Goal: Task Accomplishment & Management: Manage account settings

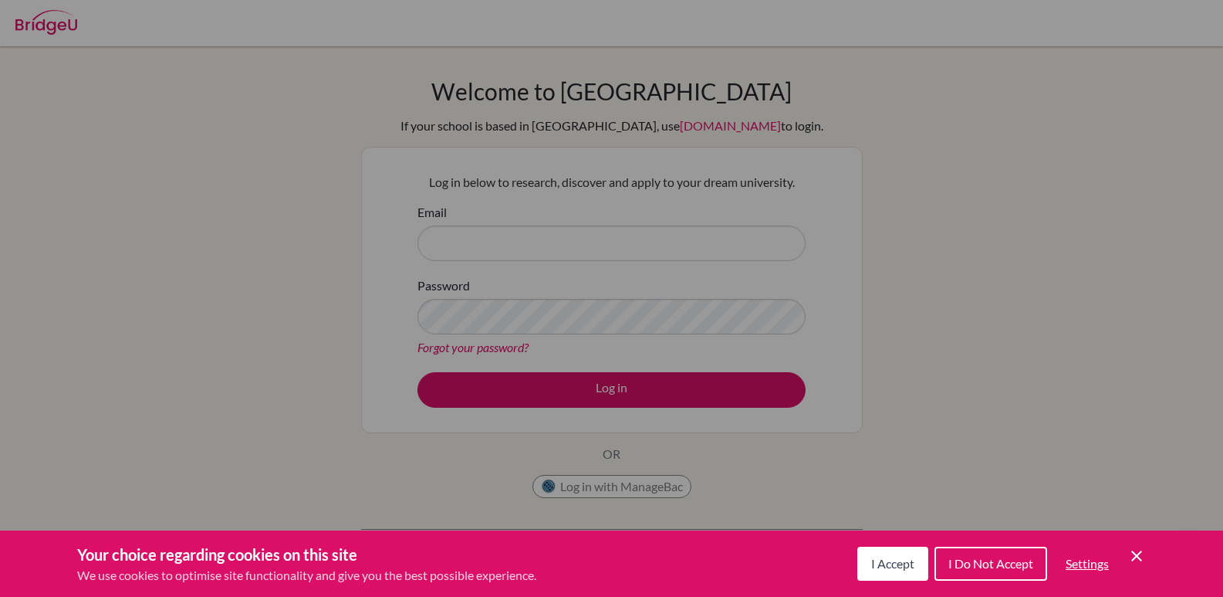
click at [1006, 565] on span "I Do Not Accept" at bounding box center [991, 563] width 85 height 15
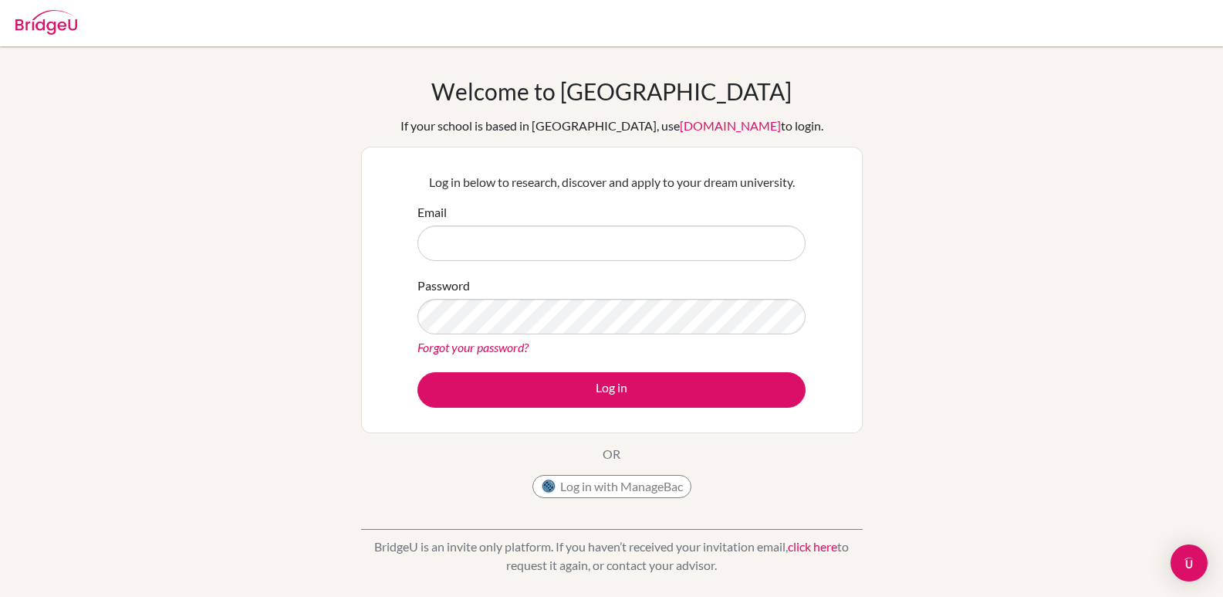
click at [540, 247] on input "Email" at bounding box center [612, 243] width 388 height 36
type input "pgiron@amschool.org"
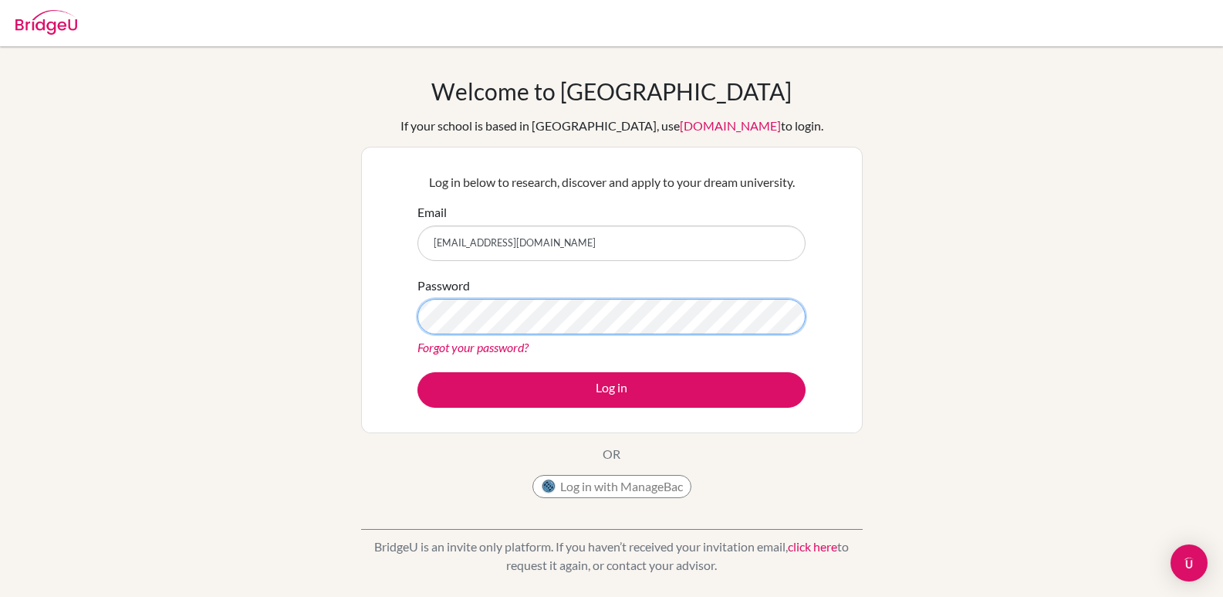
click at [418, 372] on button "Log in" at bounding box center [612, 390] width 388 height 36
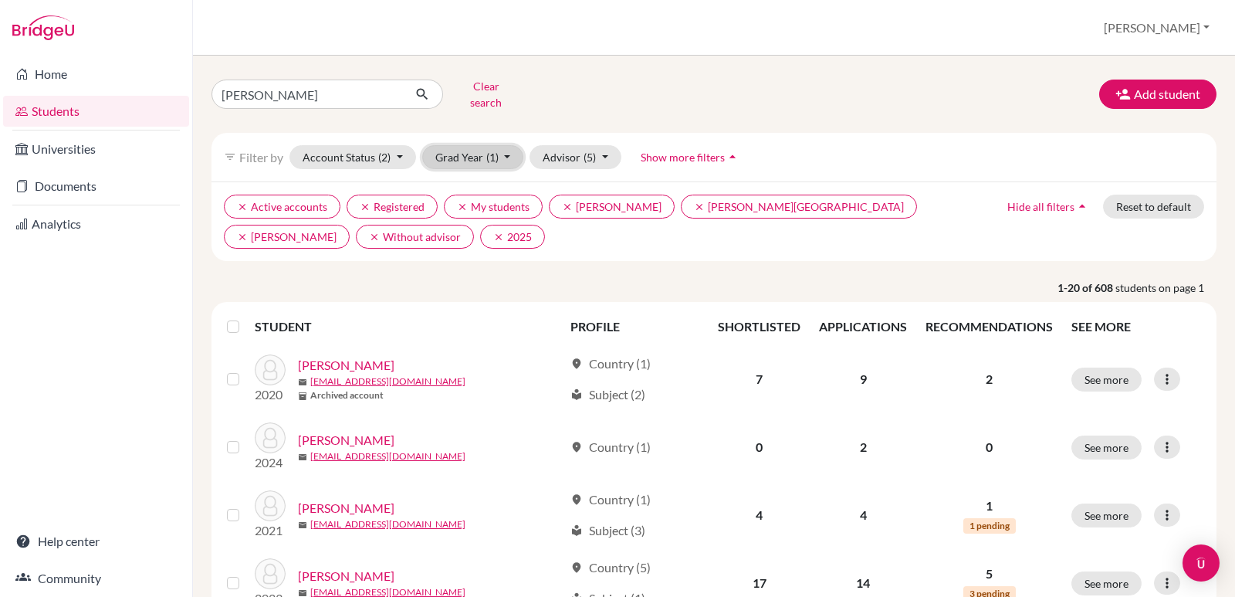
click at [510, 145] on button "Grad Year (1)" at bounding box center [473, 157] width 102 height 24
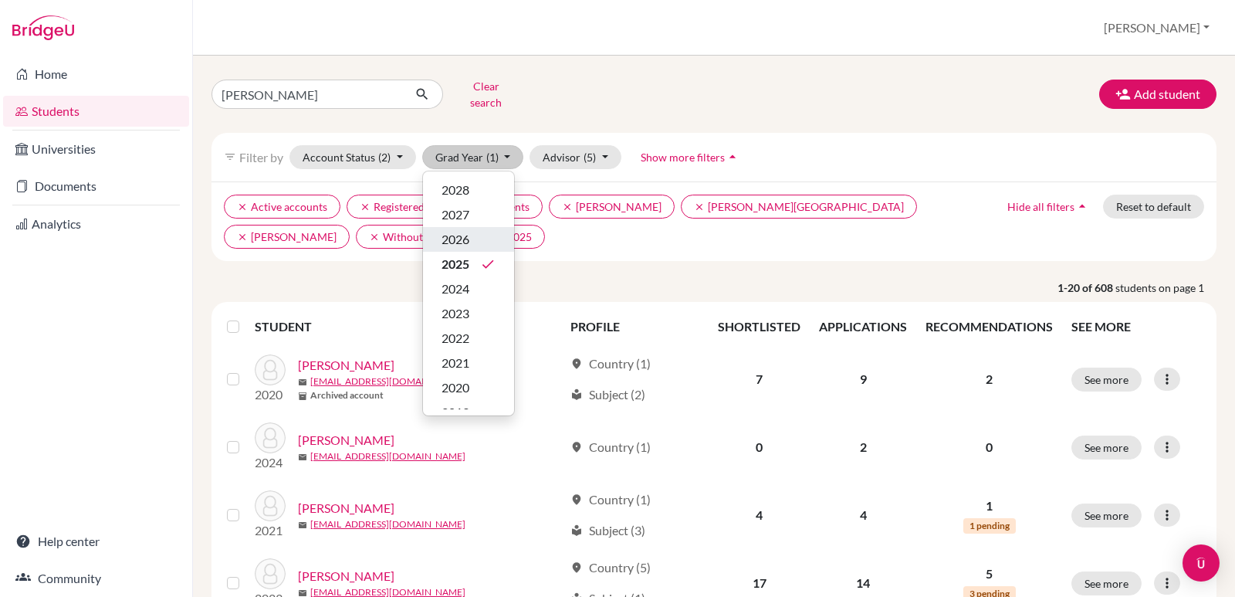
click at [474, 230] on div "2026" at bounding box center [468, 239] width 54 height 19
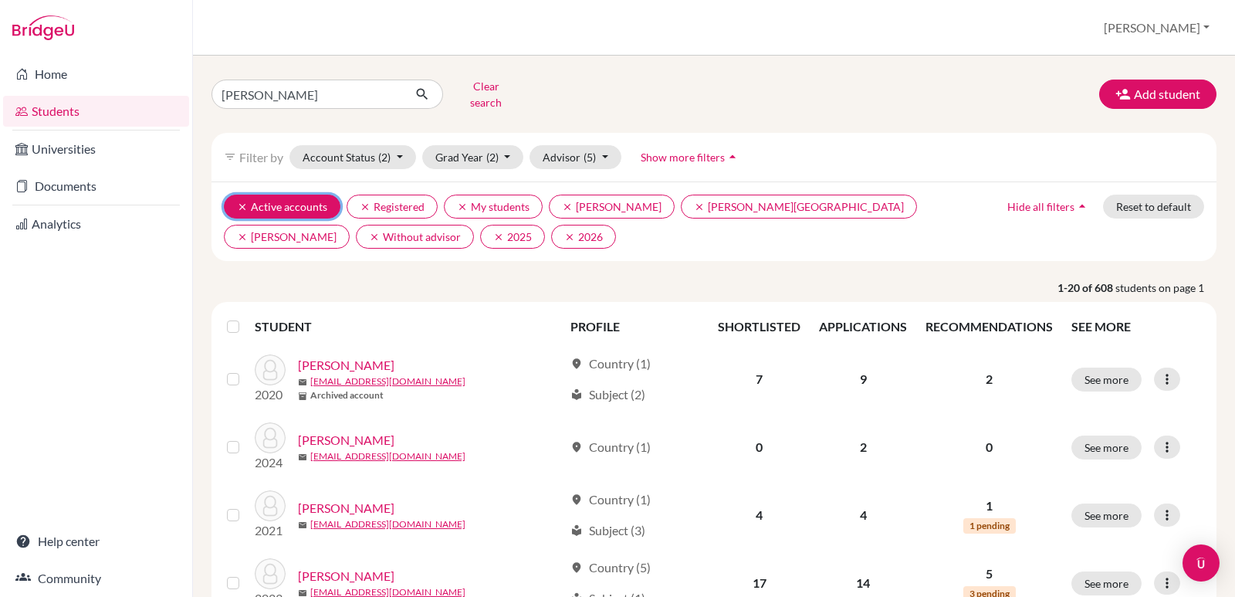
click at [246, 201] on icon "clear" at bounding box center [242, 206] width 11 height 11
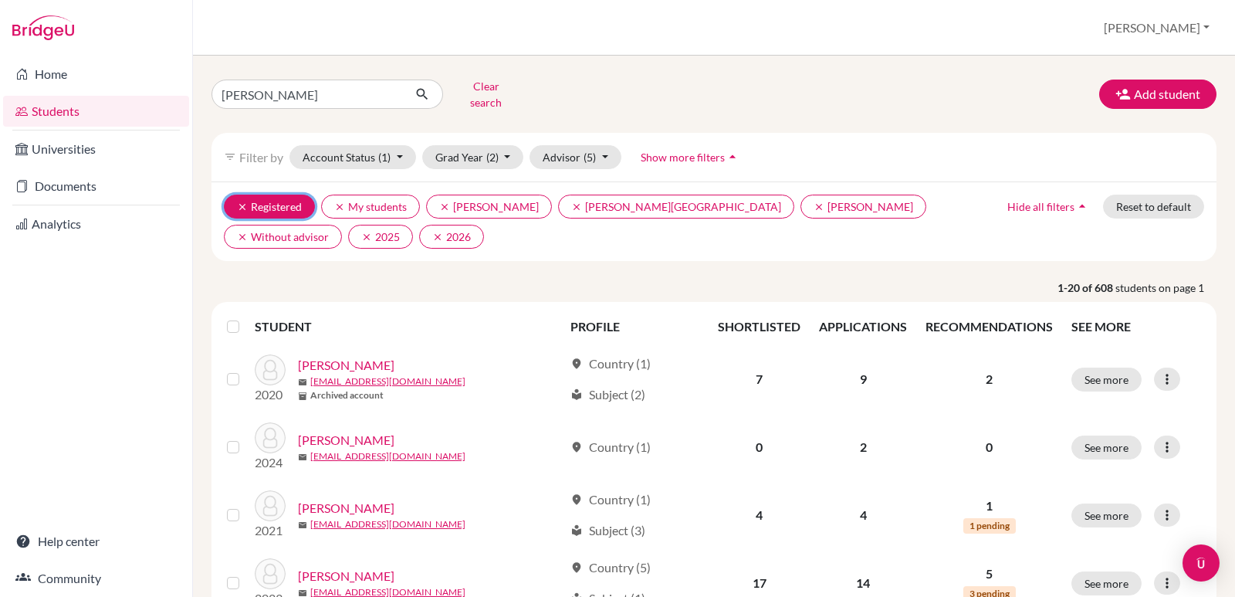
click at [240, 201] on icon "clear" at bounding box center [242, 206] width 11 height 11
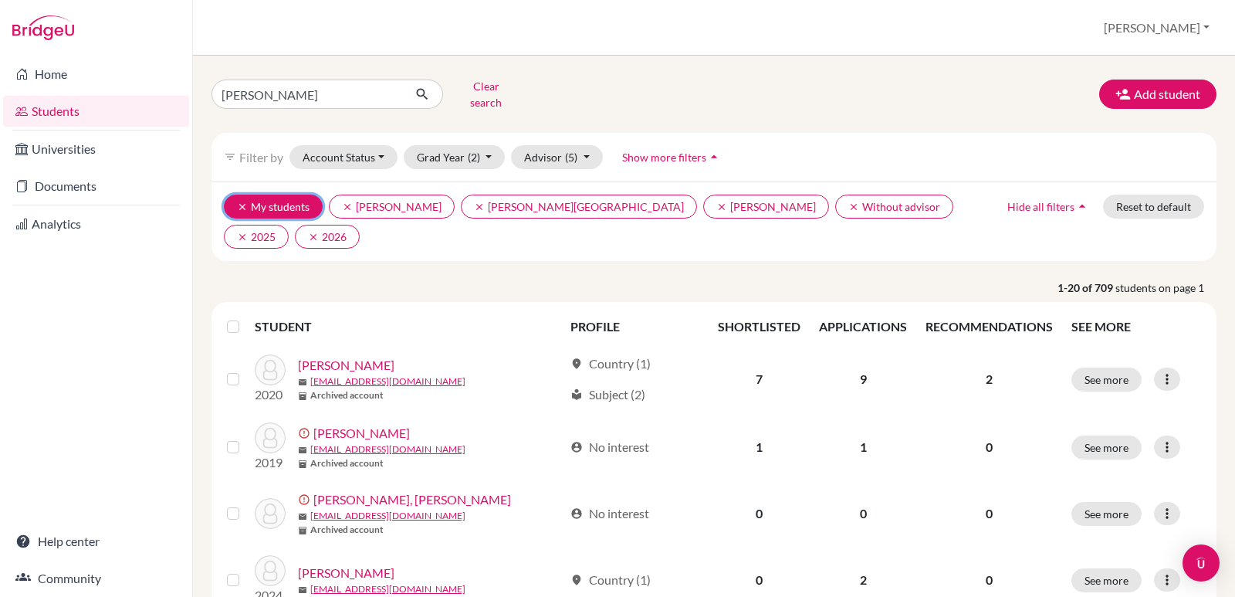
click at [241, 201] on icon "clear" at bounding box center [242, 206] width 11 height 11
click at [243, 201] on icon "clear" at bounding box center [242, 206] width 11 height 11
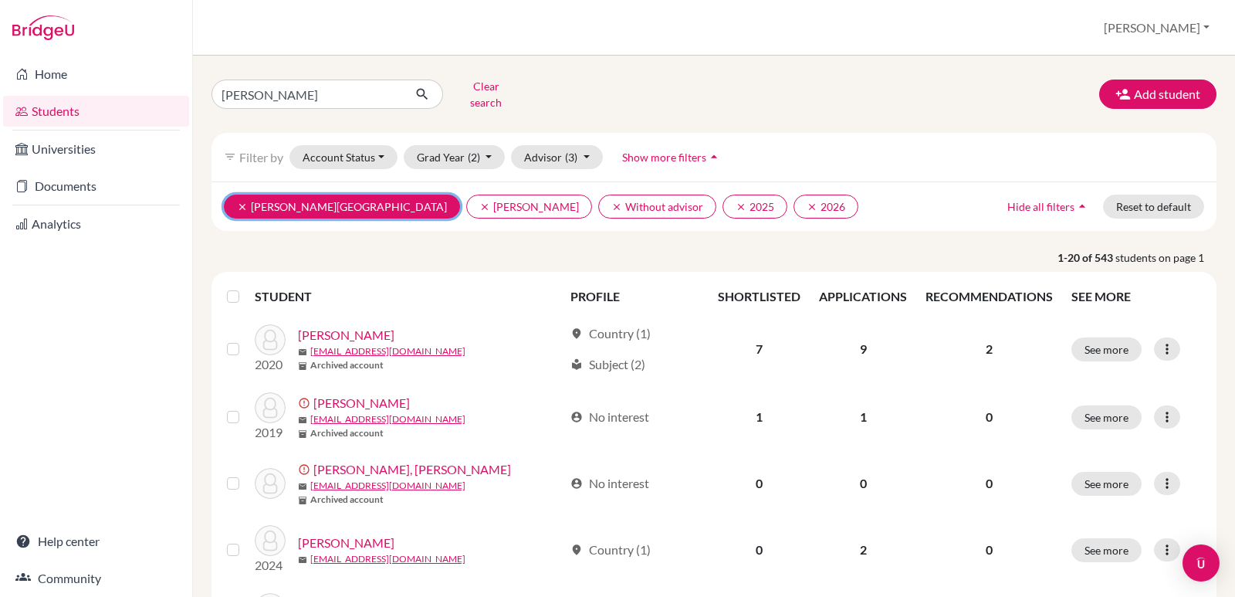
click at [243, 201] on icon "clear" at bounding box center [242, 206] width 11 height 11
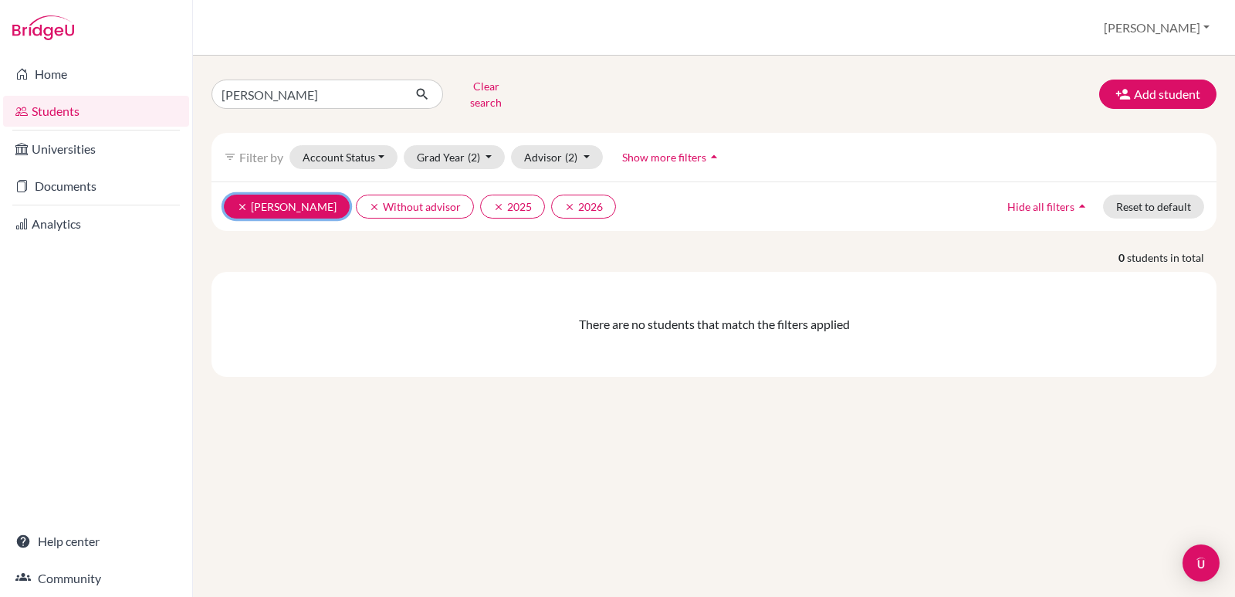
click at [235, 194] on button "clear Lopez, Melissa" at bounding box center [287, 206] width 126 height 24
click at [245, 201] on icon "clear" at bounding box center [242, 206] width 11 height 11
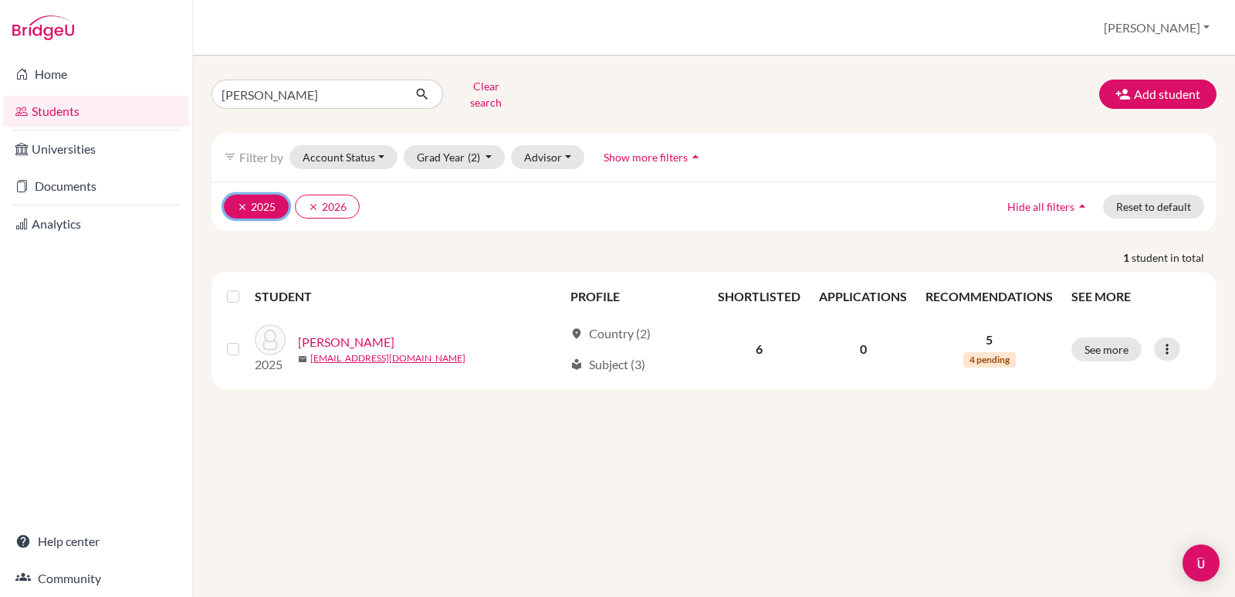
click at [242, 201] on icon "clear" at bounding box center [242, 206] width 11 height 11
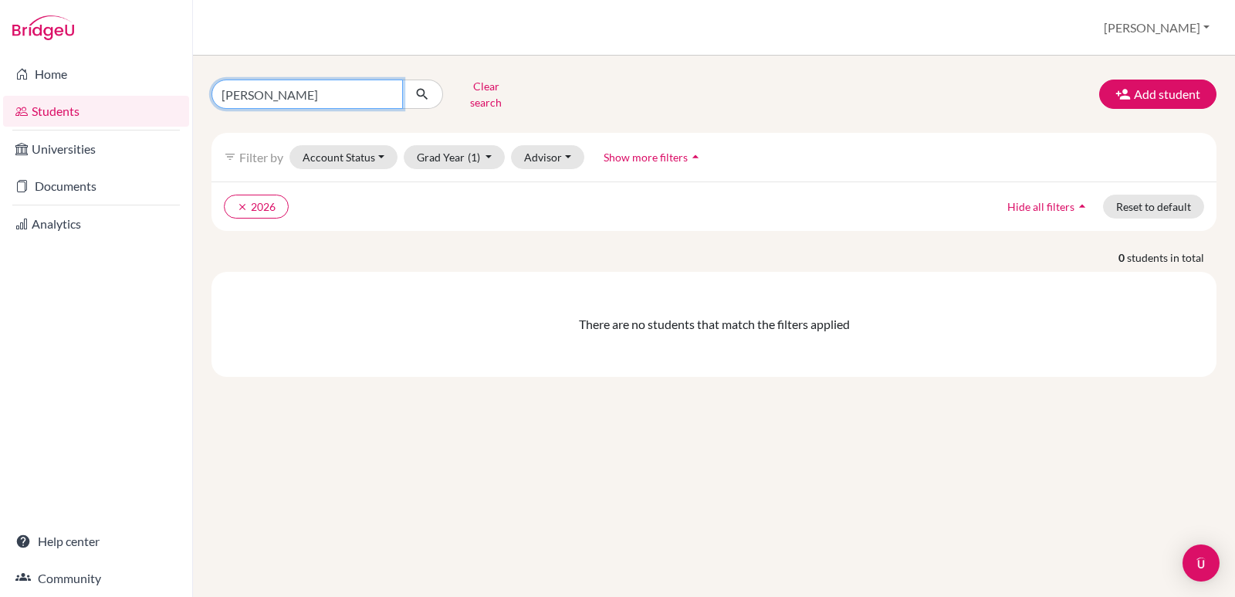
click at [265, 91] on input "aguilar" at bounding box center [306, 93] width 191 height 29
type input "a"
click at [306, 254] on p "0 students in total" at bounding box center [714, 257] width 1028 height 16
click at [381, 145] on button "Account Status" at bounding box center [343, 157] width 108 height 24
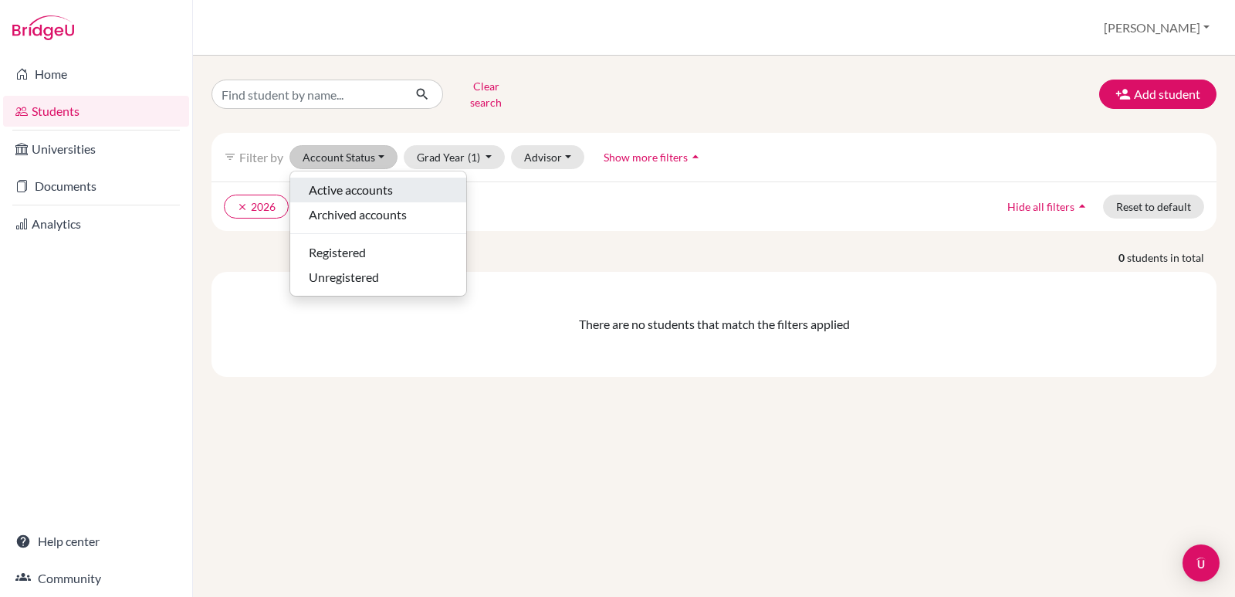
click at [372, 182] on span "Active accounts" at bounding box center [351, 190] width 84 height 19
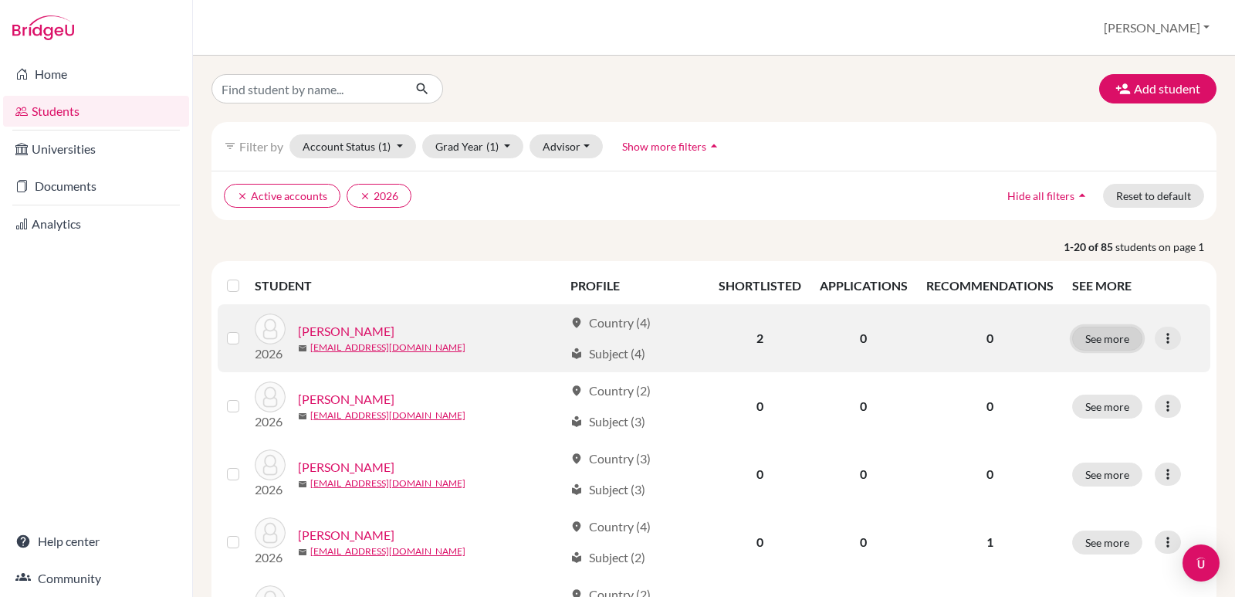
click at [1088, 342] on button "See more" at bounding box center [1107, 338] width 70 height 24
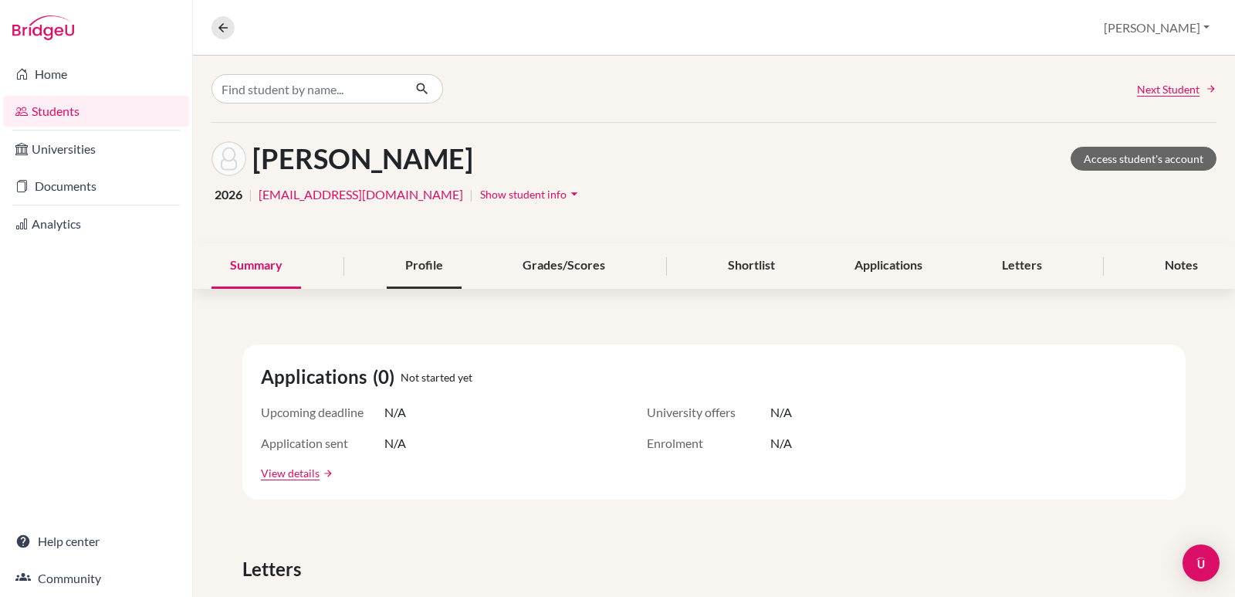
click at [425, 264] on div "Profile" at bounding box center [424, 266] width 75 height 46
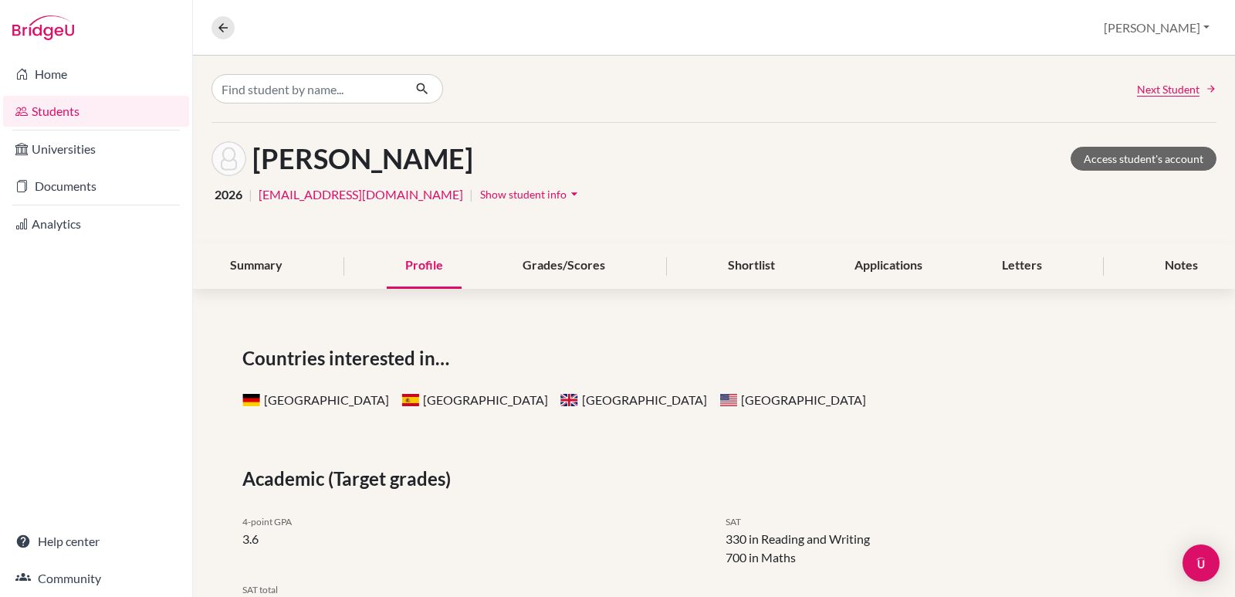
click at [499, 194] on span "Show student info" at bounding box center [523, 194] width 86 height 13
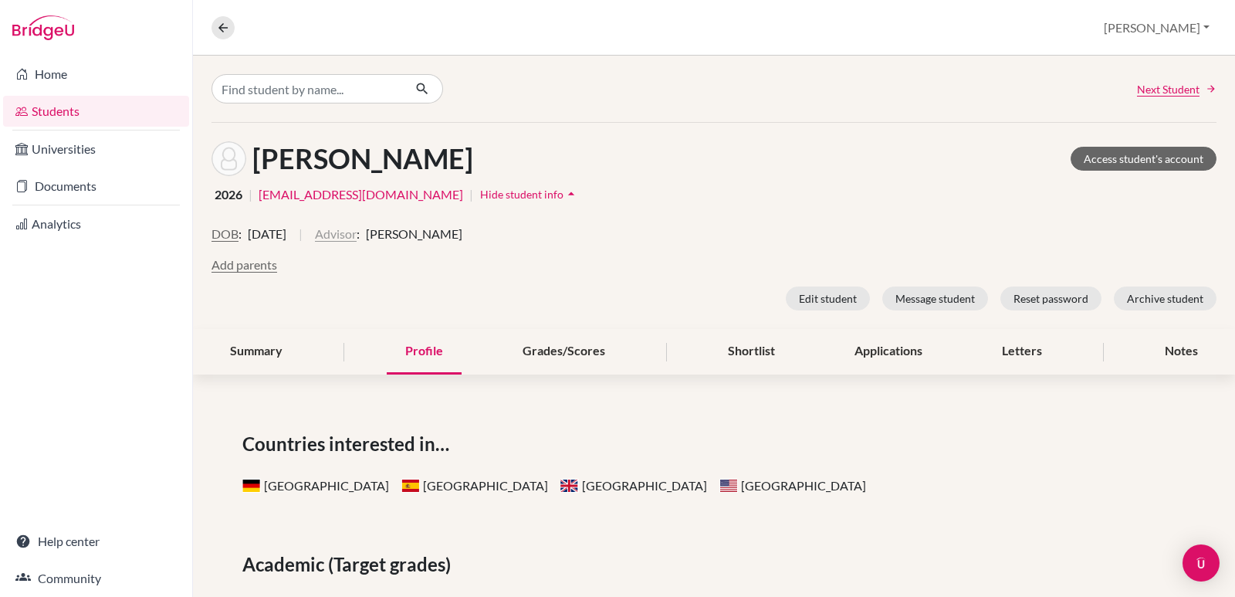
click at [357, 230] on button "Advisor" at bounding box center [336, 234] width 42 height 19
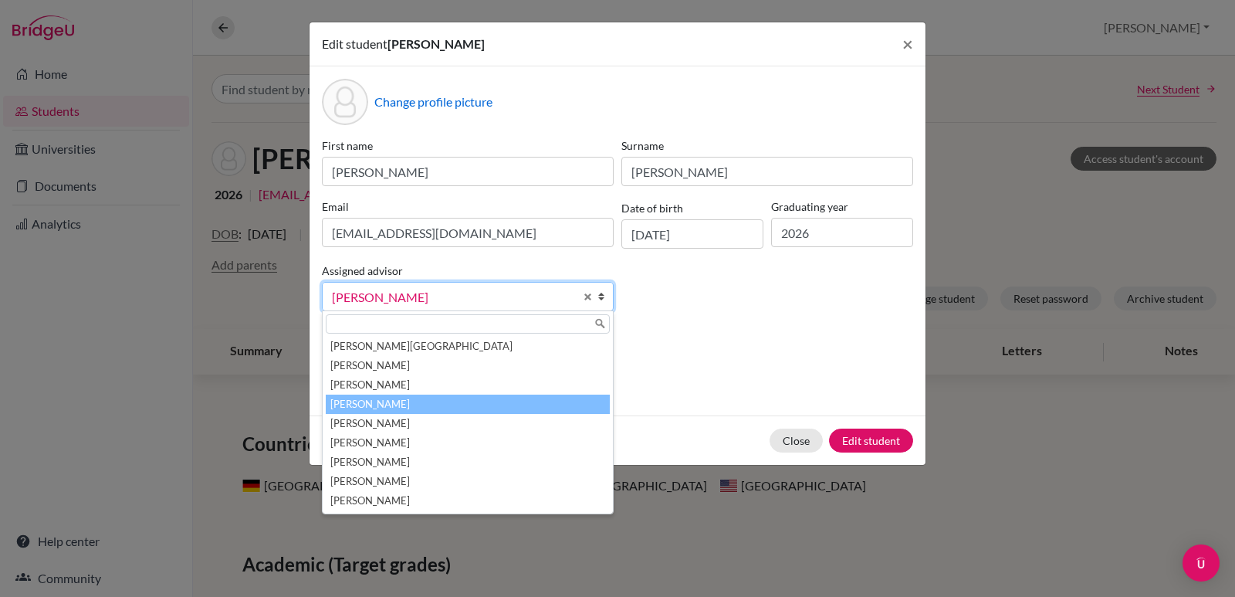
click at [600, 299] on b at bounding box center [604, 296] width 15 height 28
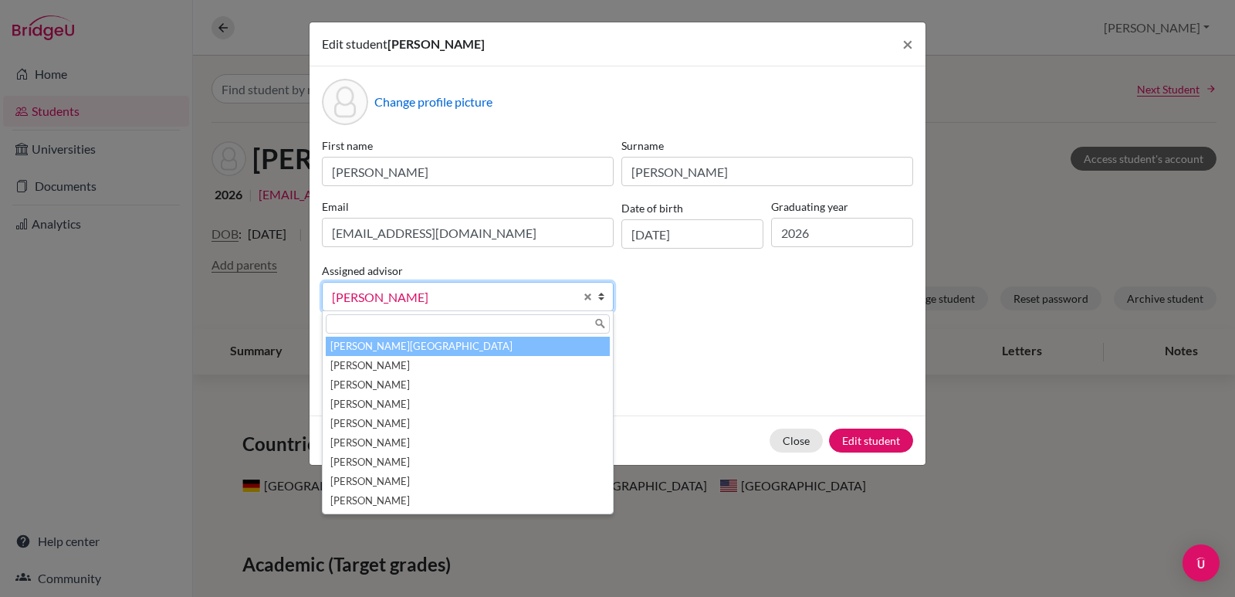
click at [469, 352] on li "Aviles, Yolanda" at bounding box center [468, 346] width 284 height 19
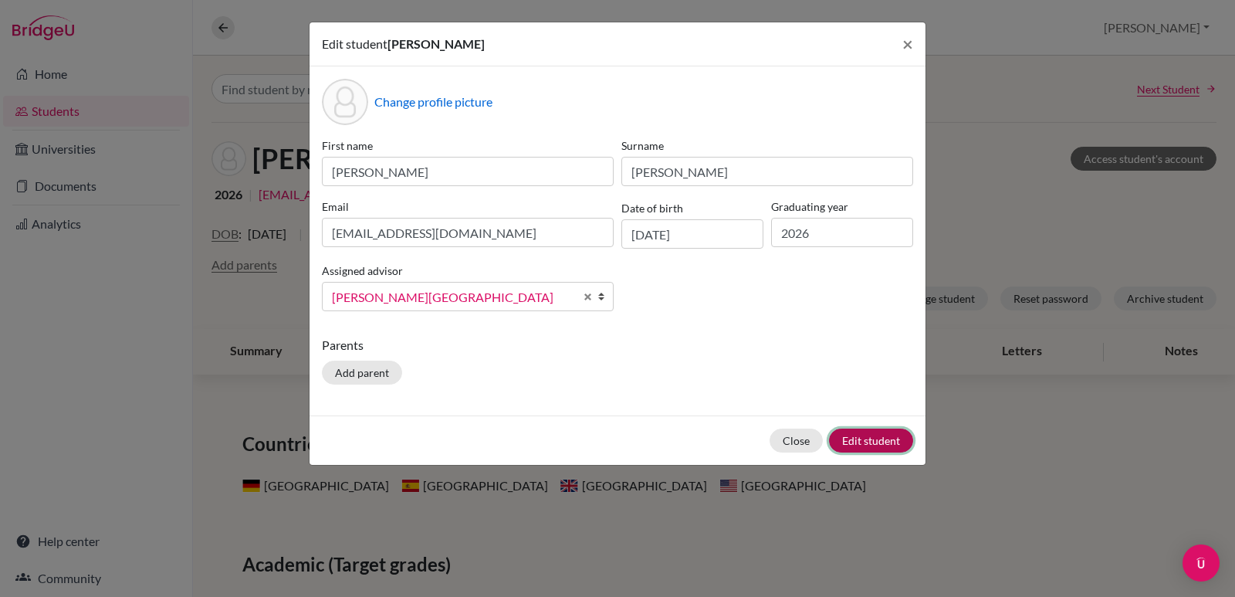
click at [864, 441] on button "Edit student" at bounding box center [871, 440] width 84 height 24
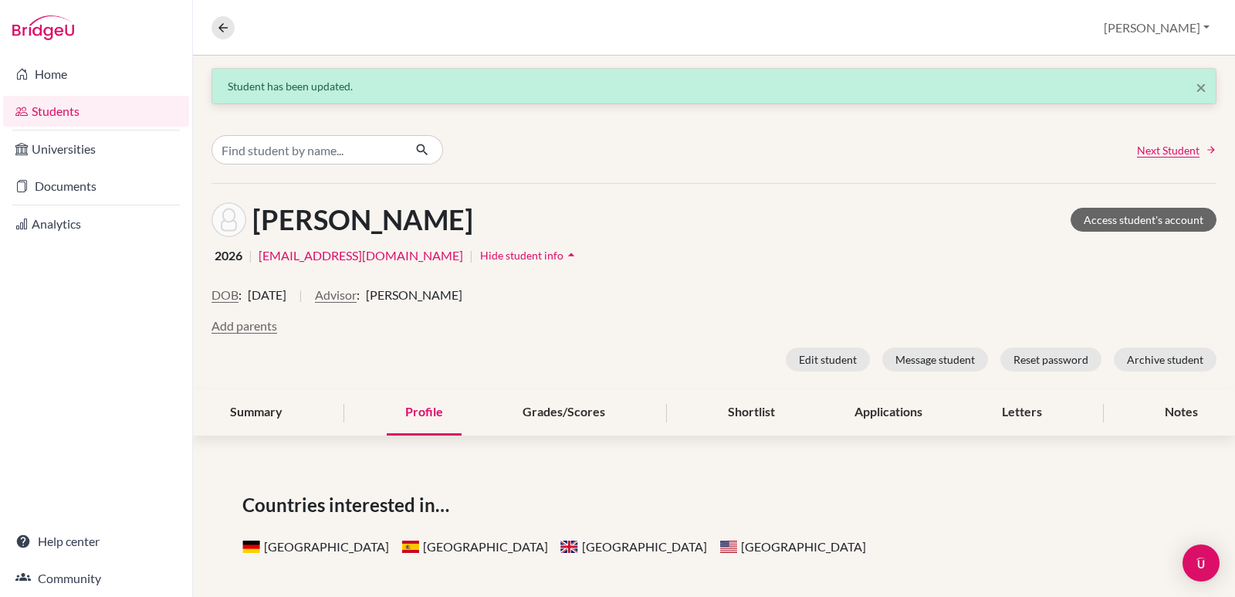
click at [1206, 145] on icon at bounding box center [1211, 149] width 11 height 11
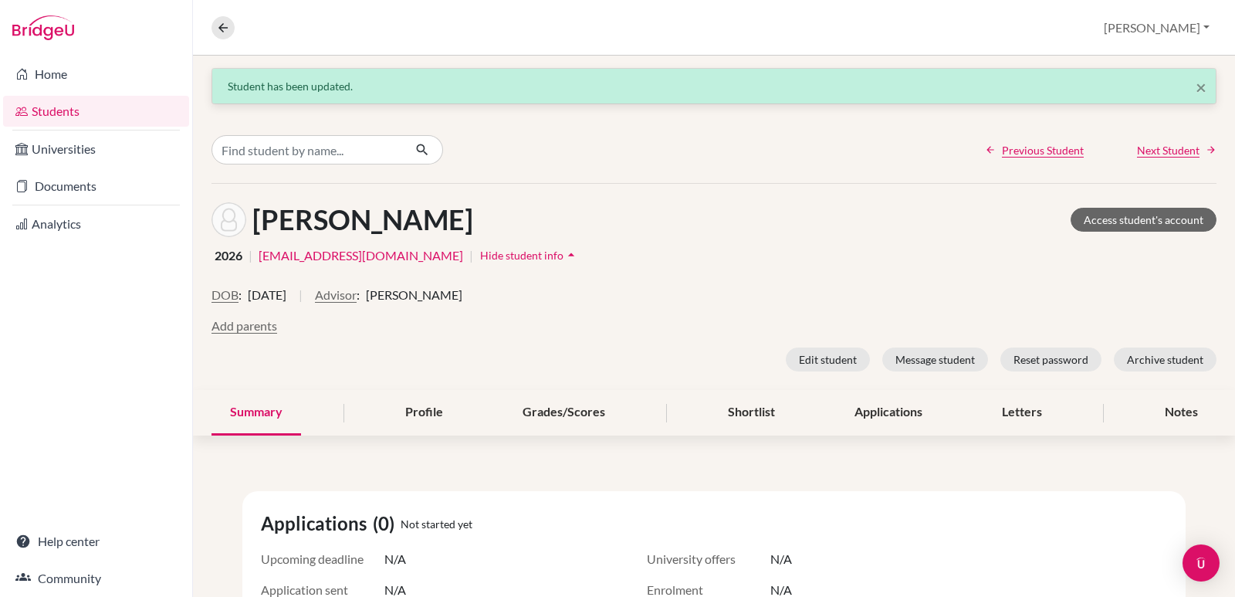
click at [1206, 148] on icon at bounding box center [1211, 149] width 11 height 11
click at [1010, 157] on span "Previous Student" at bounding box center [1043, 150] width 82 height 16
click at [1009, 153] on span "Previous Student" at bounding box center [1043, 150] width 82 height 16
click at [1169, 144] on span "Next Student" at bounding box center [1168, 150] width 63 height 16
click at [357, 294] on button "Advisor" at bounding box center [336, 295] width 42 height 19
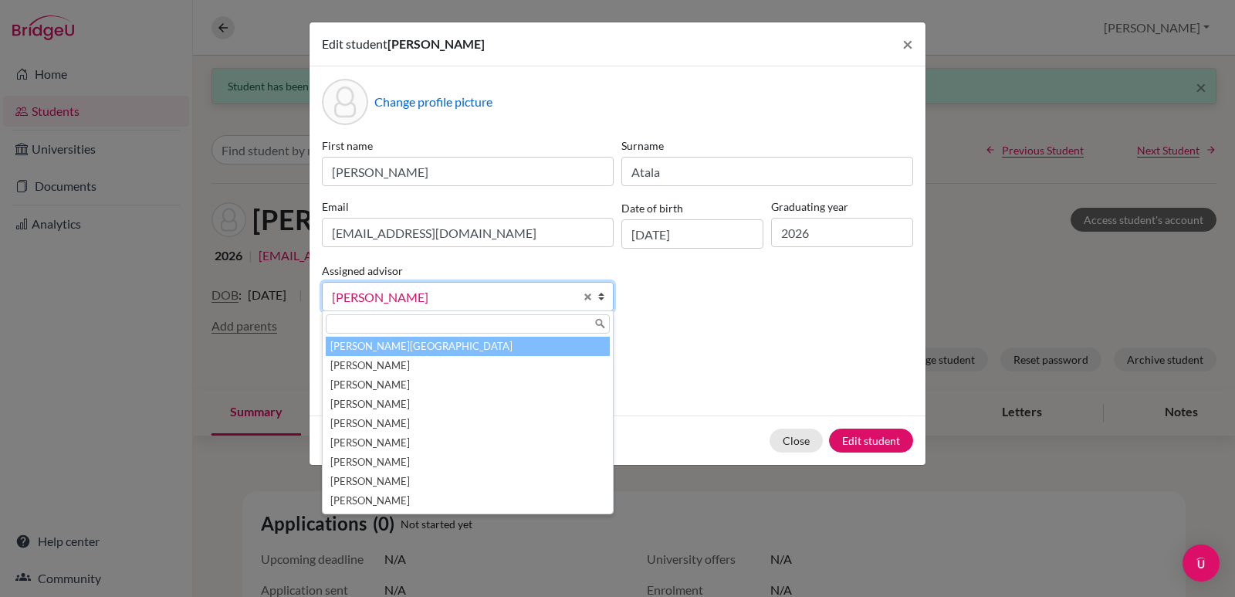
click at [430, 343] on li "Aviles, Yolanda" at bounding box center [468, 346] width 284 height 19
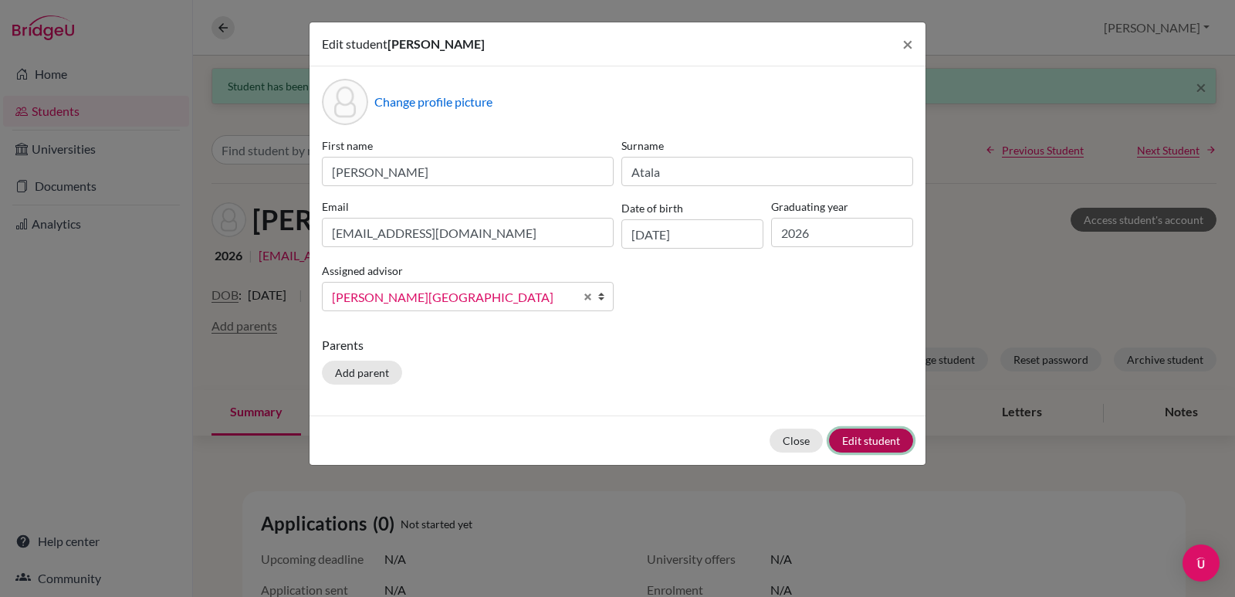
click at [876, 437] on button "Edit student" at bounding box center [871, 440] width 84 height 24
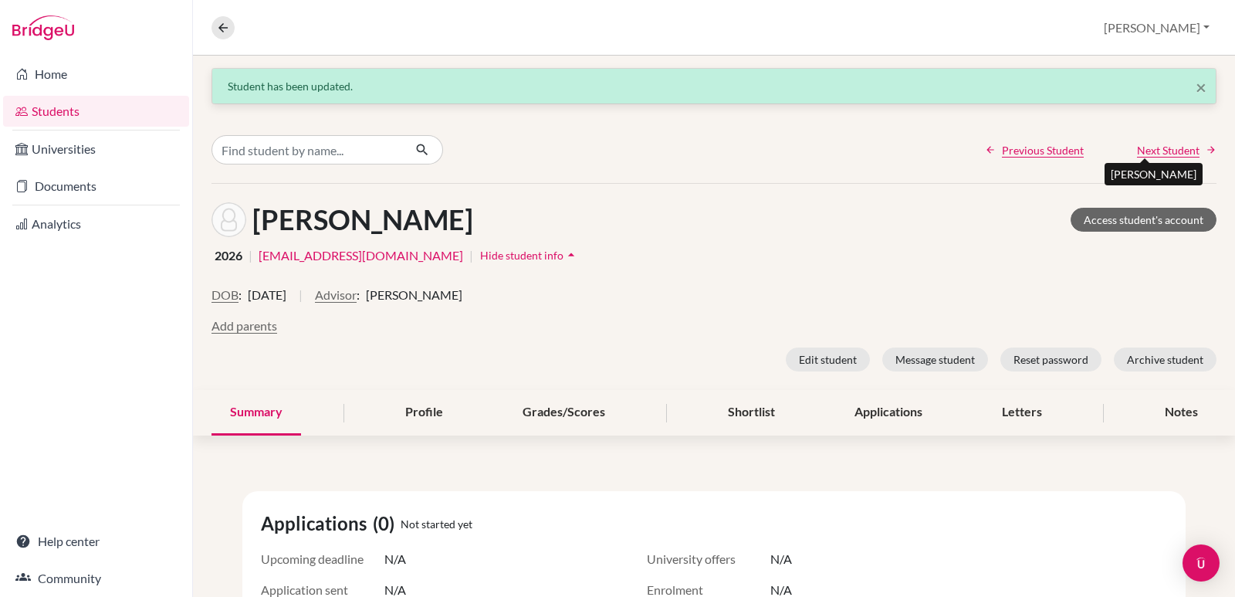
click at [1161, 150] on span "Next Student" at bounding box center [1168, 150] width 63 height 16
click at [357, 296] on button "Advisor" at bounding box center [336, 295] width 42 height 19
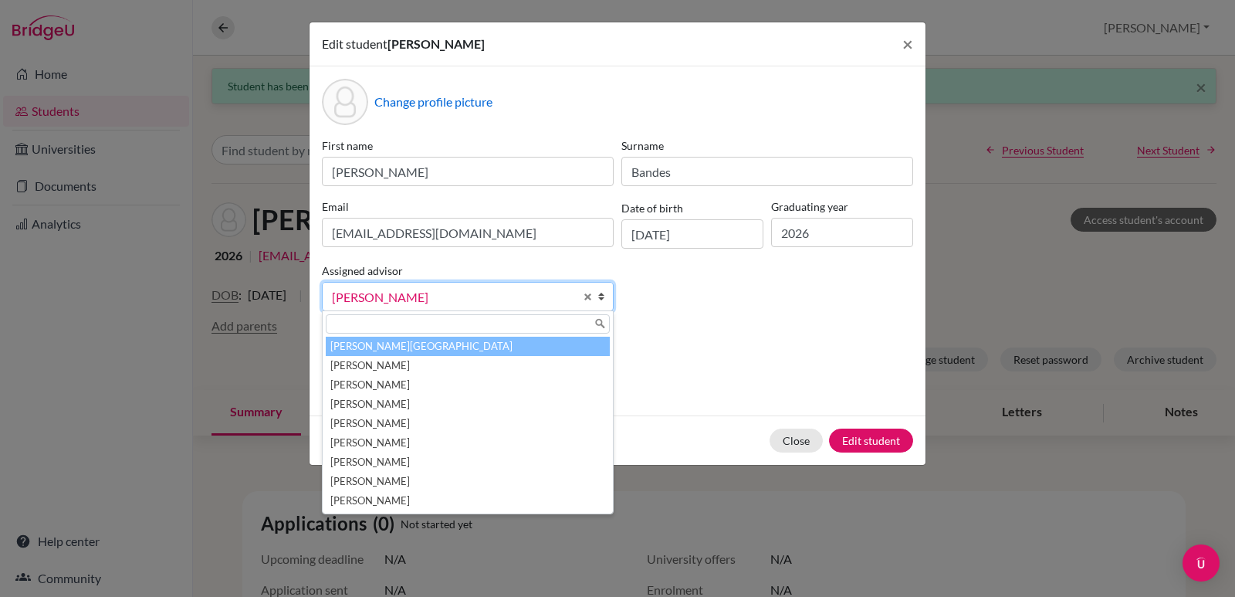
click at [391, 350] on li "Aviles, Yolanda" at bounding box center [468, 346] width 284 height 19
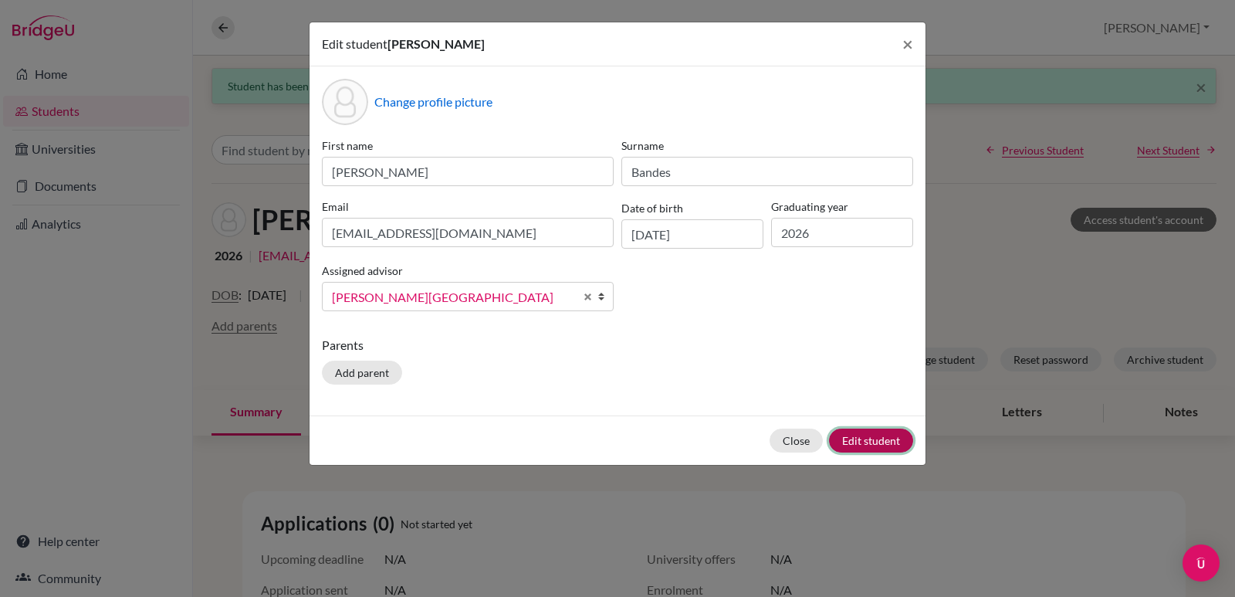
click at [861, 434] on button "Edit student" at bounding box center [871, 440] width 84 height 24
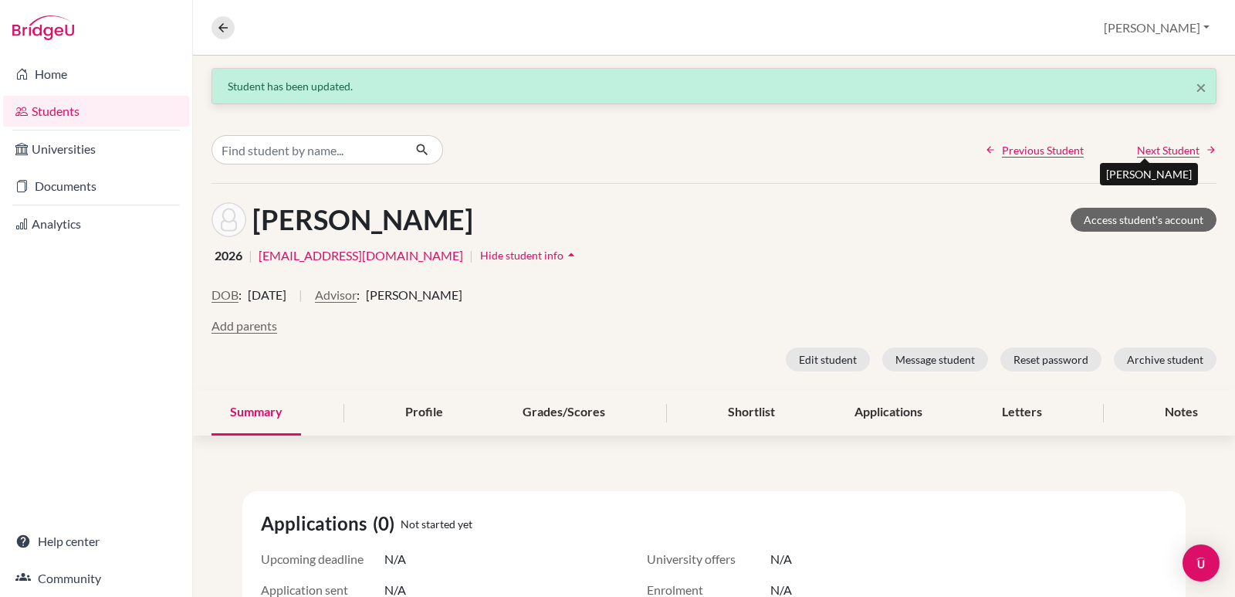
click at [1153, 148] on span "Next Student" at bounding box center [1168, 150] width 63 height 16
click at [357, 292] on button "Advisor" at bounding box center [336, 295] width 42 height 19
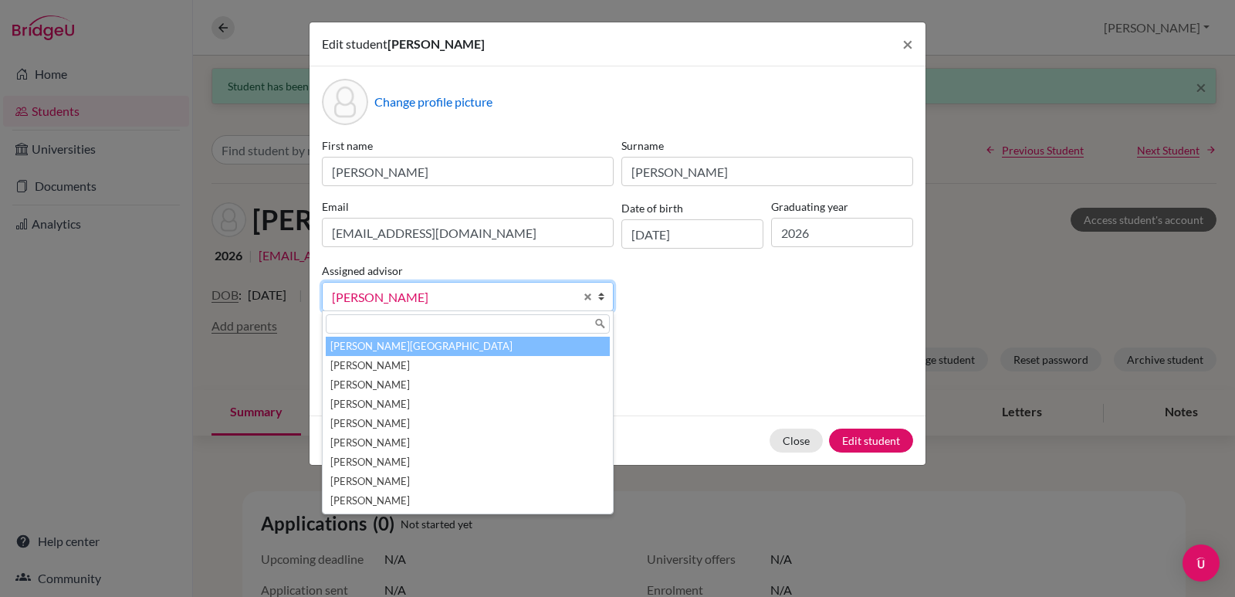
click at [370, 350] on li "Aviles, Yolanda" at bounding box center [468, 346] width 284 height 19
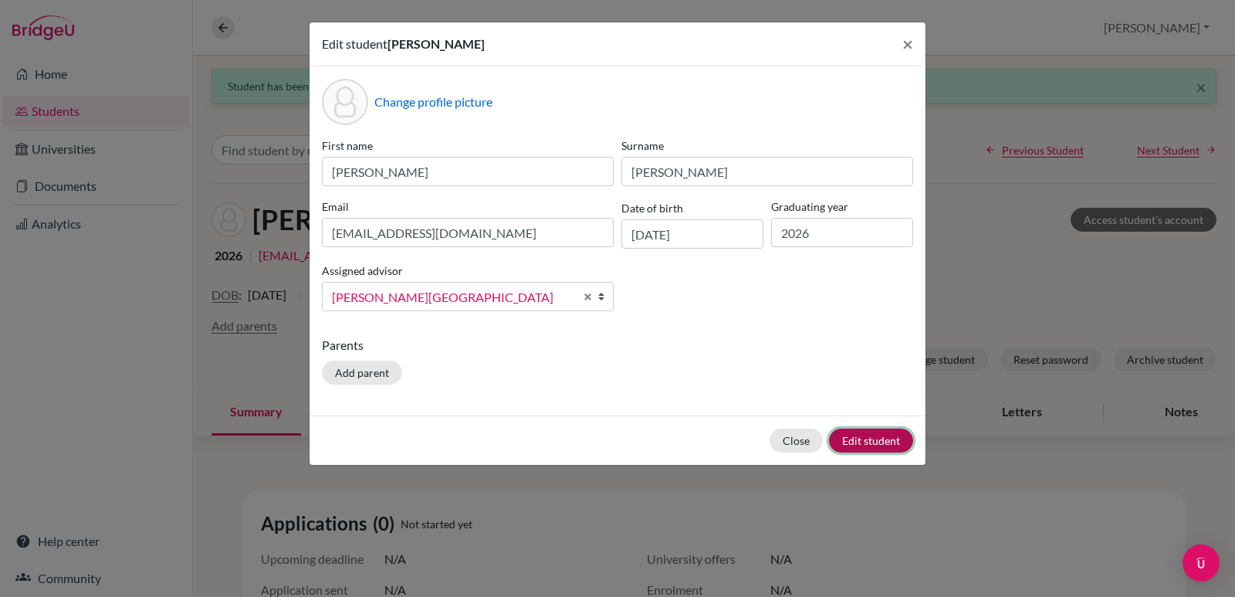
click at [861, 442] on button "Edit student" at bounding box center [871, 440] width 84 height 24
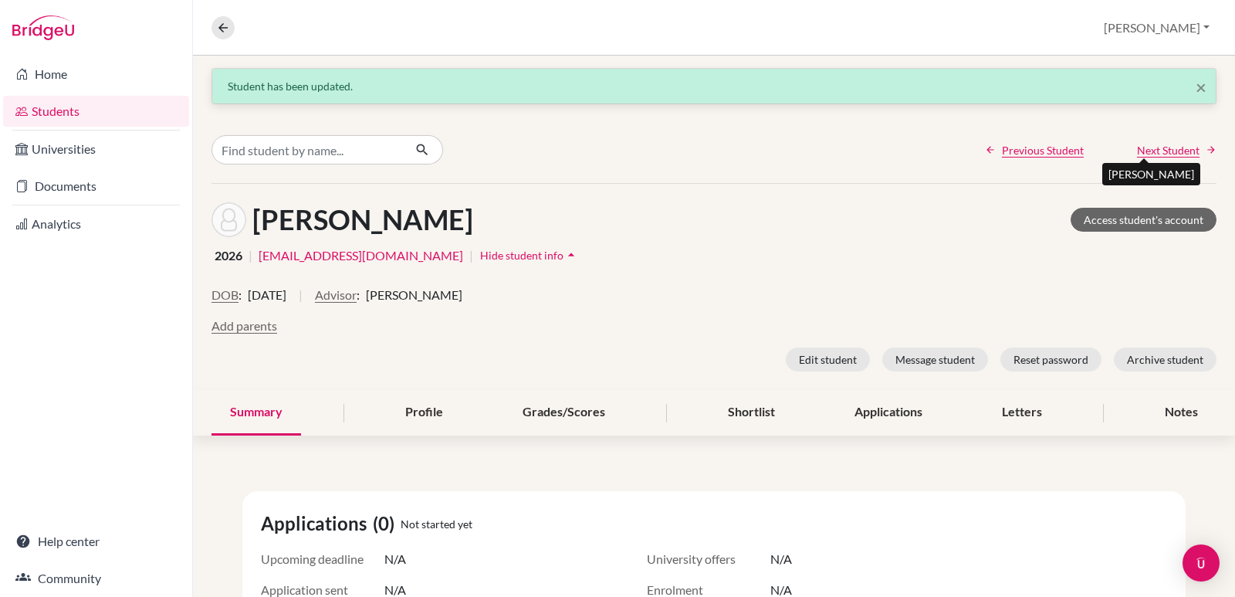
click at [1145, 151] on span "Next Student" at bounding box center [1168, 150] width 63 height 16
click at [357, 293] on button "Advisor" at bounding box center [336, 295] width 42 height 19
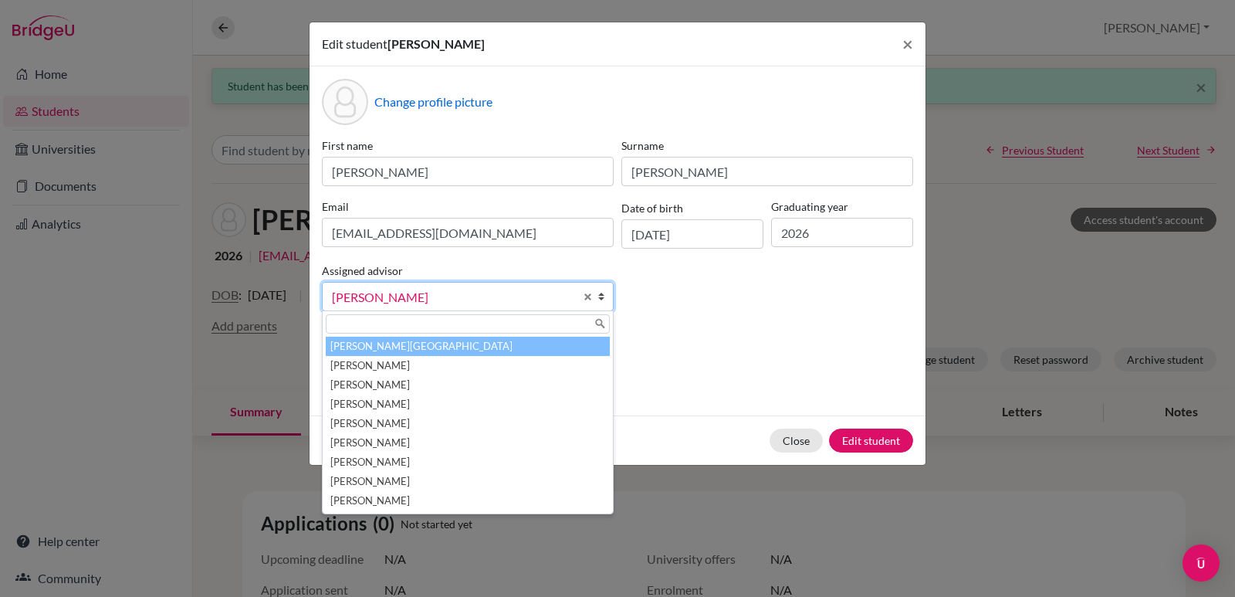
click at [393, 347] on li "Aviles, Yolanda" at bounding box center [468, 346] width 284 height 19
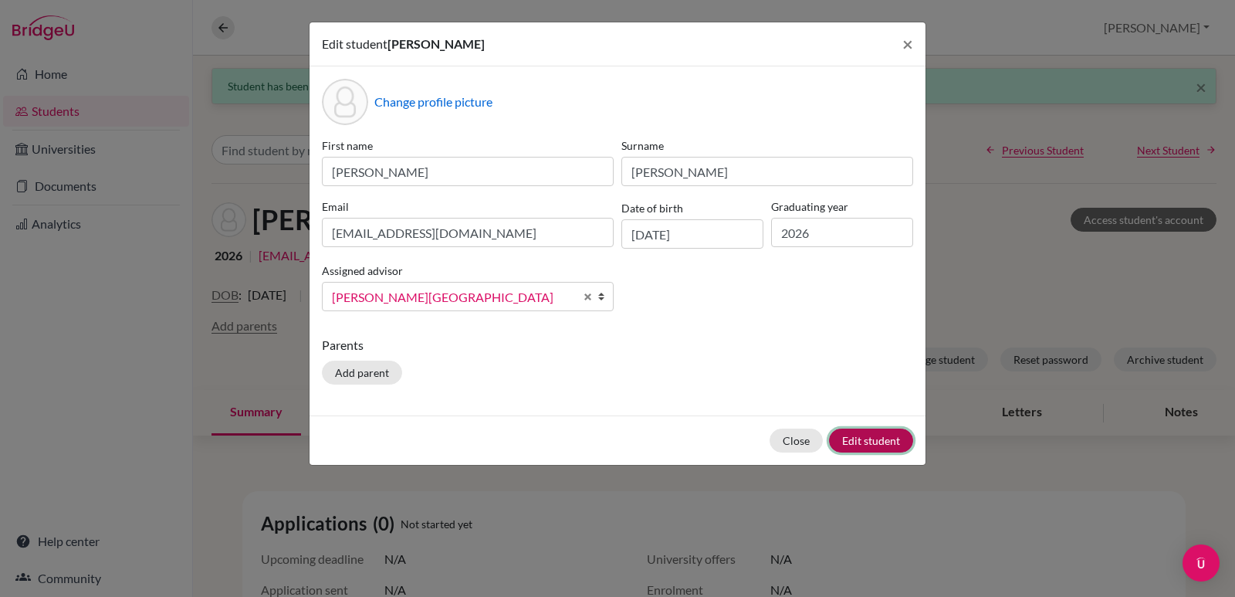
click at [854, 435] on button "Edit student" at bounding box center [871, 440] width 84 height 24
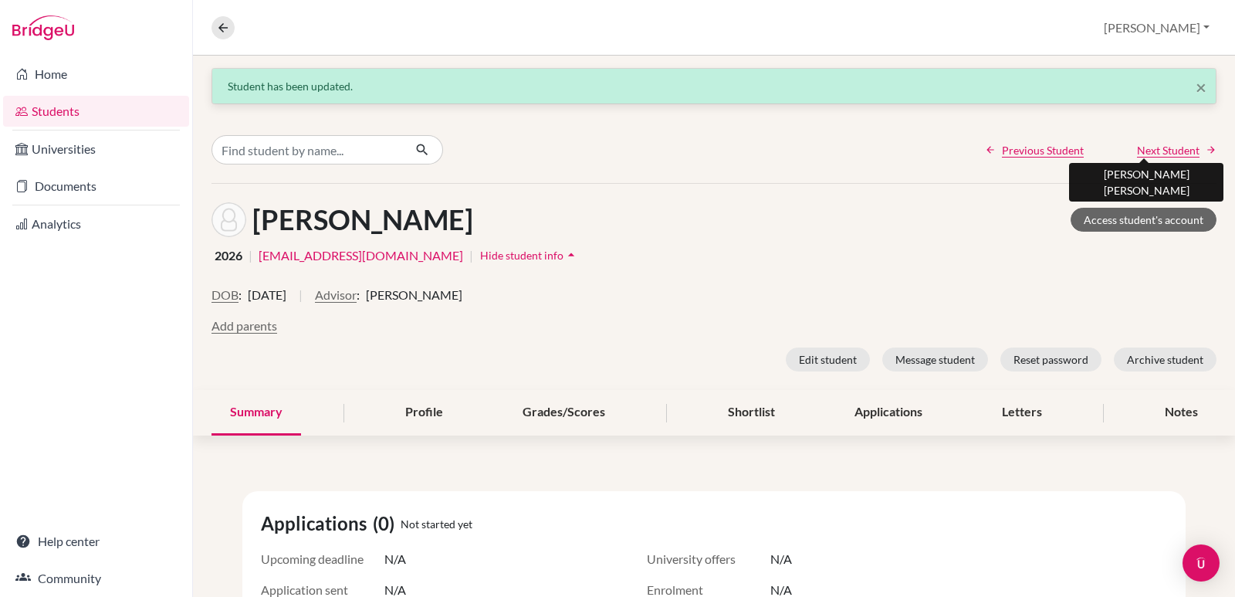
click at [1137, 148] on span "Next Student" at bounding box center [1168, 150] width 63 height 16
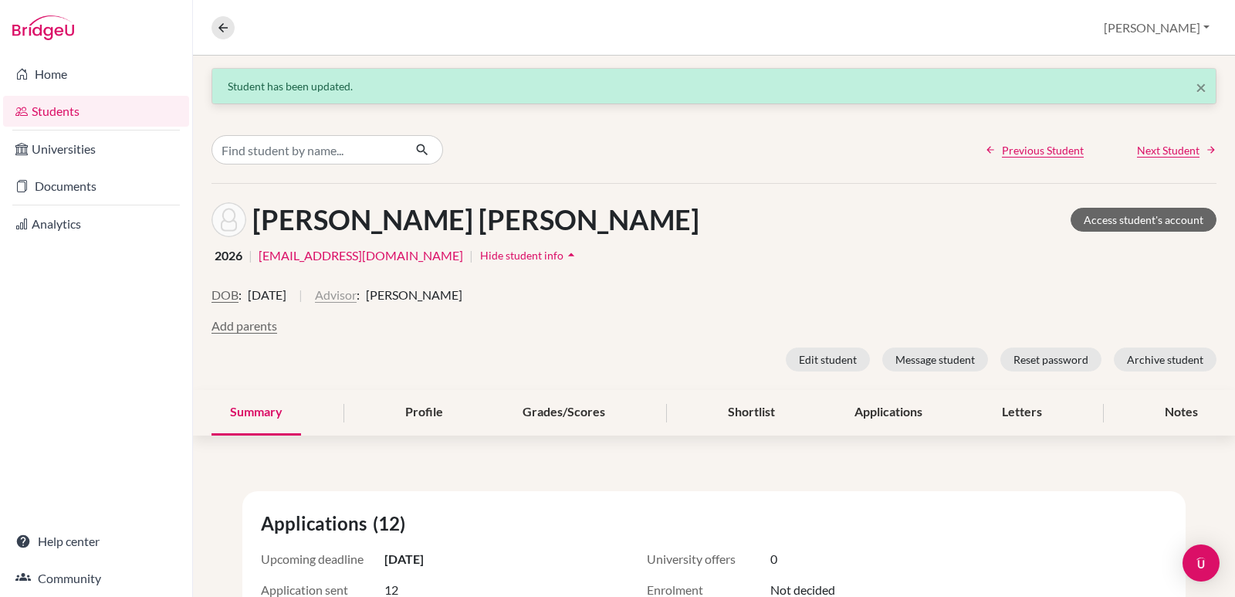
click at [357, 289] on button "Advisor" at bounding box center [336, 295] width 42 height 19
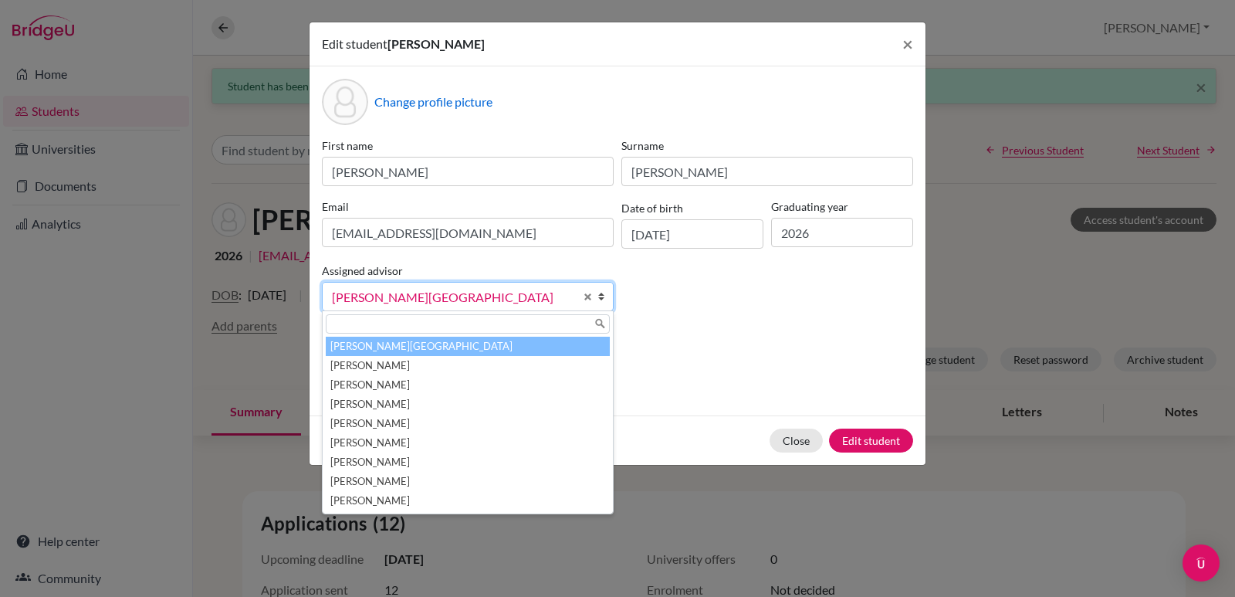
click at [414, 347] on li "Aviles, Yolanda" at bounding box center [468, 346] width 284 height 19
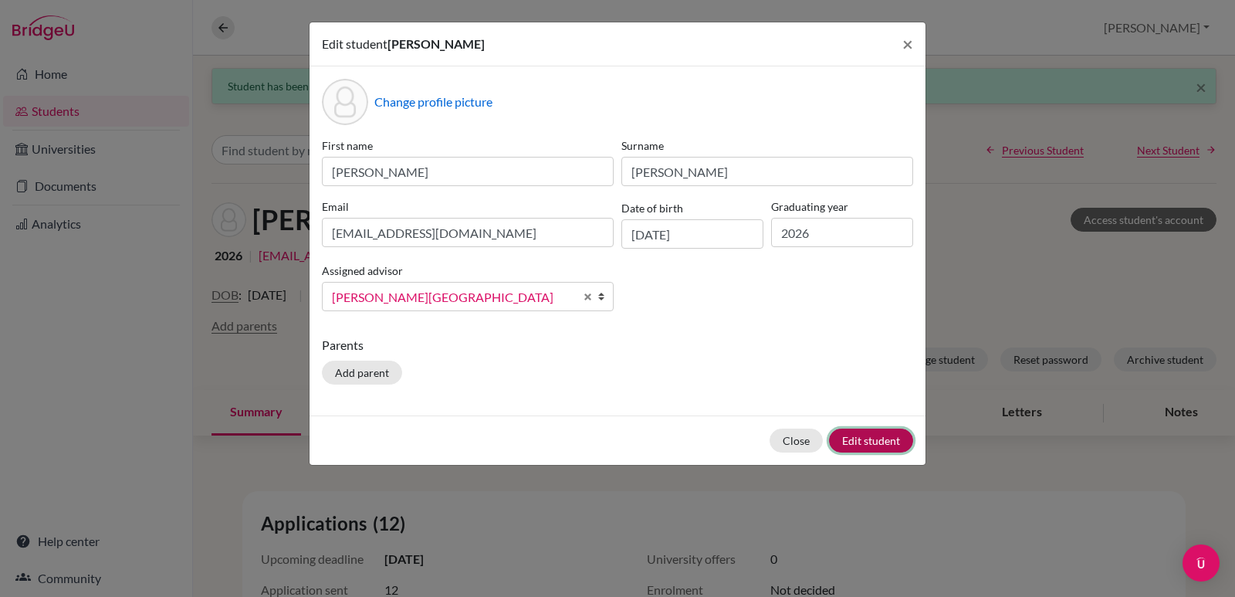
click at [867, 440] on button "Edit student" at bounding box center [871, 440] width 84 height 24
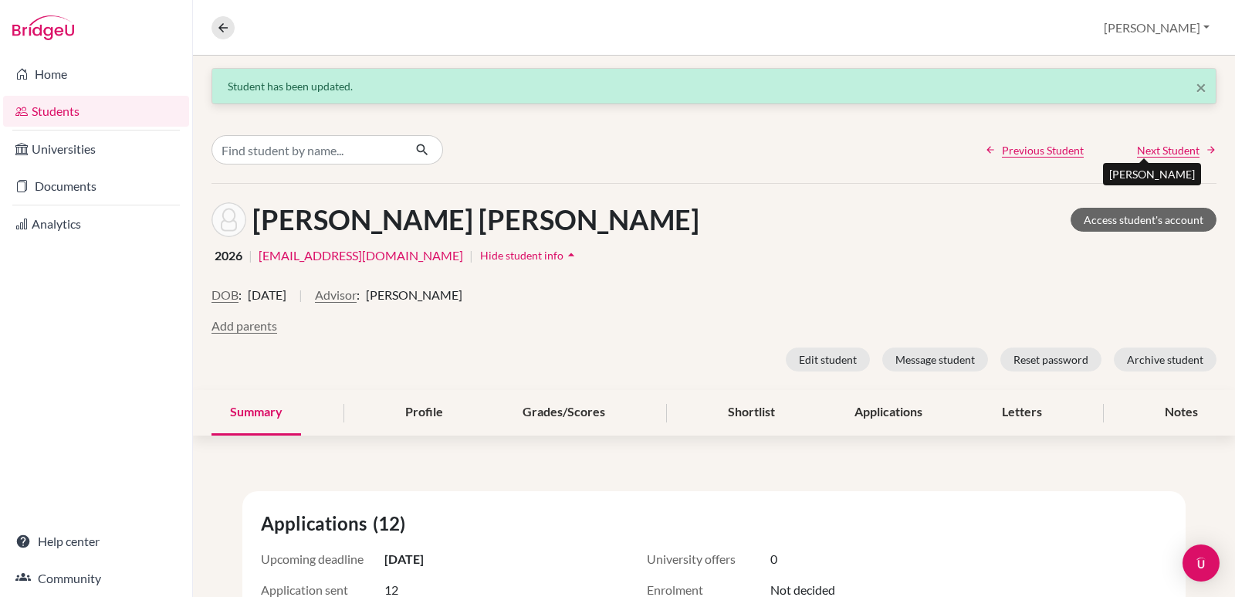
click at [1138, 150] on span "Next Student" at bounding box center [1168, 150] width 63 height 16
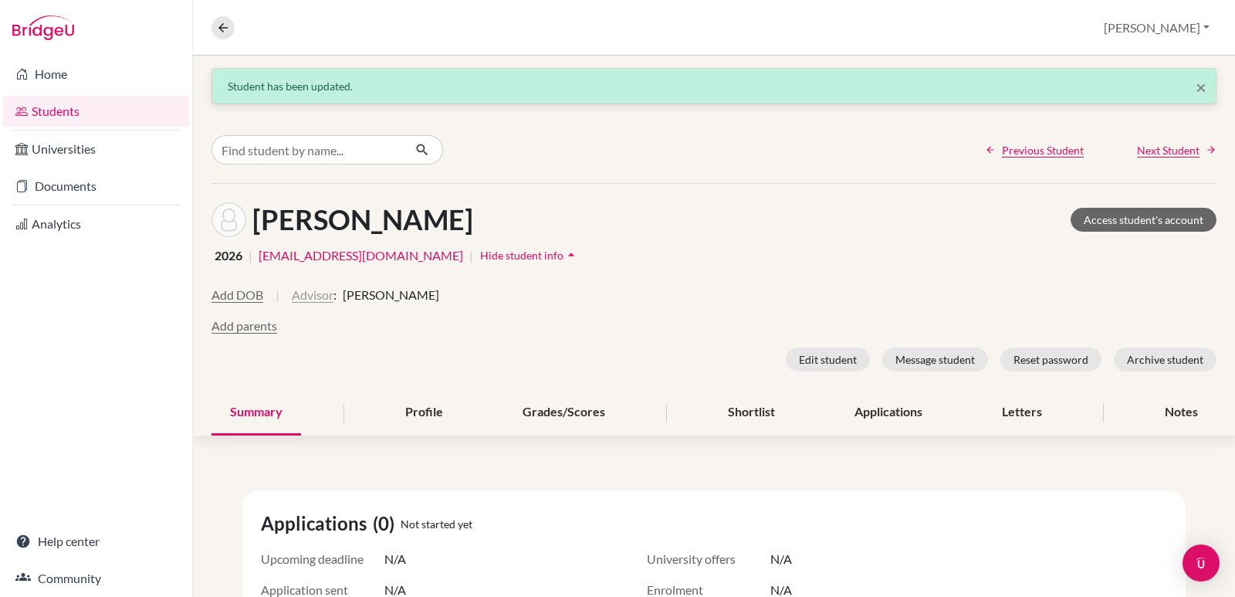
click at [318, 296] on button "Advisor" at bounding box center [313, 295] width 42 height 19
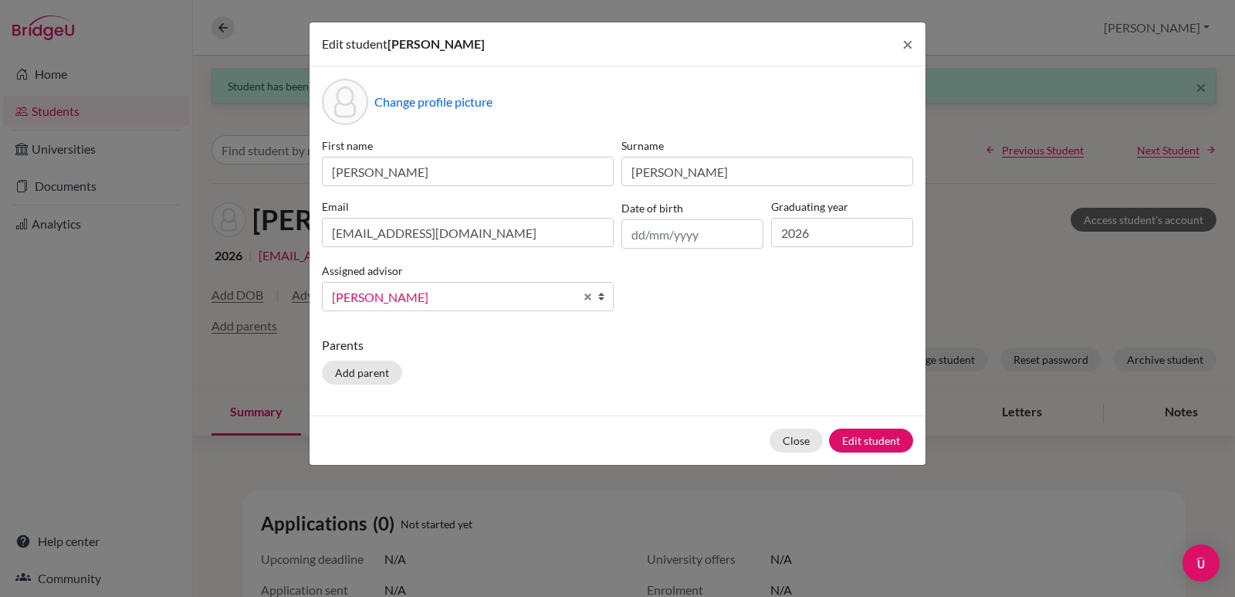
click at [598, 296] on b at bounding box center [604, 296] width 15 height 28
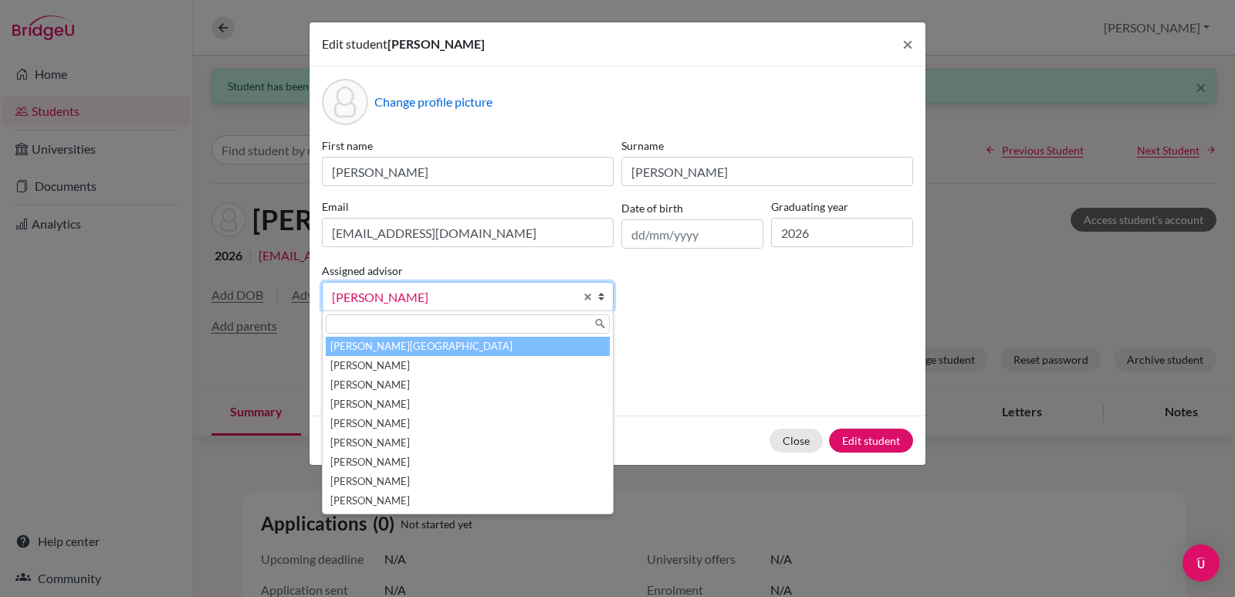
click at [371, 345] on li "Aviles, Yolanda" at bounding box center [468, 346] width 284 height 19
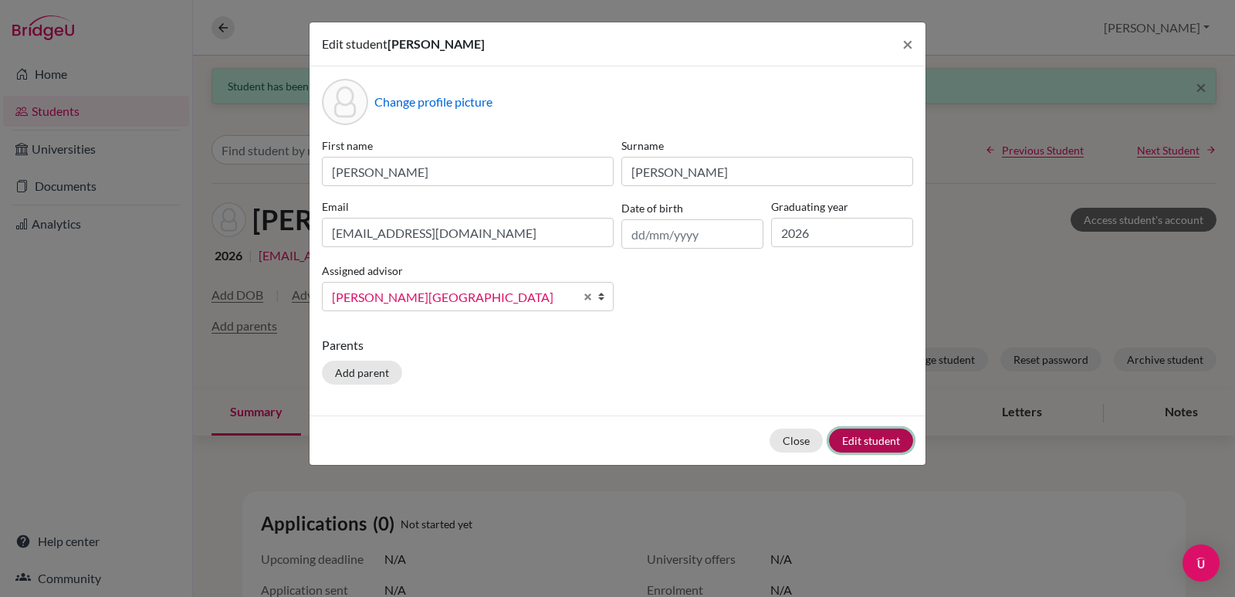
click at [844, 438] on button "Edit student" at bounding box center [871, 440] width 84 height 24
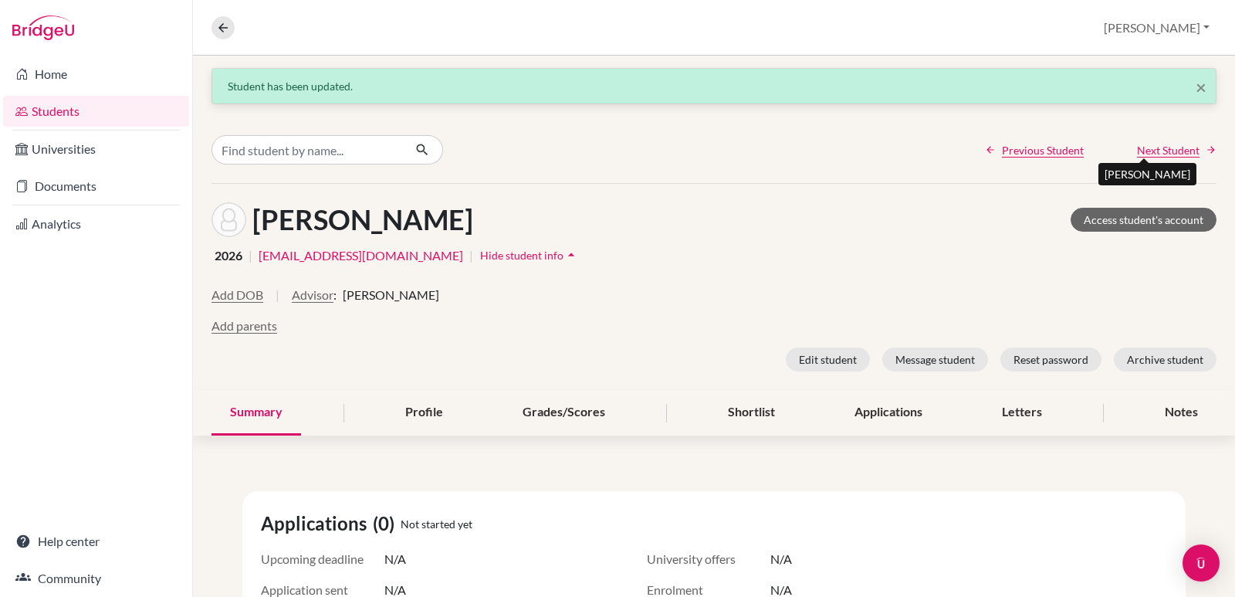
click at [1165, 152] on span "Next Student" at bounding box center [1168, 150] width 63 height 16
click at [317, 290] on button "Advisor" at bounding box center [313, 295] width 42 height 19
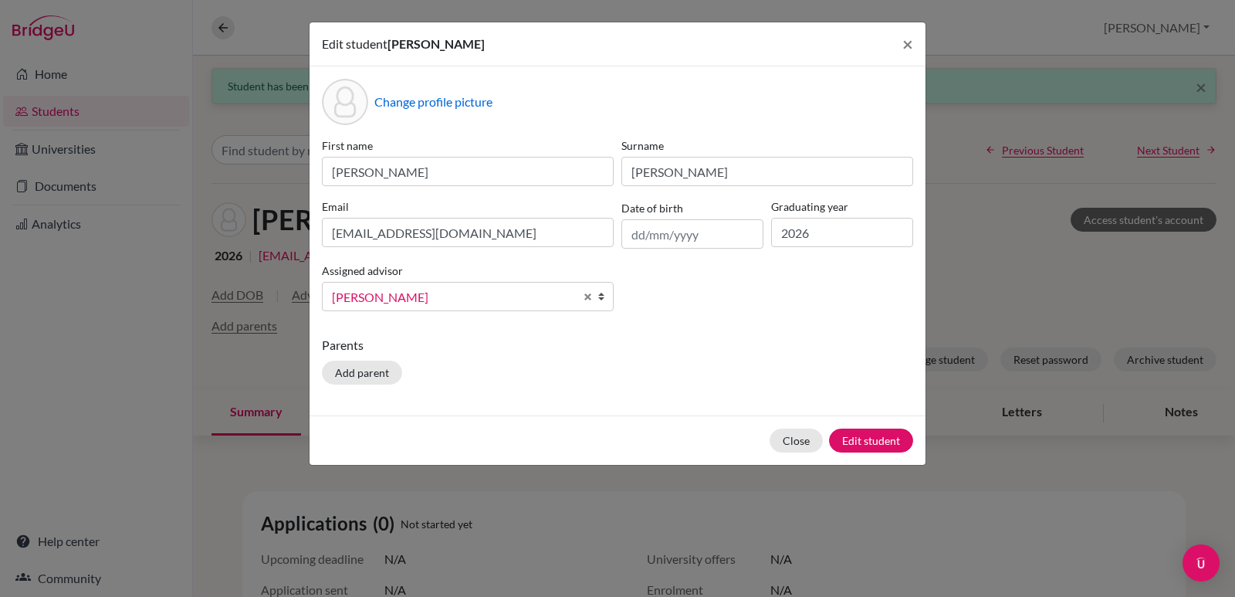
click at [597, 296] on b at bounding box center [604, 296] width 15 height 28
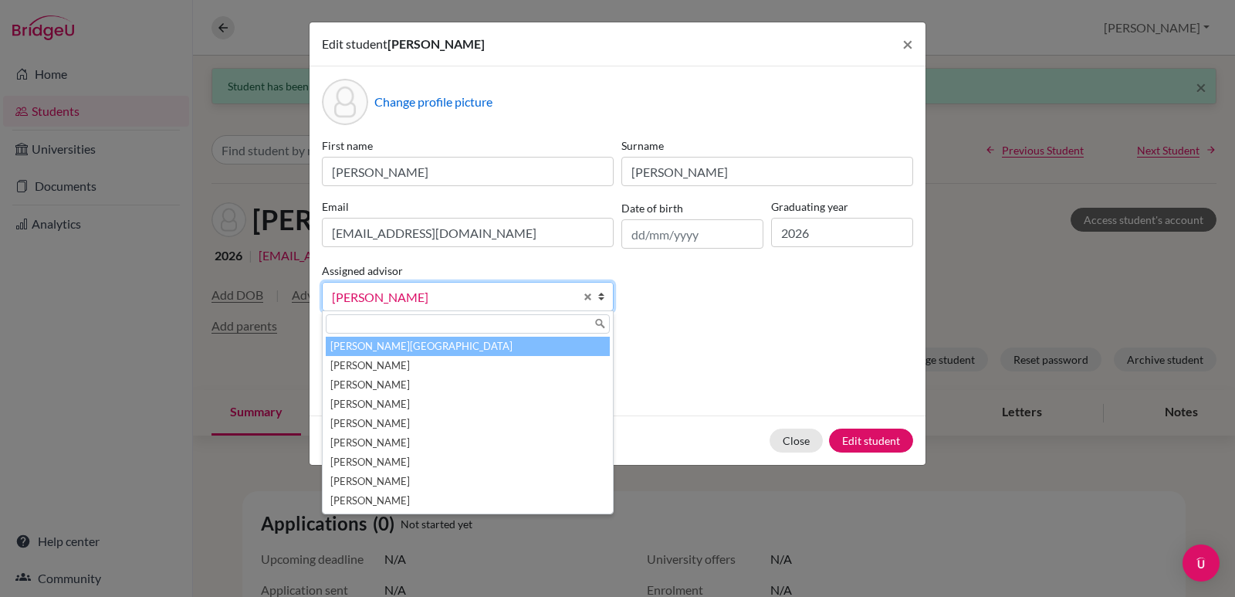
click at [434, 348] on li "Aviles, Yolanda" at bounding box center [468, 346] width 284 height 19
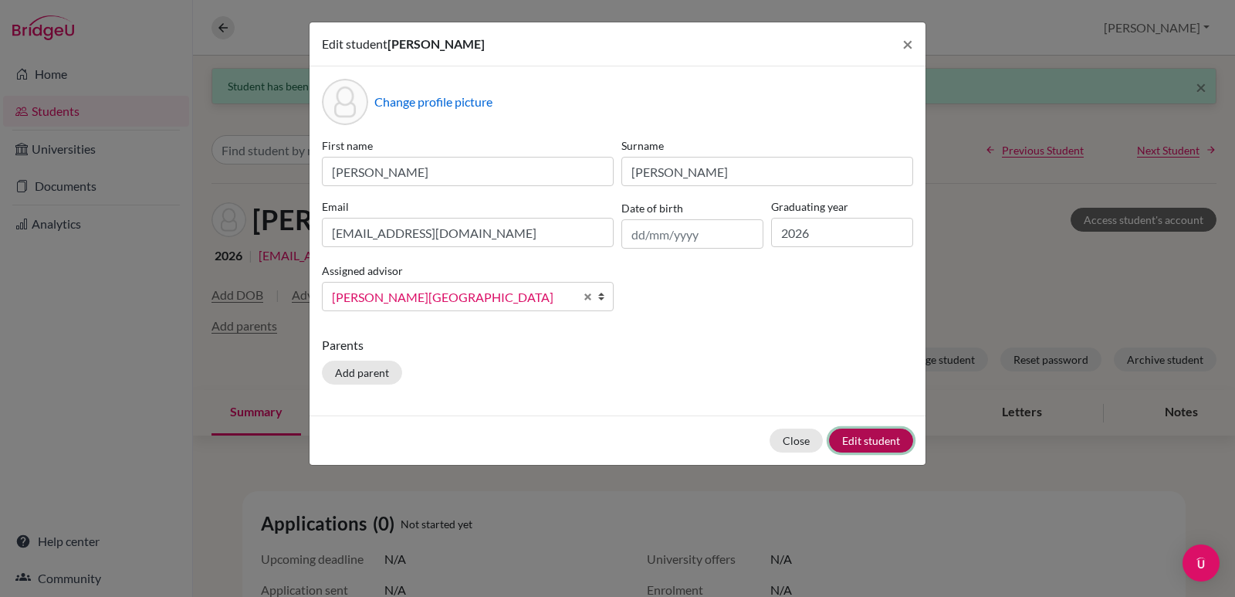
click at [859, 432] on button "Edit student" at bounding box center [871, 440] width 84 height 24
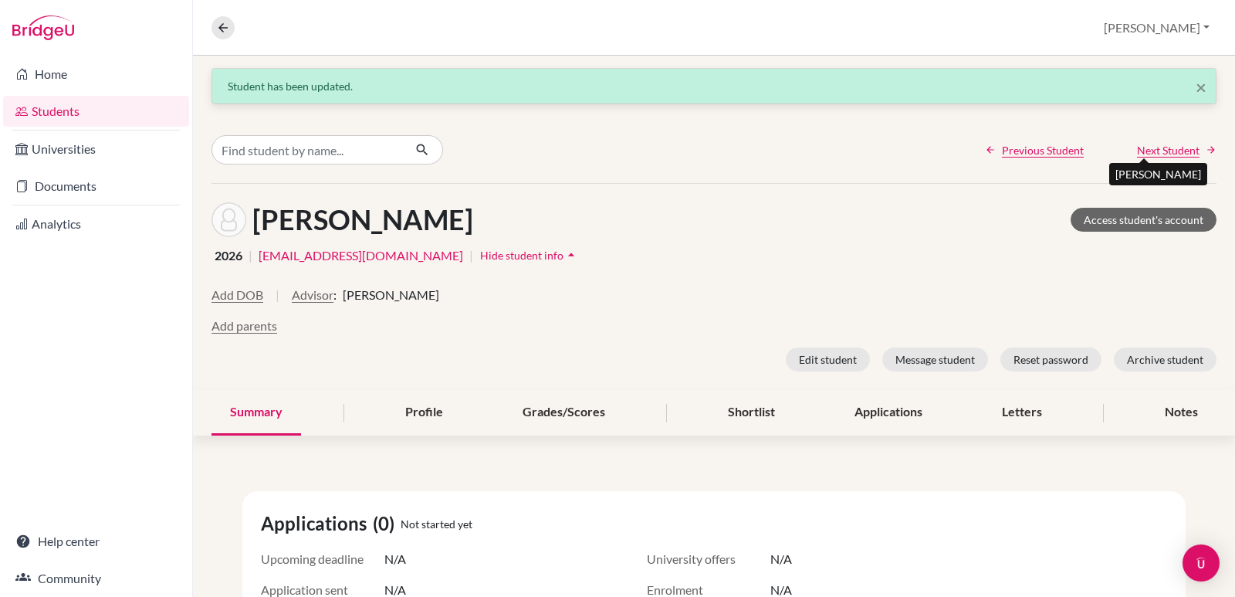
click at [1145, 150] on span "Next Student" at bounding box center [1168, 150] width 63 height 16
click at [357, 291] on button "Advisor" at bounding box center [336, 295] width 42 height 19
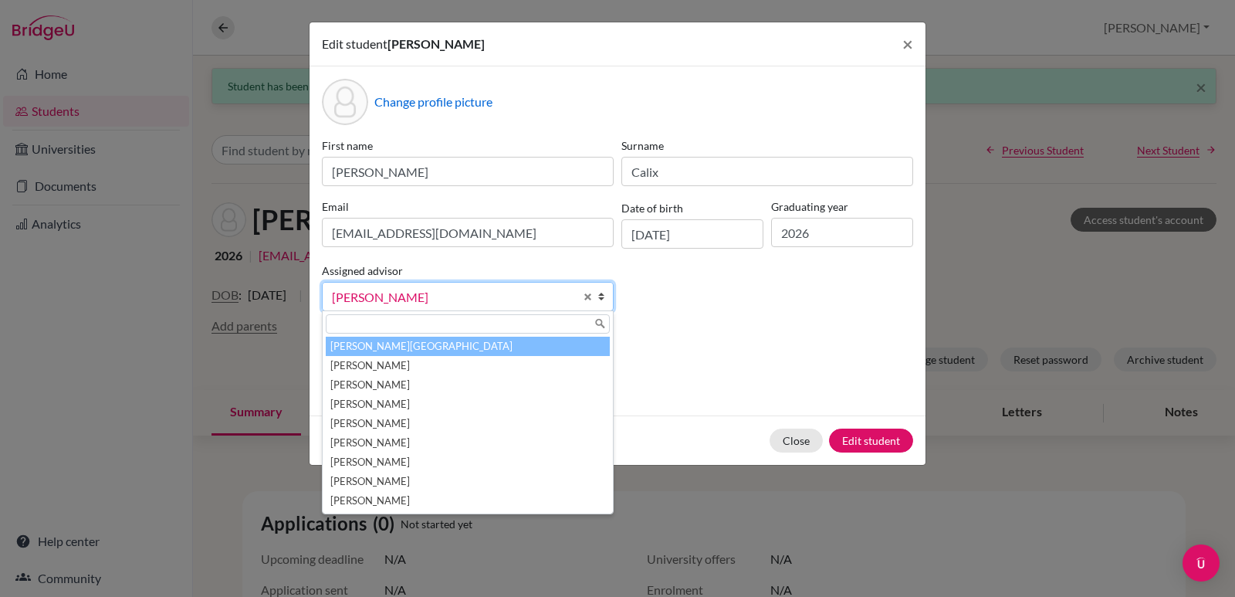
click at [374, 352] on li "Aviles, Yolanda" at bounding box center [468, 346] width 284 height 19
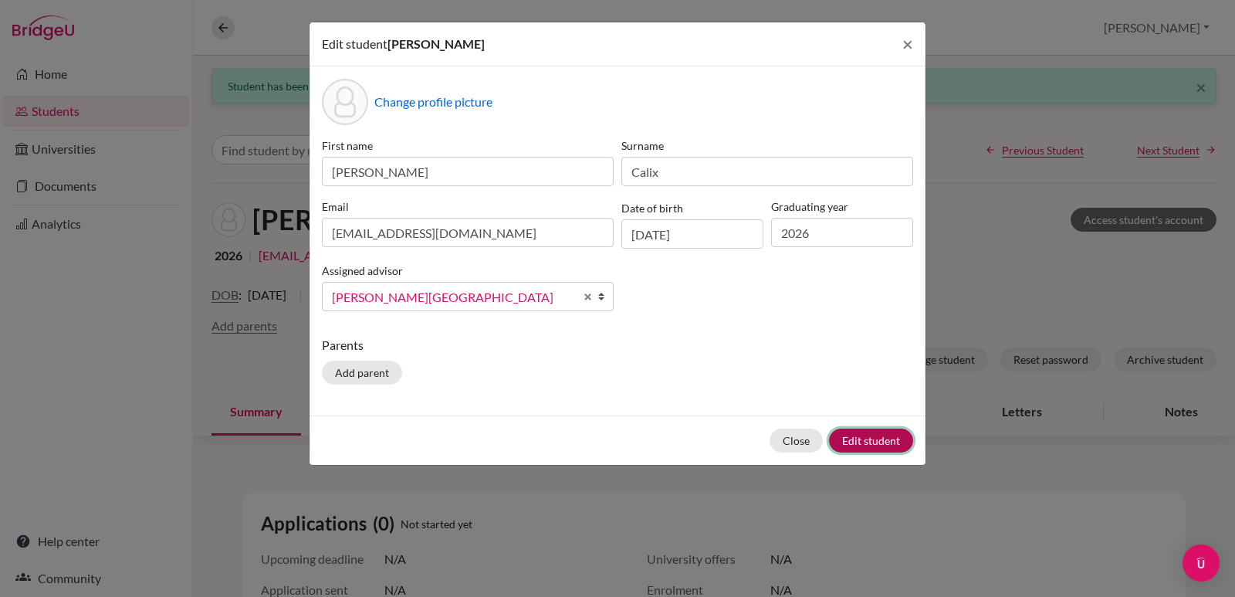
click at [847, 437] on button "Edit student" at bounding box center [871, 440] width 84 height 24
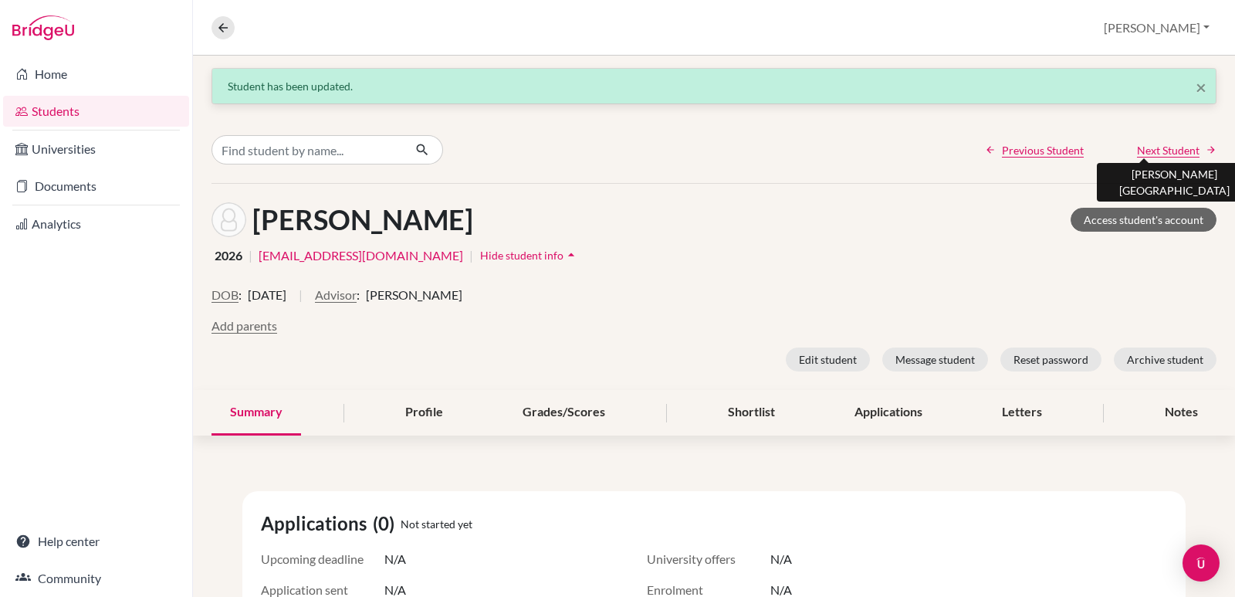
click at [1140, 157] on span "Next Student" at bounding box center [1168, 150] width 63 height 16
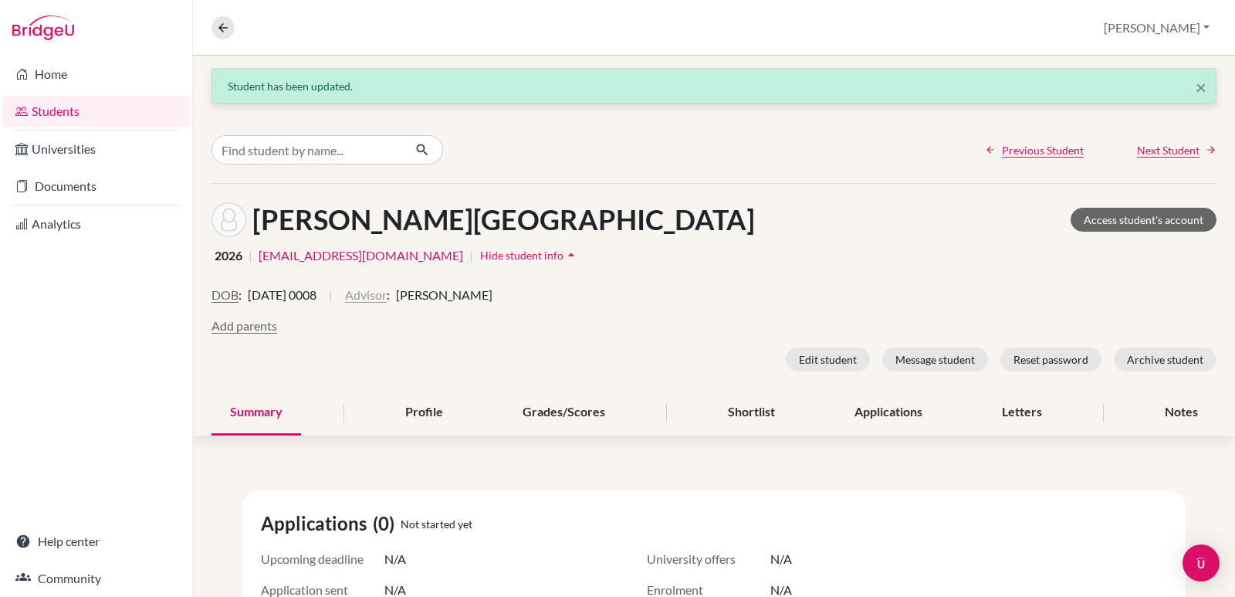
click at [383, 290] on button "Advisor" at bounding box center [366, 295] width 42 height 19
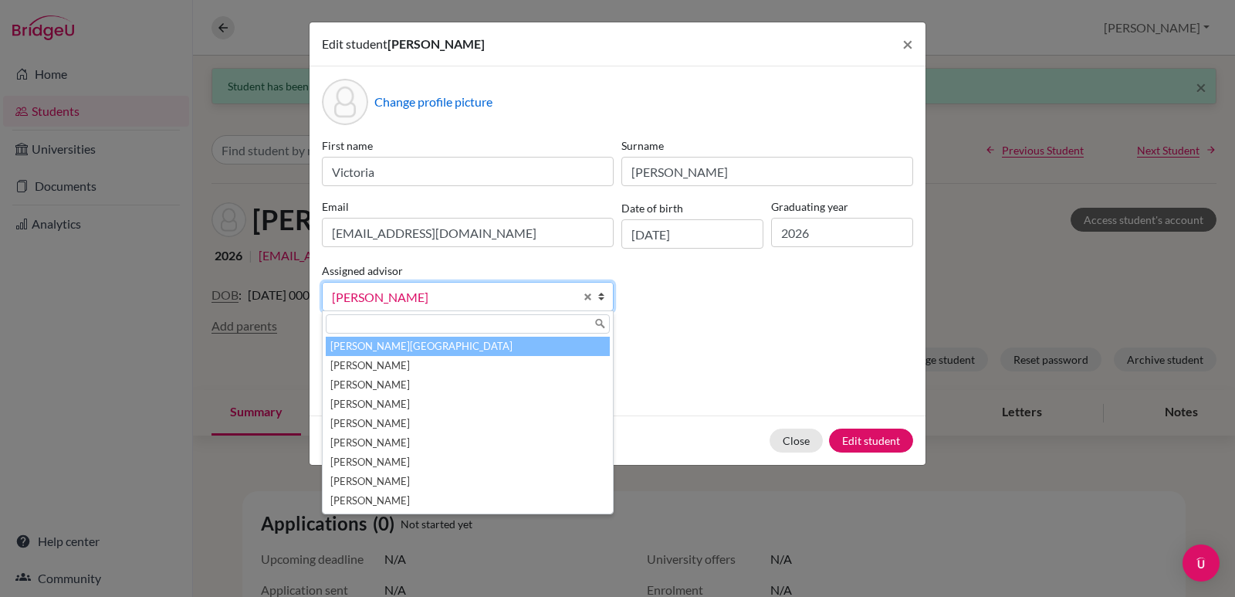
click at [453, 347] on li "Aviles, Yolanda" at bounding box center [468, 346] width 284 height 19
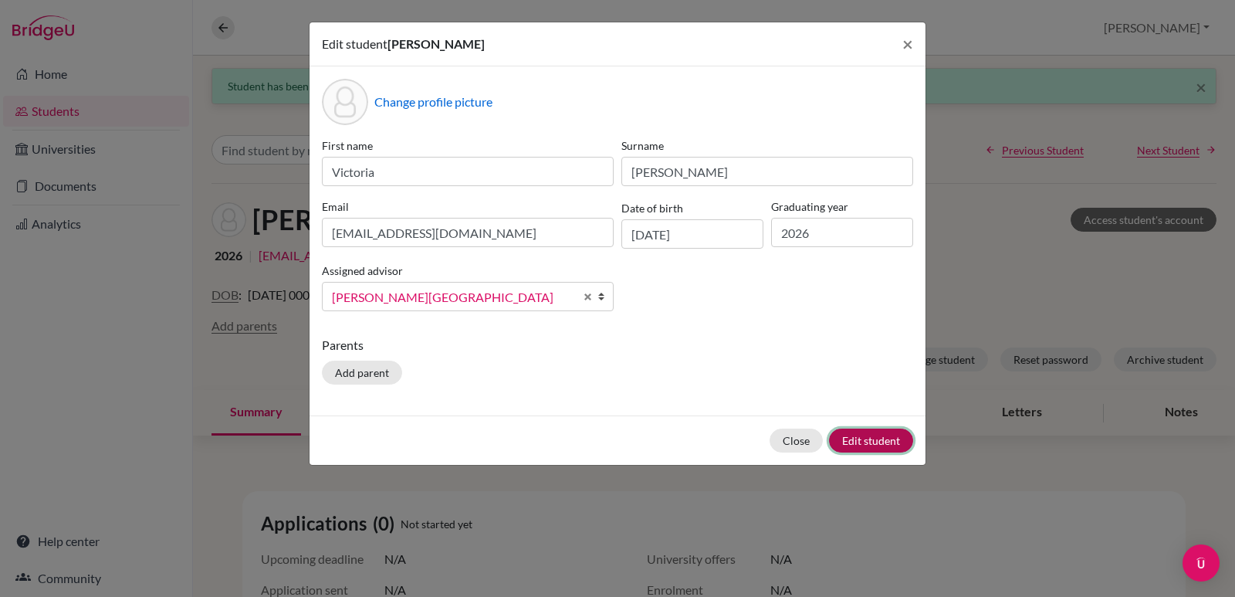
click at [853, 448] on button "Edit student" at bounding box center [871, 440] width 84 height 24
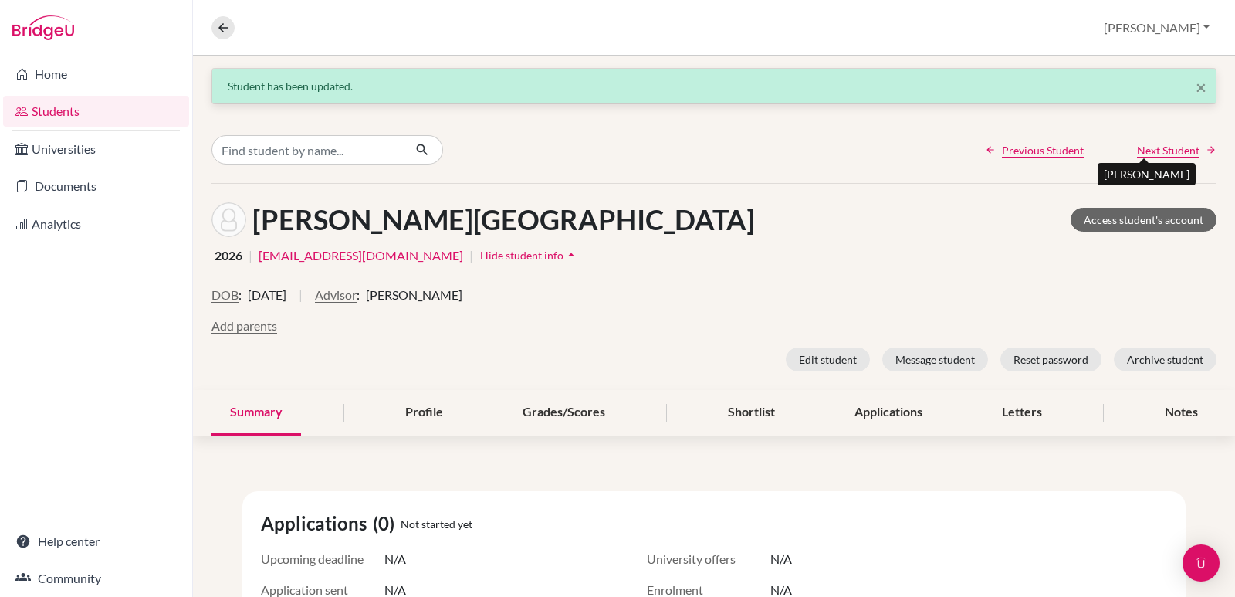
click at [1144, 154] on span "Next Student" at bounding box center [1168, 150] width 63 height 16
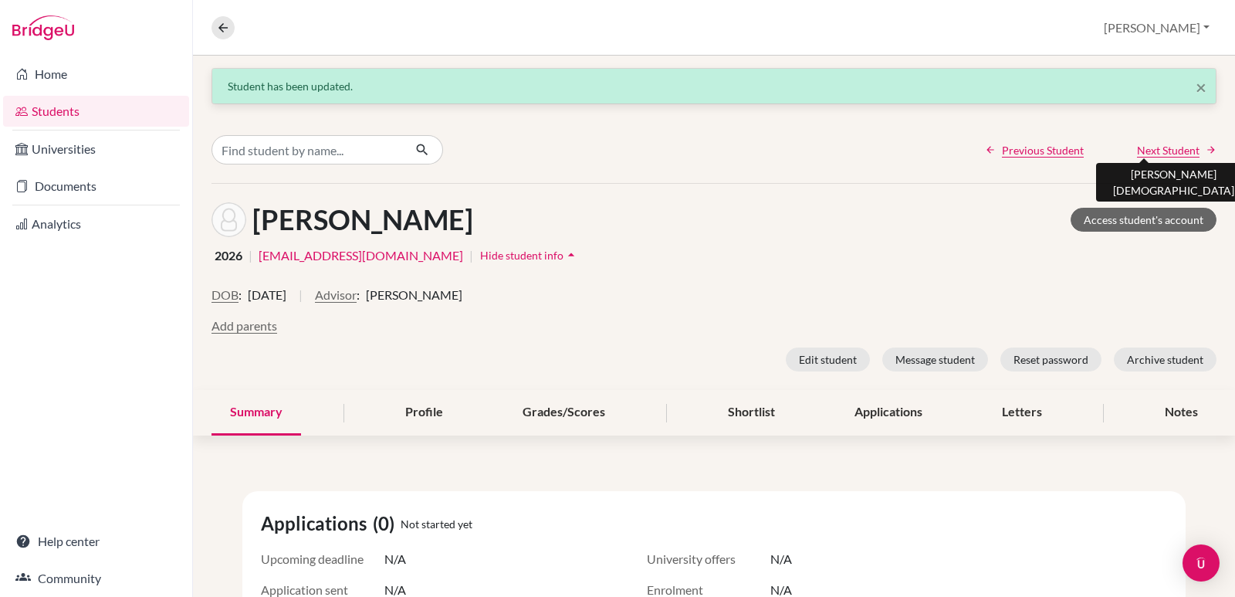
click at [1137, 153] on span "Next Student" at bounding box center [1168, 150] width 63 height 16
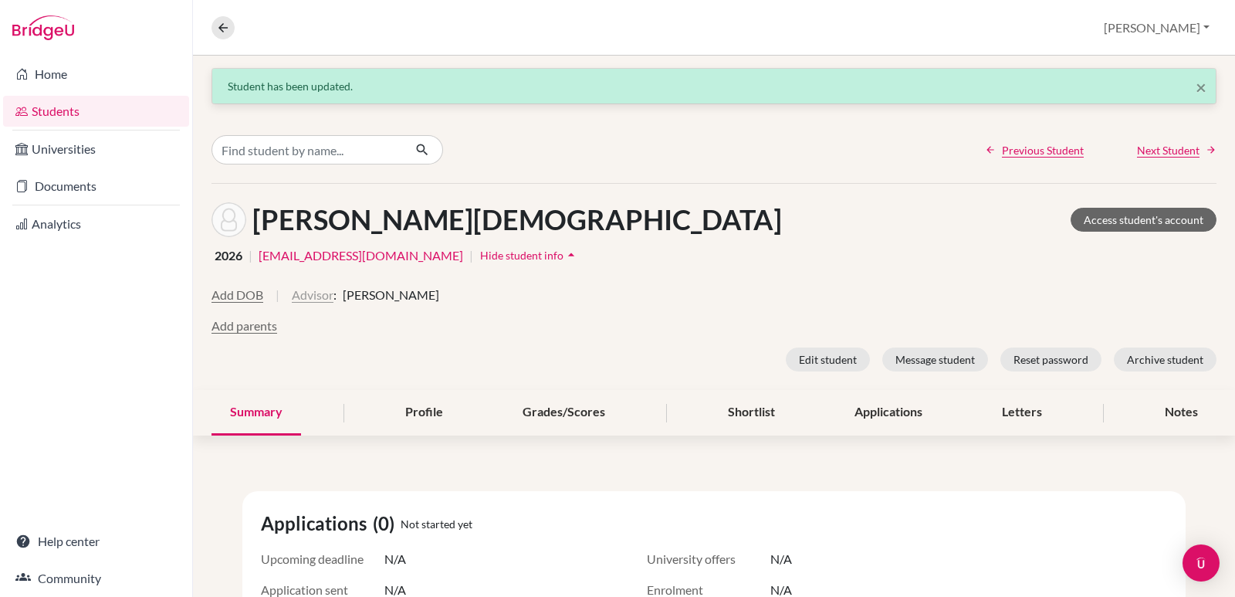
click at [308, 297] on button "Advisor" at bounding box center [313, 295] width 42 height 19
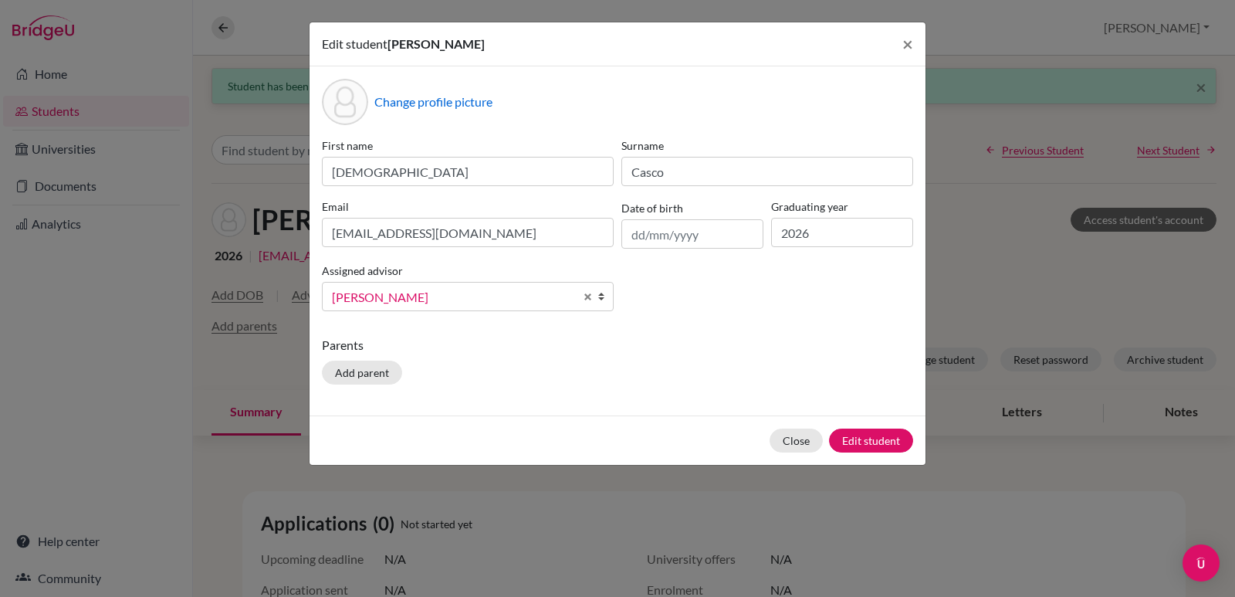
click at [598, 294] on b at bounding box center [604, 296] width 15 height 28
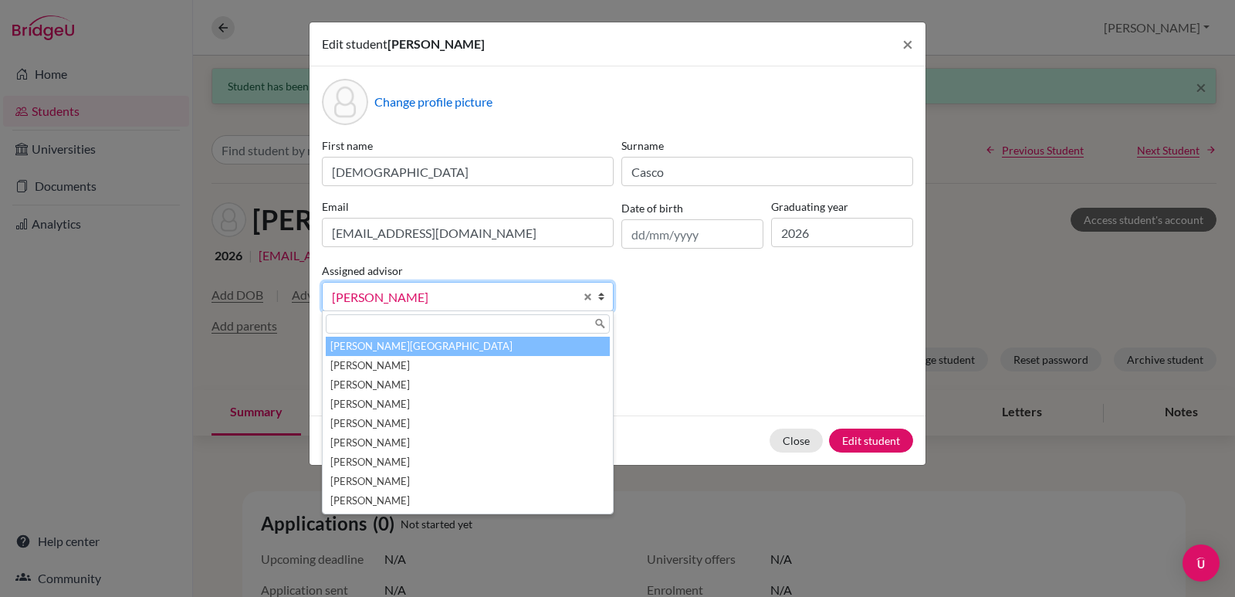
click at [430, 343] on li "Aviles, Yolanda" at bounding box center [468, 346] width 284 height 19
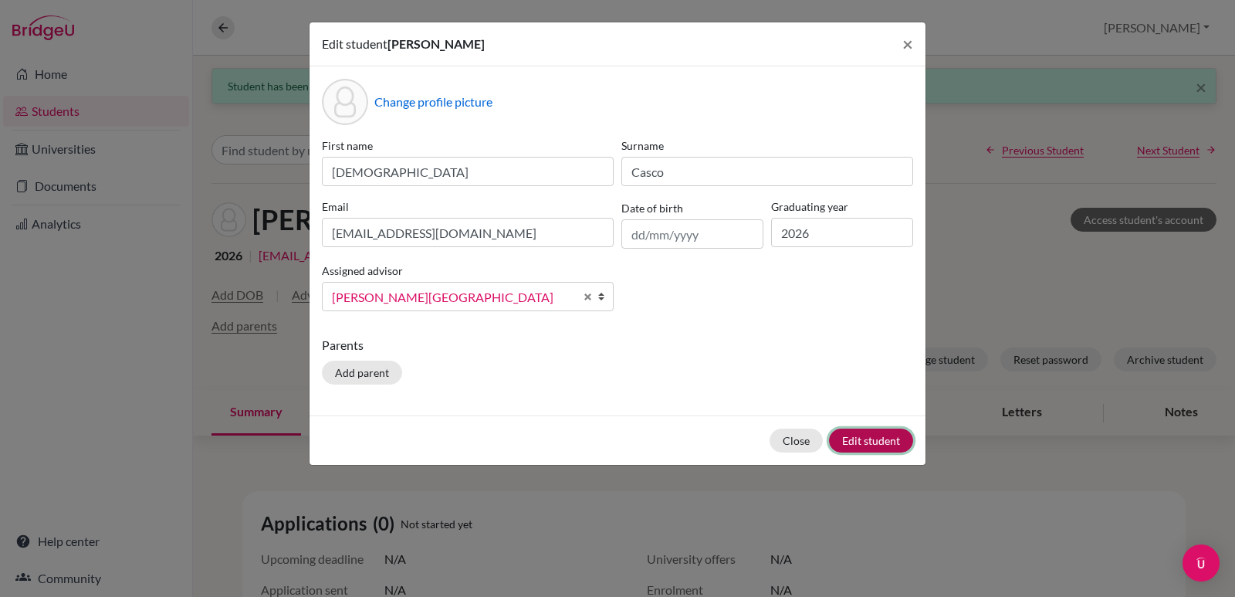
click at [859, 435] on button "Edit student" at bounding box center [871, 440] width 84 height 24
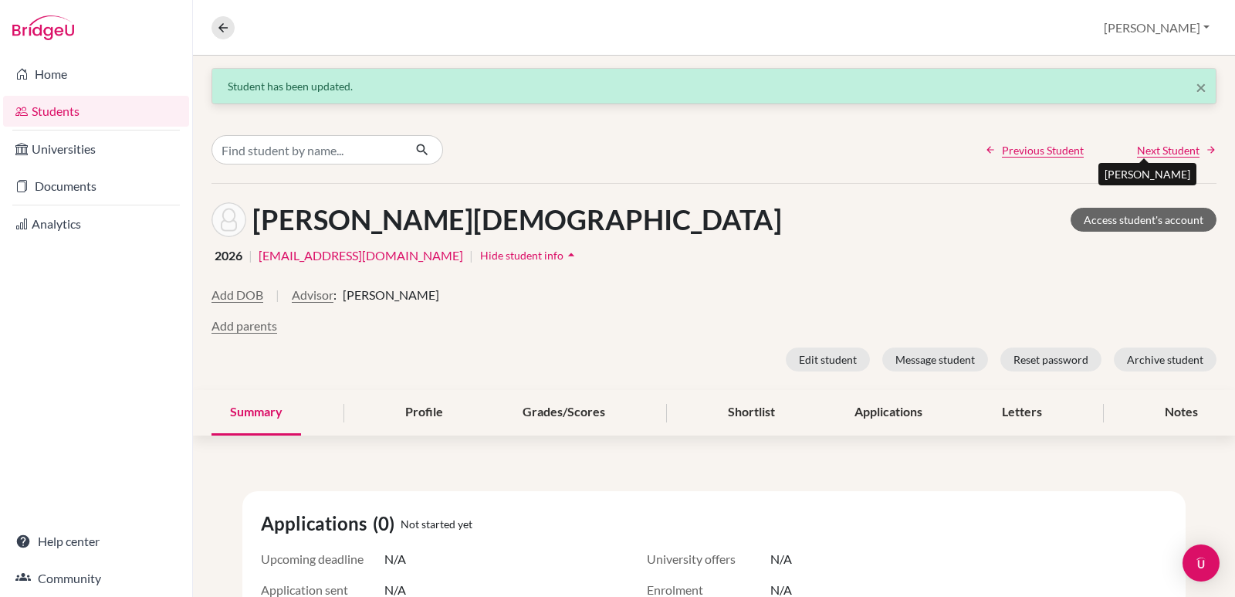
click at [1137, 151] on span "Next Student" at bounding box center [1168, 150] width 63 height 16
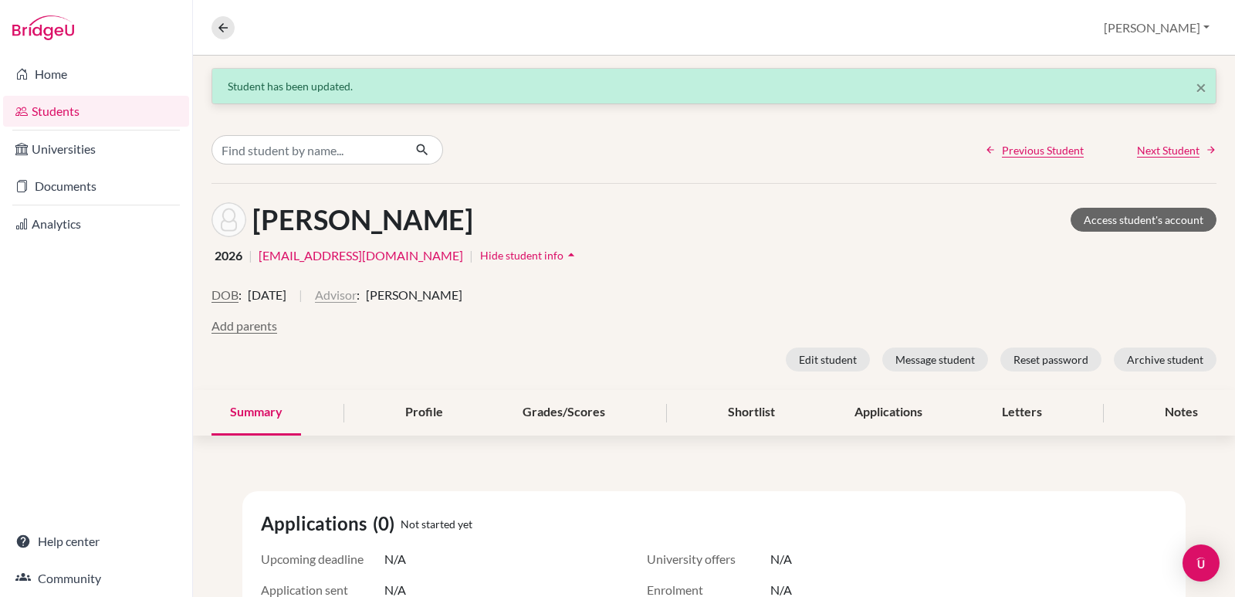
click at [357, 288] on button "Advisor" at bounding box center [336, 295] width 42 height 19
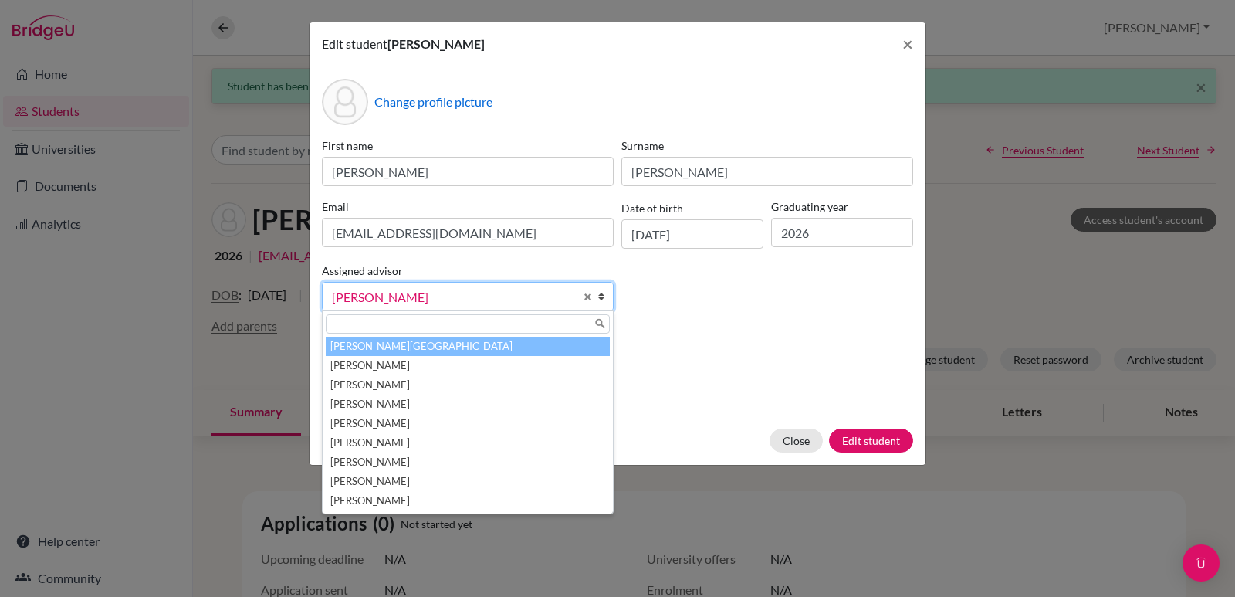
click at [386, 350] on li "Aviles, Yolanda" at bounding box center [468, 346] width 284 height 19
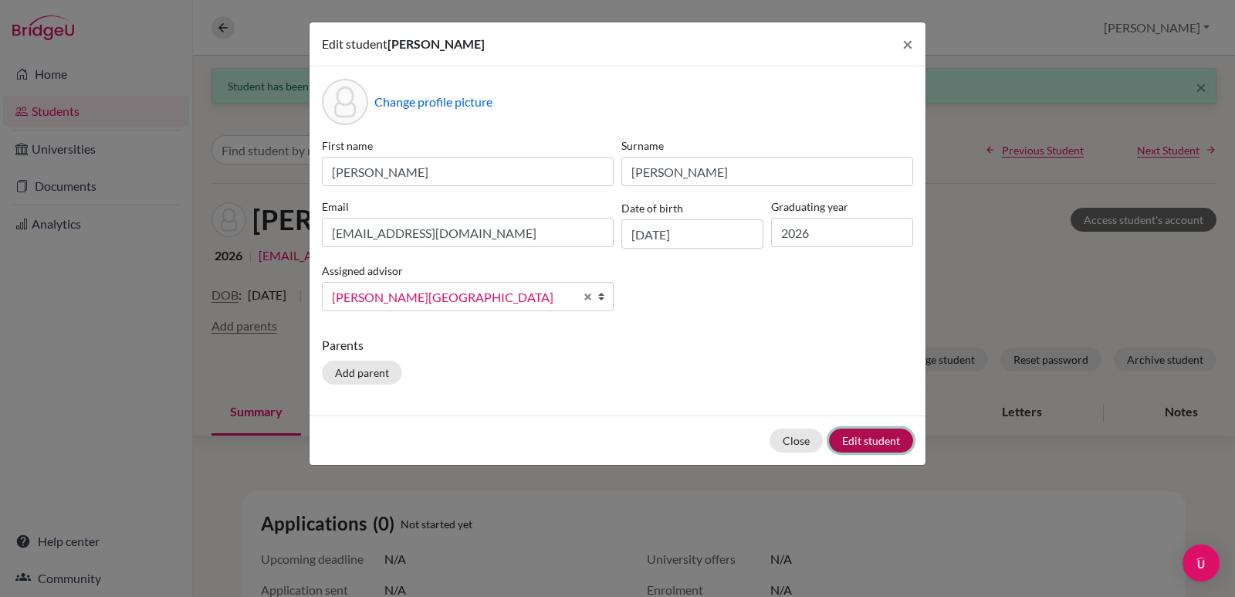
click at [850, 446] on button "Edit student" at bounding box center [871, 440] width 84 height 24
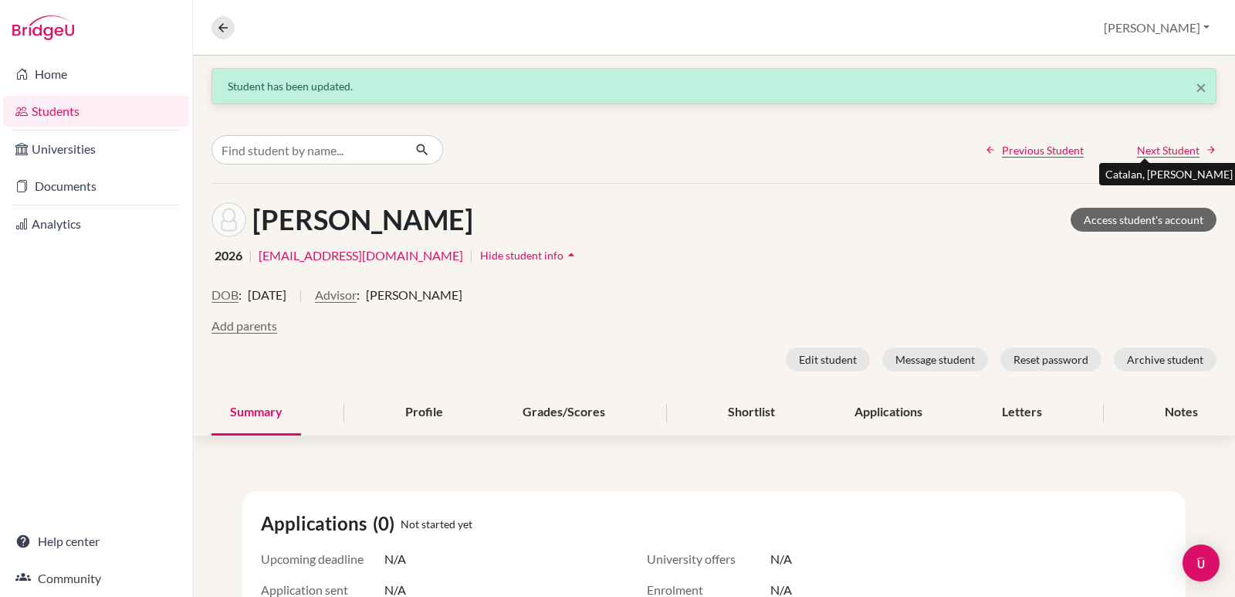
click at [1159, 147] on span "Next Student" at bounding box center [1168, 150] width 63 height 16
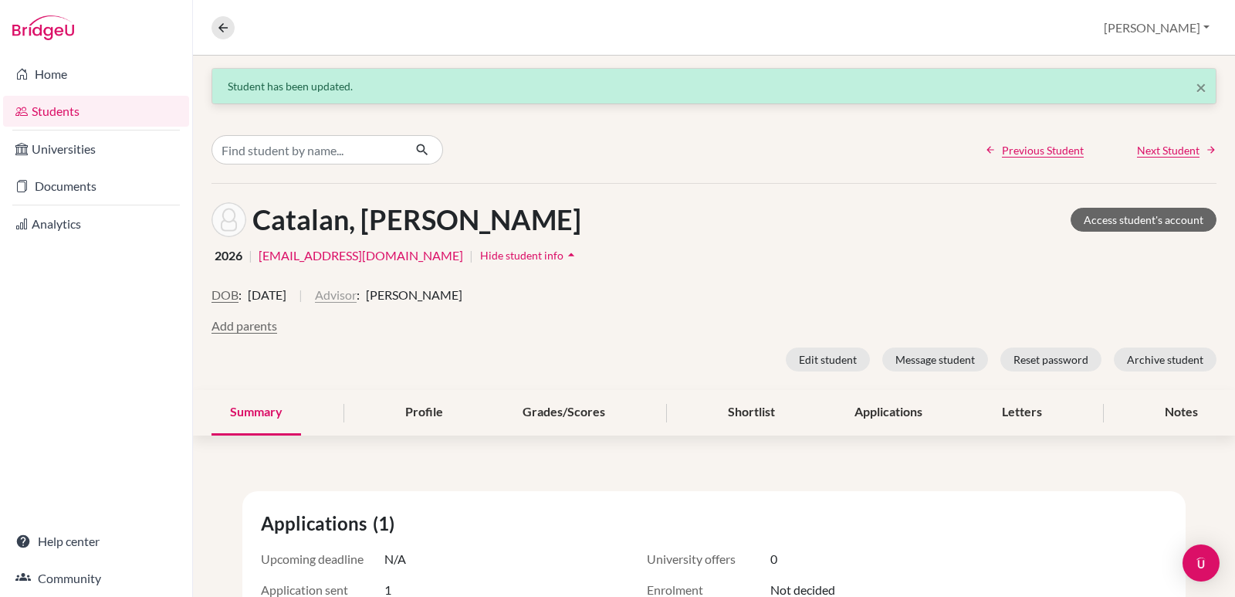
click at [357, 295] on button "Advisor" at bounding box center [336, 295] width 42 height 19
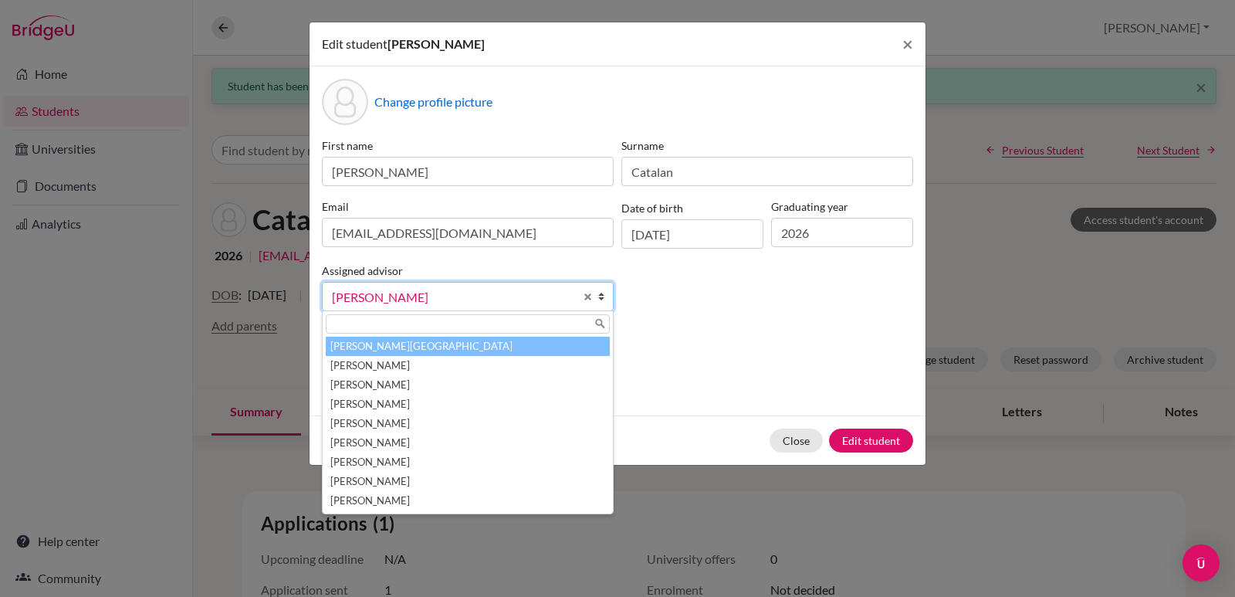
click at [397, 350] on li "Aviles, Yolanda" at bounding box center [468, 346] width 284 height 19
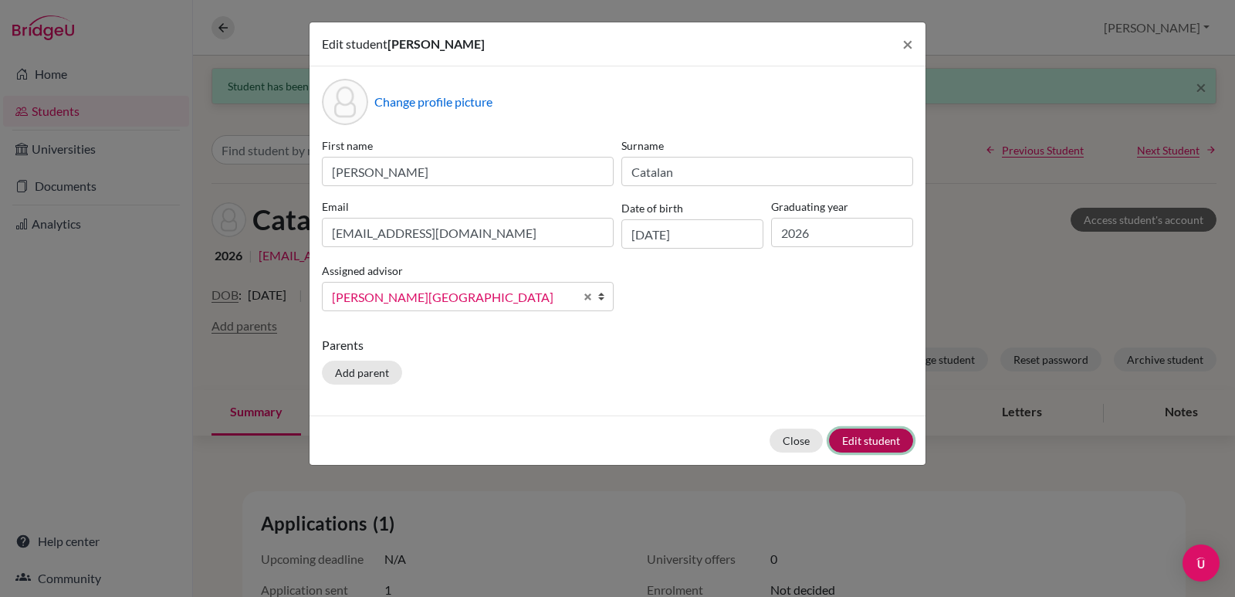
click at [844, 438] on button "Edit student" at bounding box center [871, 440] width 84 height 24
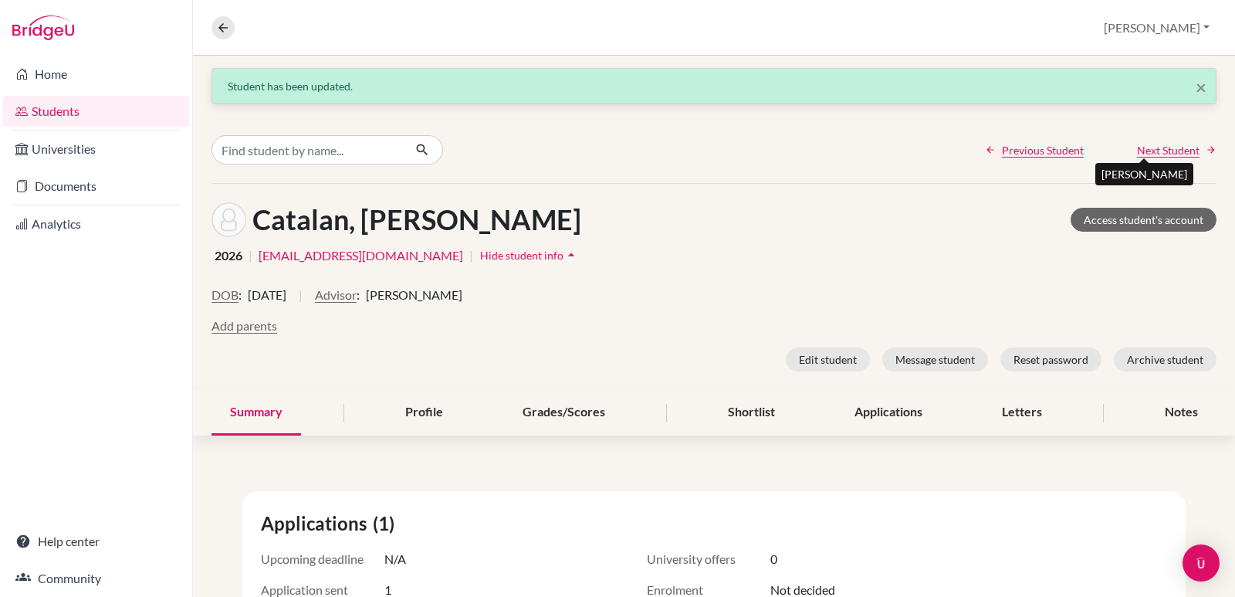
click at [1162, 154] on span "Next Student" at bounding box center [1168, 150] width 63 height 16
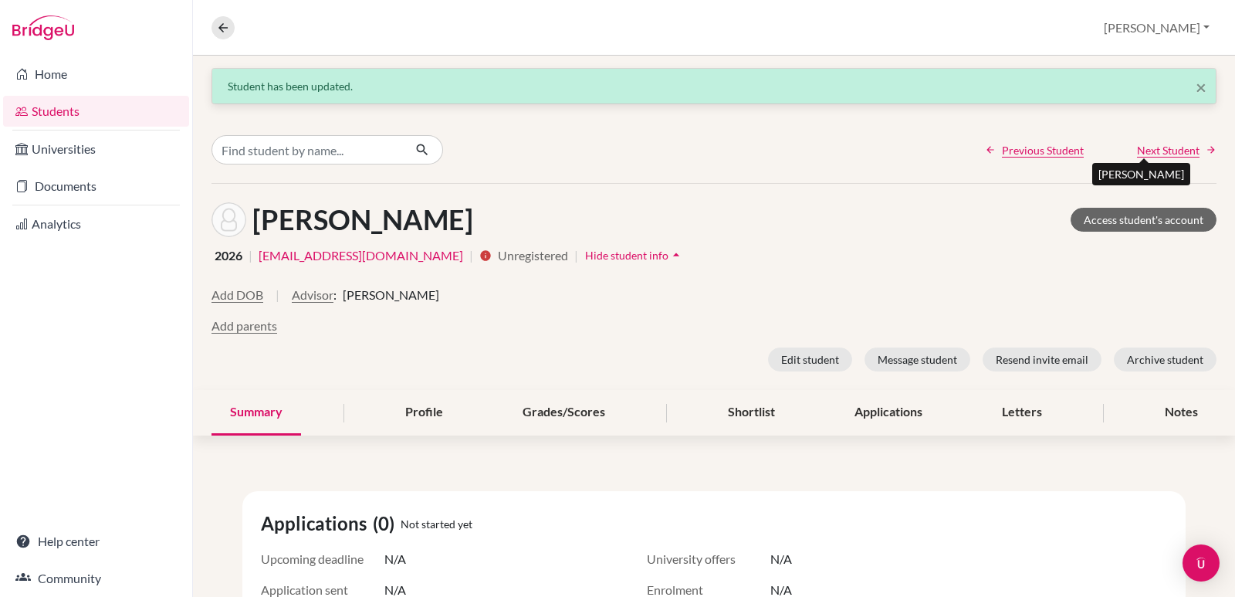
click at [1138, 147] on span "Next Student" at bounding box center [1168, 150] width 63 height 16
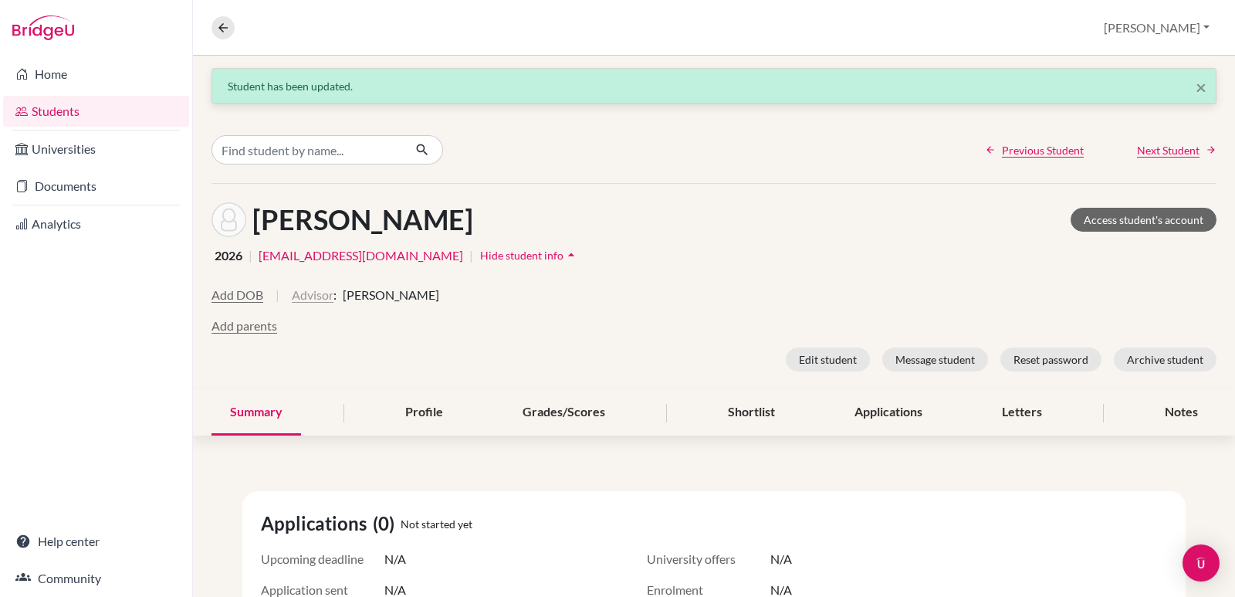
click at [301, 299] on button "Advisor" at bounding box center [313, 295] width 42 height 19
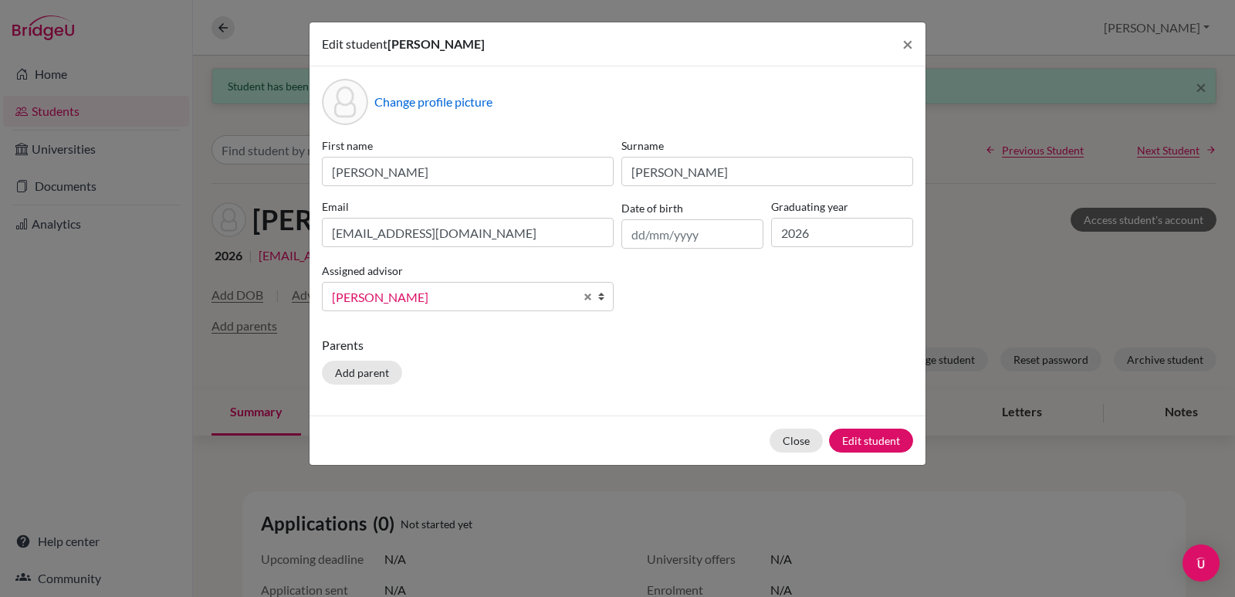
click at [599, 290] on b at bounding box center [604, 296] width 15 height 28
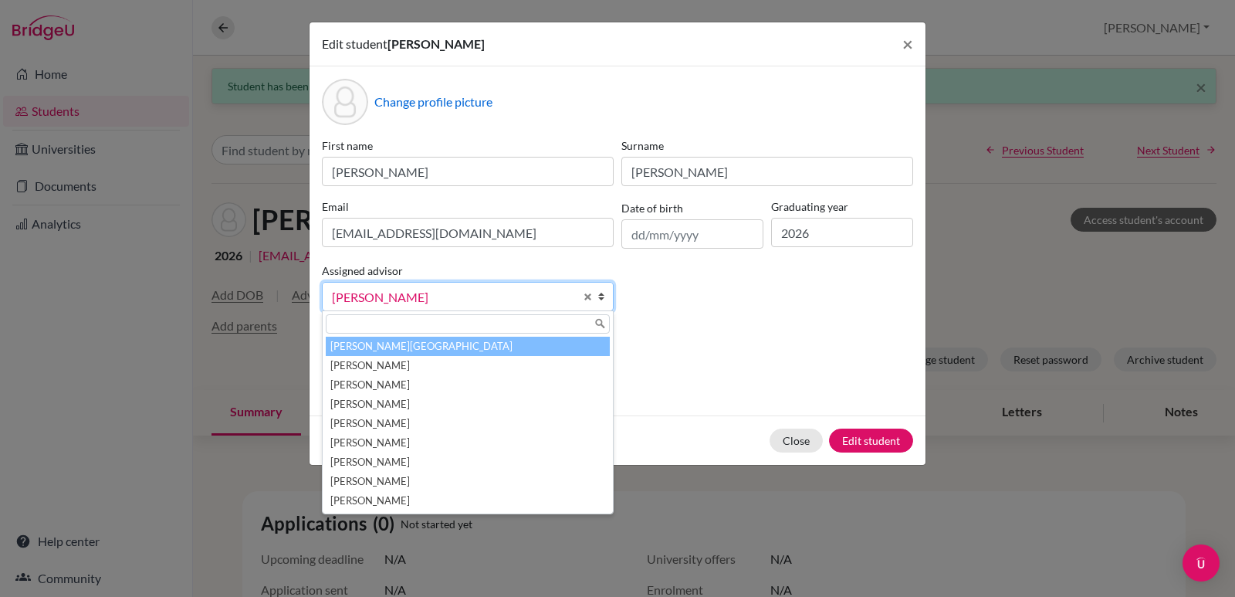
click at [424, 342] on li "Aviles, Yolanda" at bounding box center [468, 346] width 284 height 19
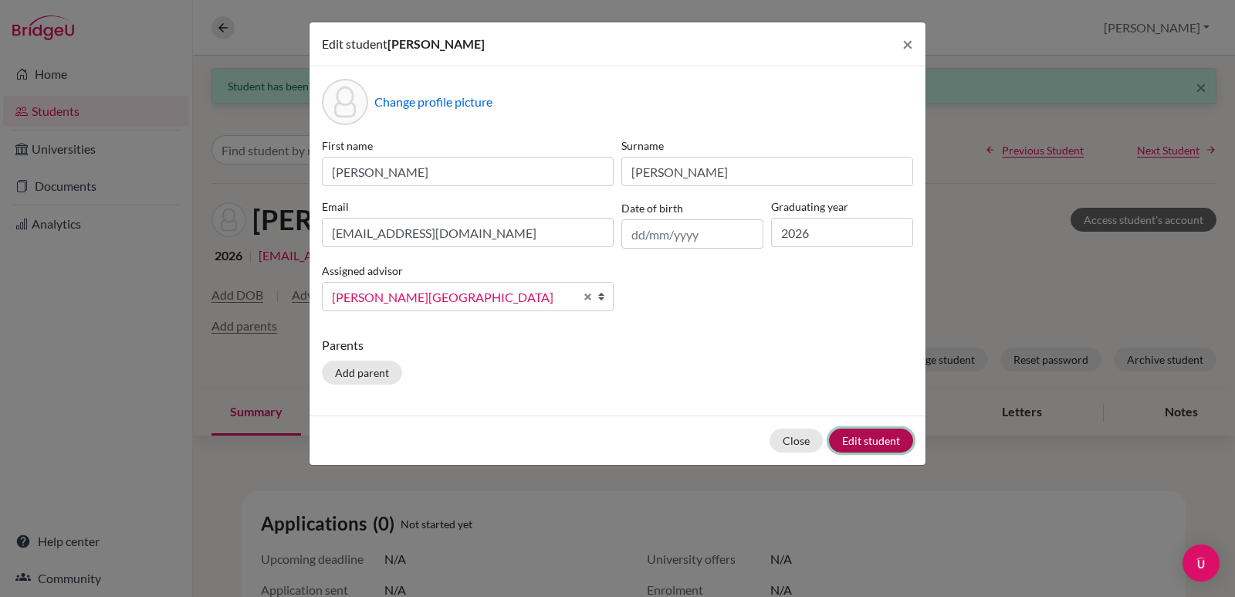
click at [840, 441] on button "Edit student" at bounding box center [871, 440] width 84 height 24
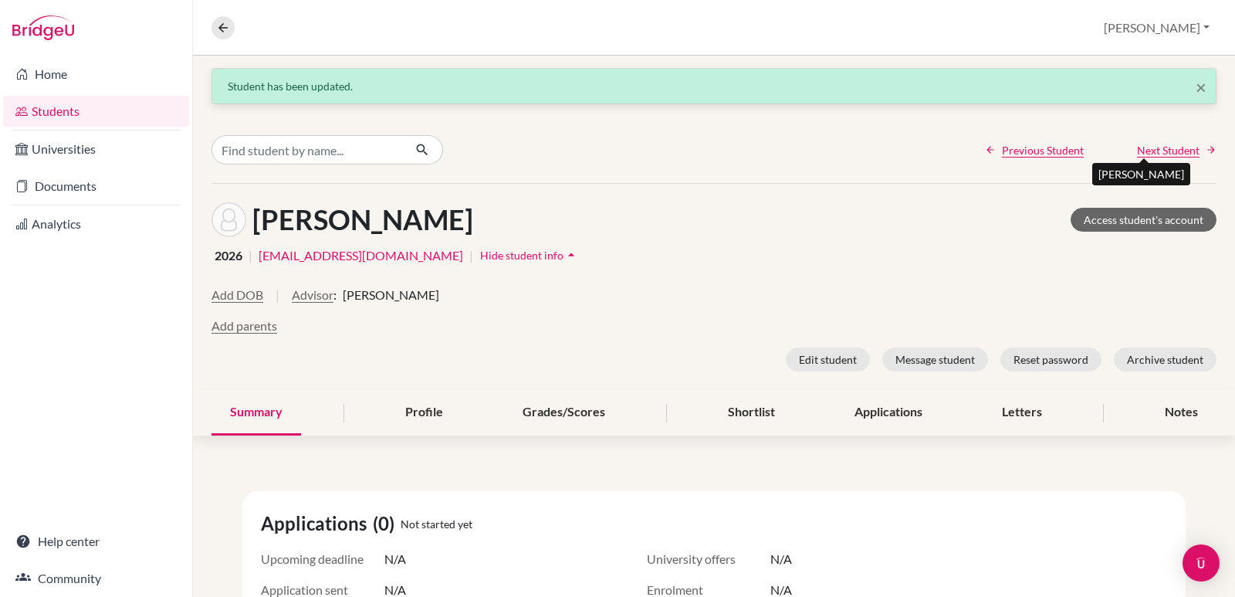
click at [1168, 153] on span "Next Student" at bounding box center [1168, 150] width 63 height 16
click at [357, 299] on button "Advisor" at bounding box center [336, 295] width 42 height 19
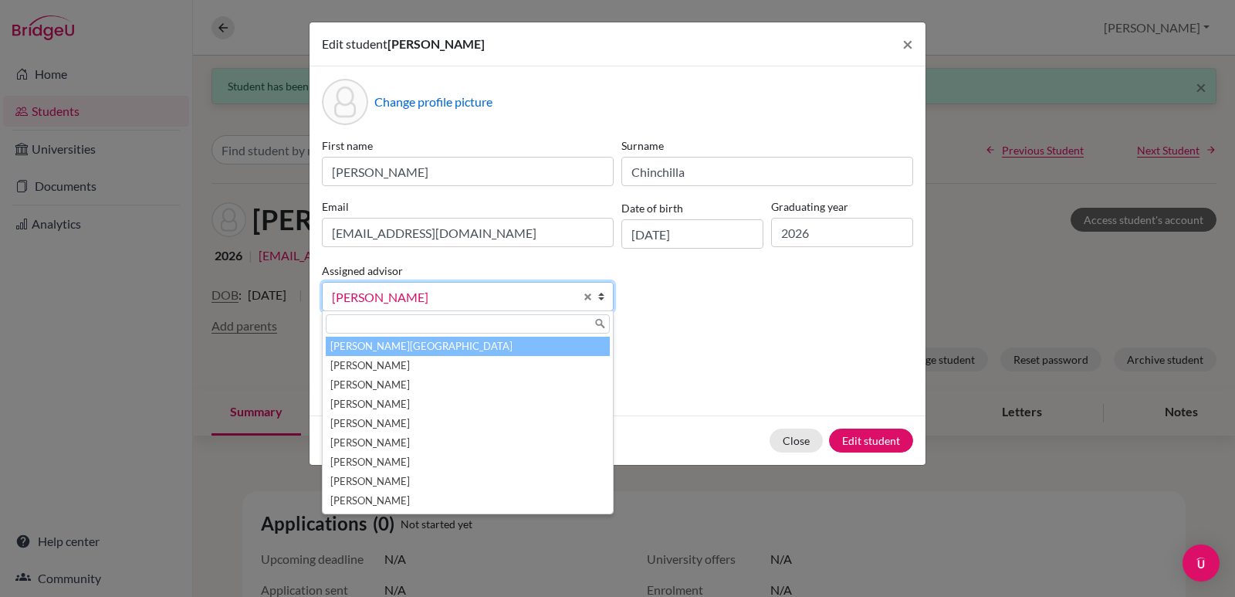
click at [397, 347] on li "Aviles, Yolanda" at bounding box center [468, 346] width 284 height 19
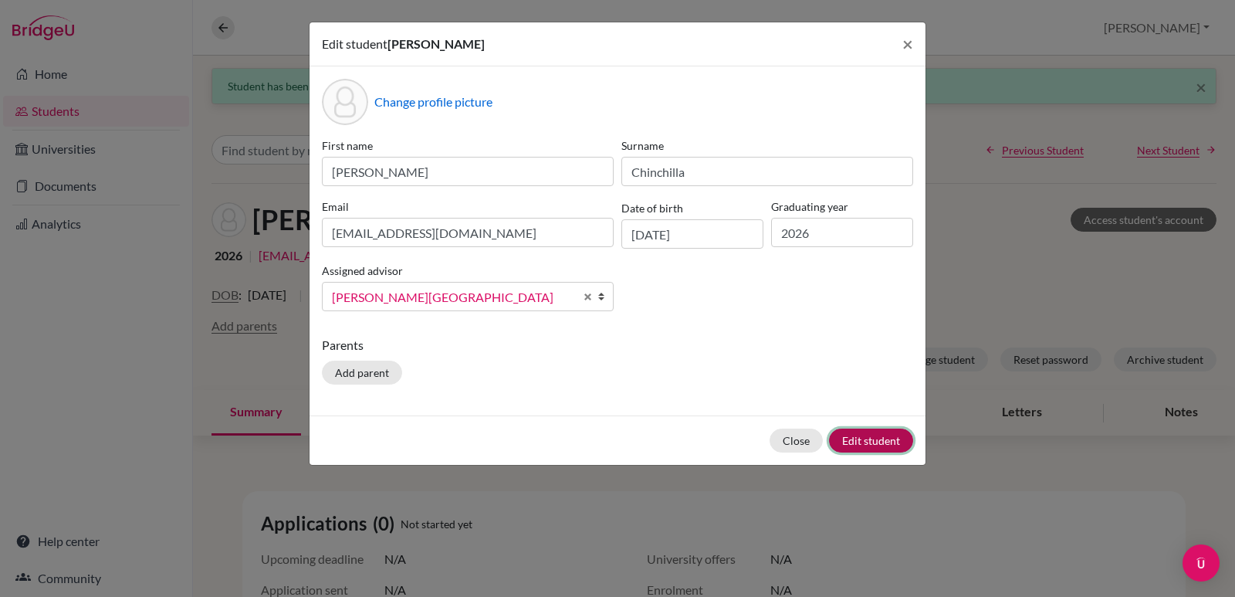
click at [858, 434] on button "Edit student" at bounding box center [871, 440] width 84 height 24
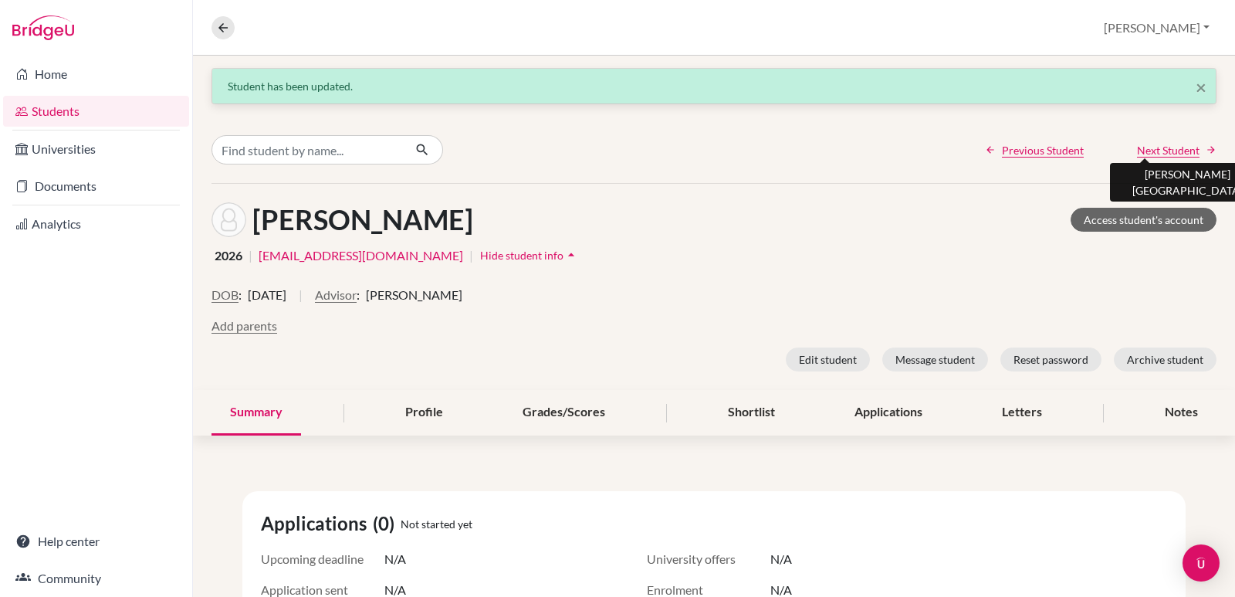
click at [1145, 142] on span "Next Student" at bounding box center [1168, 150] width 63 height 16
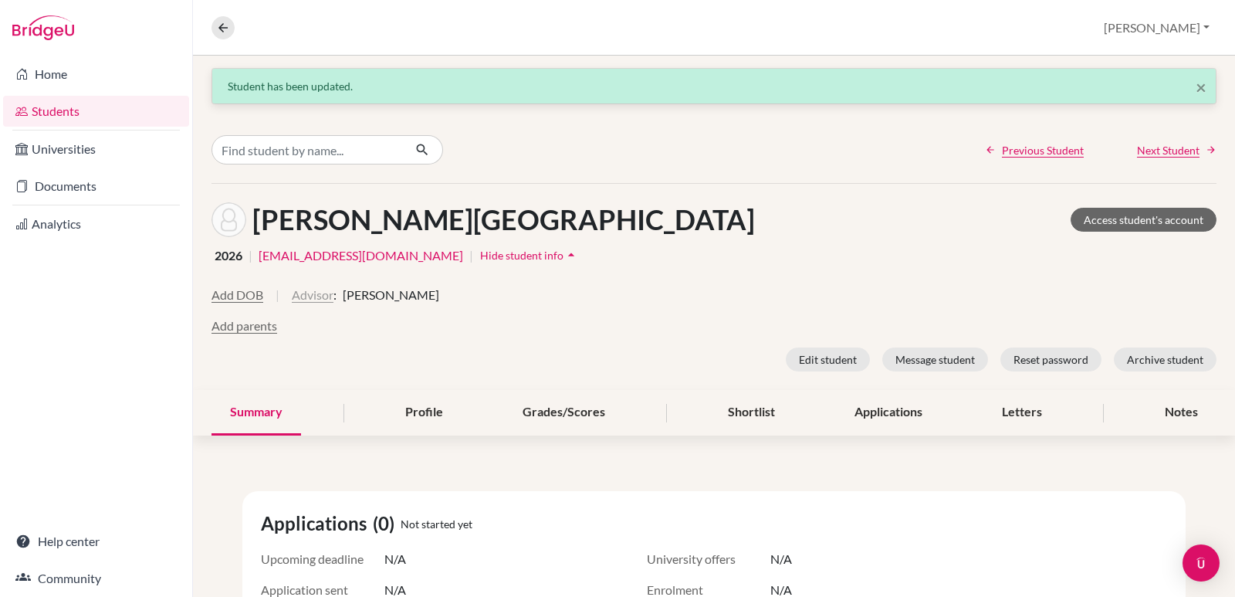
click at [302, 293] on button "Advisor" at bounding box center [313, 295] width 42 height 19
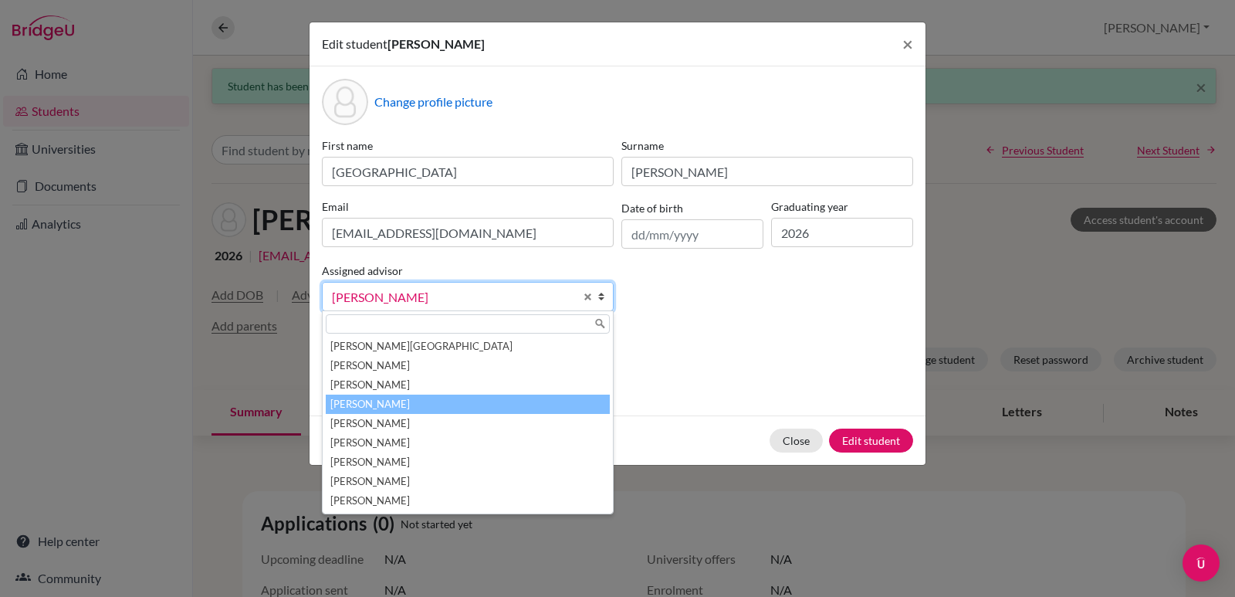
click at [600, 289] on b at bounding box center [604, 296] width 15 height 28
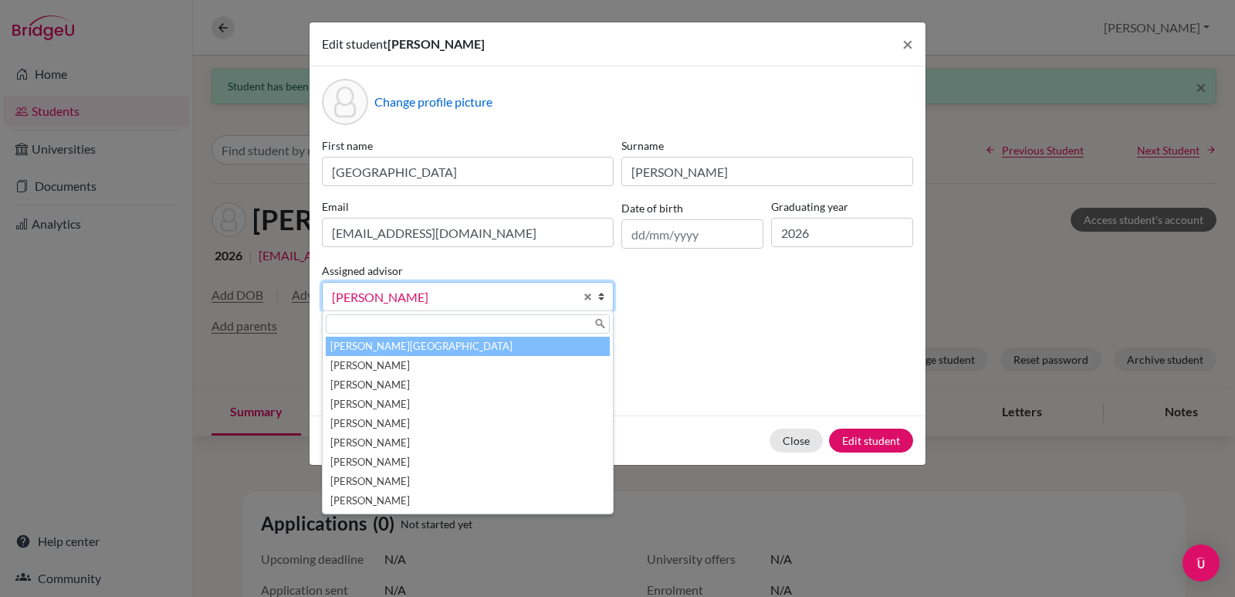
click at [380, 347] on li "Aviles, Yolanda" at bounding box center [468, 346] width 284 height 19
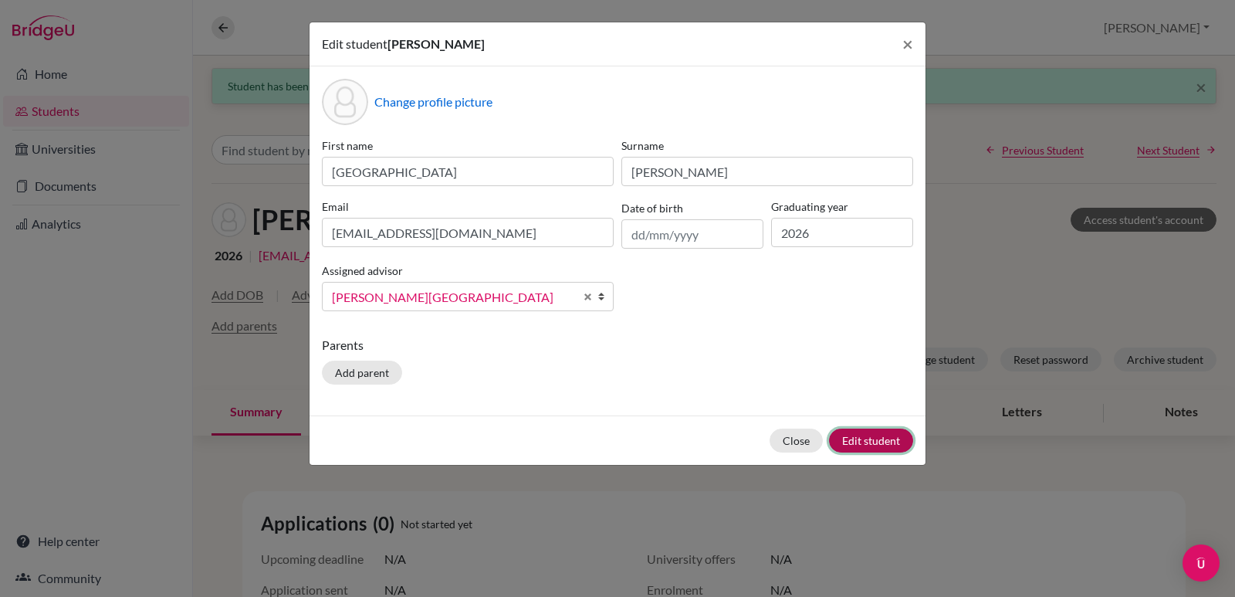
click at [849, 441] on button "Edit student" at bounding box center [871, 440] width 84 height 24
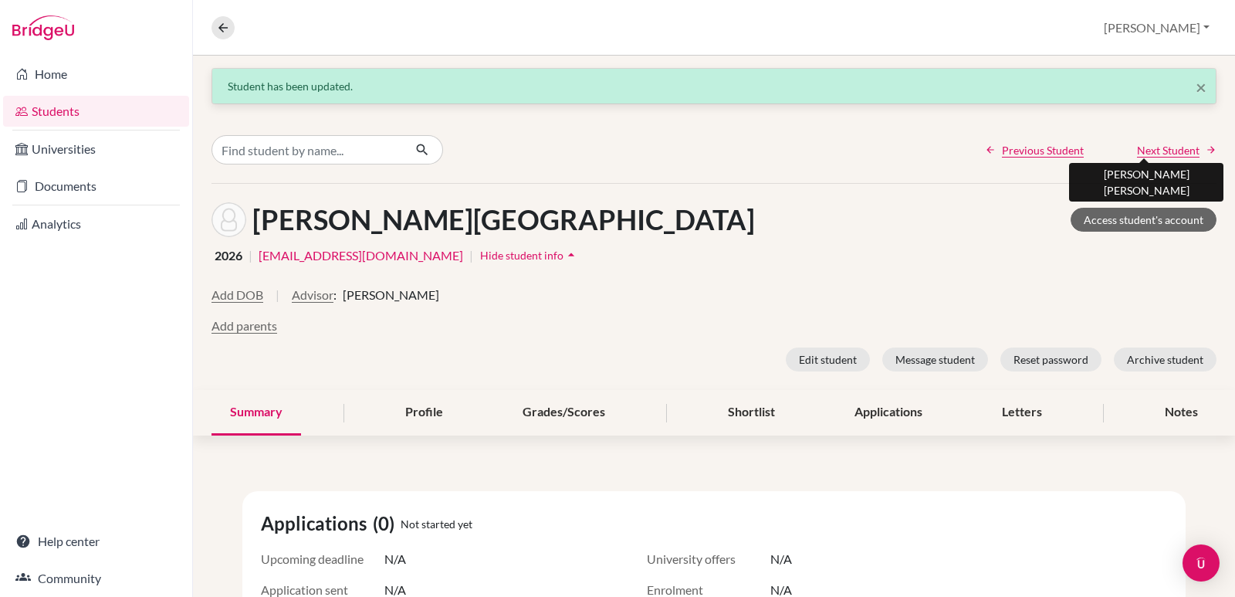
click at [1152, 145] on span "Next Student" at bounding box center [1168, 150] width 63 height 16
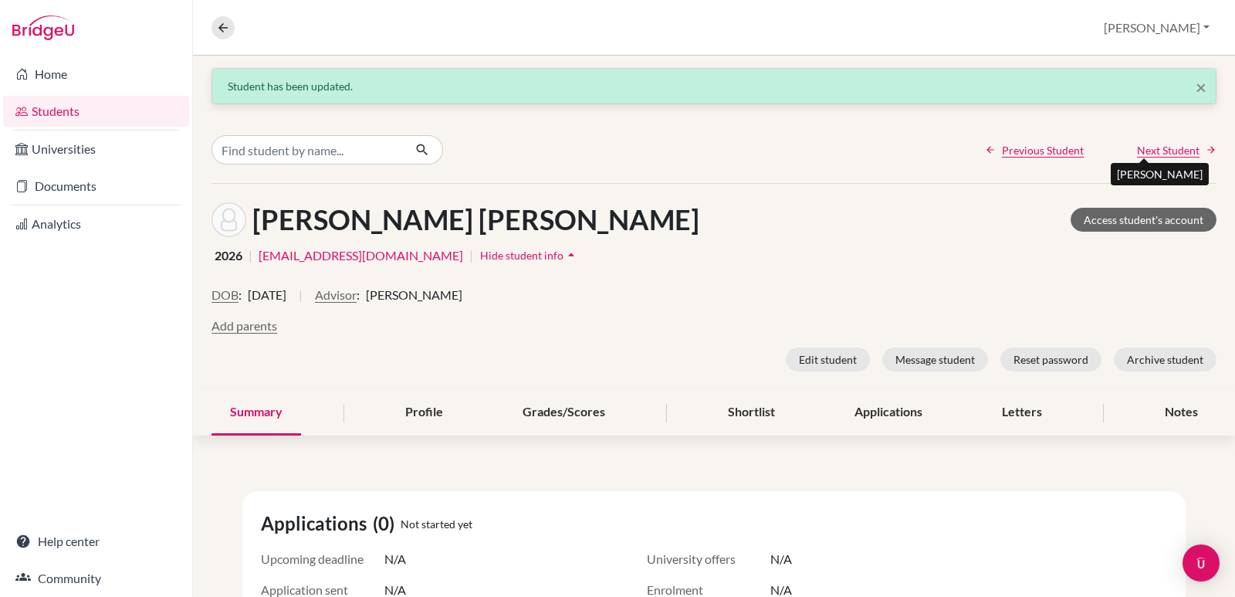
click at [1152, 148] on span "Next Student" at bounding box center [1168, 150] width 63 height 16
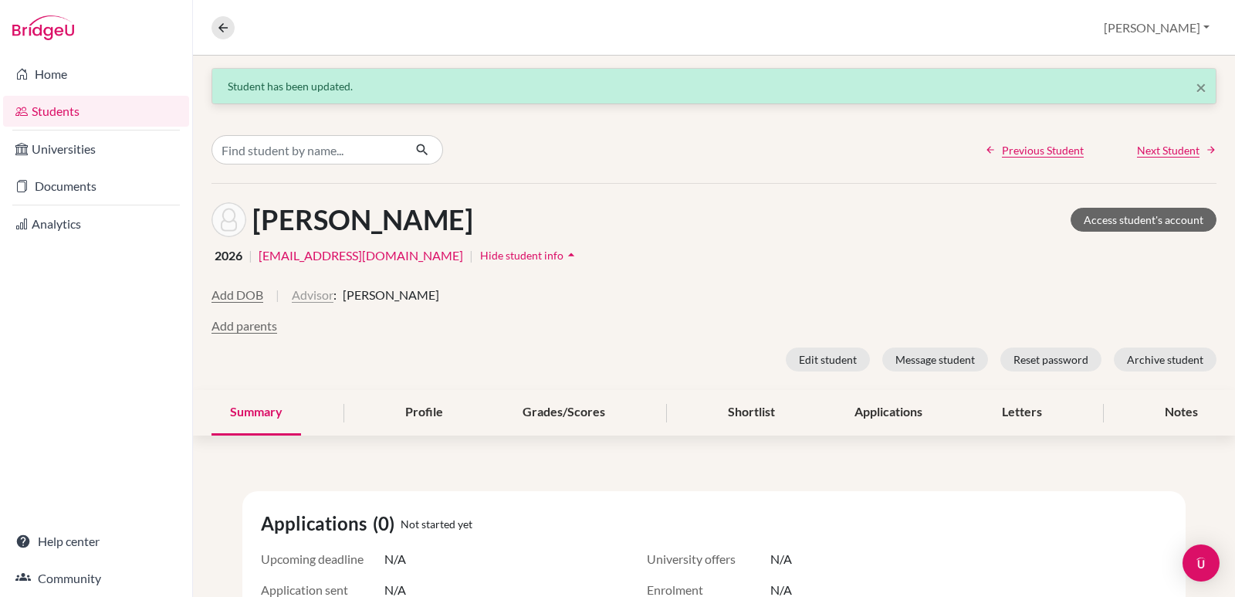
click at [315, 297] on button "Advisor" at bounding box center [313, 295] width 42 height 19
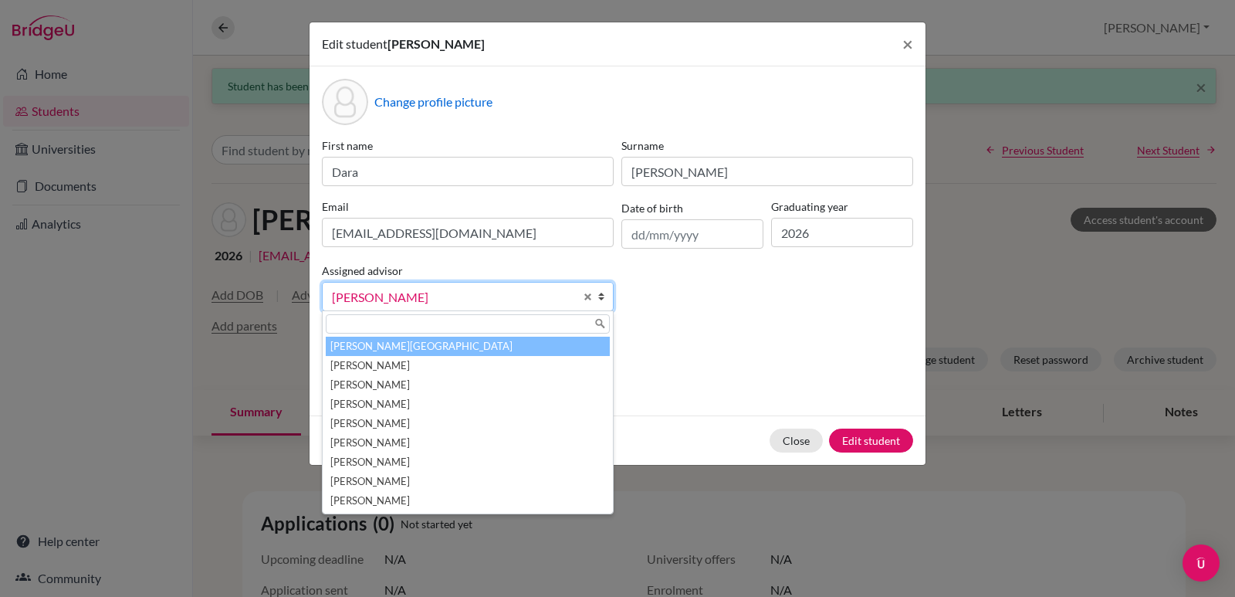
click at [363, 343] on li "Aviles, Yolanda" at bounding box center [468, 346] width 284 height 19
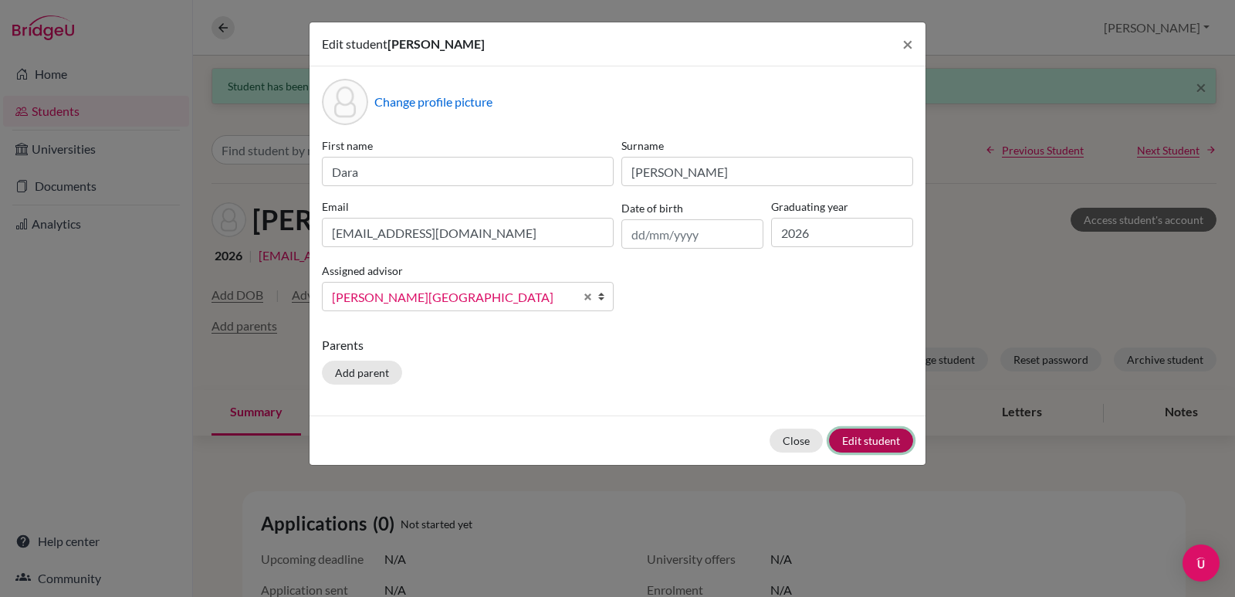
click at [865, 438] on button "Edit student" at bounding box center [871, 440] width 84 height 24
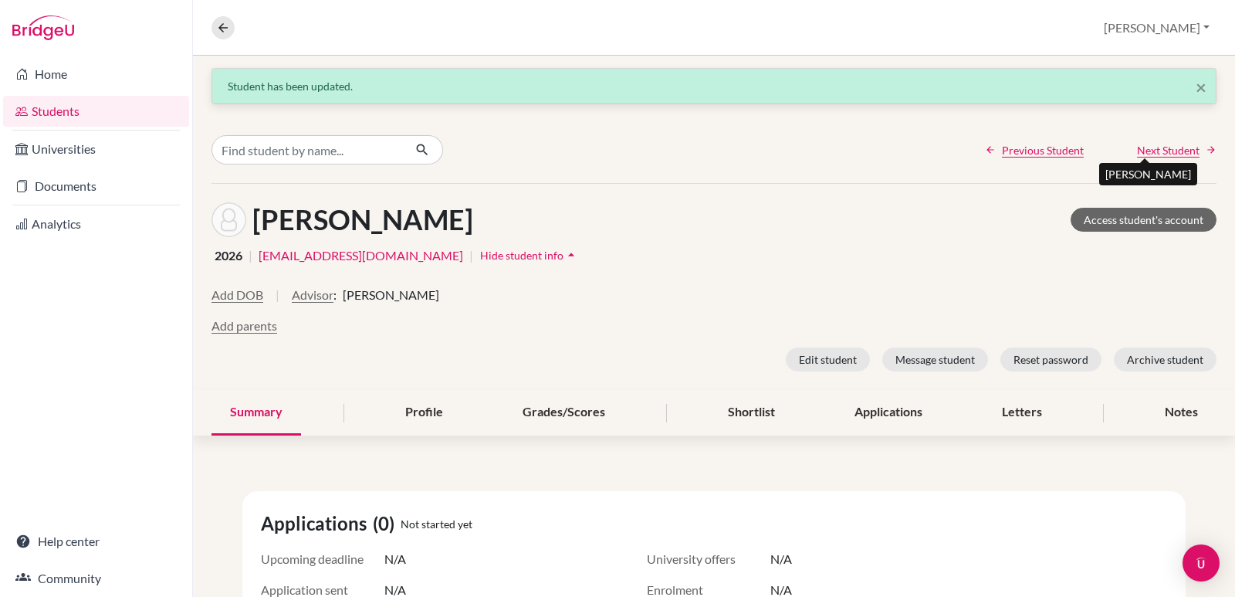
click at [1145, 145] on span "Next Student" at bounding box center [1168, 150] width 63 height 16
click at [309, 299] on button "Advisor" at bounding box center [313, 295] width 42 height 19
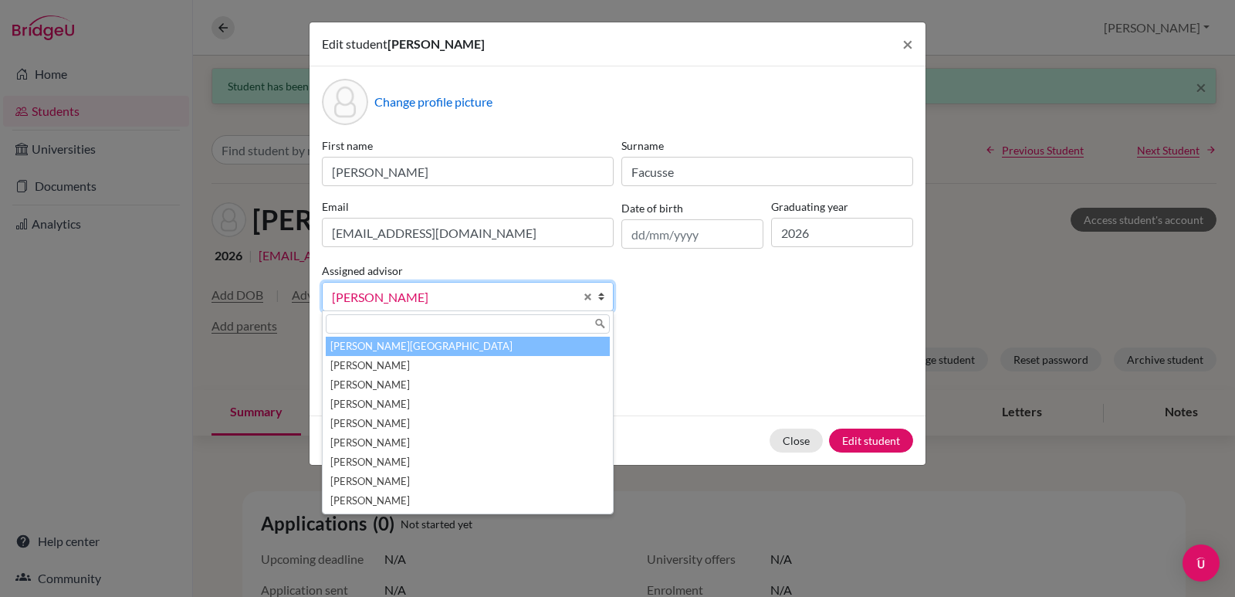
click at [387, 353] on li "Aviles, Yolanda" at bounding box center [468, 346] width 284 height 19
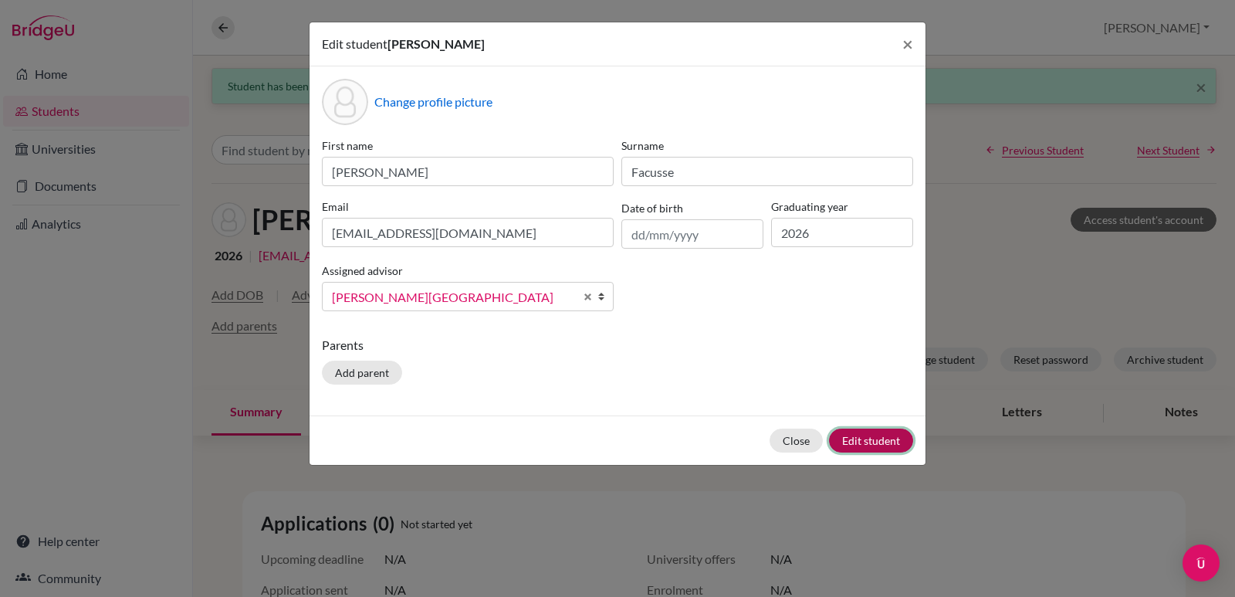
click at [855, 442] on button "Edit student" at bounding box center [871, 440] width 84 height 24
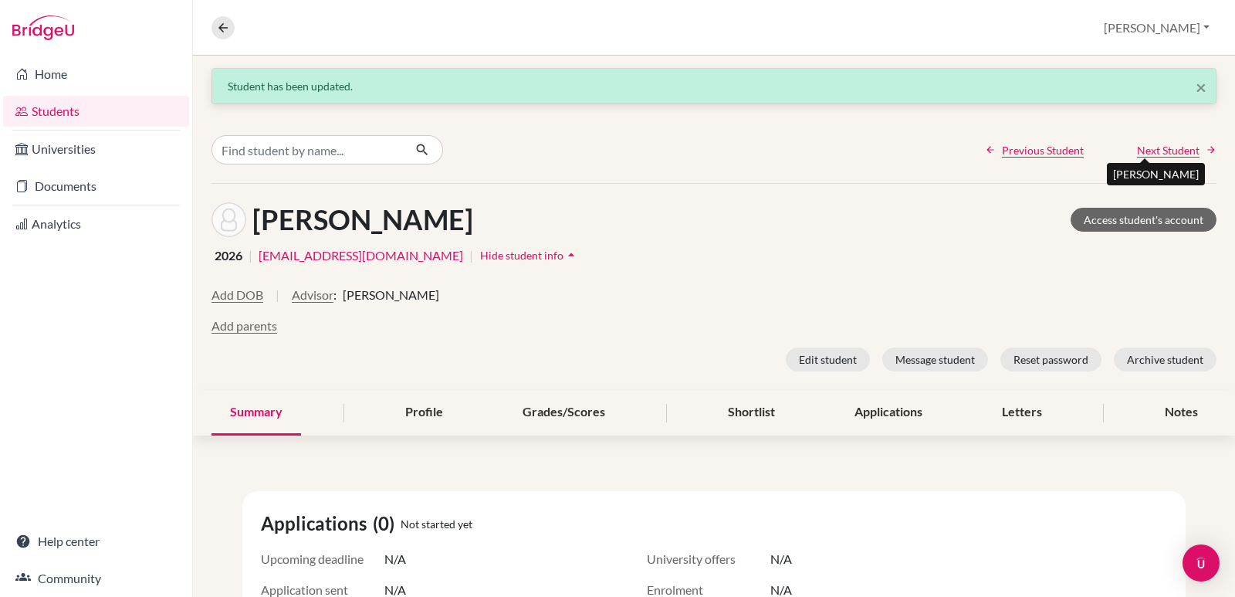
click at [1167, 153] on span "Next Student" at bounding box center [1168, 150] width 63 height 16
click at [357, 296] on button "Advisor" at bounding box center [336, 295] width 42 height 19
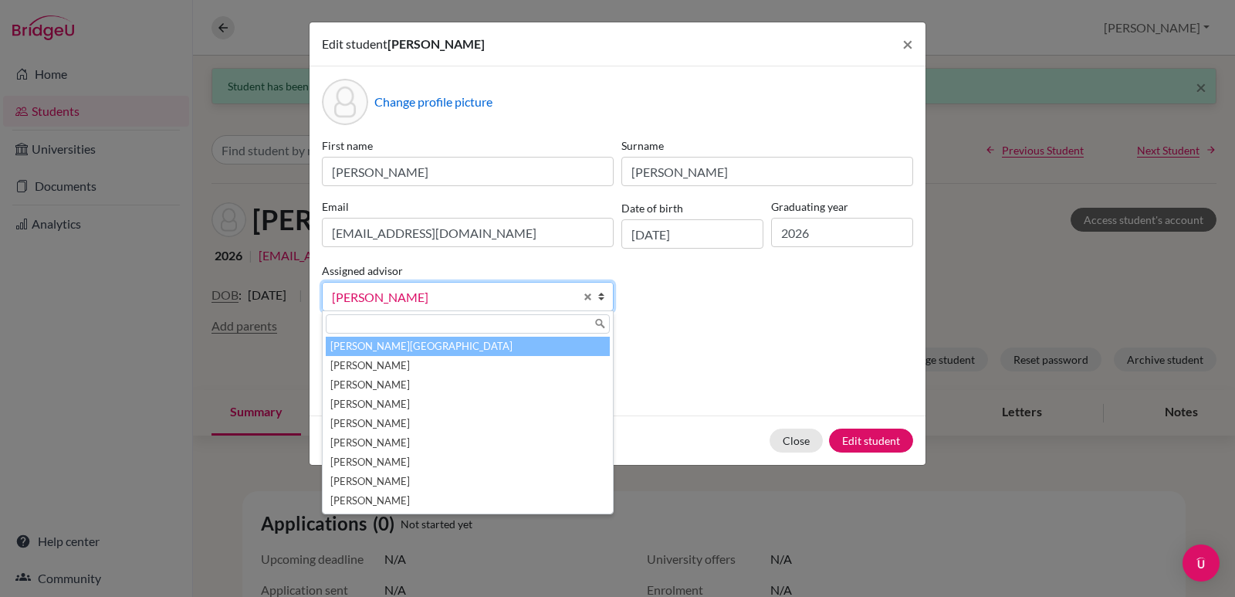
click at [395, 349] on li "Aviles, Yolanda" at bounding box center [468, 346] width 284 height 19
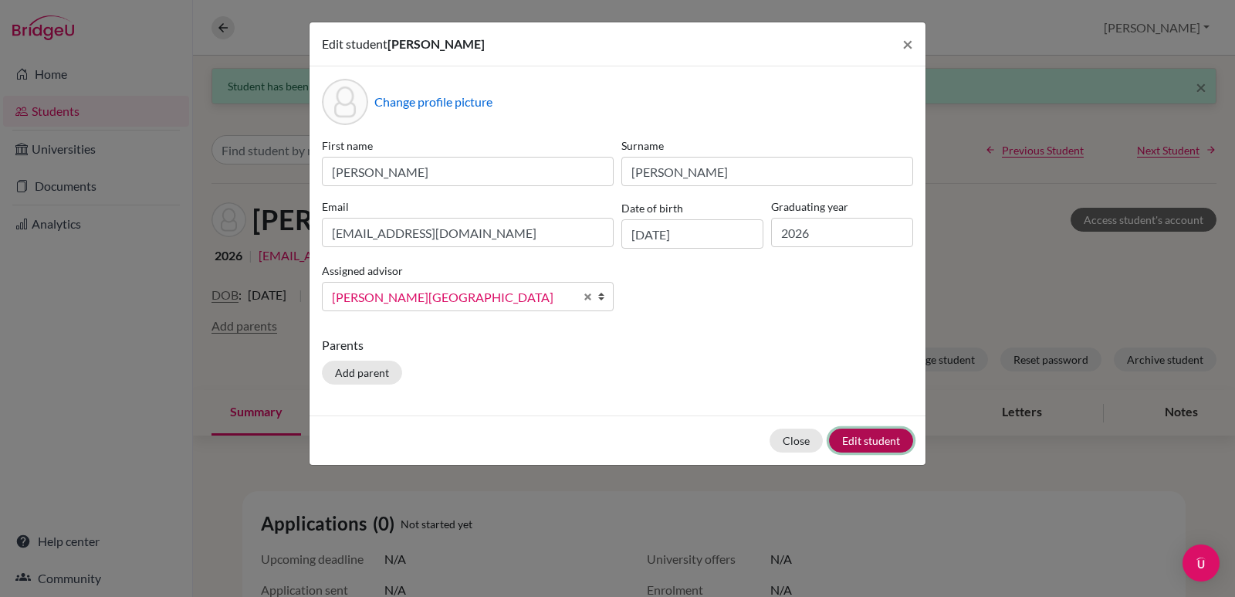
click at [860, 435] on button "Edit student" at bounding box center [871, 440] width 84 height 24
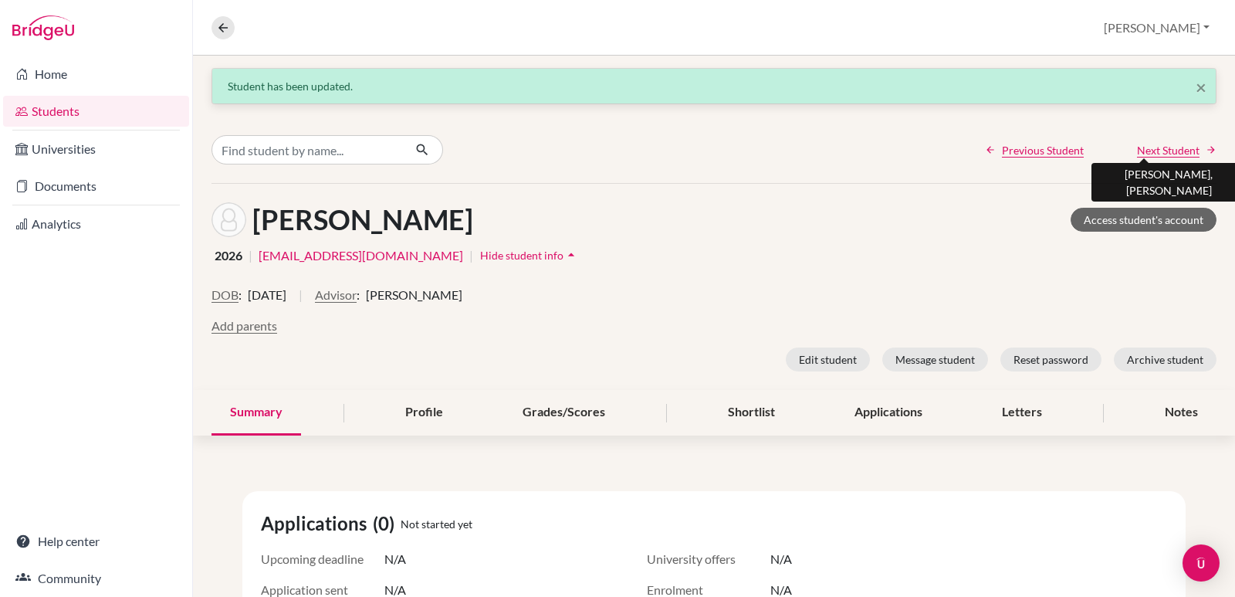
click at [1156, 150] on span "Next Student" at bounding box center [1168, 150] width 63 height 16
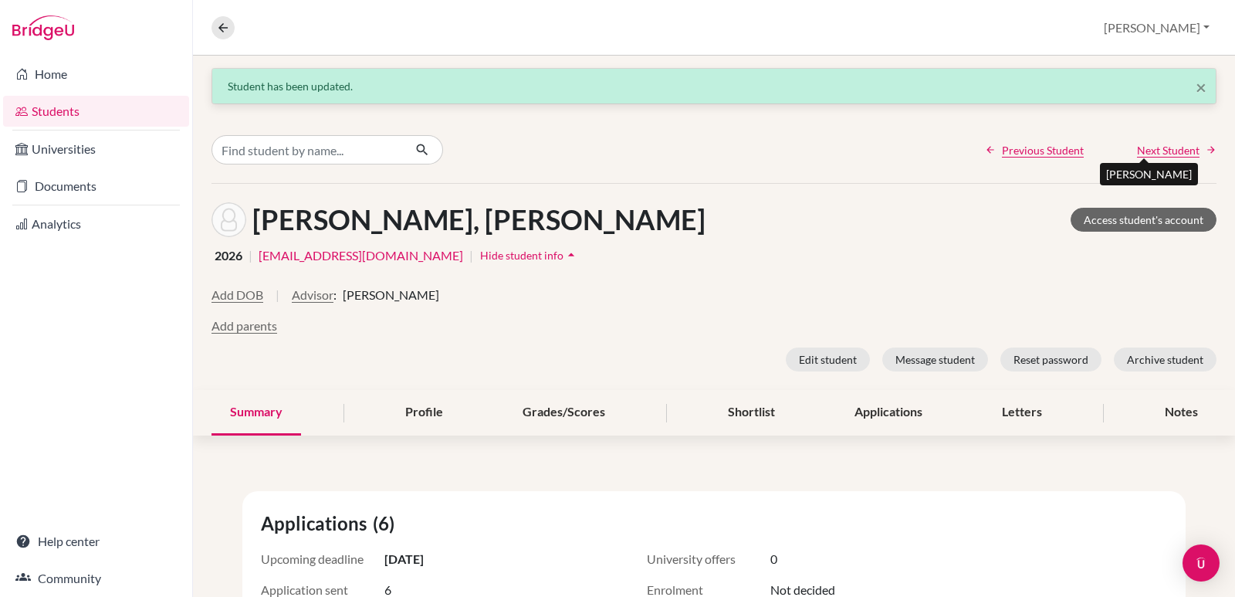
click at [1168, 151] on span "Next Student" at bounding box center [1168, 150] width 63 height 16
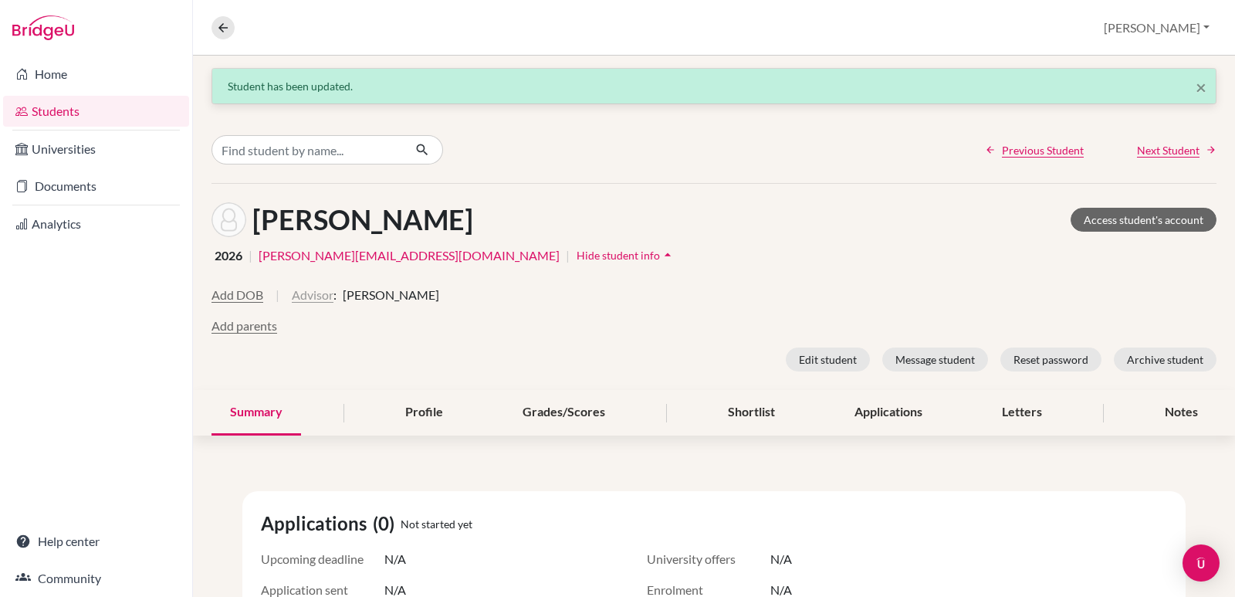
click at [320, 288] on button "Advisor" at bounding box center [313, 295] width 42 height 19
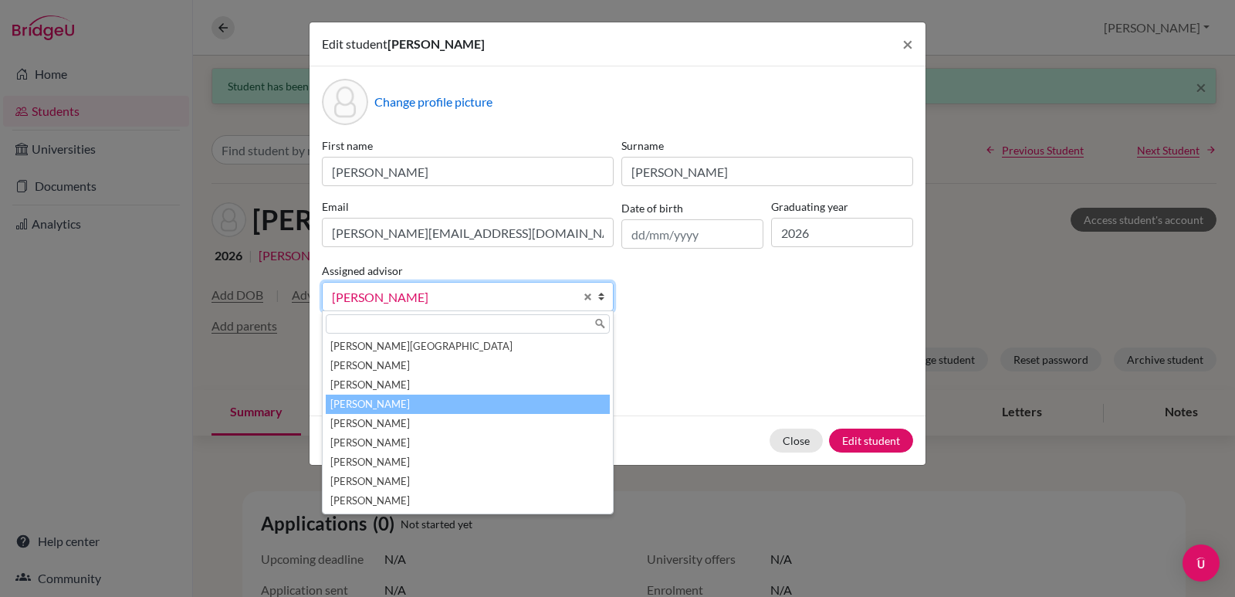
click at [598, 289] on b at bounding box center [604, 296] width 15 height 28
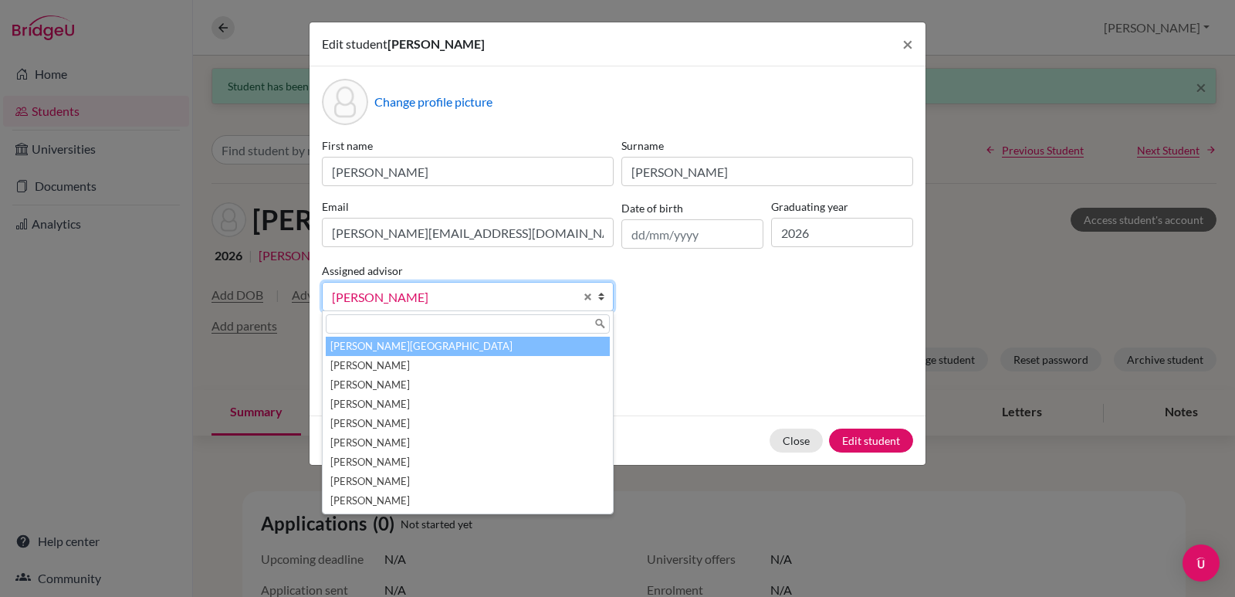
click at [403, 340] on li "Aviles, Yolanda" at bounding box center [468, 346] width 284 height 19
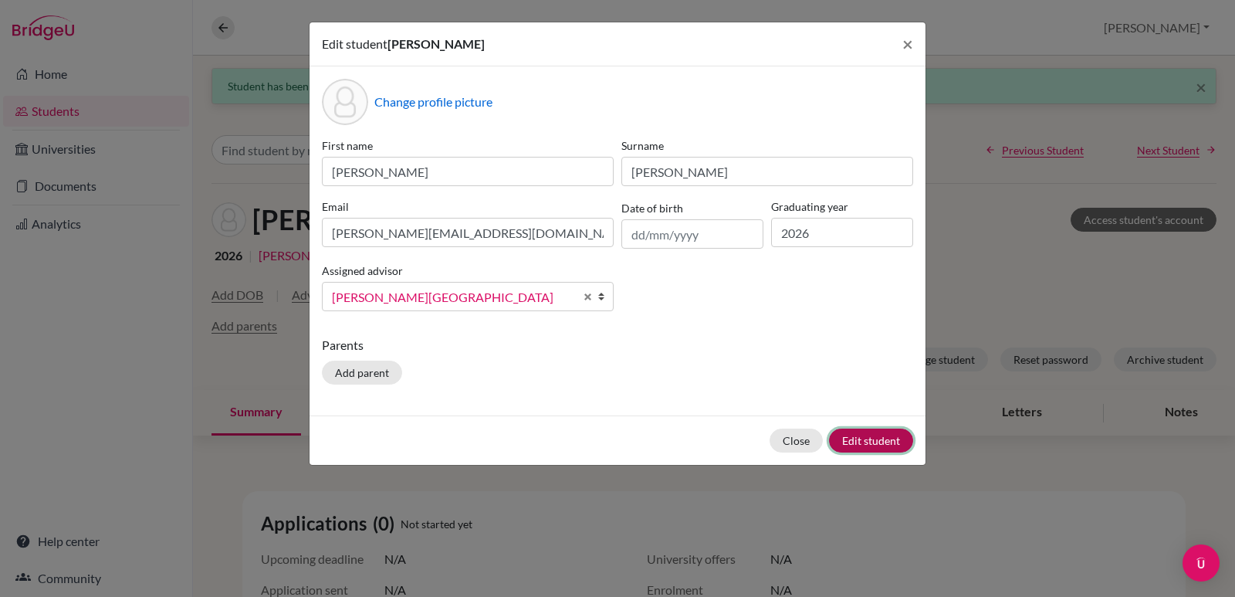
click at [841, 435] on button "Edit student" at bounding box center [871, 440] width 84 height 24
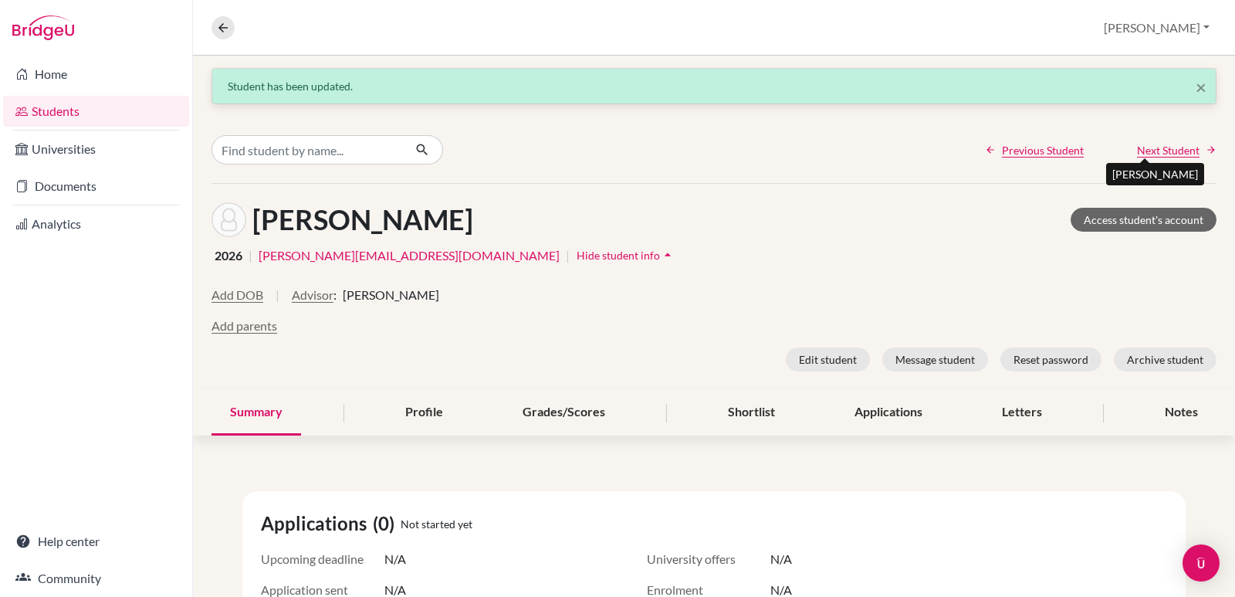
click at [1139, 150] on span "Next Student" at bounding box center [1168, 150] width 63 height 16
click at [357, 296] on button "Advisor" at bounding box center [336, 295] width 42 height 19
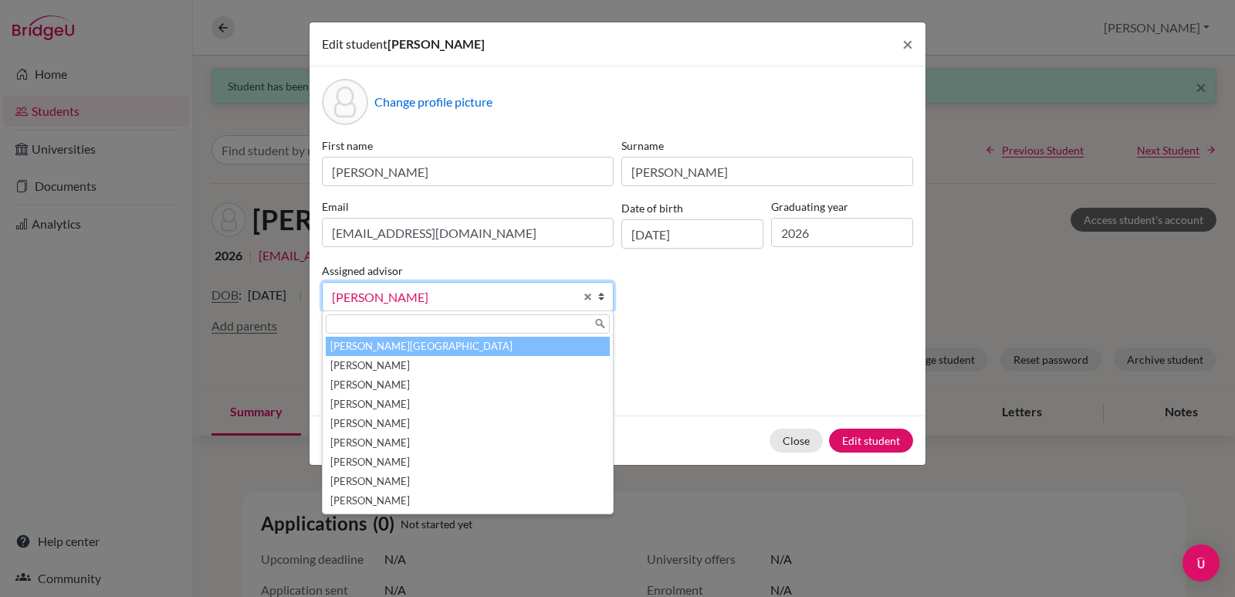
click at [393, 339] on li "Aviles, Yolanda" at bounding box center [468, 346] width 284 height 19
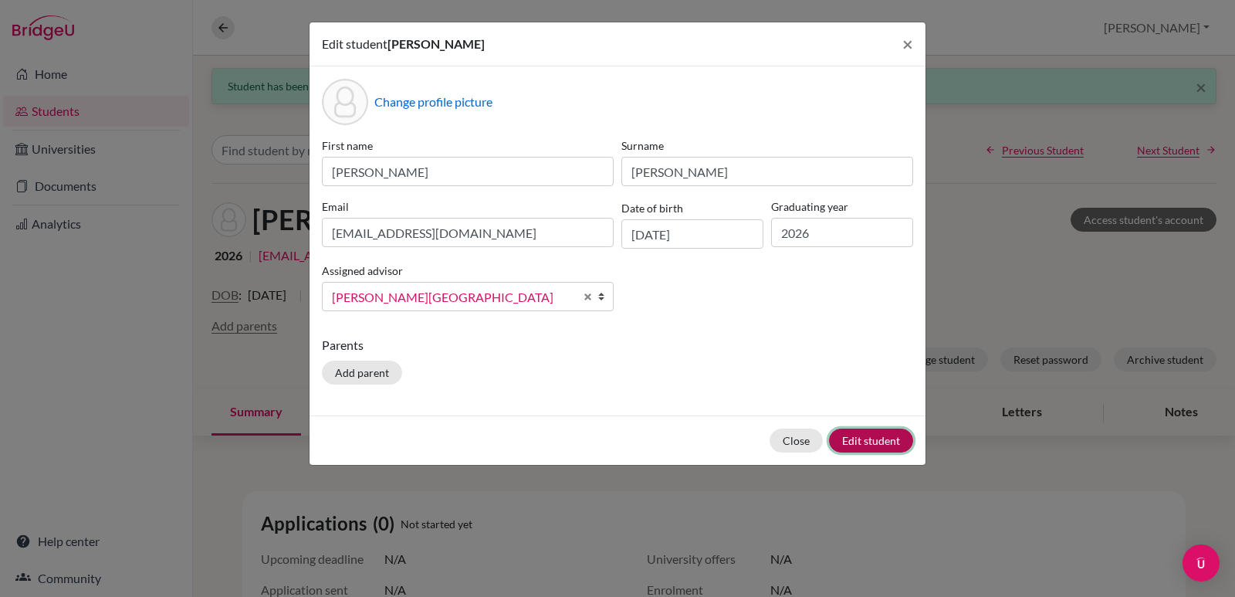
click at [875, 434] on button "Edit student" at bounding box center [871, 440] width 84 height 24
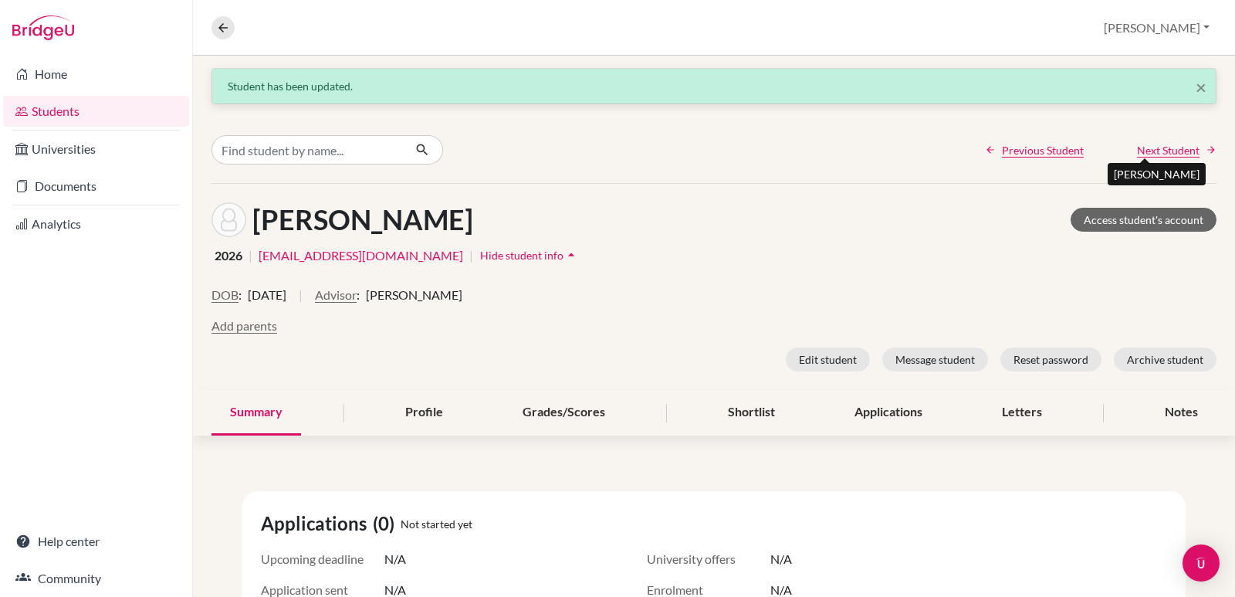
click at [1149, 150] on span "Next Student" at bounding box center [1168, 150] width 63 height 16
click at [320, 297] on button "Advisor" at bounding box center [313, 295] width 42 height 19
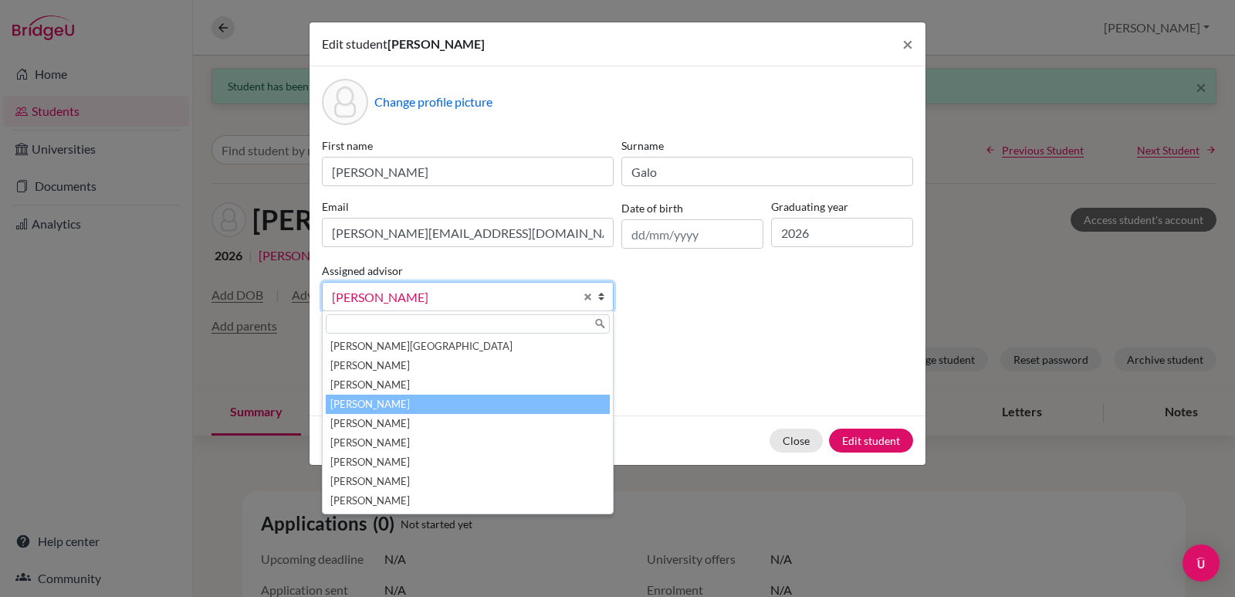
click at [598, 290] on b at bounding box center [604, 296] width 15 height 28
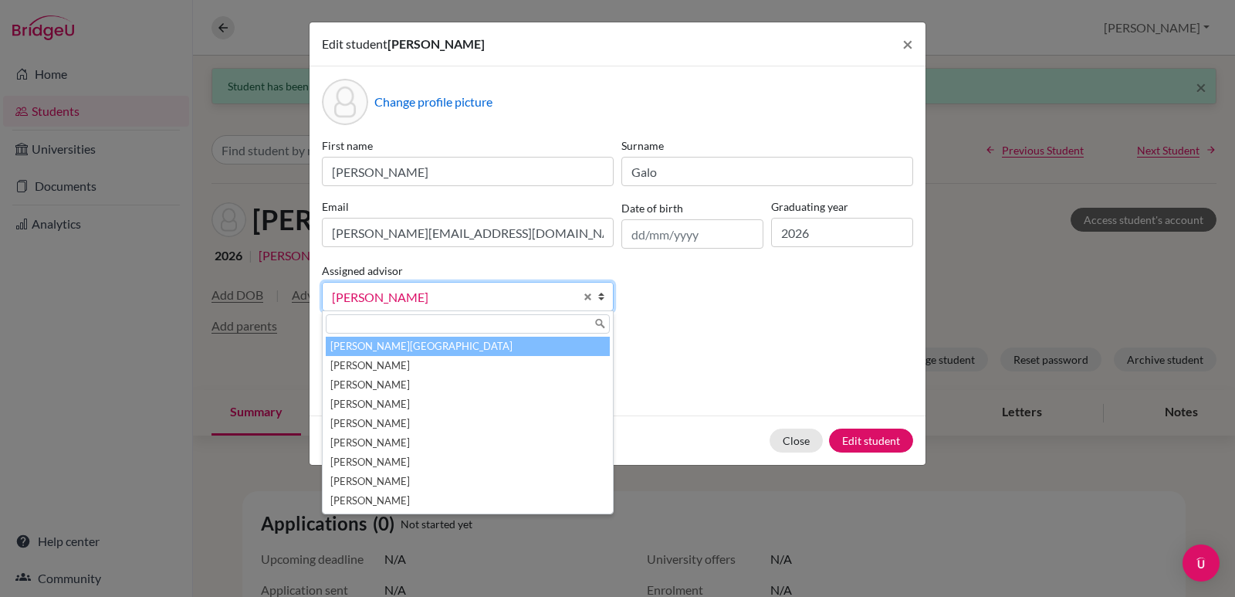
click at [367, 343] on li "Aviles, Yolanda" at bounding box center [468, 346] width 284 height 19
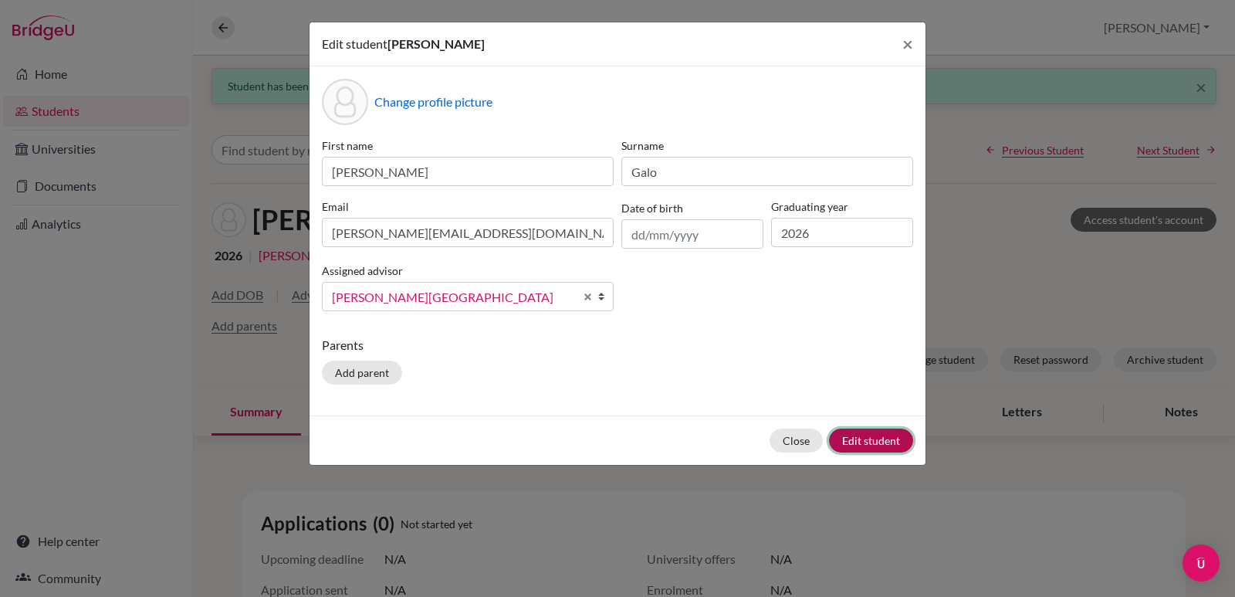
click at [859, 441] on button "Edit student" at bounding box center [871, 440] width 84 height 24
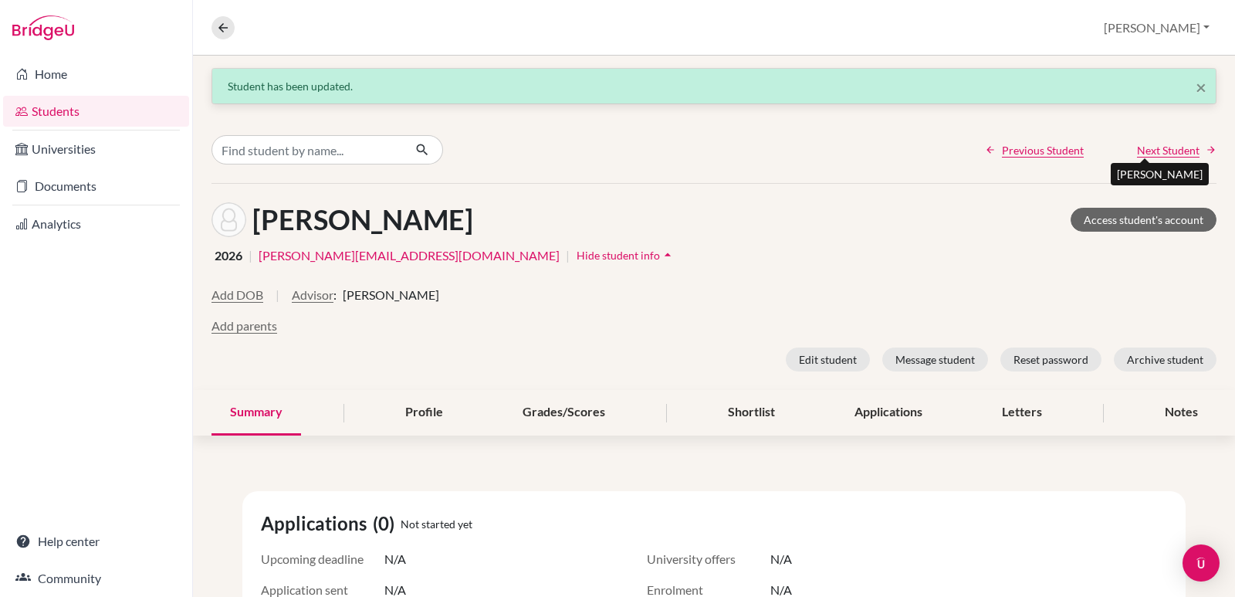
click at [1156, 144] on span "Next Student" at bounding box center [1168, 150] width 63 height 16
click at [316, 298] on button "Advisor" at bounding box center [313, 295] width 42 height 19
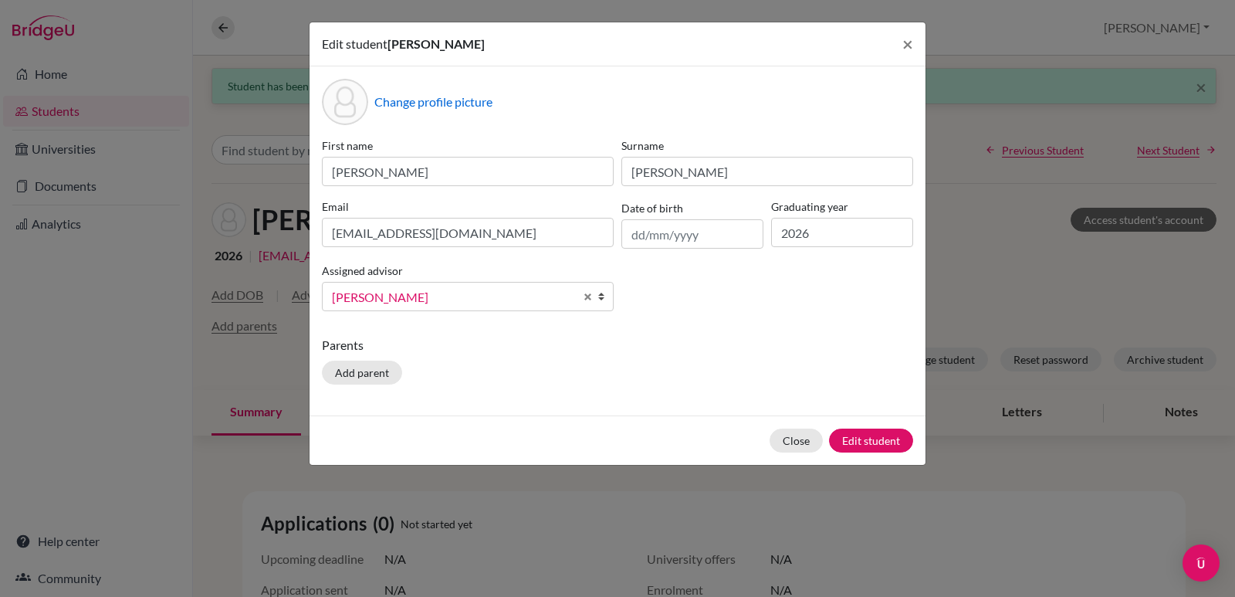
click at [603, 295] on b at bounding box center [604, 296] width 15 height 28
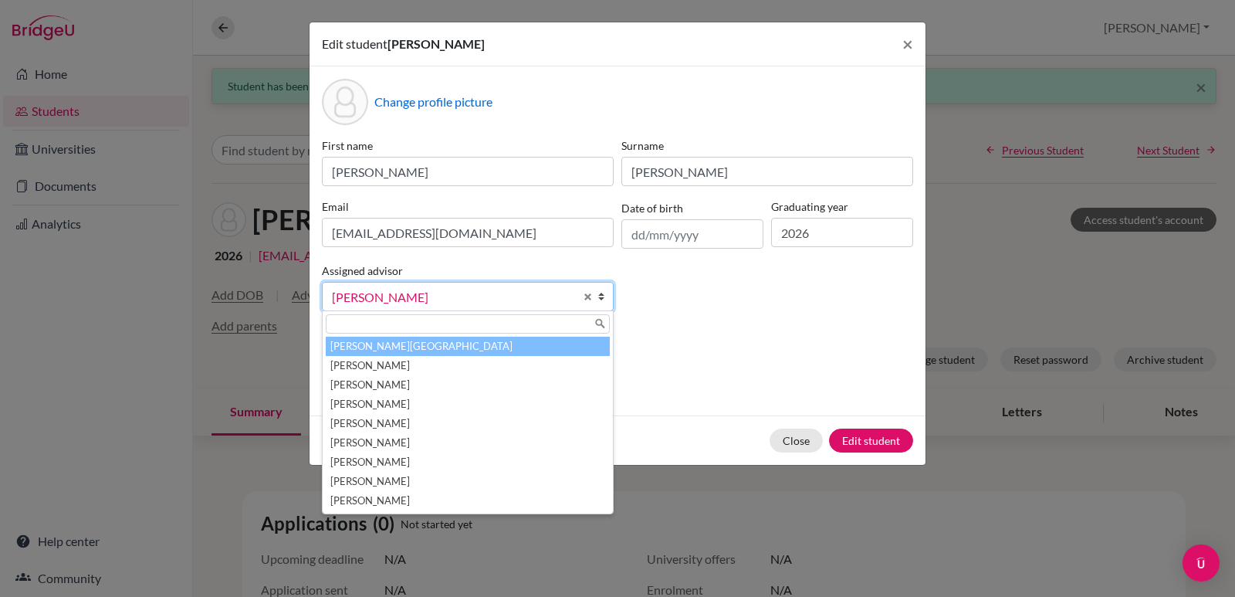
click at [428, 347] on li "Aviles, Yolanda" at bounding box center [468, 346] width 284 height 19
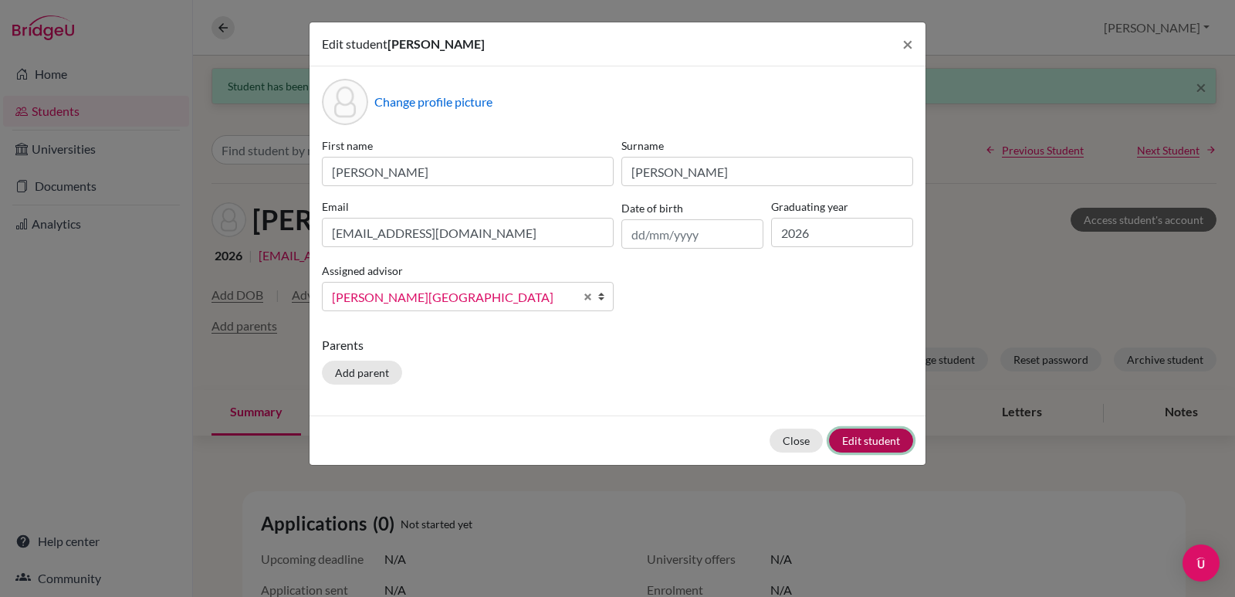
click at [842, 436] on button "Edit student" at bounding box center [871, 440] width 84 height 24
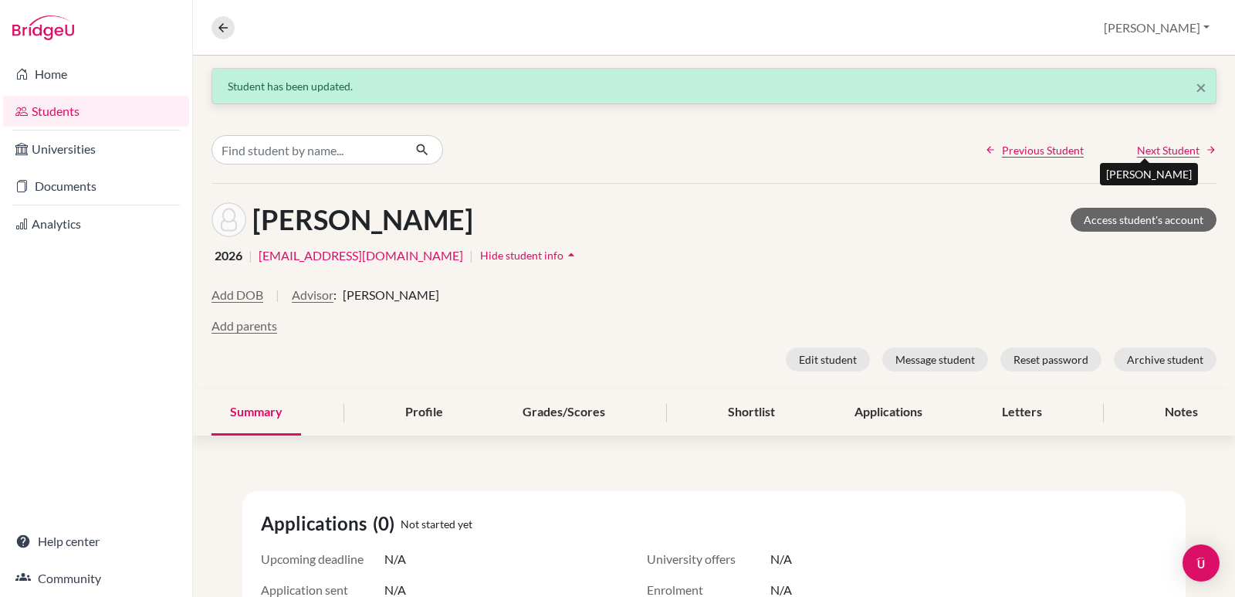
click at [1148, 152] on span "Next Student" at bounding box center [1168, 150] width 63 height 16
click at [357, 293] on button "Advisor" at bounding box center [336, 295] width 42 height 19
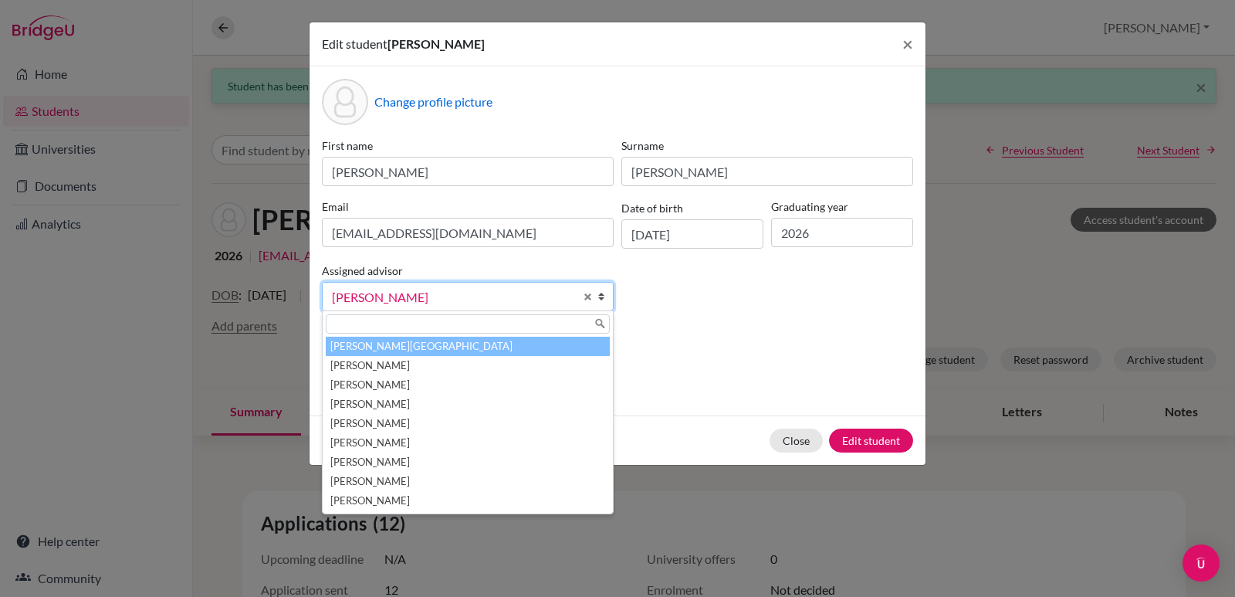
click at [393, 348] on li "Aviles, Yolanda" at bounding box center [468, 346] width 284 height 19
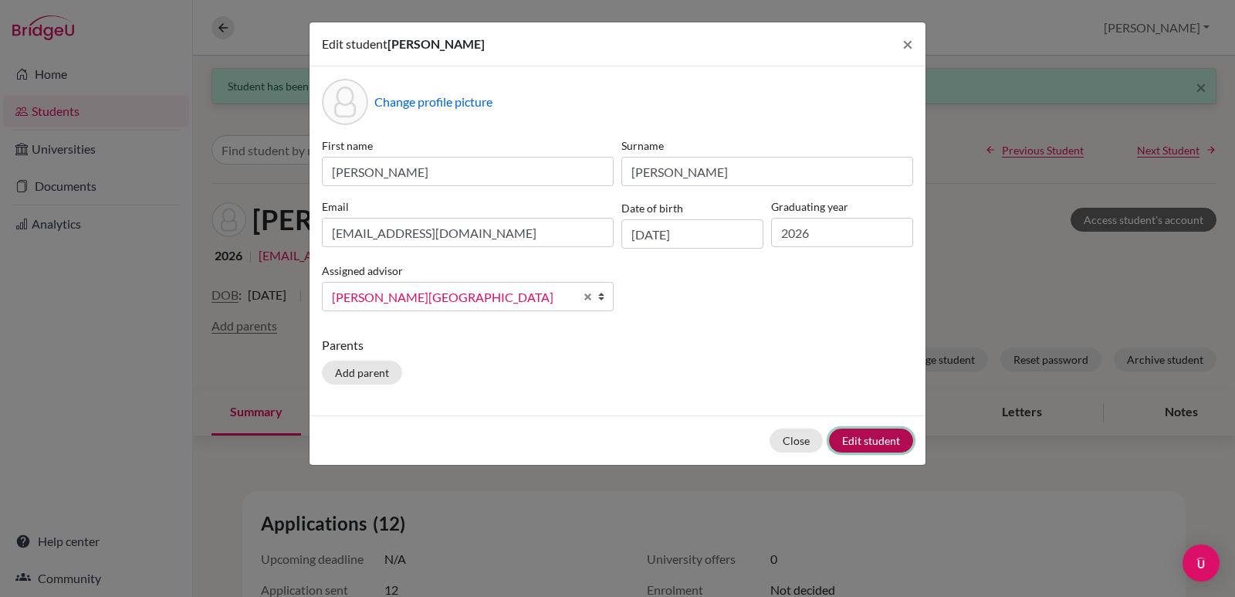
click at [870, 433] on button "Edit student" at bounding box center [871, 440] width 84 height 24
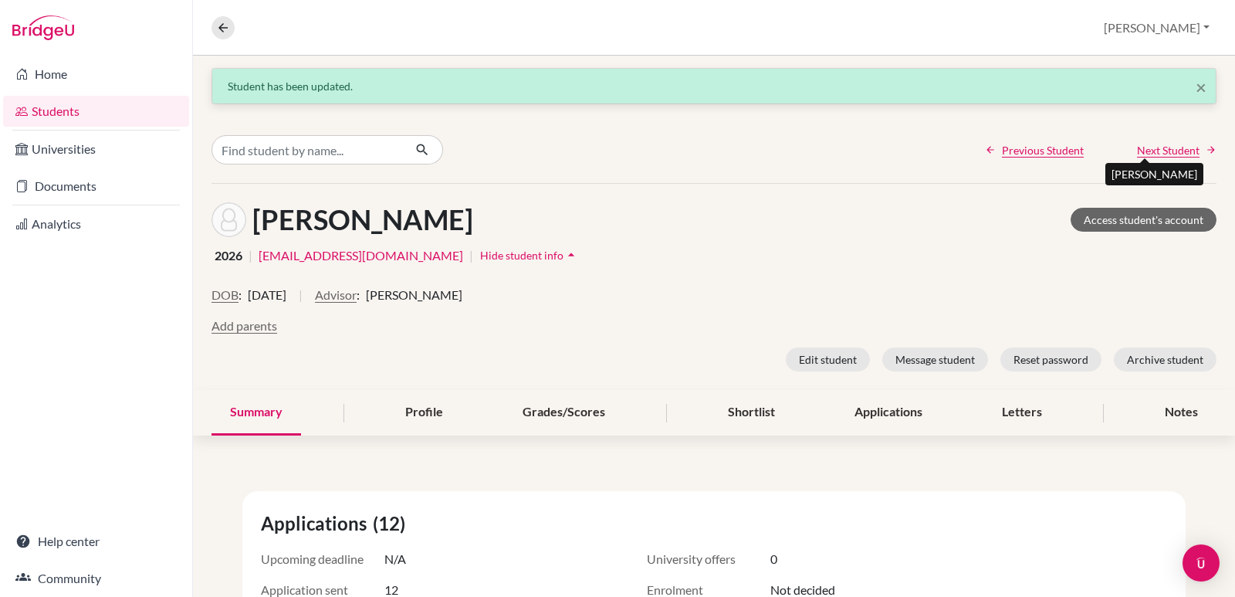
click at [1137, 150] on span "Next Student" at bounding box center [1168, 150] width 63 height 16
click at [357, 296] on button "Advisor" at bounding box center [336, 295] width 42 height 19
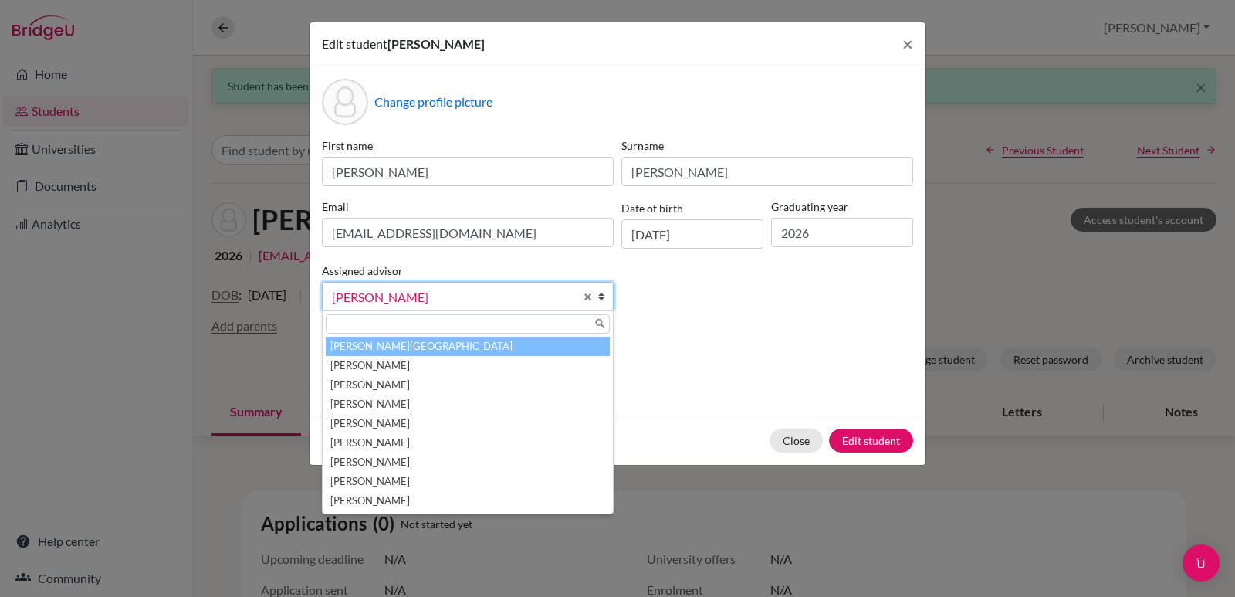
click at [407, 342] on li "Aviles, Yolanda" at bounding box center [468, 346] width 284 height 19
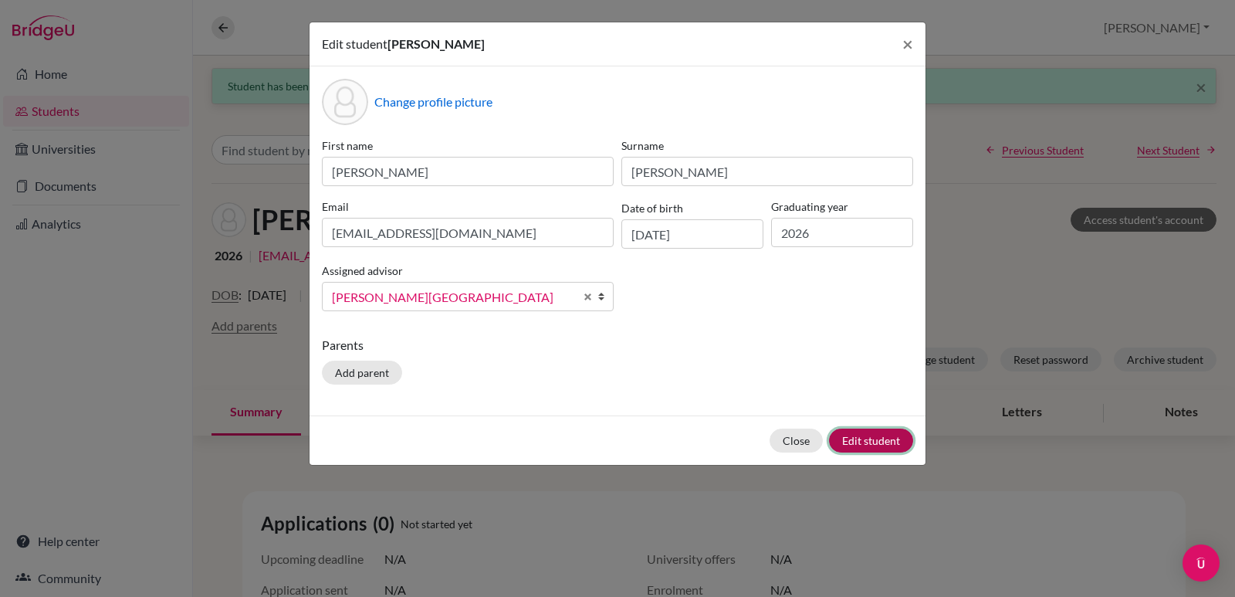
click at [867, 437] on button "Edit student" at bounding box center [871, 440] width 84 height 24
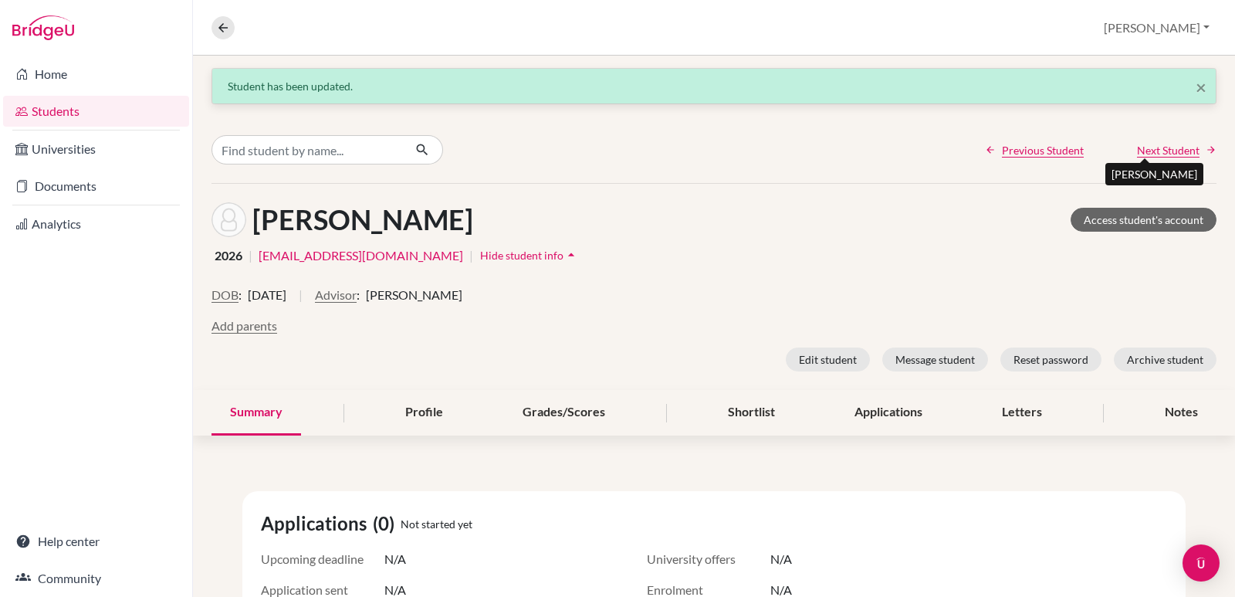
click at [1155, 147] on span "Next Student" at bounding box center [1168, 150] width 63 height 16
click at [320, 298] on button "Advisor" at bounding box center [313, 295] width 42 height 19
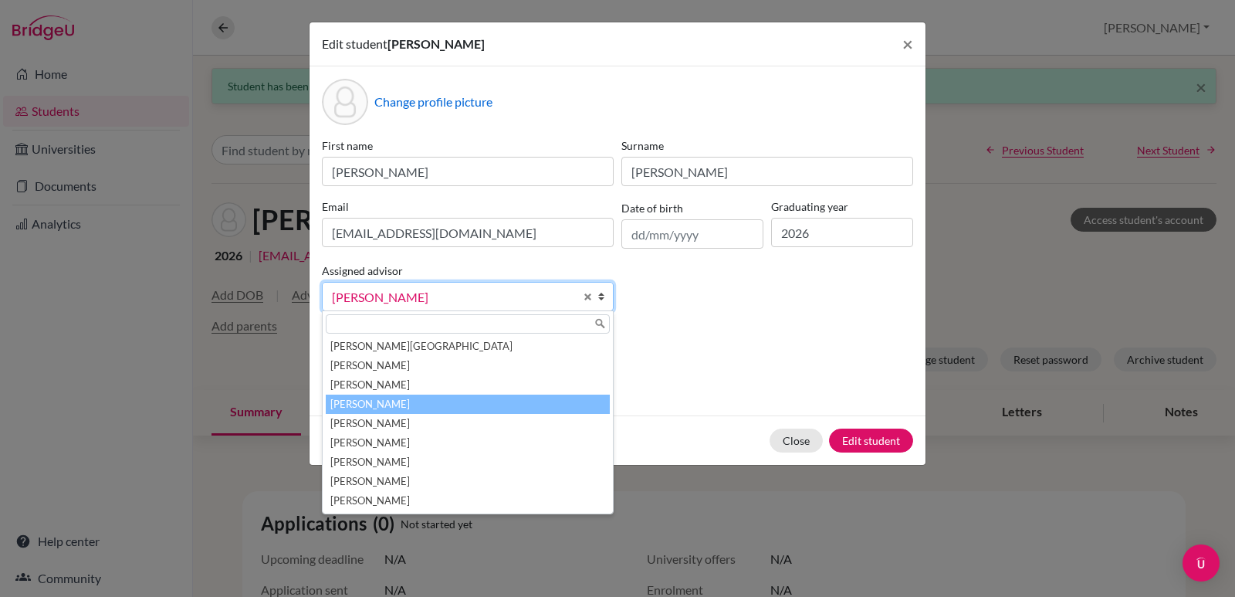
click at [601, 293] on b at bounding box center [604, 296] width 15 height 28
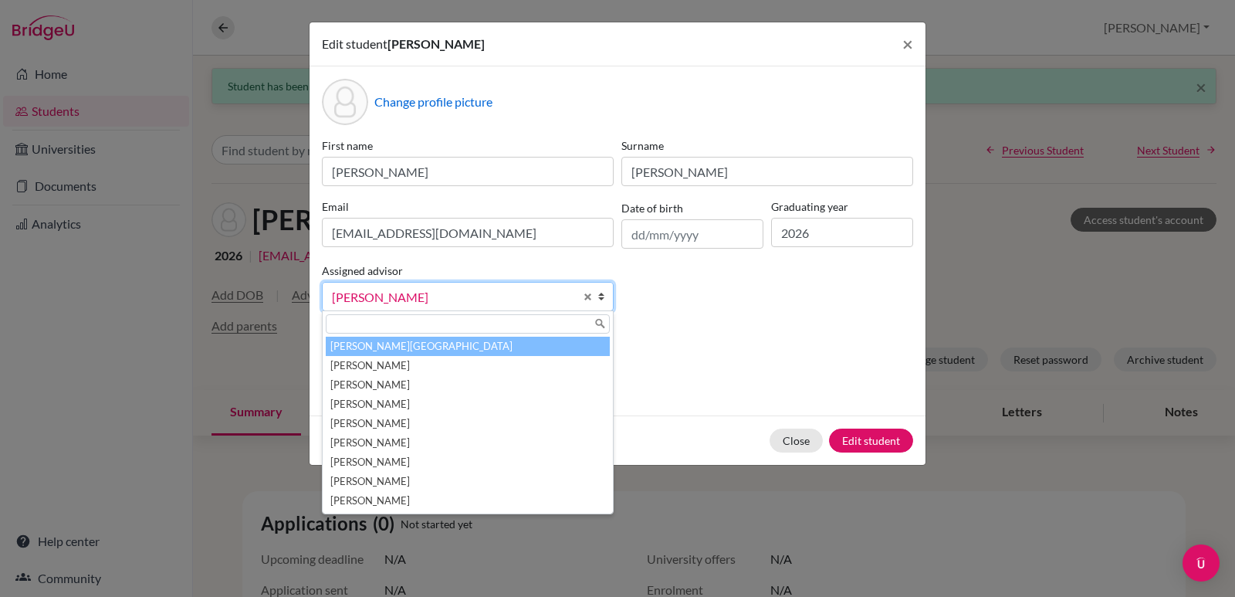
click at [402, 342] on li "Aviles, Yolanda" at bounding box center [468, 346] width 284 height 19
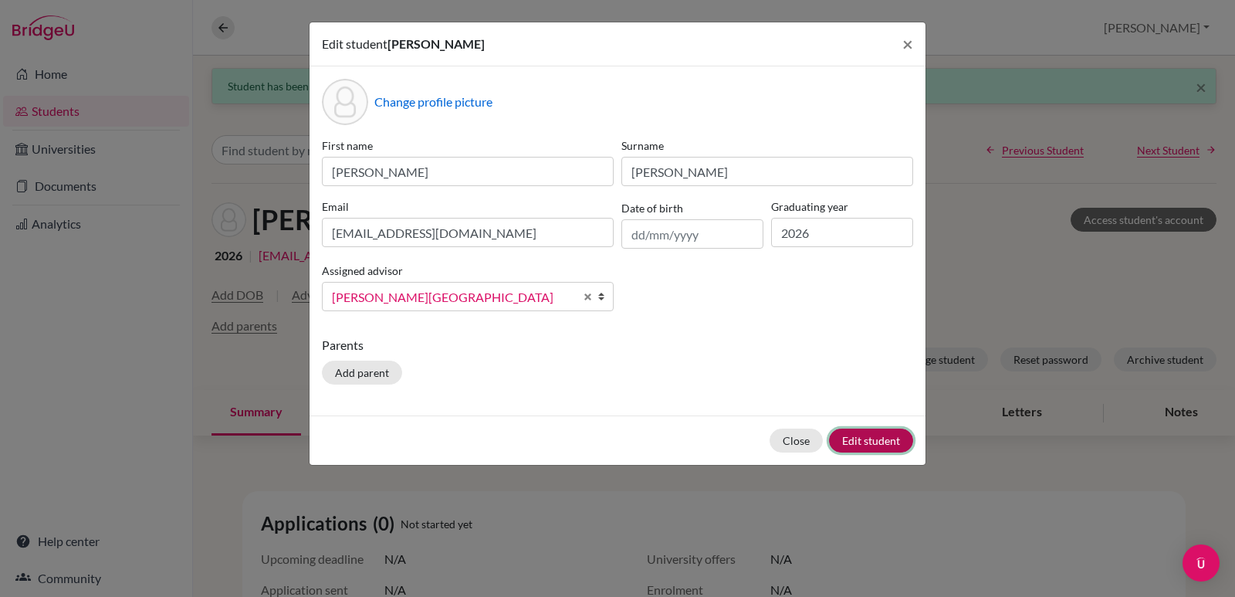
click at [847, 436] on button "Edit student" at bounding box center [871, 440] width 84 height 24
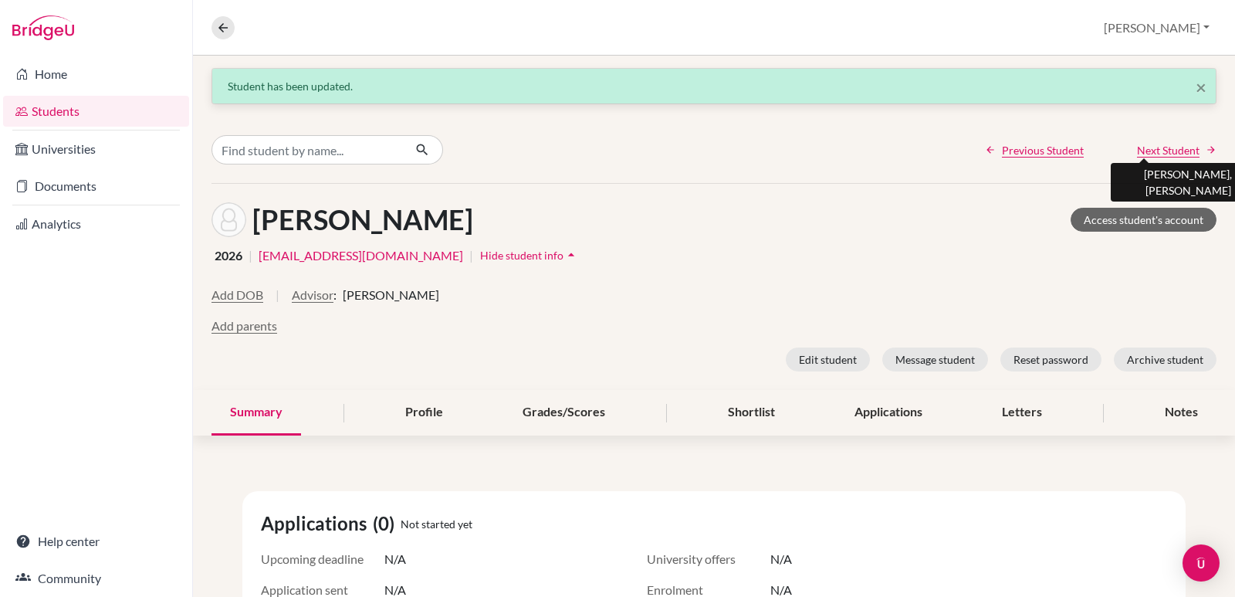
click at [1137, 146] on span "Next Student" at bounding box center [1168, 150] width 63 height 16
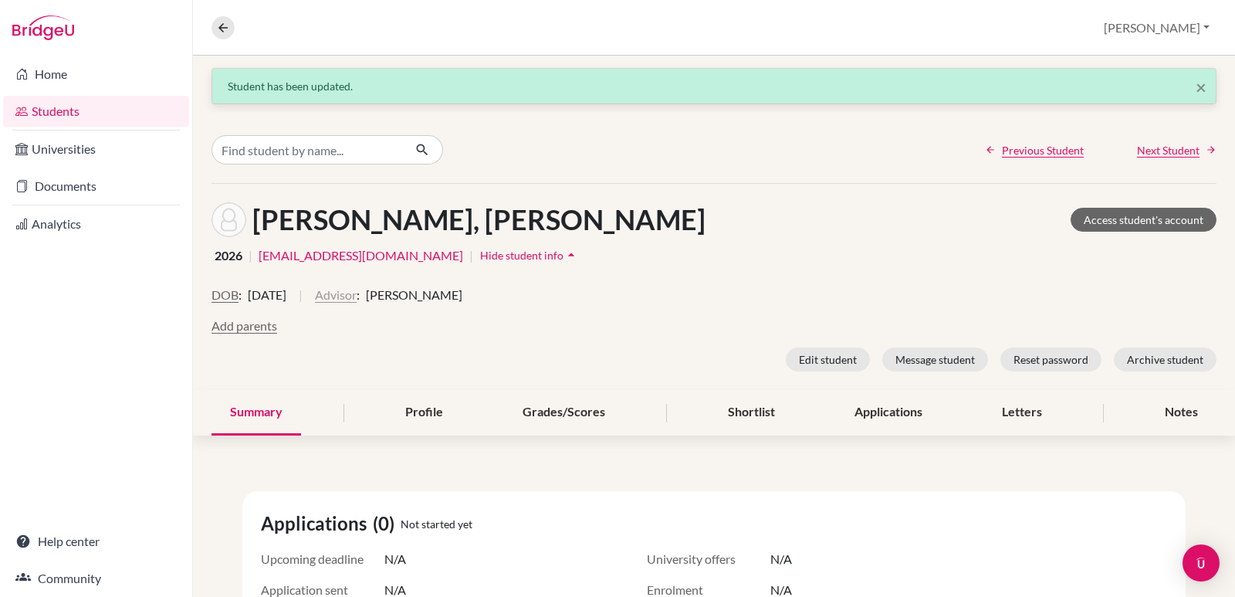
click at [357, 293] on button "Advisor" at bounding box center [336, 295] width 42 height 19
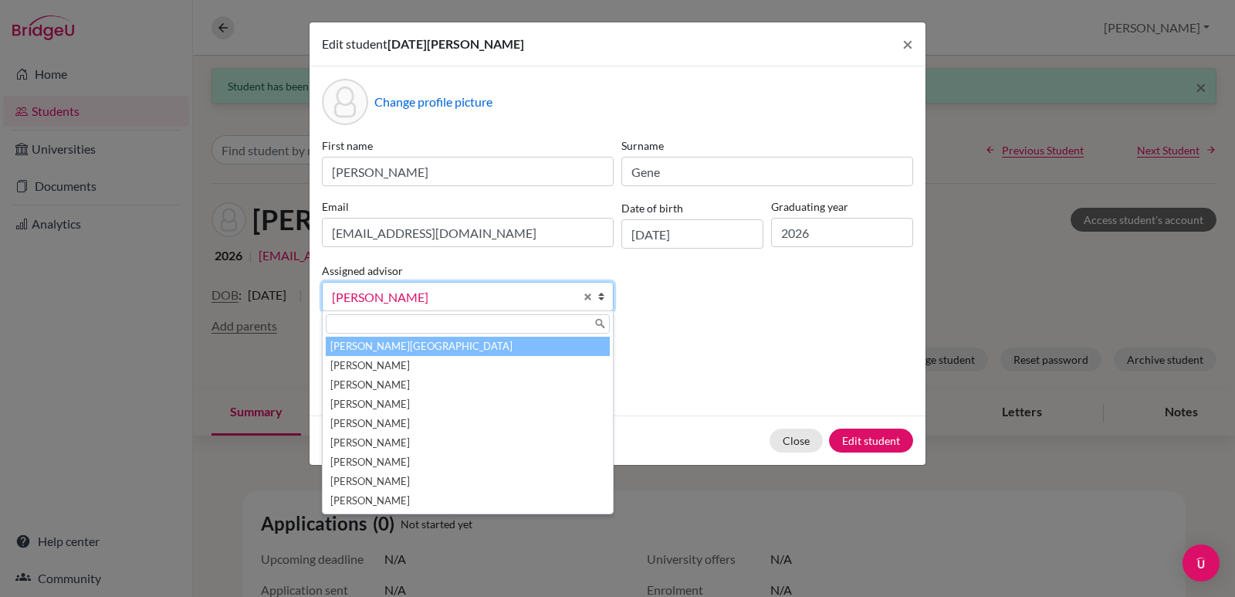
click at [414, 348] on li "Aviles, Yolanda" at bounding box center [468, 346] width 284 height 19
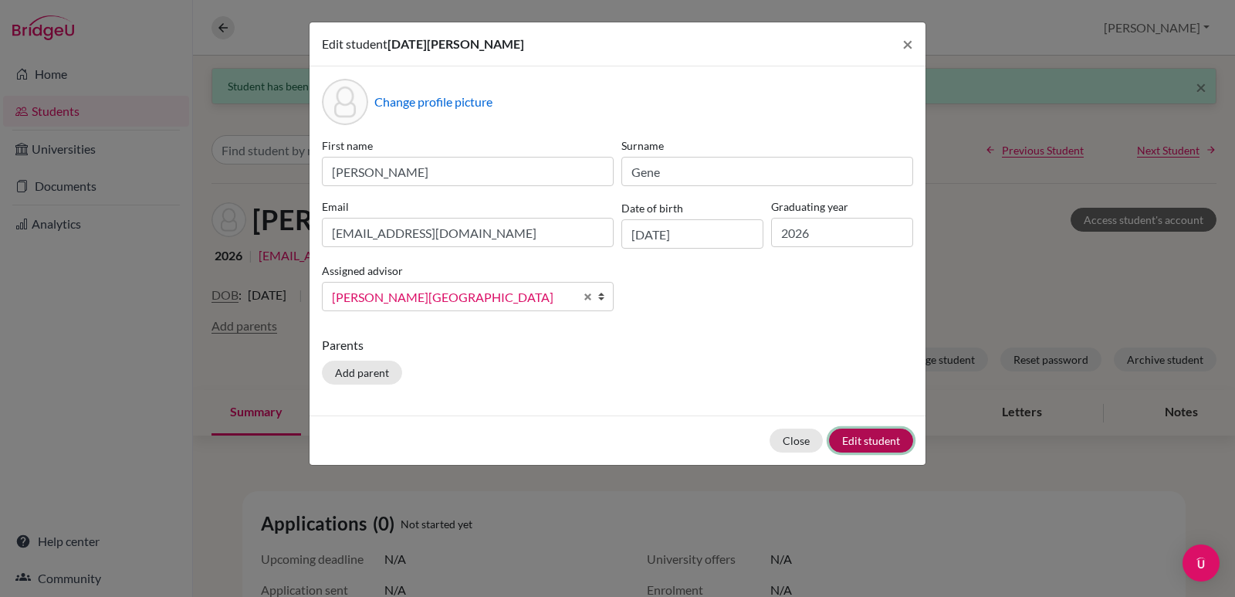
click at [843, 441] on button "Edit student" at bounding box center [871, 440] width 84 height 24
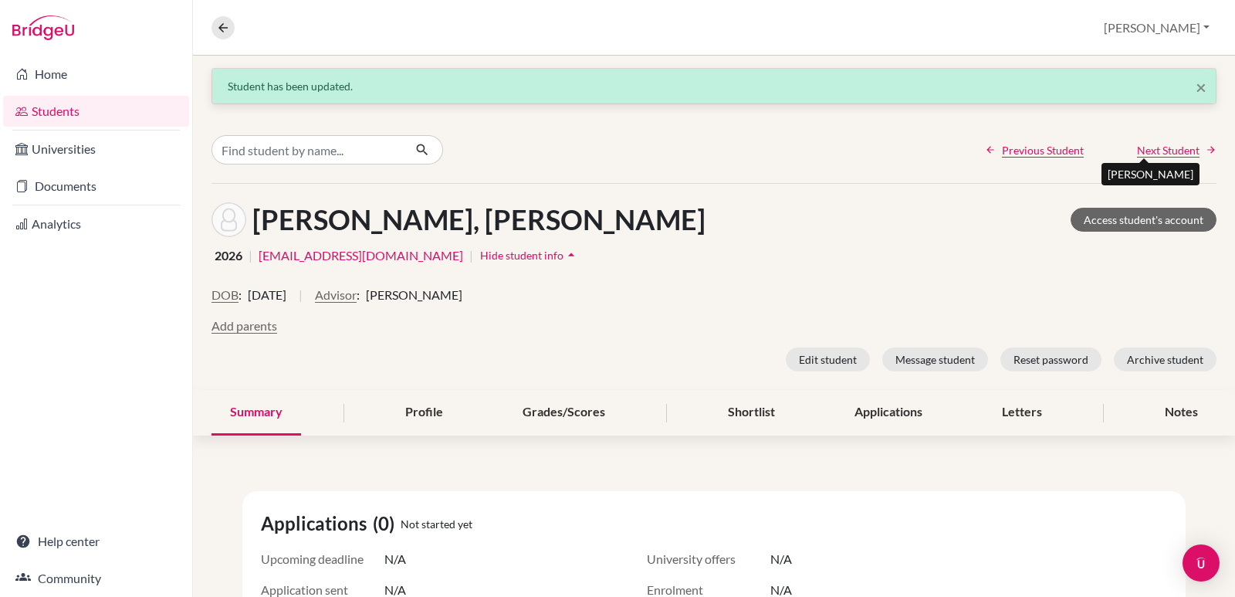
click at [1138, 154] on span "Next Student" at bounding box center [1168, 150] width 63 height 16
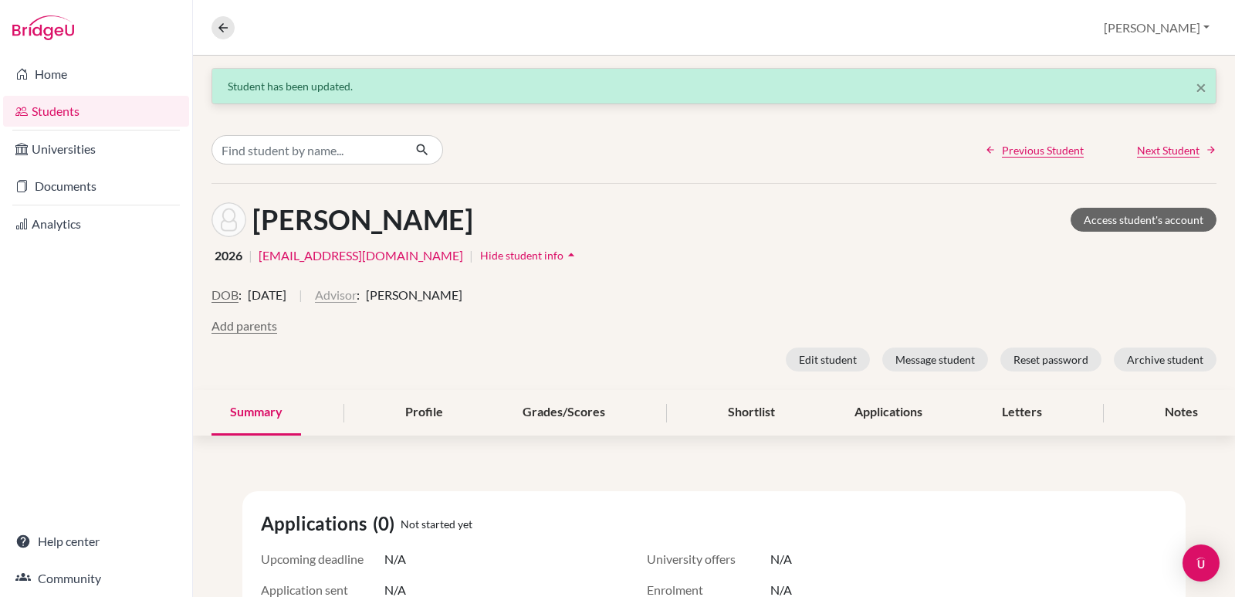
click at [357, 296] on button "Advisor" at bounding box center [336, 295] width 42 height 19
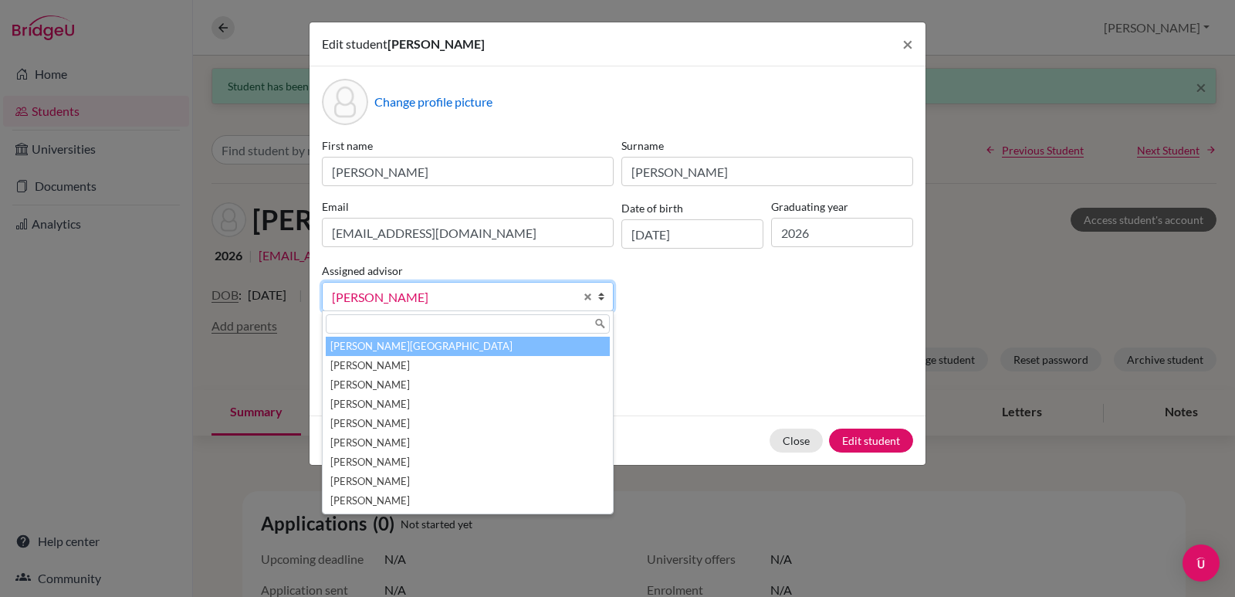
click at [397, 343] on li "Aviles, Yolanda" at bounding box center [468, 346] width 284 height 19
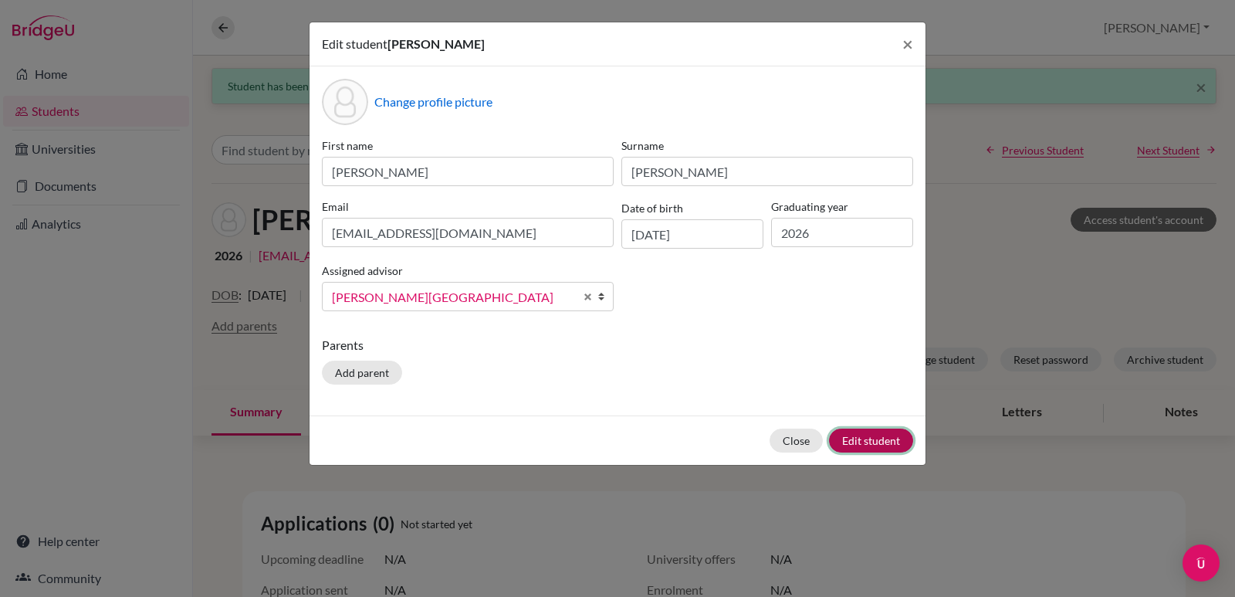
click at [876, 435] on button "Edit student" at bounding box center [871, 440] width 84 height 24
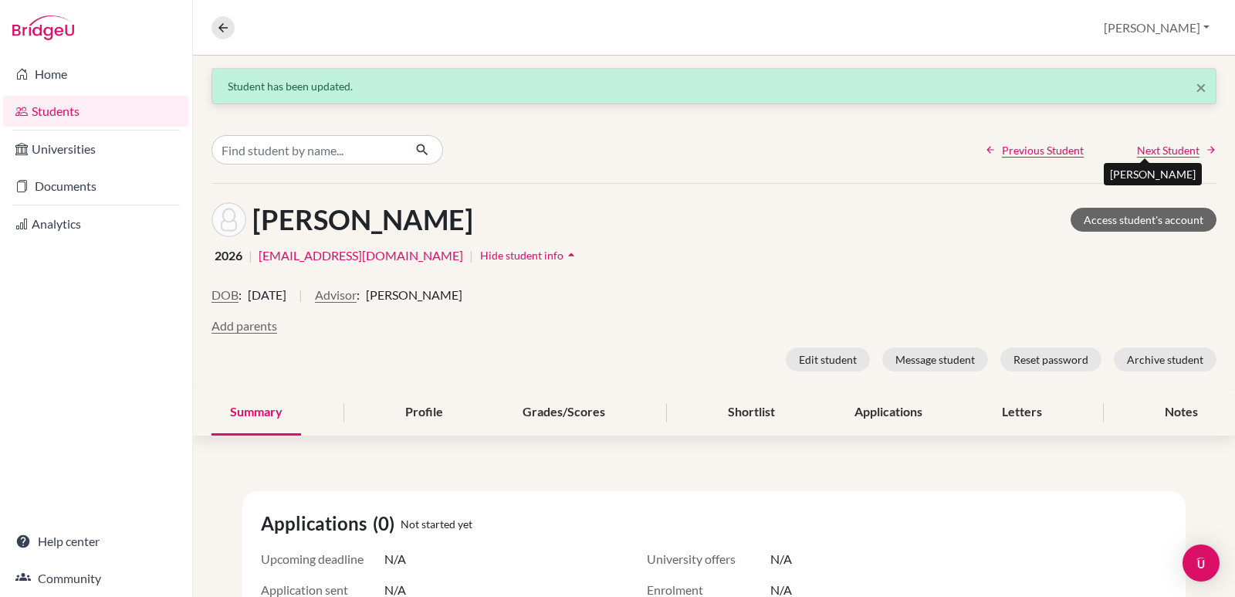
click at [1137, 150] on span "Next Student" at bounding box center [1168, 150] width 63 height 16
click at [357, 294] on button "Advisor" at bounding box center [336, 295] width 42 height 19
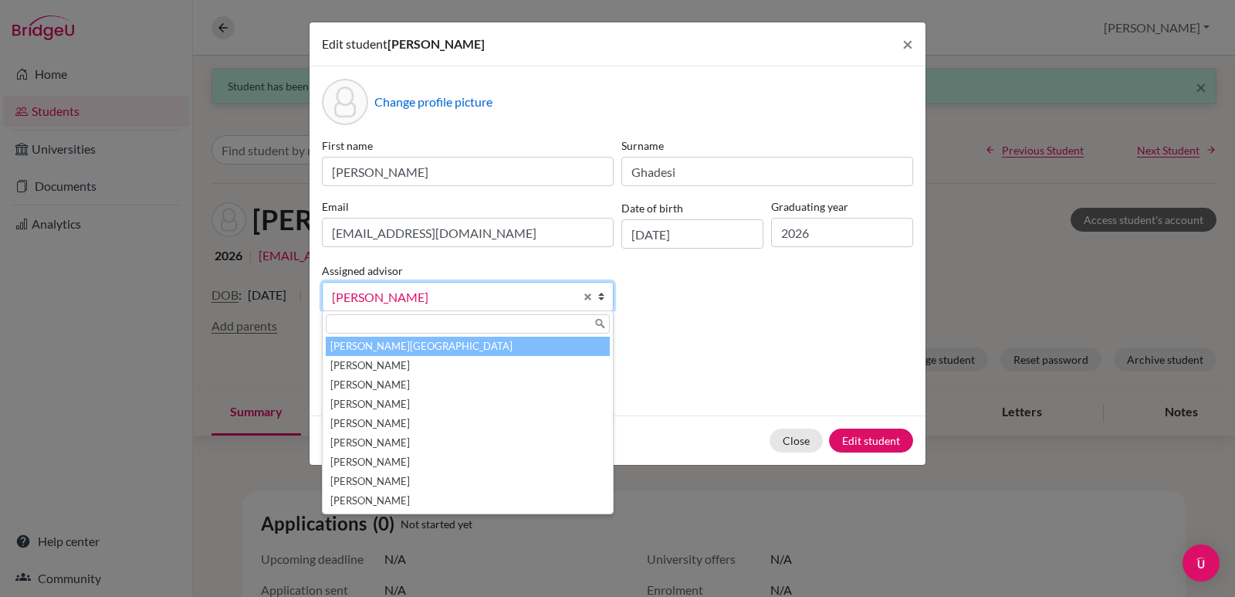
click at [408, 347] on li "Aviles, Yolanda" at bounding box center [468, 346] width 284 height 19
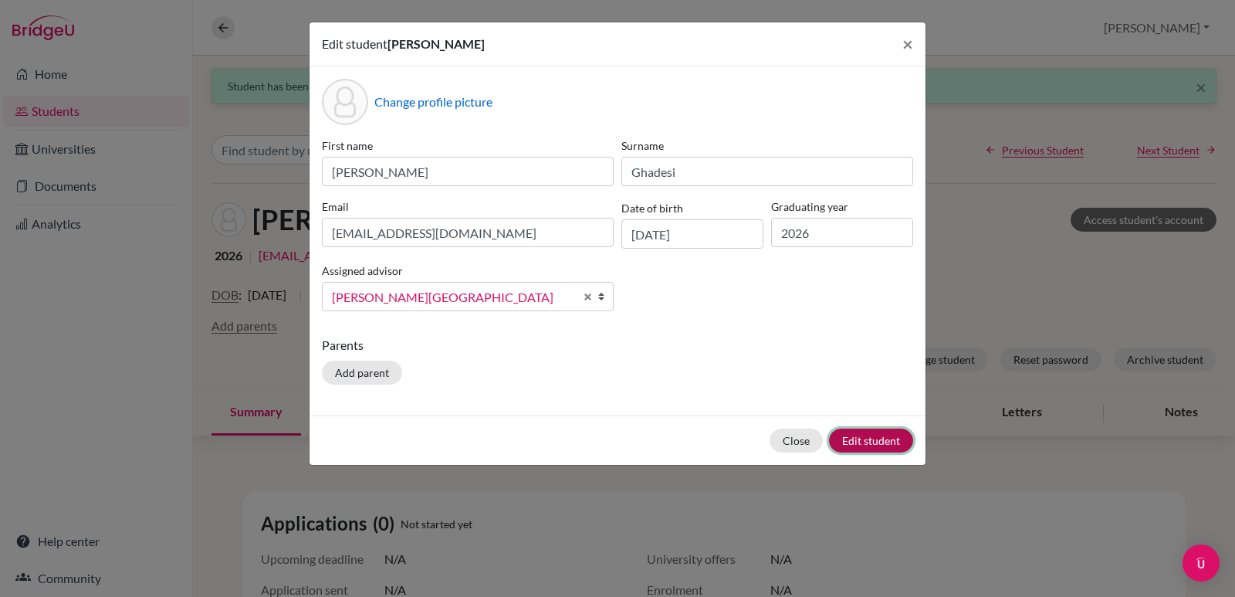
click at [855, 442] on button "Edit student" at bounding box center [871, 440] width 84 height 24
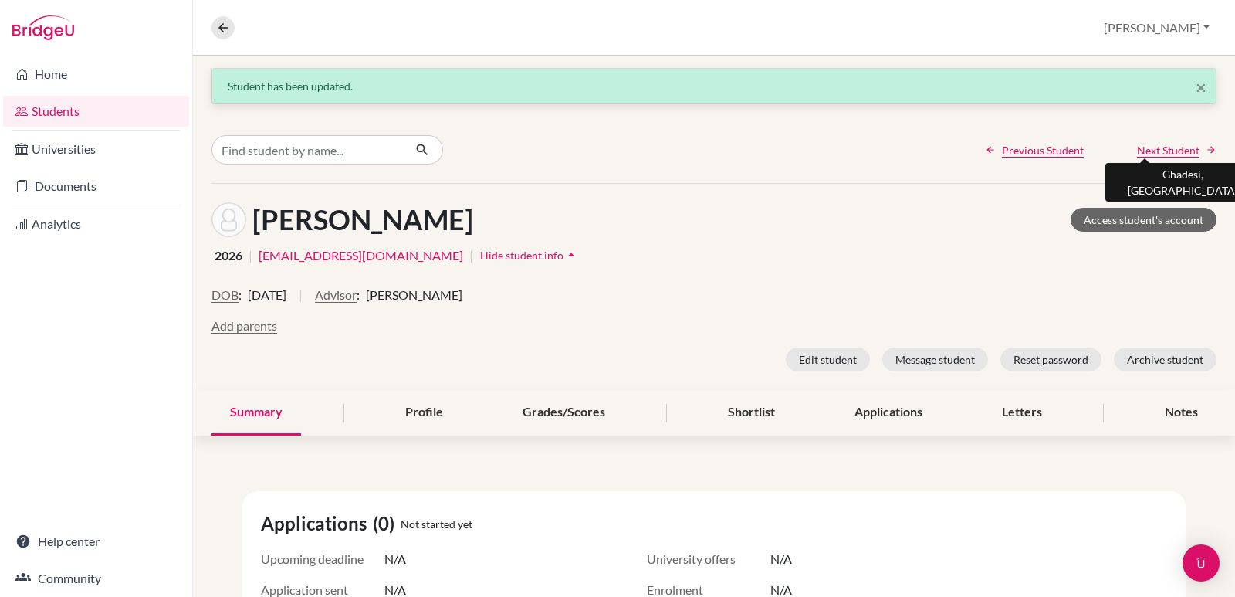
click at [1137, 150] on span "Next Student" at bounding box center [1168, 150] width 63 height 16
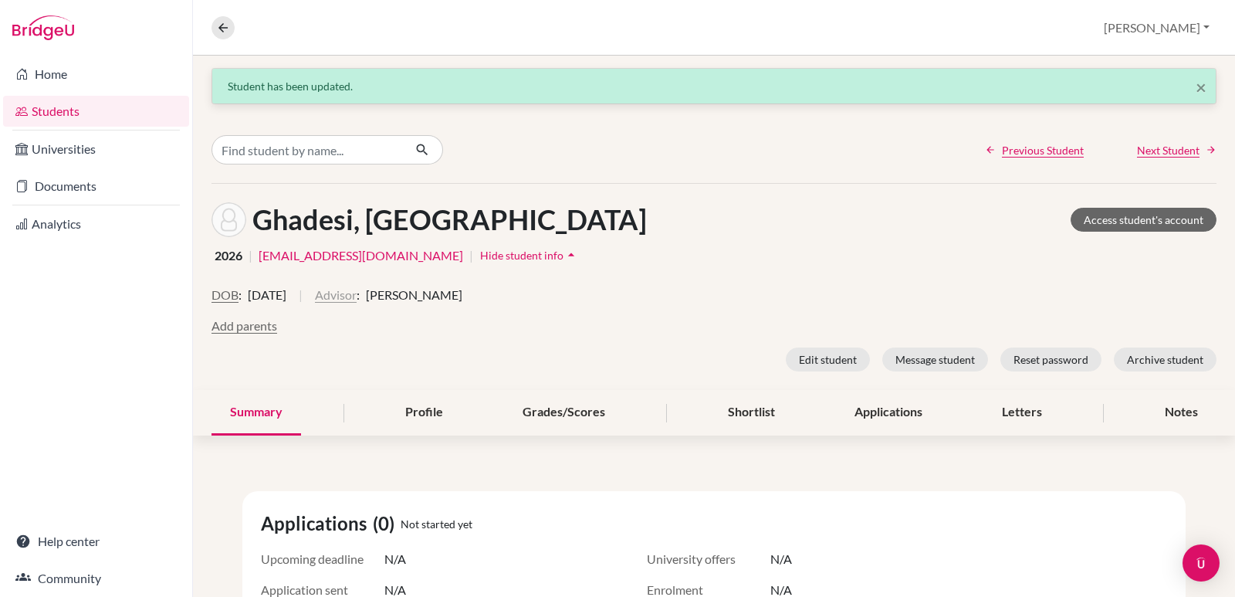
click at [357, 302] on button "Advisor" at bounding box center [336, 295] width 42 height 19
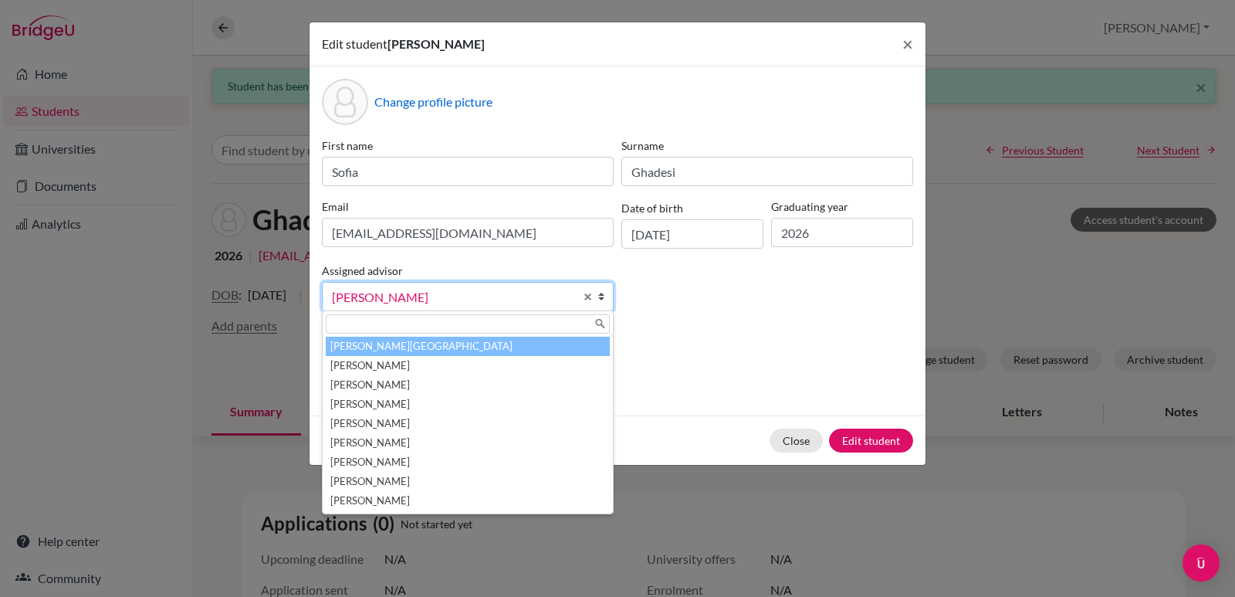
click at [412, 344] on li "Aviles, Yolanda" at bounding box center [468, 346] width 284 height 19
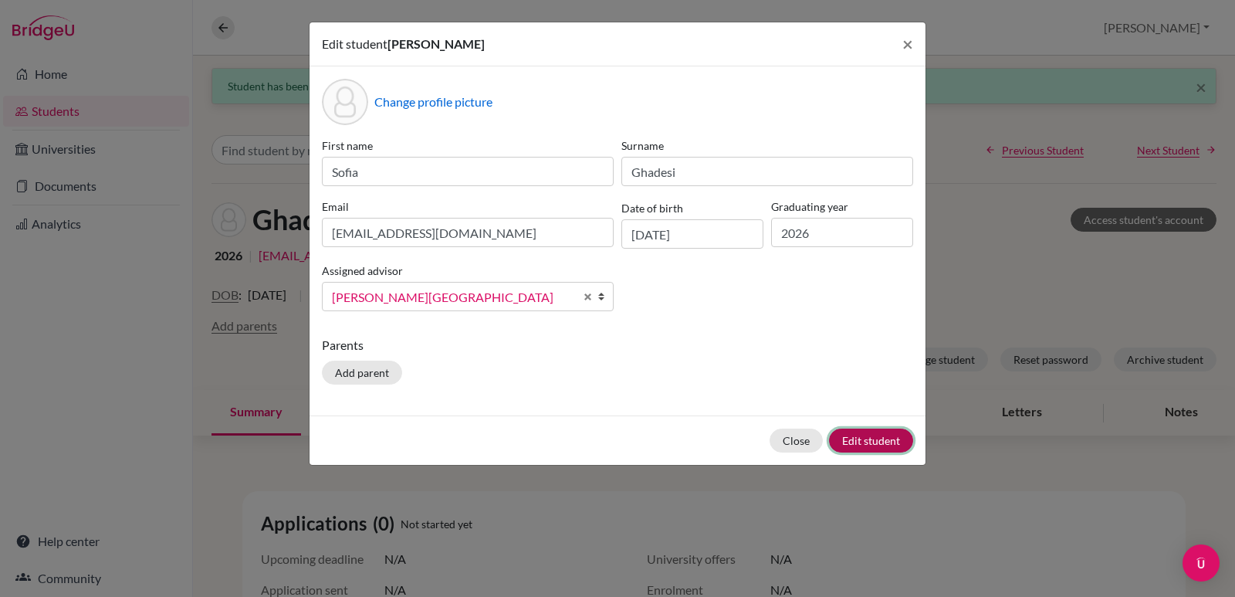
click at [845, 441] on button "Edit student" at bounding box center [871, 440] width 84 height 24
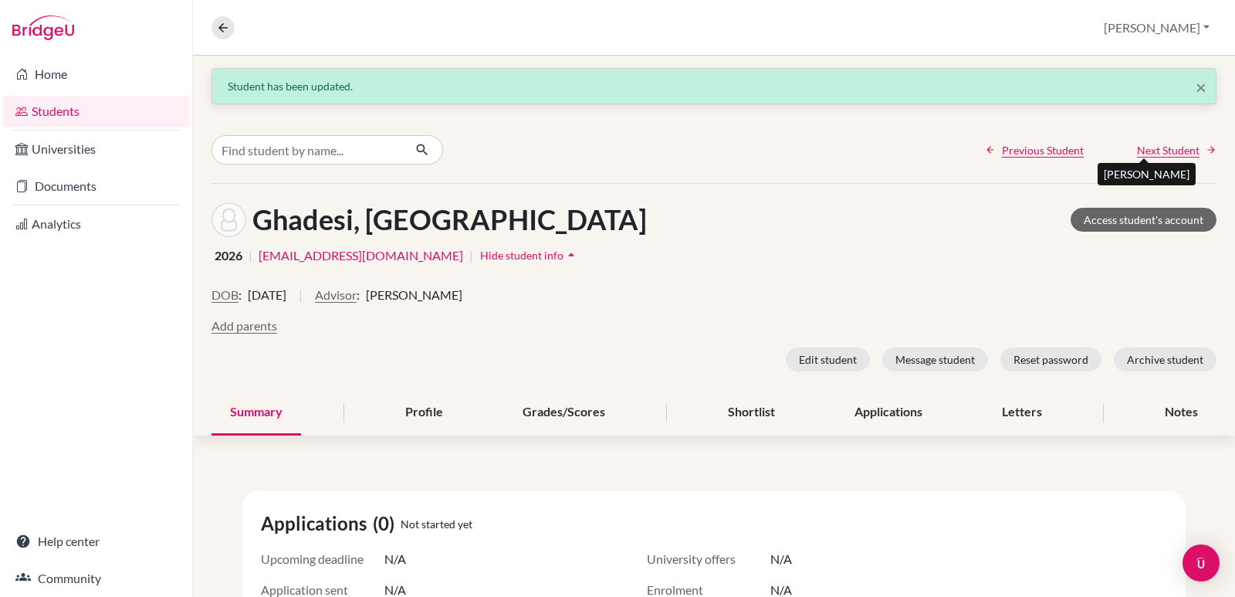
click at [1147, 146] on span "Next Student" at bounding box center [1168, 150] width 63 height 16
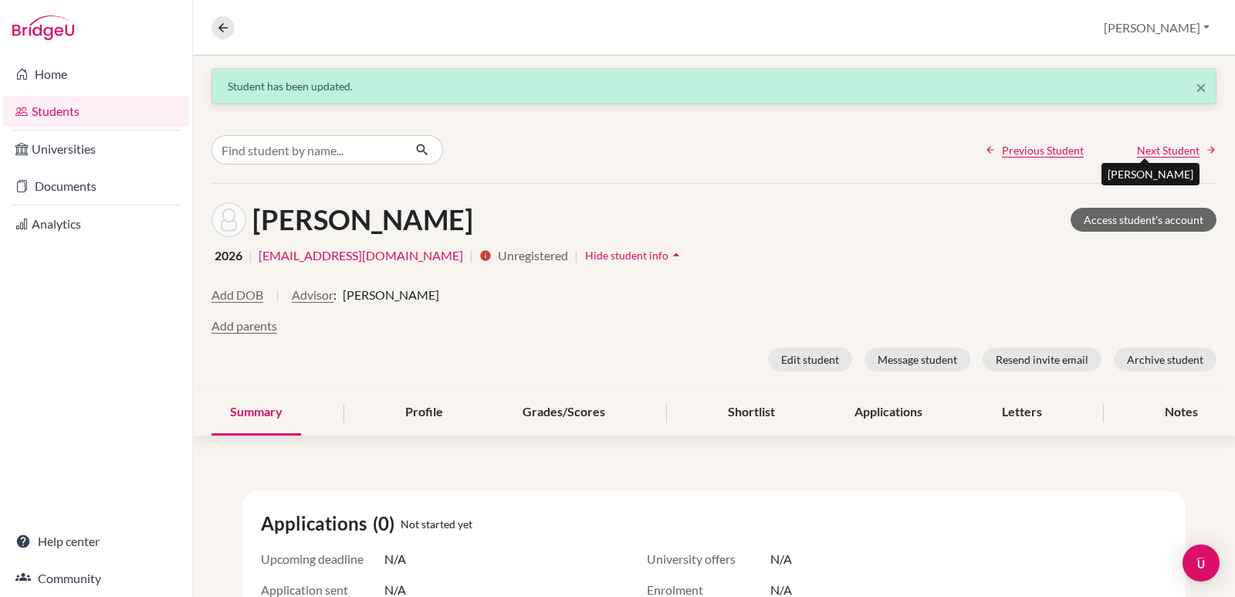
click at [1175, 151] on span "Next Student" at bounding box center [1168, 150] width 63 height 16
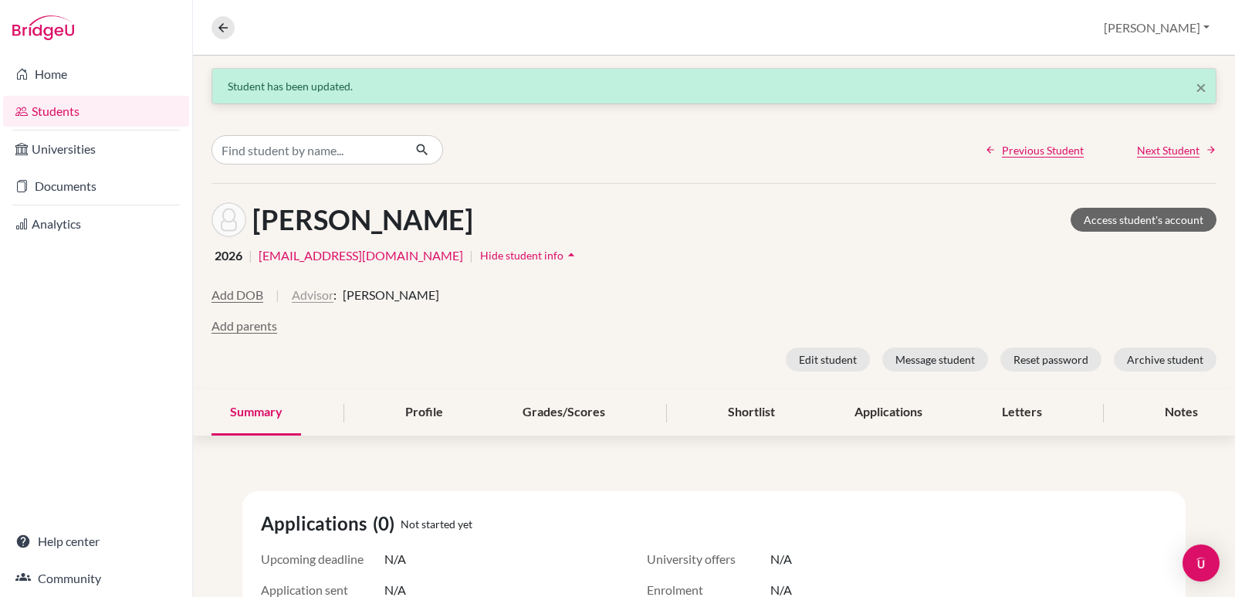
click at [306, 291] on button "Advisor" at bounding box center [313, 295] width 42 height 19
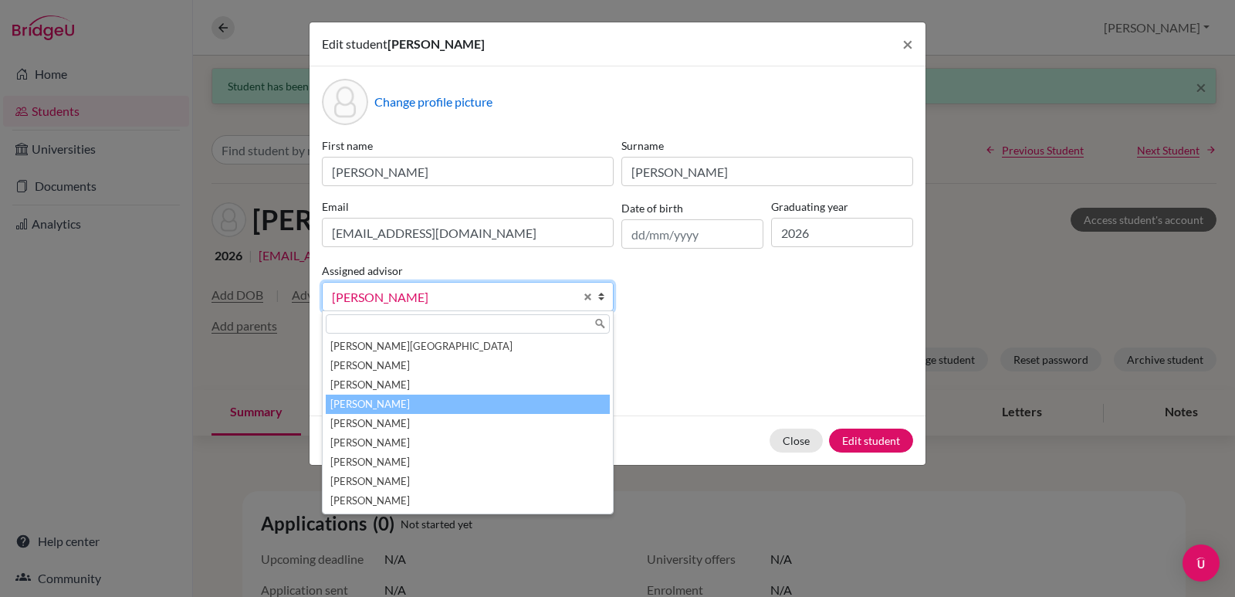
click at [551, 297] on span "Hernandez, Elizabeth" at bounding box center [453, 297] width 242 height 20
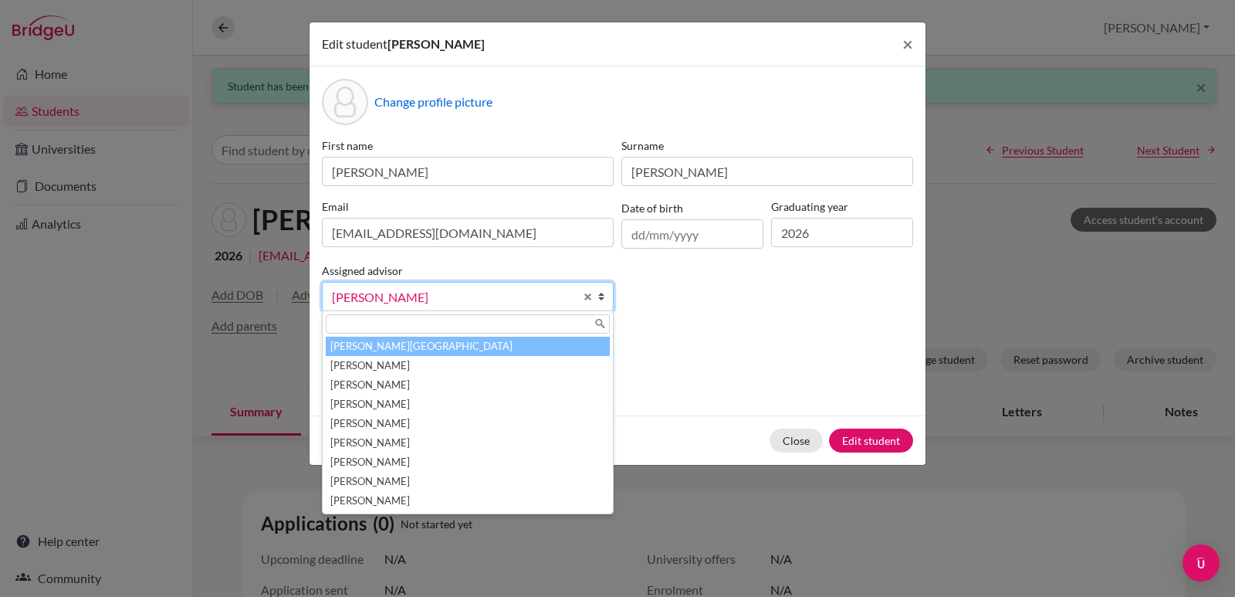
click at [408, 347] on li "Aviles, Yolanda" at bounding box center [468, 346] width 284 height 19
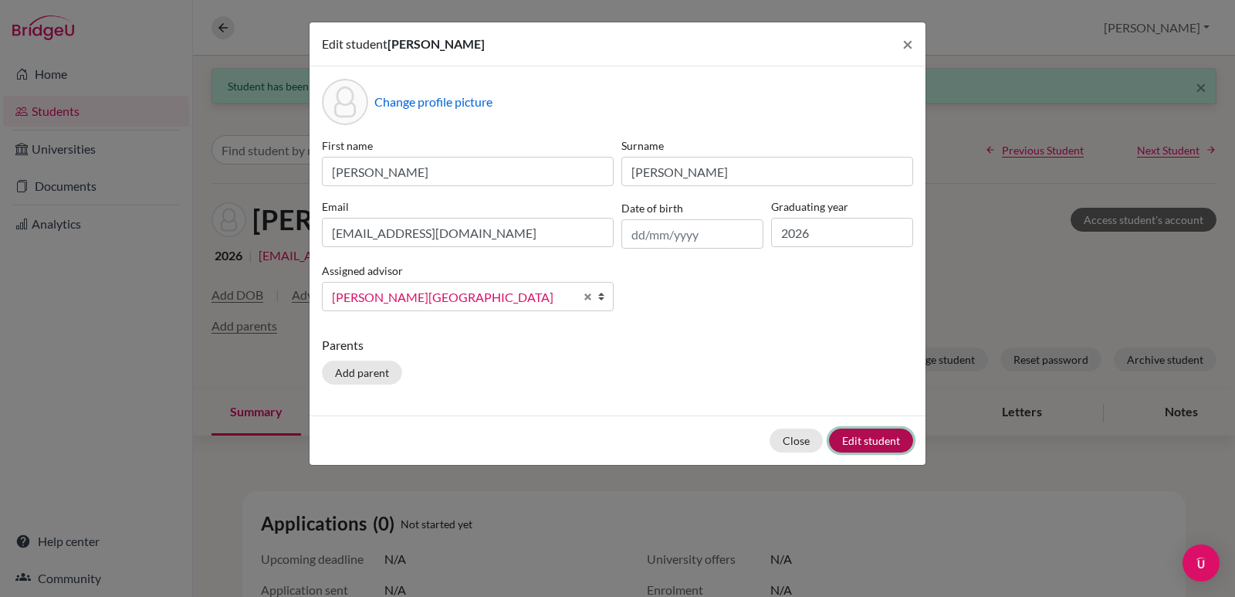
click at [860, 435] on button "Edit student" at bounding box center [871, 440] width 84 height 24
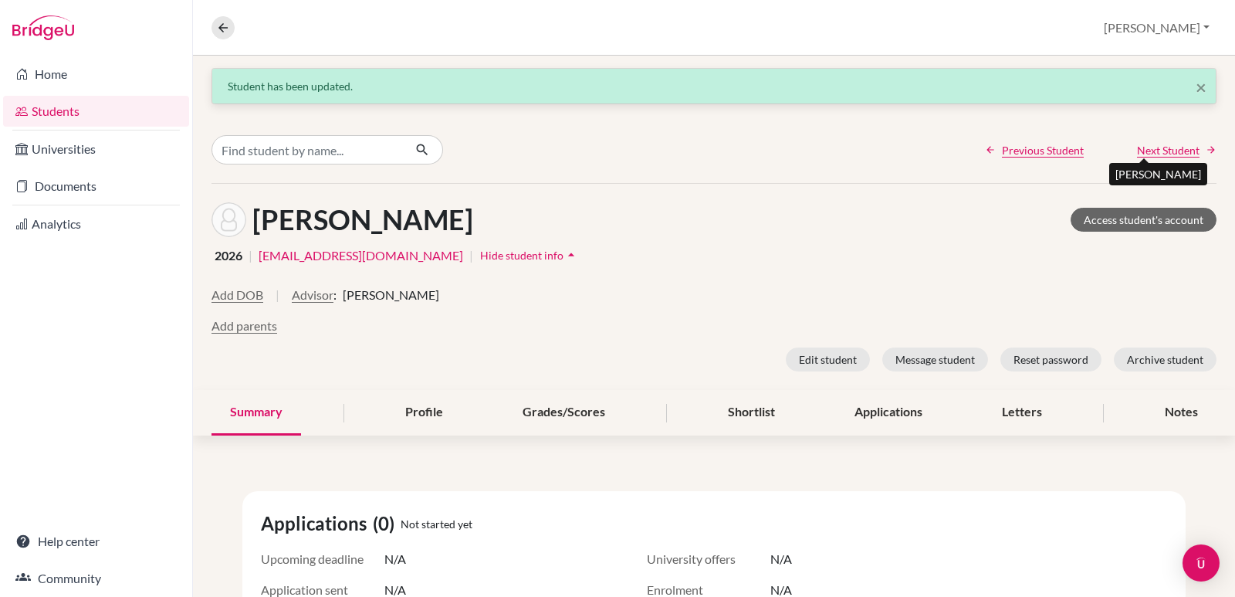
click at [1151, 151] on span "Next Student" at bounding box center [1168, 150] width 63 height 16
click at [357, 286] on button "Advisor" at bounding box center [336, 295] width 42 height 19
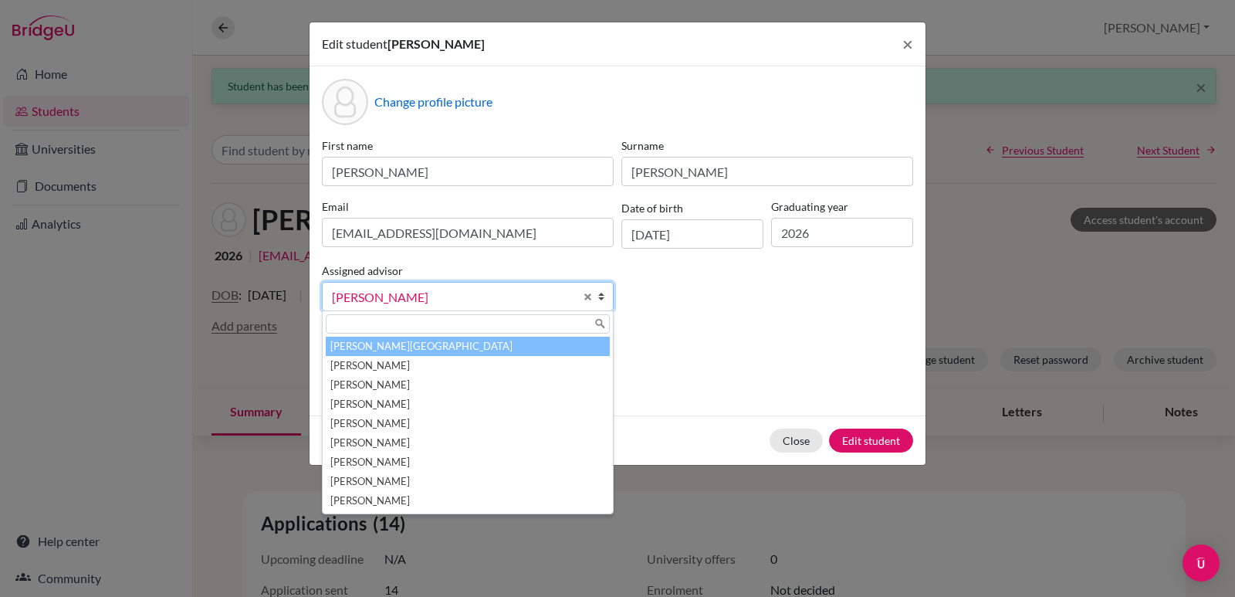
click at [397, 346] on li "Aviles, Yolanda" at bounding box center [468, 346] width 284 height 19
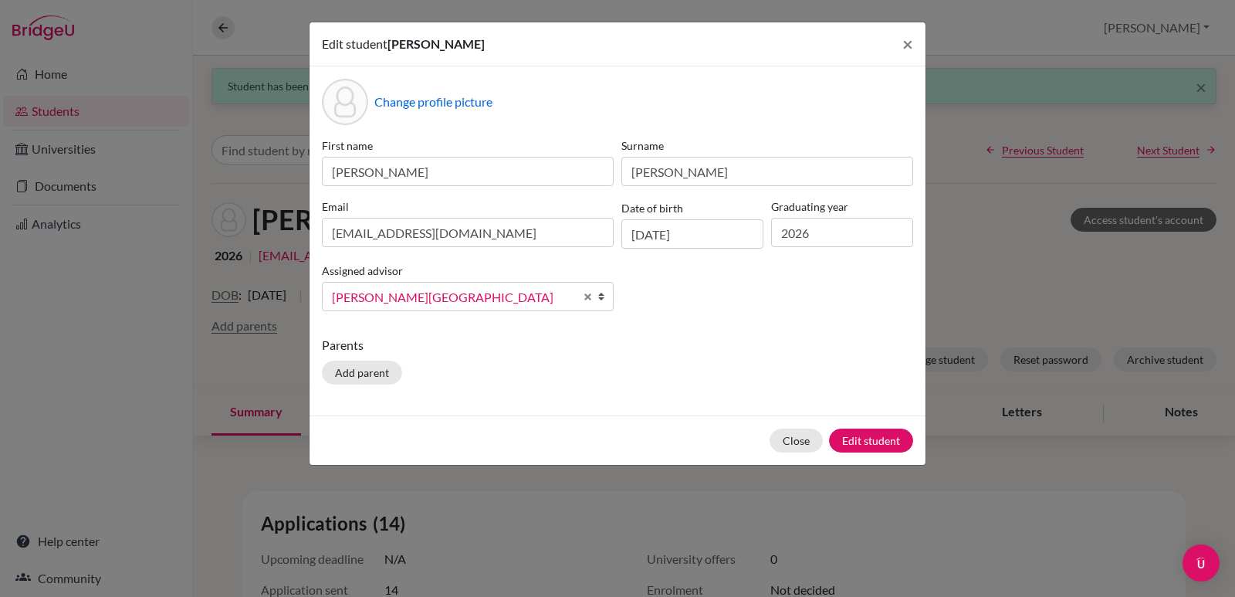
click at [854, 428] on div "Close Edit student" at bounding box center [617, 439] width 616 height 49
click at [855, 430] on button "Edit student" at bounding box center [871, 440] width 84 height 24
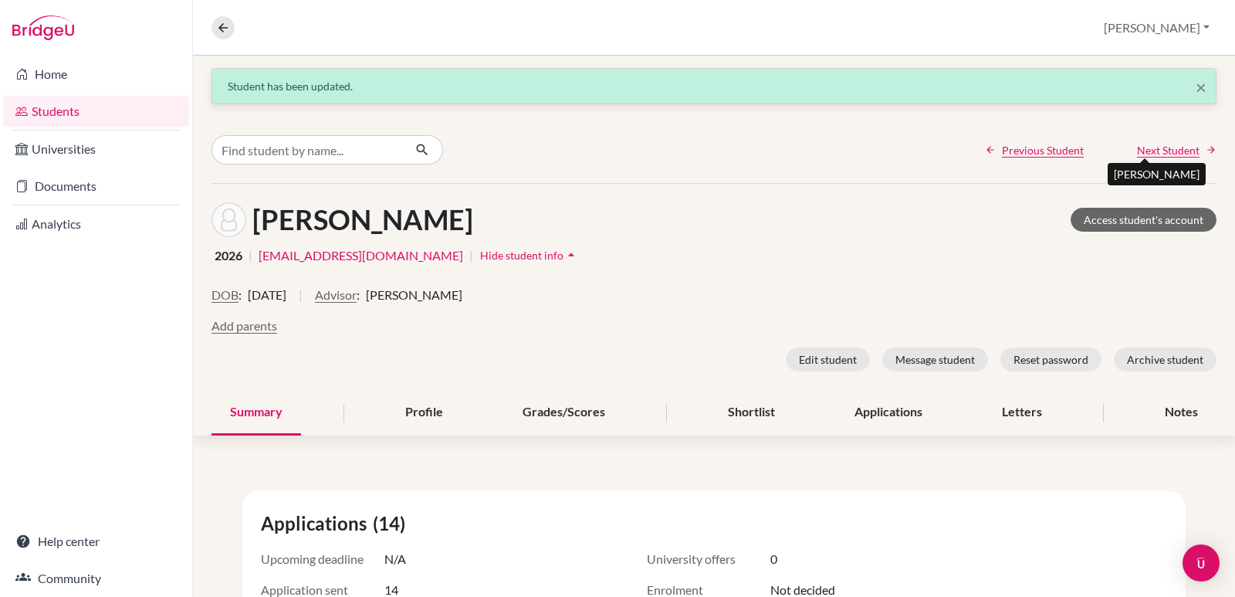
click at [1144, 154] on span "Next Student" at bounding box center [1168, 150] width 63 height 16
click at [357, 292] on button "Advisor" at bounding box center [336, 295] width 42 height 19
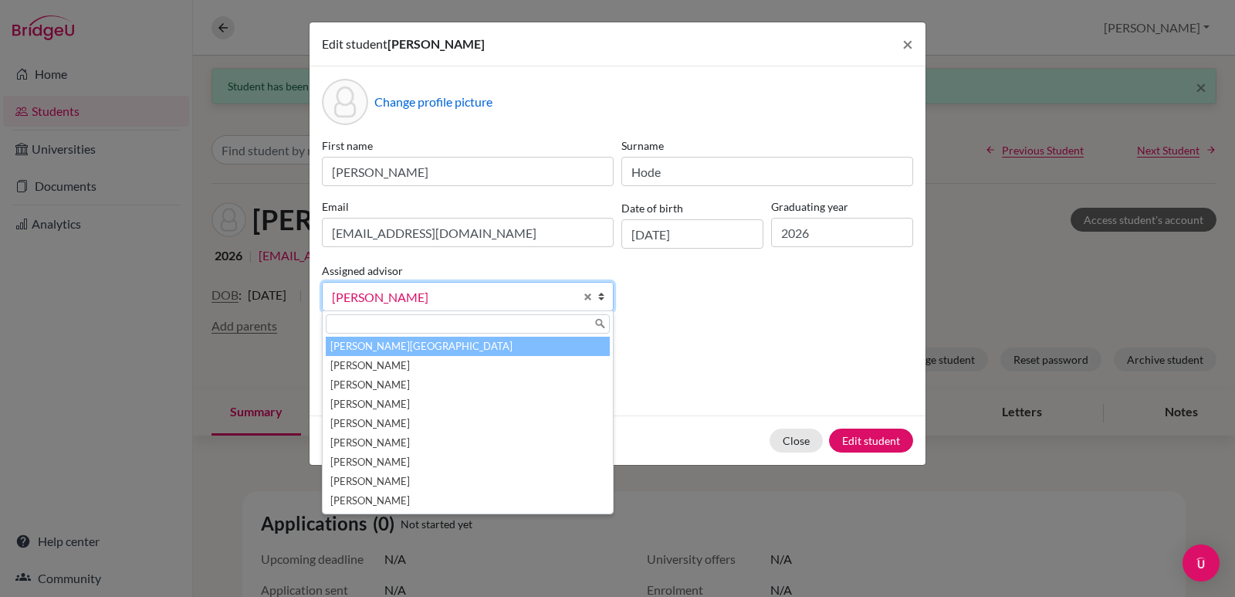
click at [384, 348] on li "Aviles, Yolanda" at bounding box center [468, 346] width 284 height 19
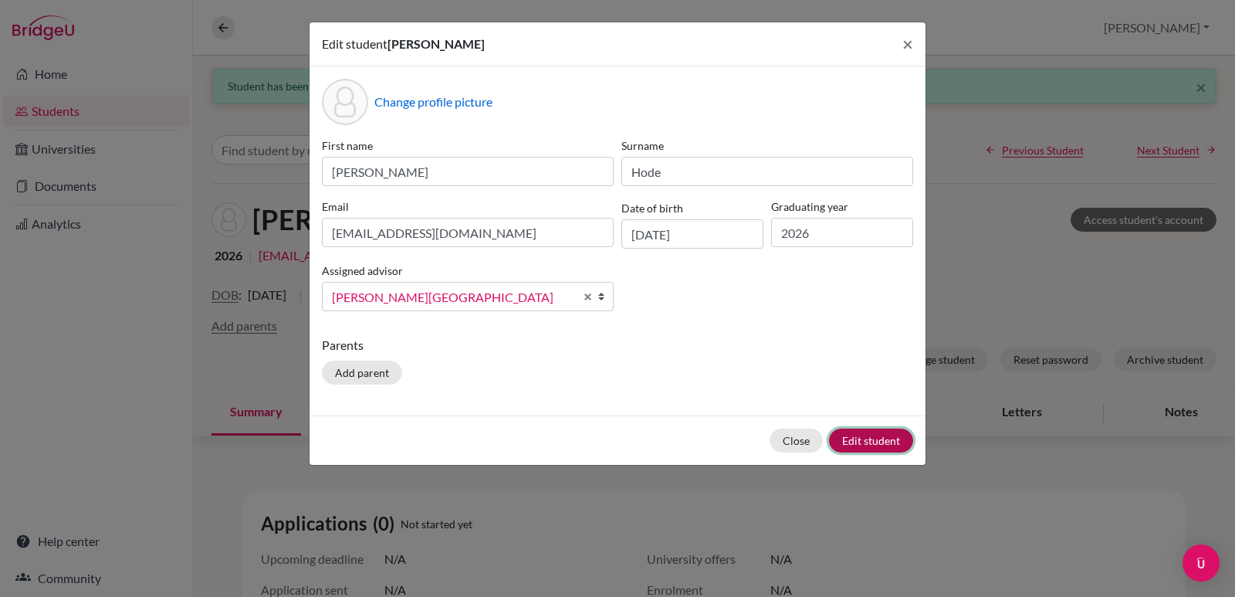
click at [869, 435] on button "Edit student" at bounding box center [871, 440] width 84 height 24
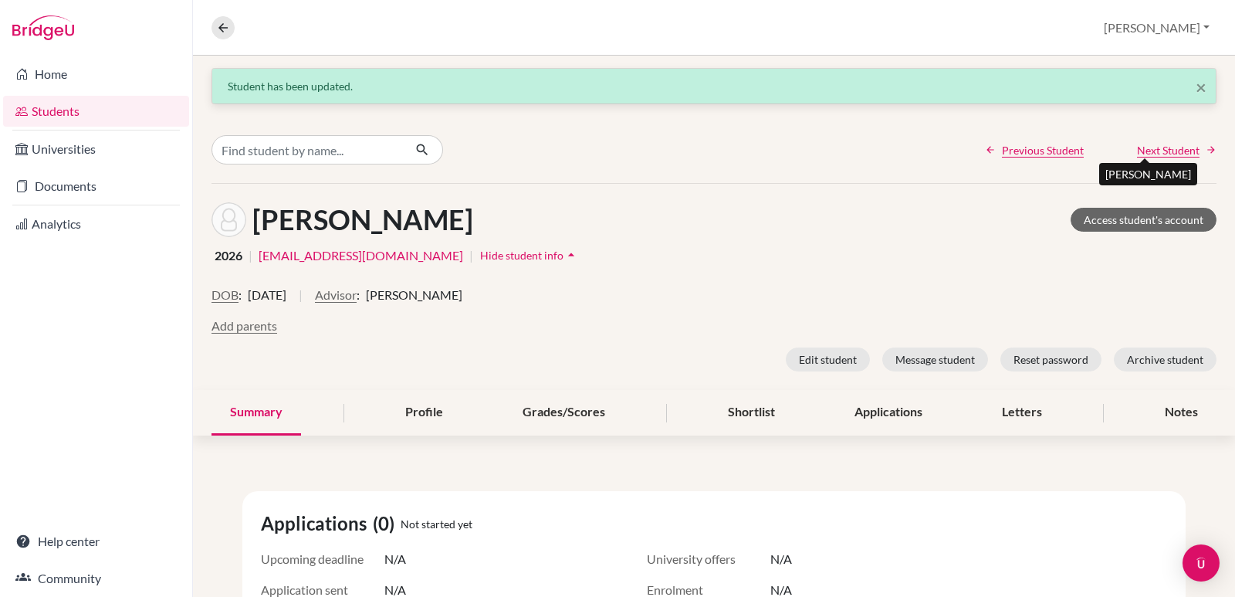
click at [1163, 152] on span "Next Student" at bounding box center [1168, 150] width 63 height 16
click at [313, 296] on button "Advisor" at bounding box center [313, 295] width 42 height 19
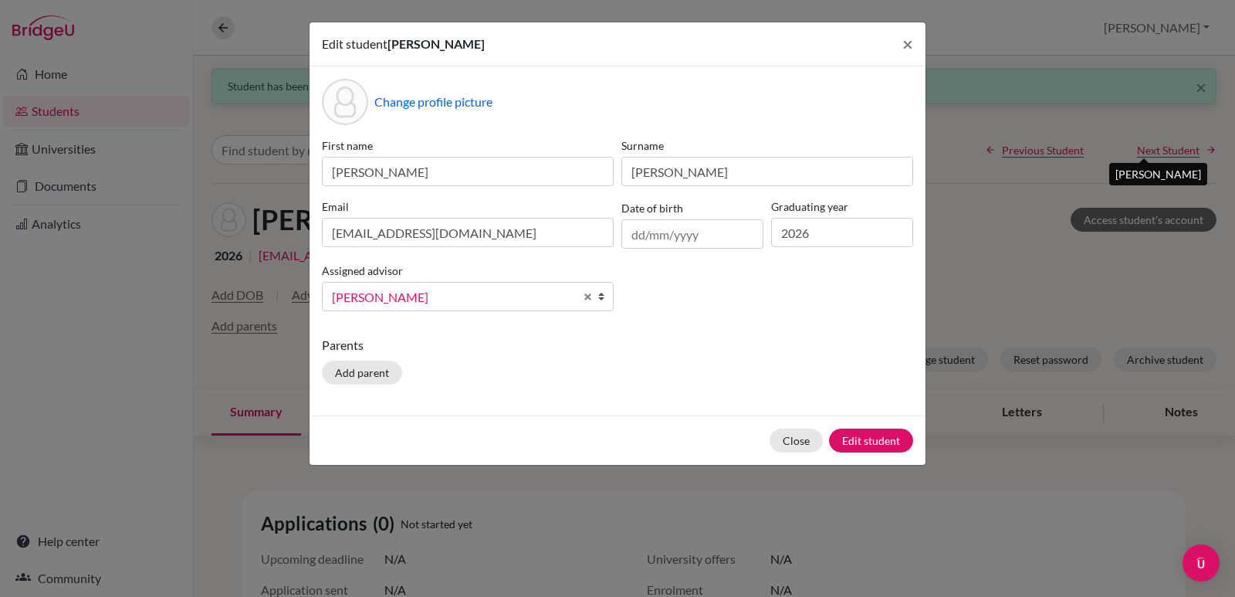
click at [603, 293] on b at bounding box center [604, 296] width 15 height 28
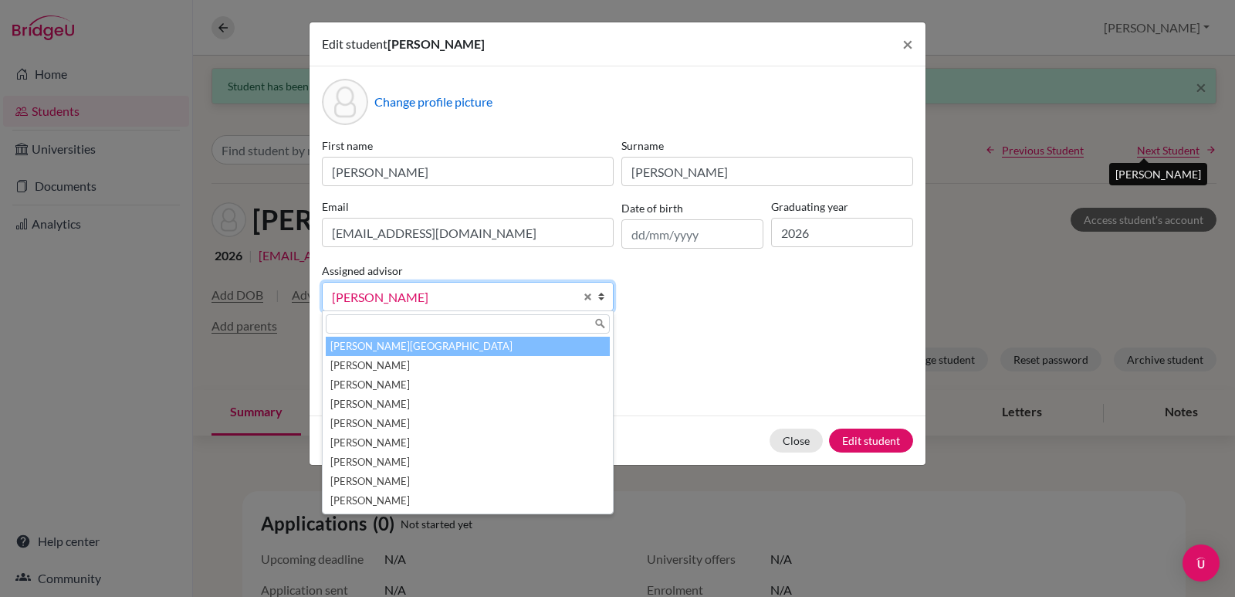
click at [344, 350] on li "Aviles, Yolanda" at bounding box center [468, 346] width 284 height 19
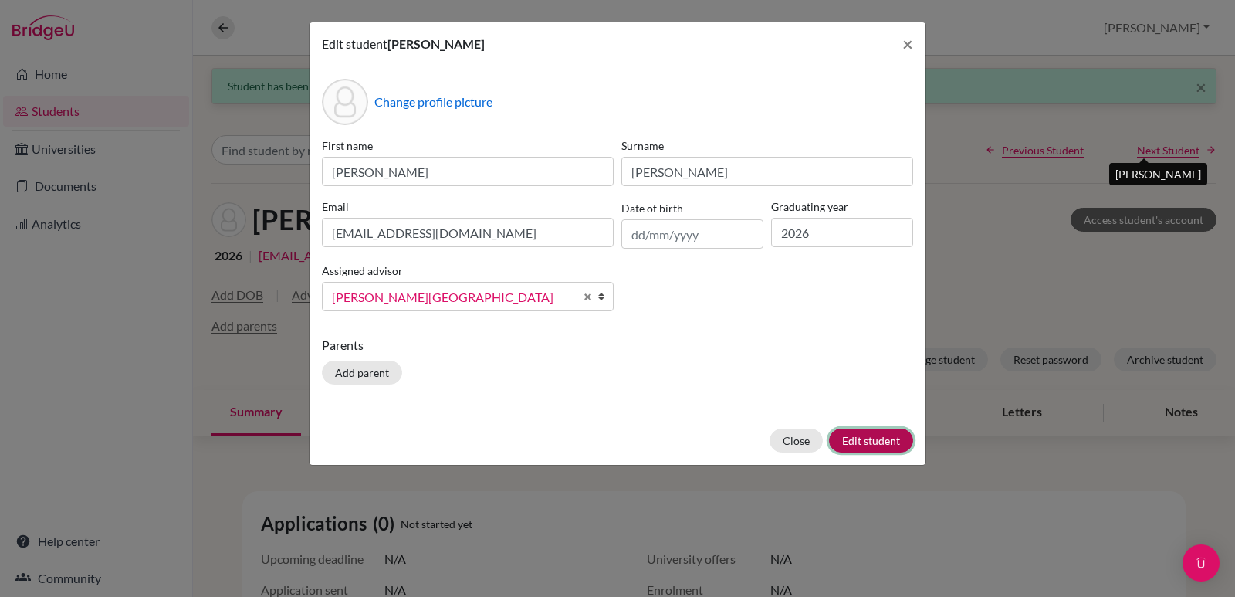
click at [852, 444] on button "Edit student" at bounding box center [871, 440] width 84 height 24
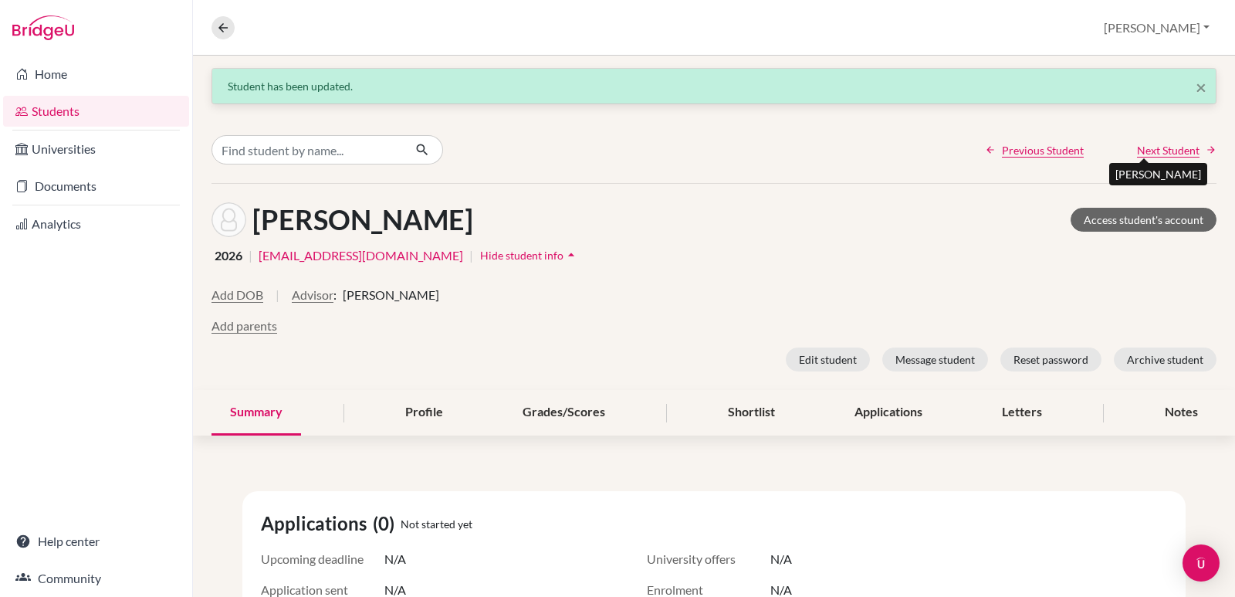
click at [1145, 153] on span "Next Student" at bounding box center [1168, 150] width 63 height 16
click at [357, 289] on button "Advisor" at bounding box center [336, 295] width 42 height 19
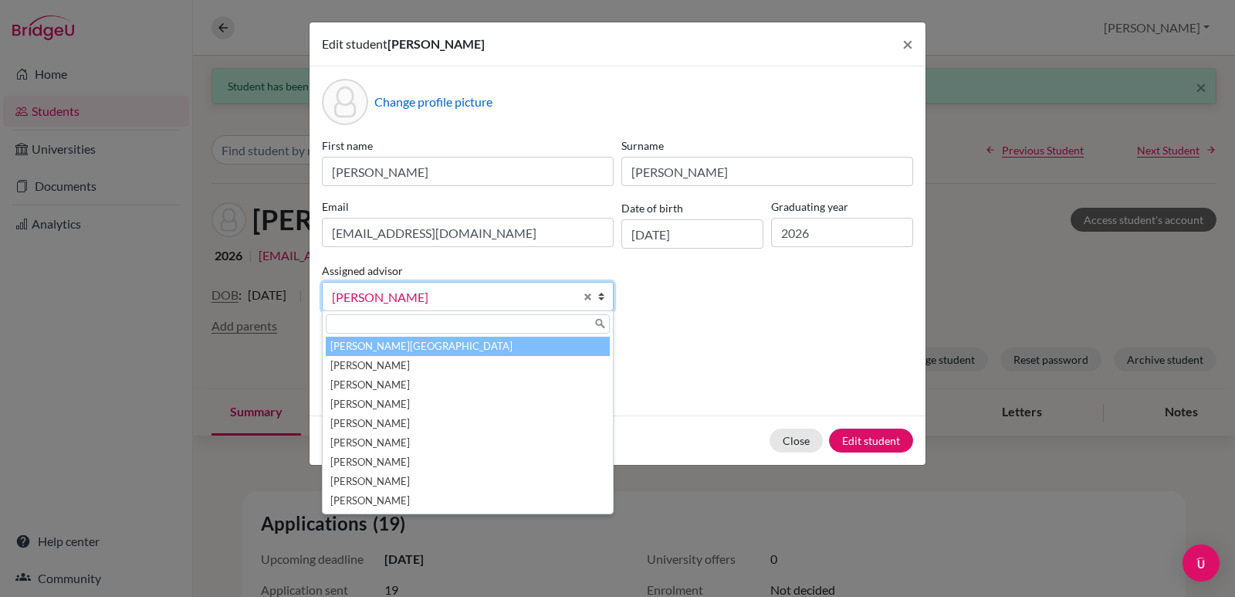
click at [392, 344] on li "Aviles, Yolanda" at bounding box center [468, 346] width 284 height 19
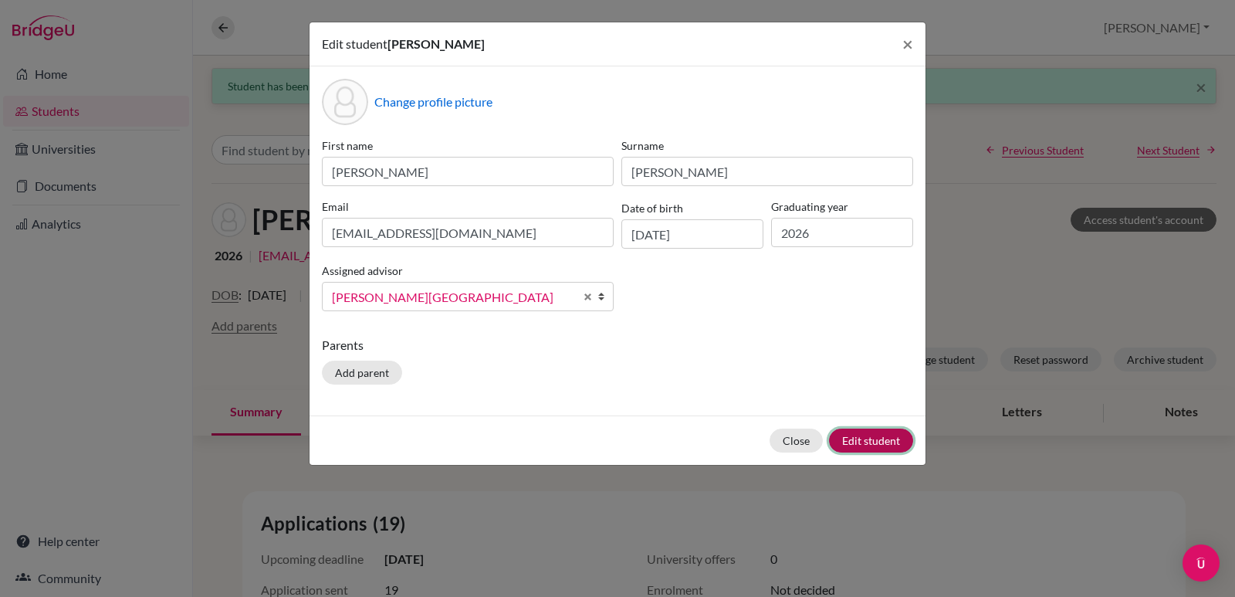
click at [880, 445] on button "Edit student" at bounding box center [871, 440] width 84 height 24
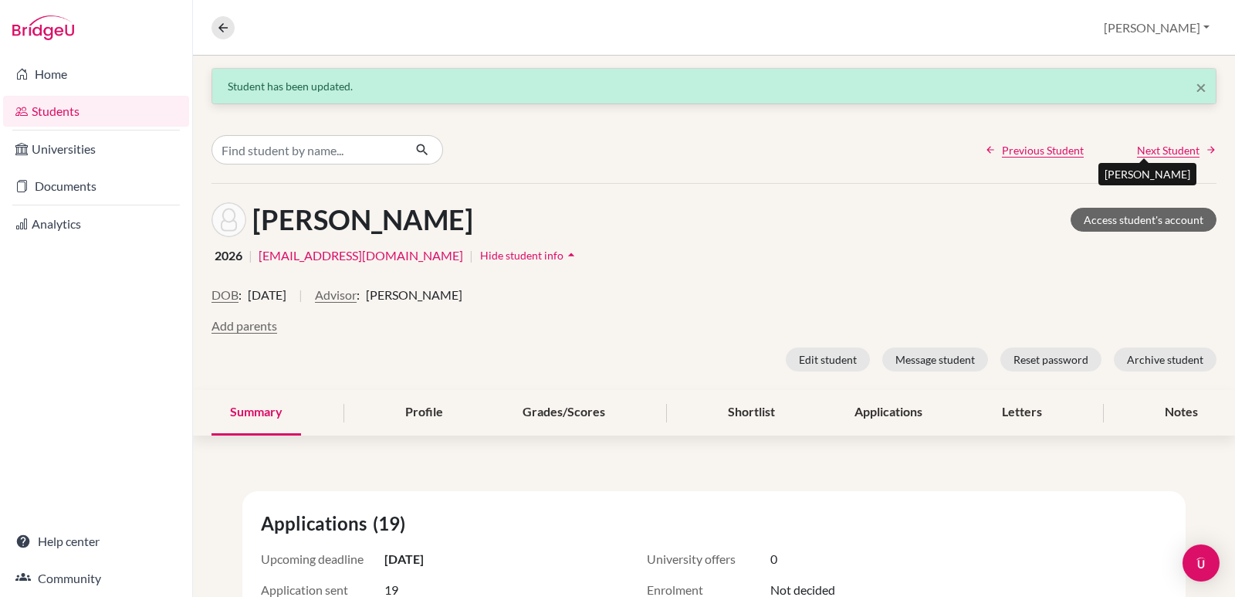
click at [1148, 150] on span "Next Student" at bounding box center [1168, 150] width 63 height 16
click at [357, 292] on button "Advisor" at bounding box center [336, 295] width 42 height 19
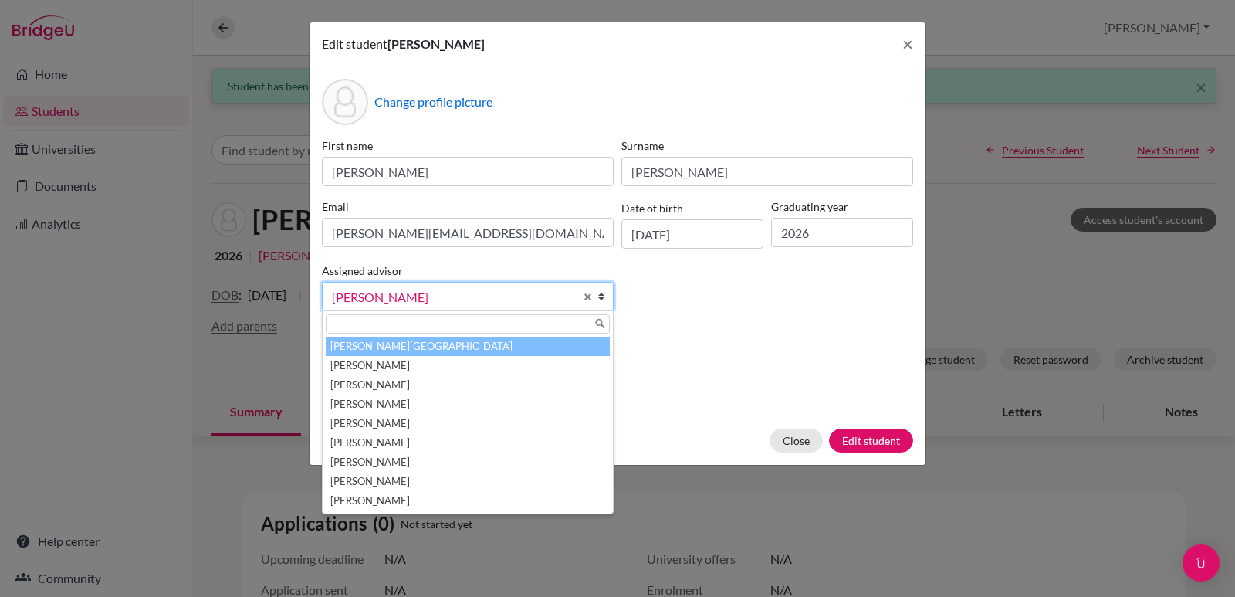
click at [397, 346] on li "Aviles, Yolanda" at bounding box center [468, 346] width 284 height 19
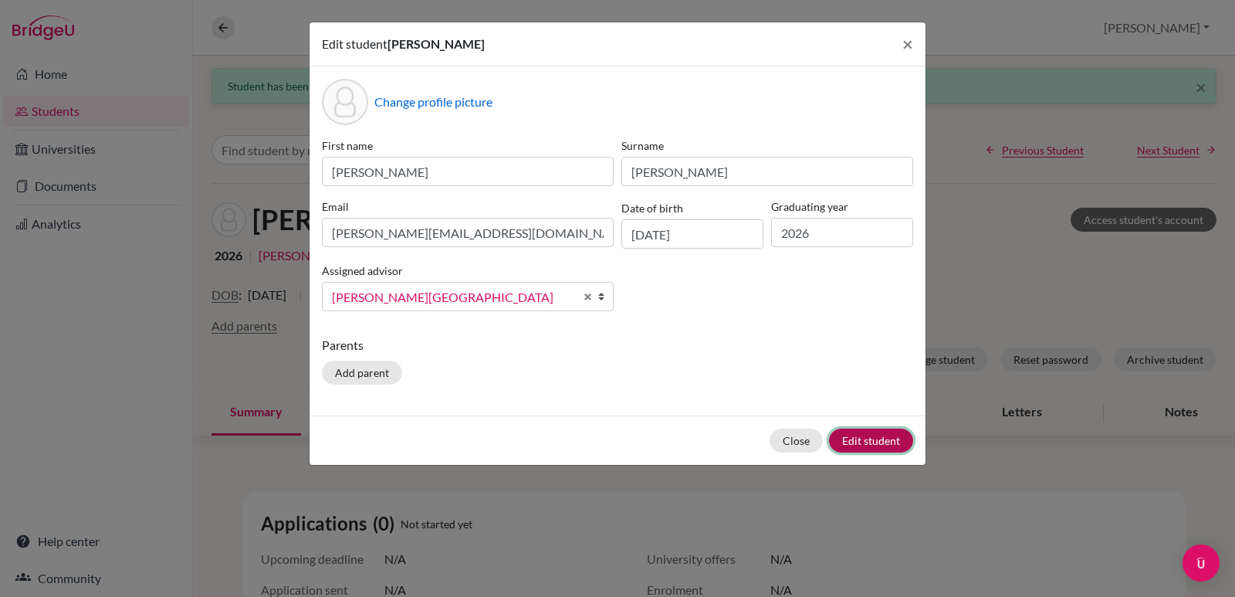
click at [850, 440] on button "Edit student" at bounding box center [871, 440] width 84 height 24
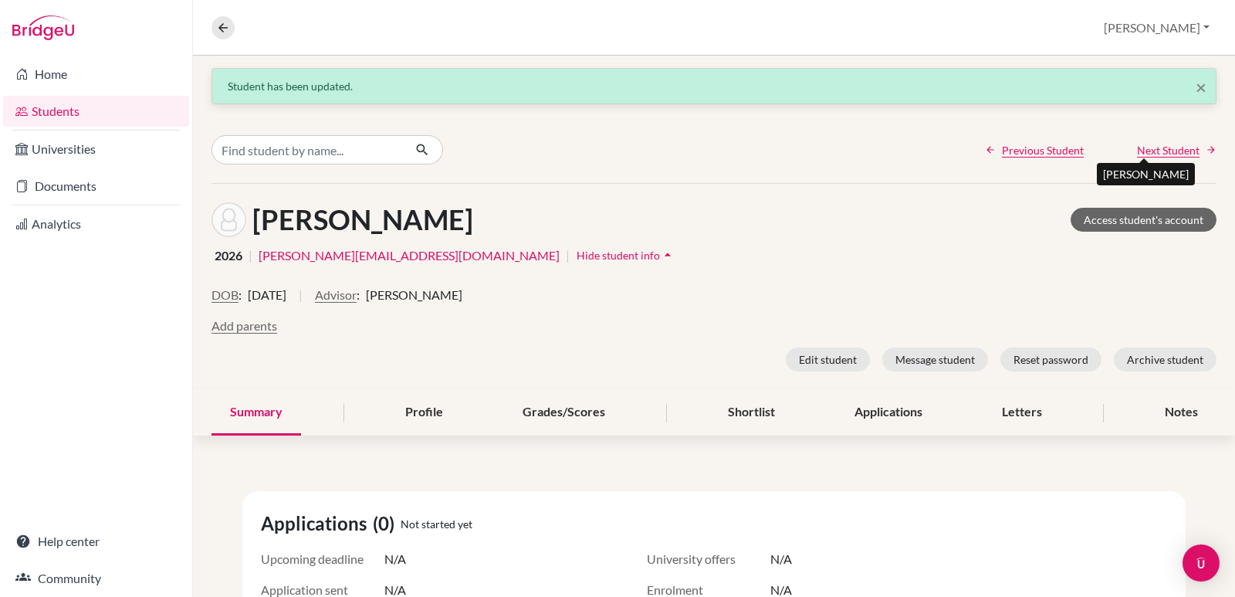
click at [1137, 146] on span "Next Student" at bounding box center [1168, 150] width 63 height 16
click at [357, 299] on button "Advisor" at bounding box center [336, 295] width 42 height 19
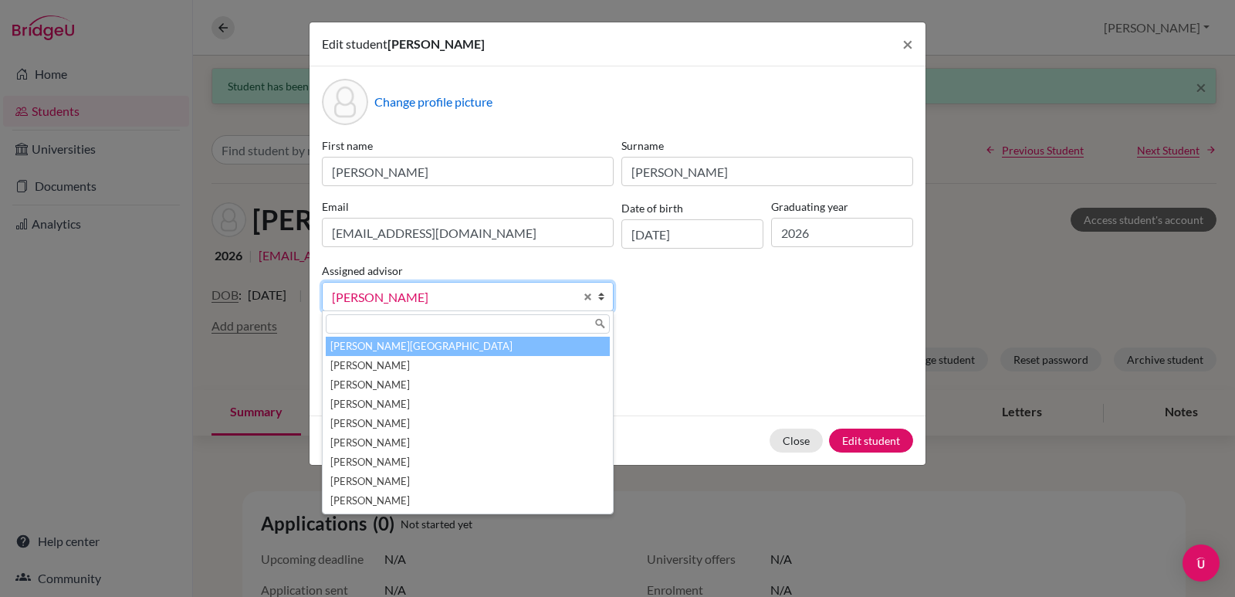
click at [380, 351] on li "Aviles, Yolanda" at bounding box center [468, 346] width 284 height 19
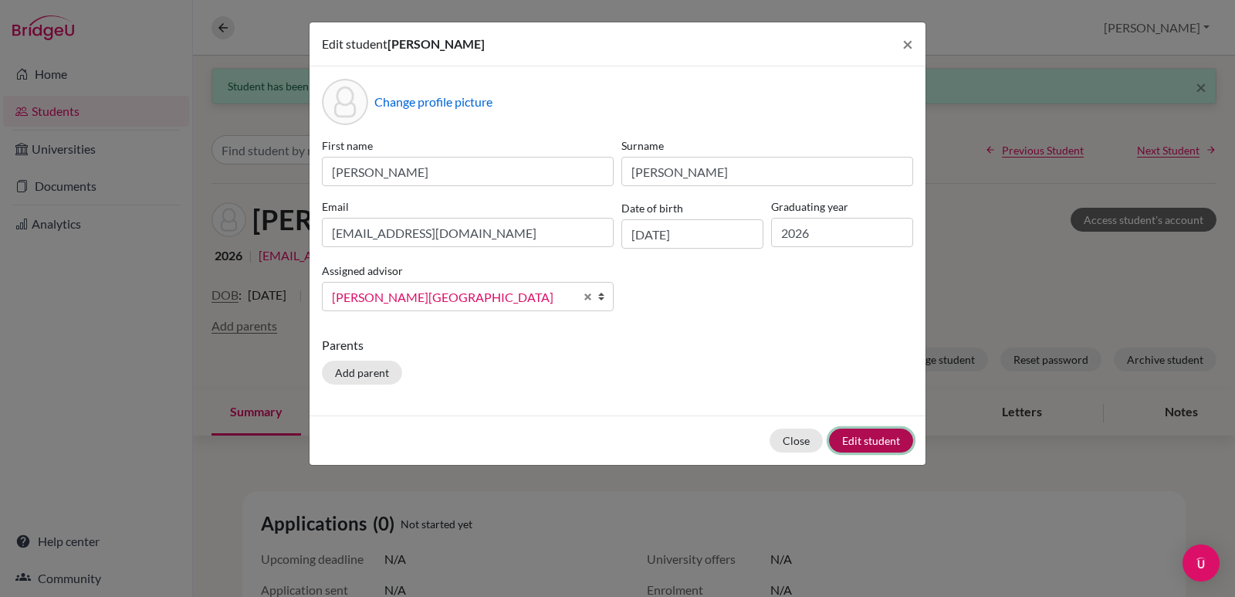
click at [851, 432] on button "Edit student" at bounding box center [871, 440] width 84 height 24
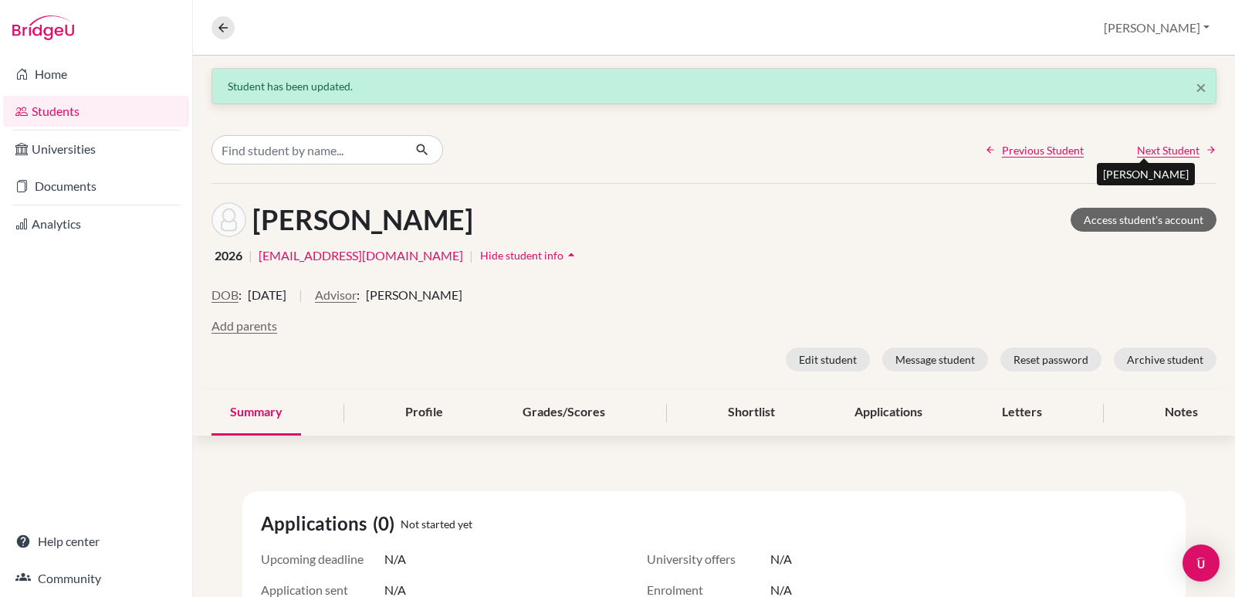
click at [1147, 147] on span "Next Student" at bounding box center [1168, 150] width 63 height 16
click at [357, 293] on button "Advisor" at bounding box center [336, 295] width 42 height 19
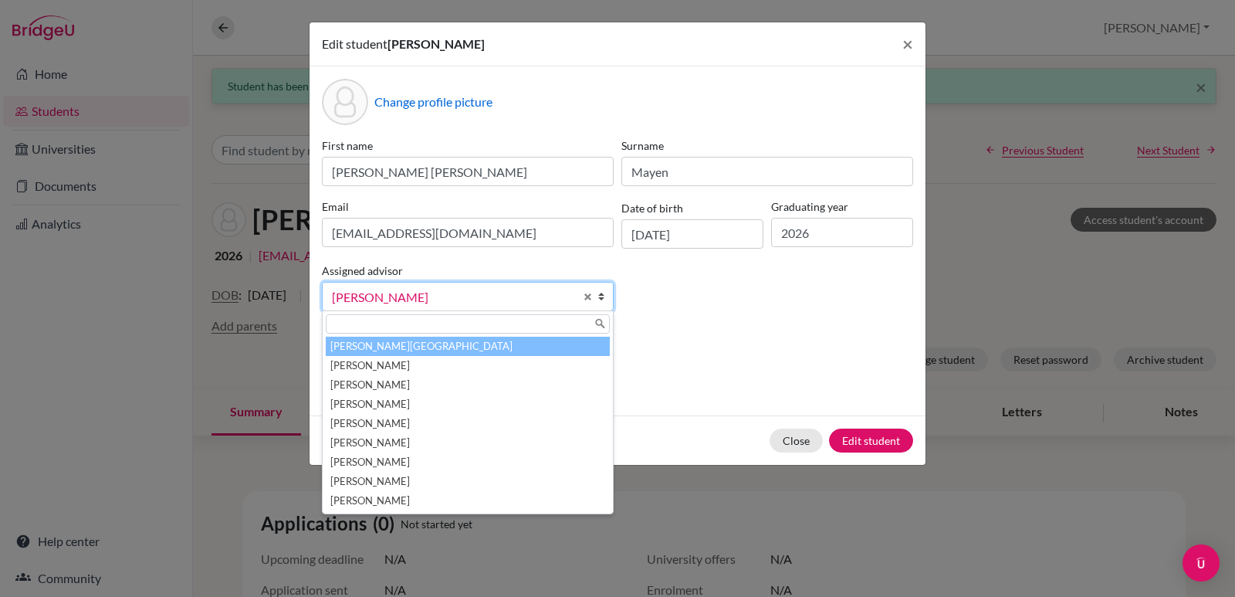
click at [401, 345] on li "Aviles, Yolanda" at bounding box center [468, 346] width 284 height 19
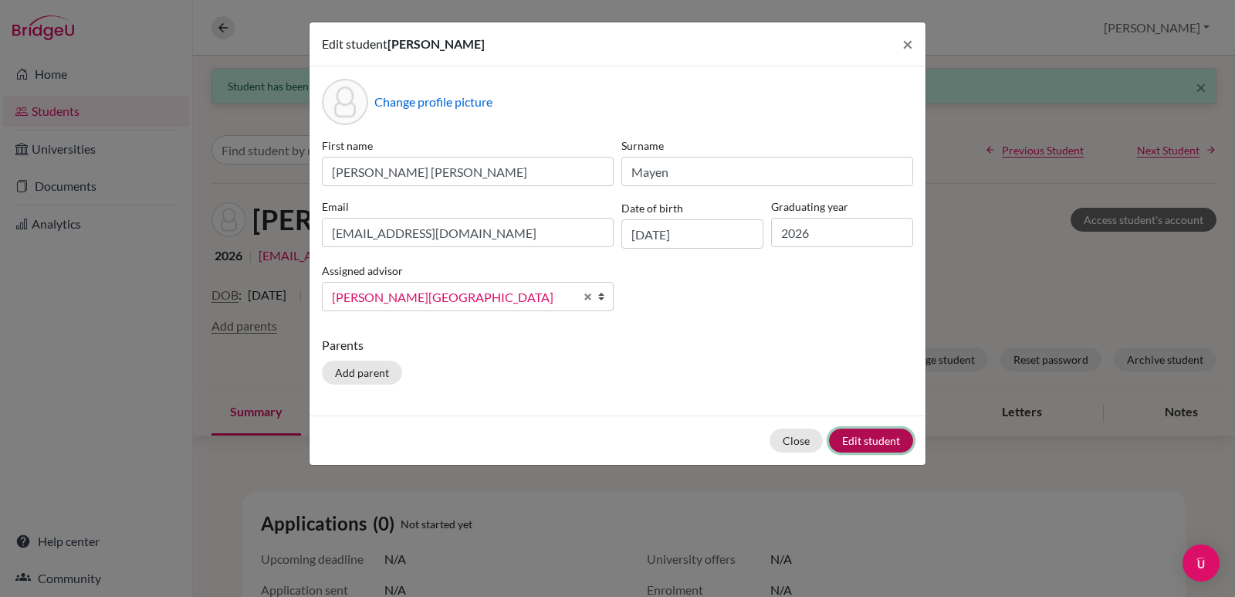
click at [873, 446] on button "Edit student" at bounding box center [871, 440] width 84 height 24
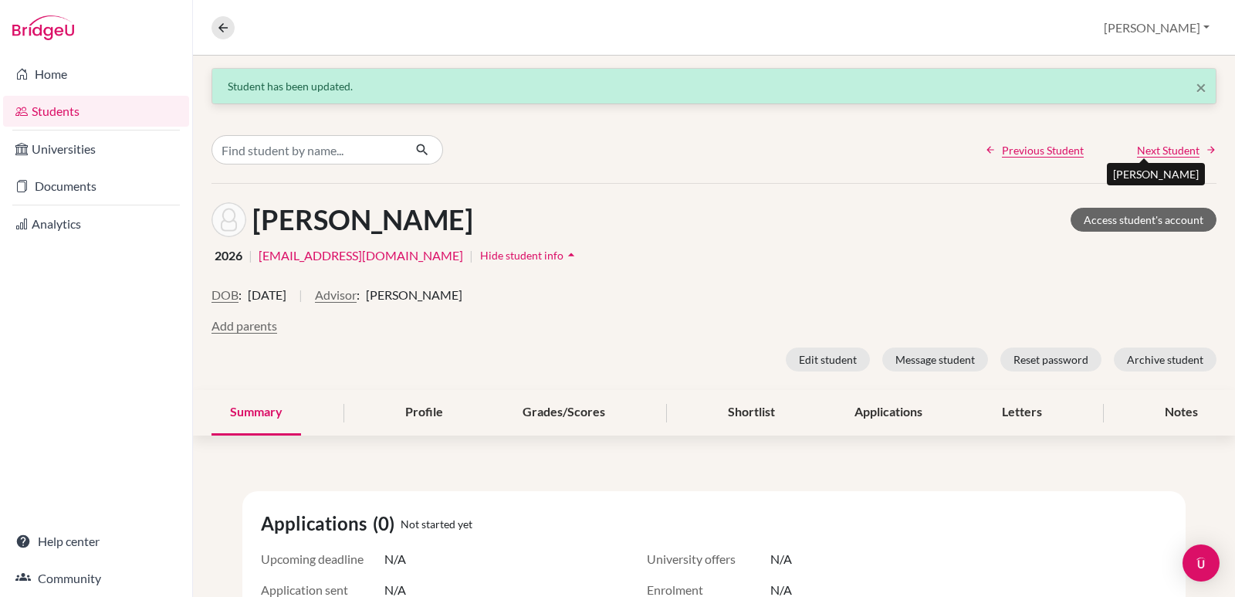
click at [1152, 151] on span "Next Student" at bounding box center [1168, 150] width 63 height 16
click at [357, 295] on button "Advisor" at bounding box center [336, 295] width 42 height 19
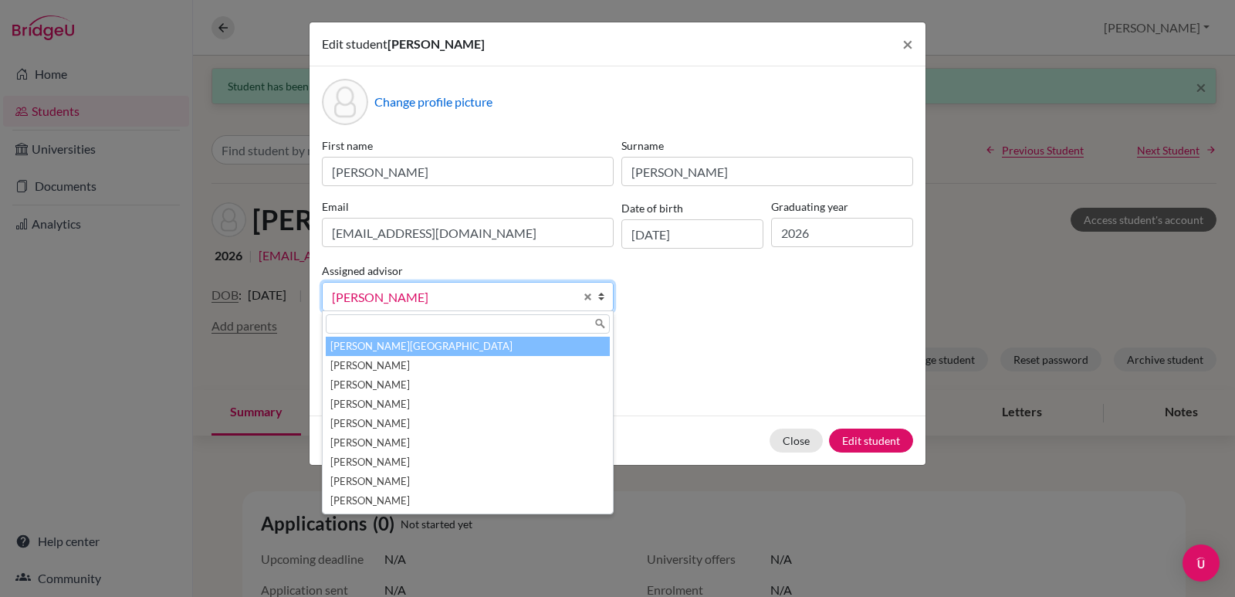
click at [391, 343] on li "Aviles, Yolanda" at bounding box center [468, 346] width 284 height 19
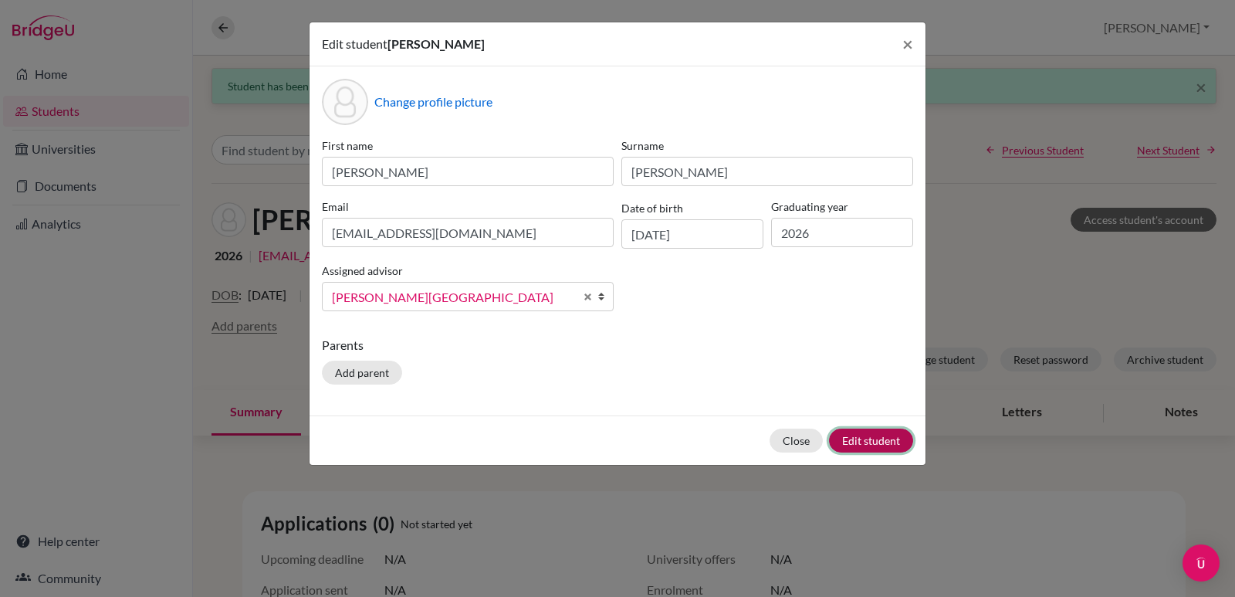
click at [879, 440] on button "Edit student" at bounding box center [871, 440] width 84 height 24
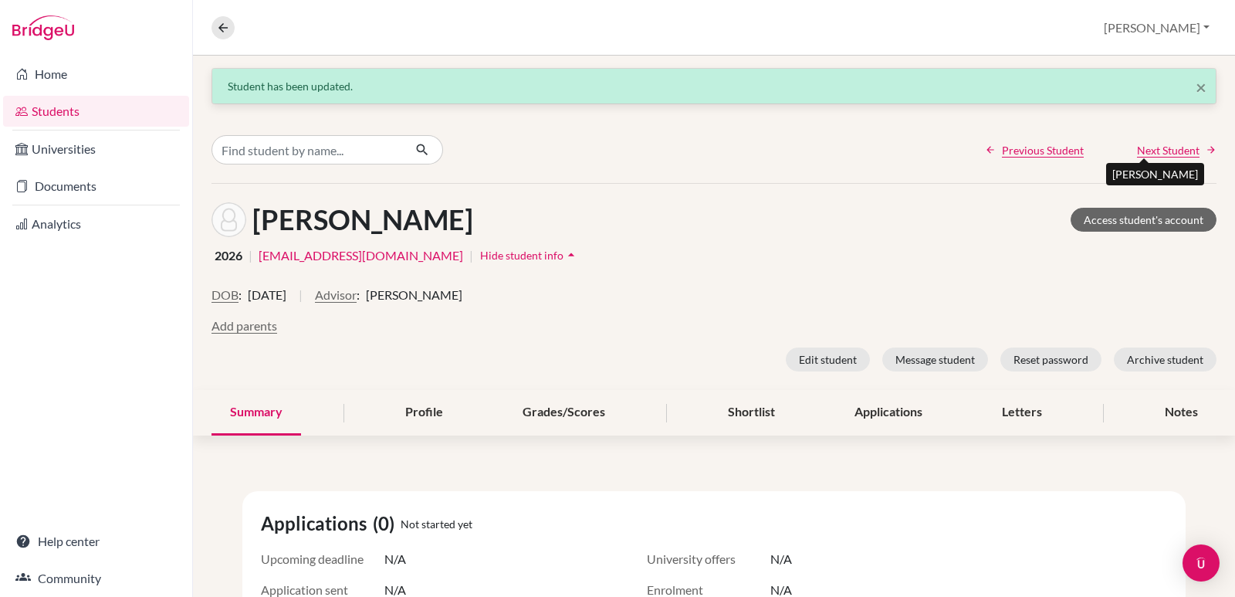
click at [1153, 148] on span "Next Student" at bounding box center [1168, 150] width 63 height 16
click at [357, 289] on button "Advisor" at bounding box center [336, 295] width 42 height 19
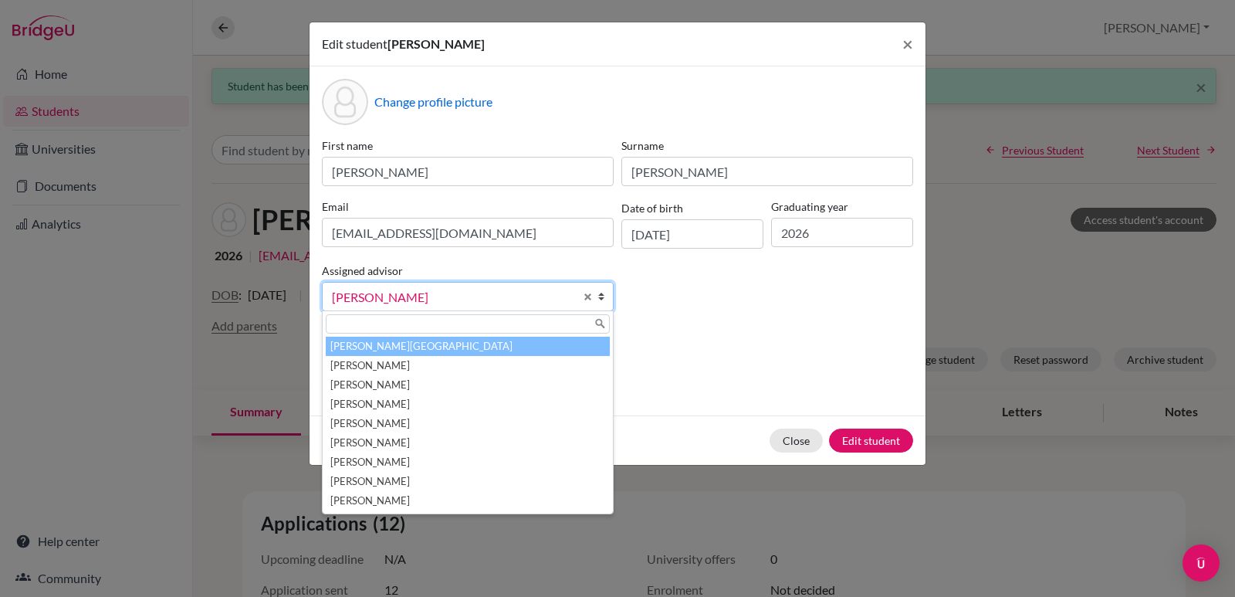
click at [391, 343] on li "Aviles, Yolanda" at bounding box center [468, 346] width 284 height 19
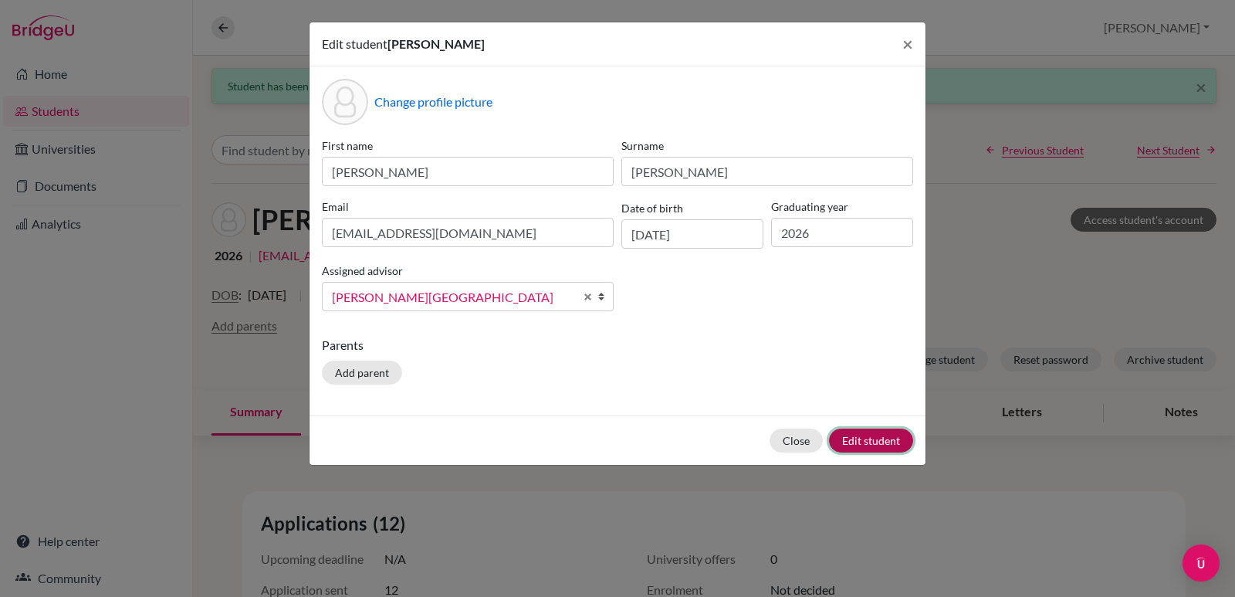
click at [874, 432] on button "Edit student" at bounding box center [871, 440] width 84 height 24
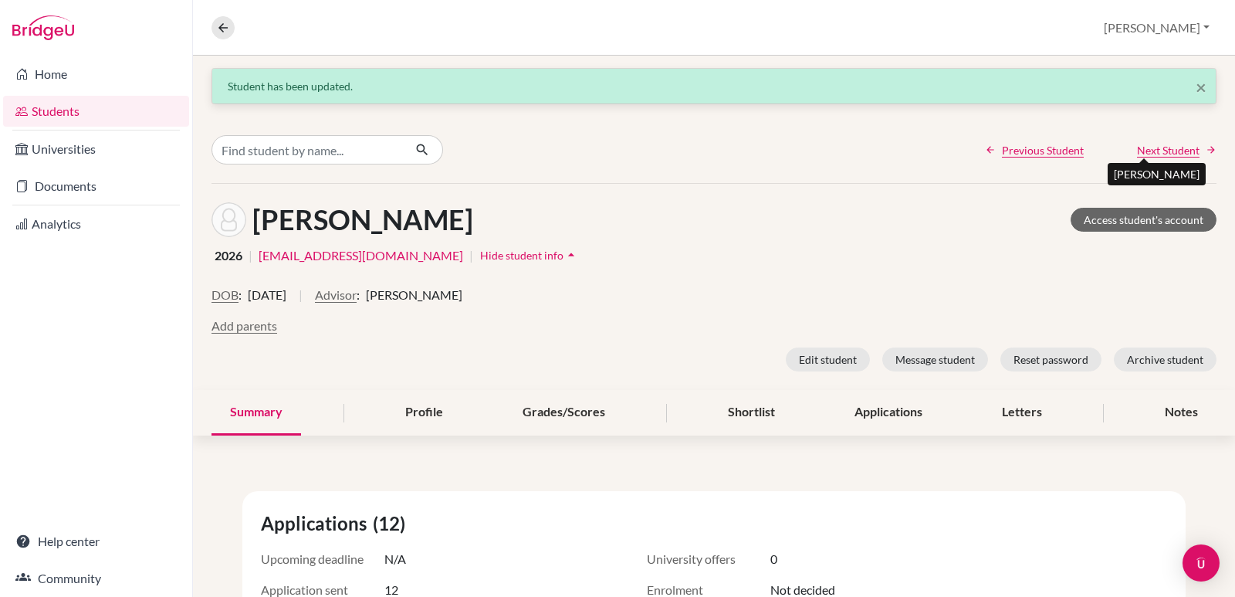
click at [1148, 147] on span "Next Student" at bounding box center [1168, 150] width 63 height 16
click at [357, 296] on button "Advisor" at bounding box center [336, 295] width 42 height 19
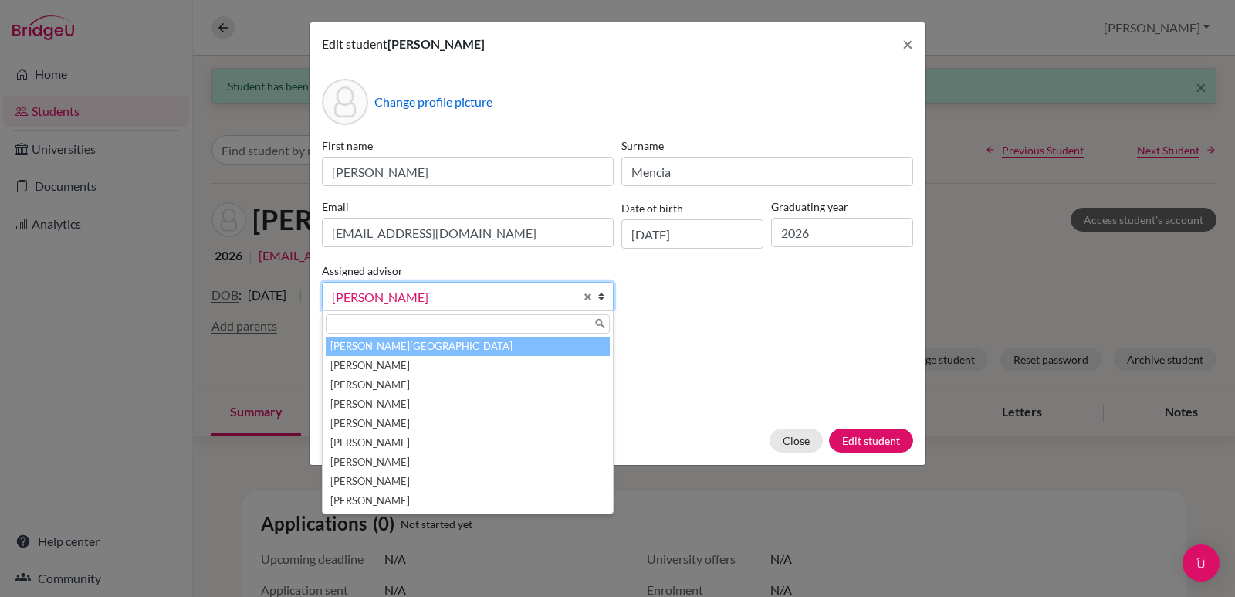
click at [404, 346] on li "Aviles, Yolanda" at bounding box center [468, 346] width 284 height 19
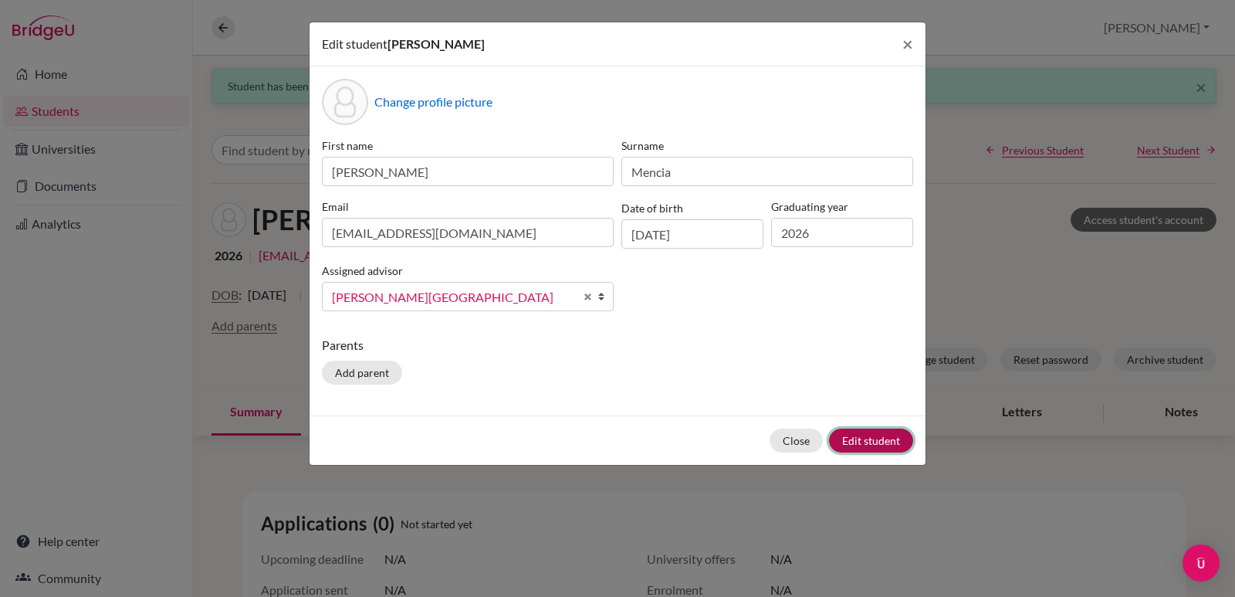
click at [847, 446] on button "Edit student" at bounding box center [871, 440] width 84 height 24
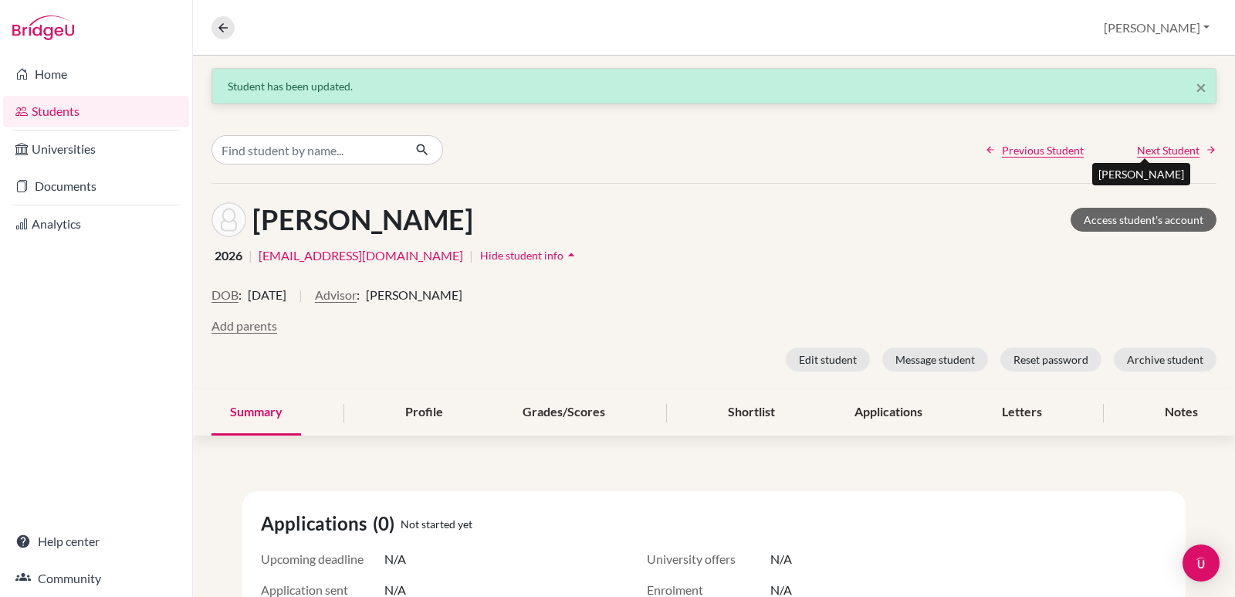
click at [1137, 151] on span "Next Student" at bounding box center [1168, 150] width 63 height 16
click at [357, 299] on button "Advisor" at bounding box center [336, 295] width 42 height 19
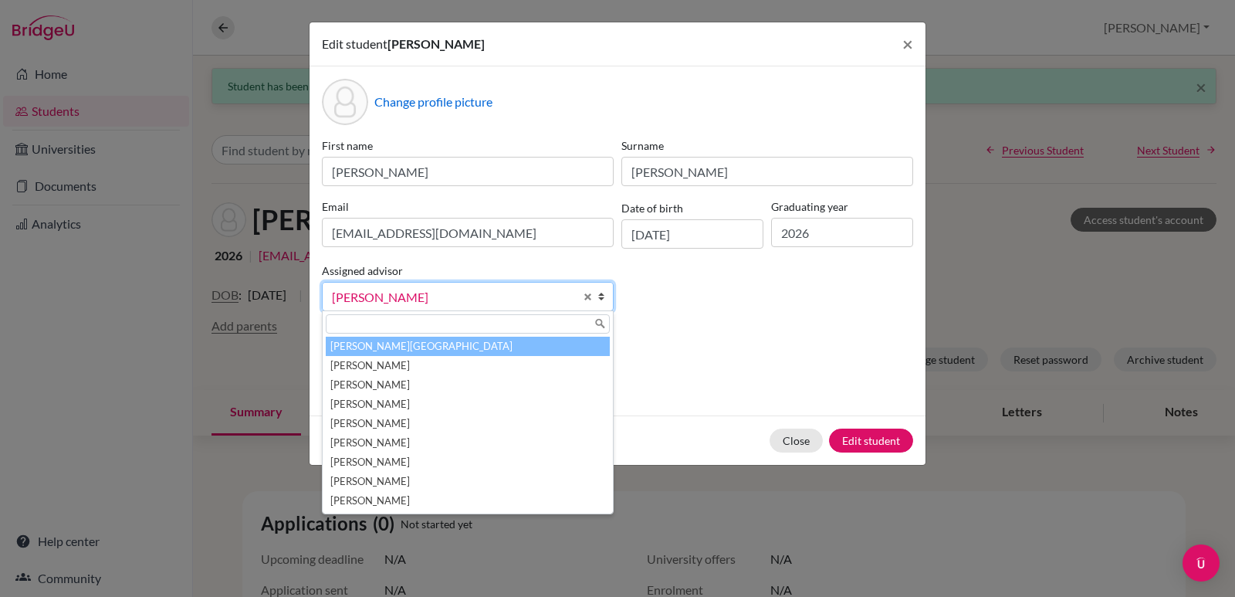
click at [393, 346] on li "Aviles, Yolanda" at bounding box center [468, 346] width 284 height 19
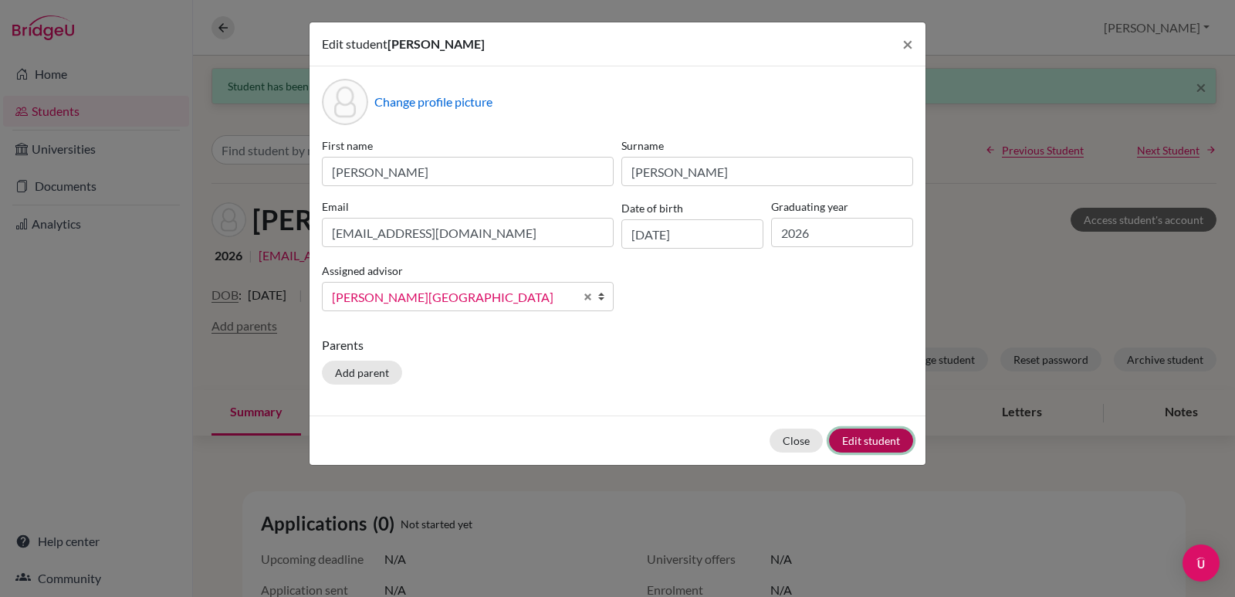
click at [861, 434] on button "Edit student" at bounding box center [871, 440] width 84 height 24
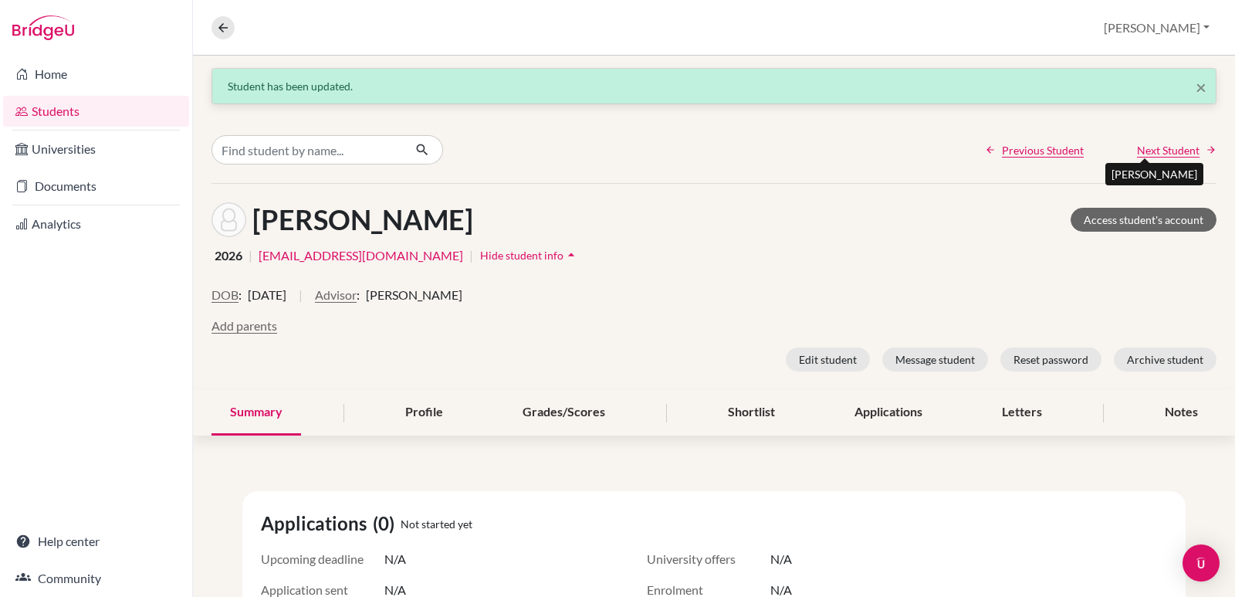
click at [1137, 157] on span "Next Student" at bounding box center [1168, 150] width 63 height 16
click at [314, 293] on button "Advisor" at bounding box center [313, 295] width 42 height 19
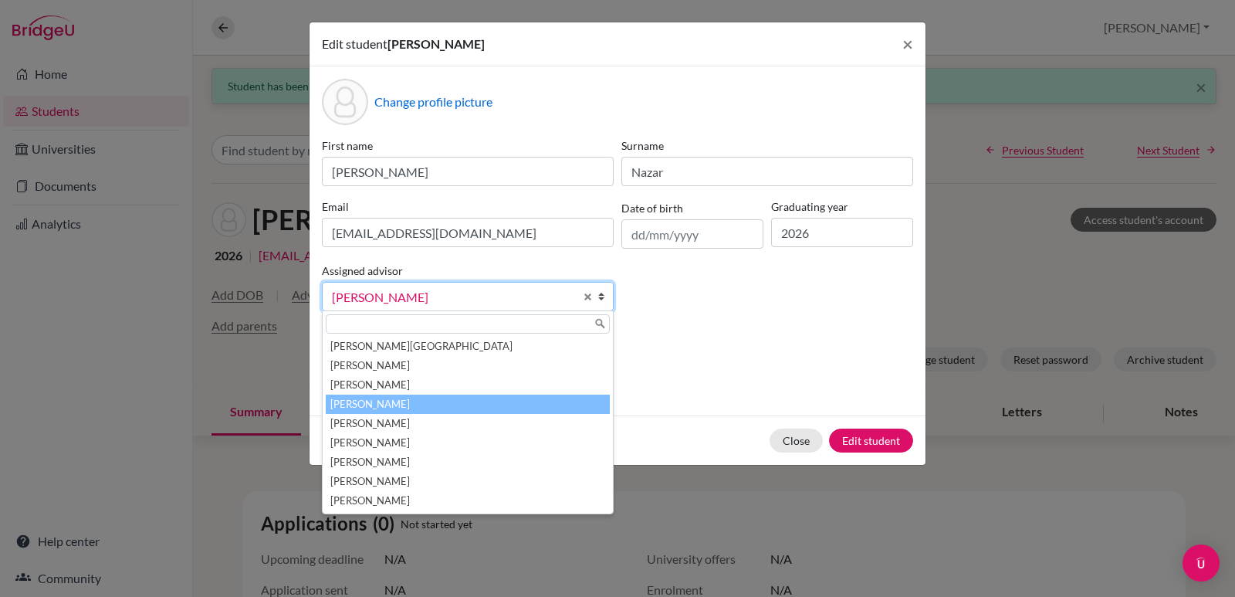
click at [604, 297] on b at bounding box center [604, 296] width 15 height 28
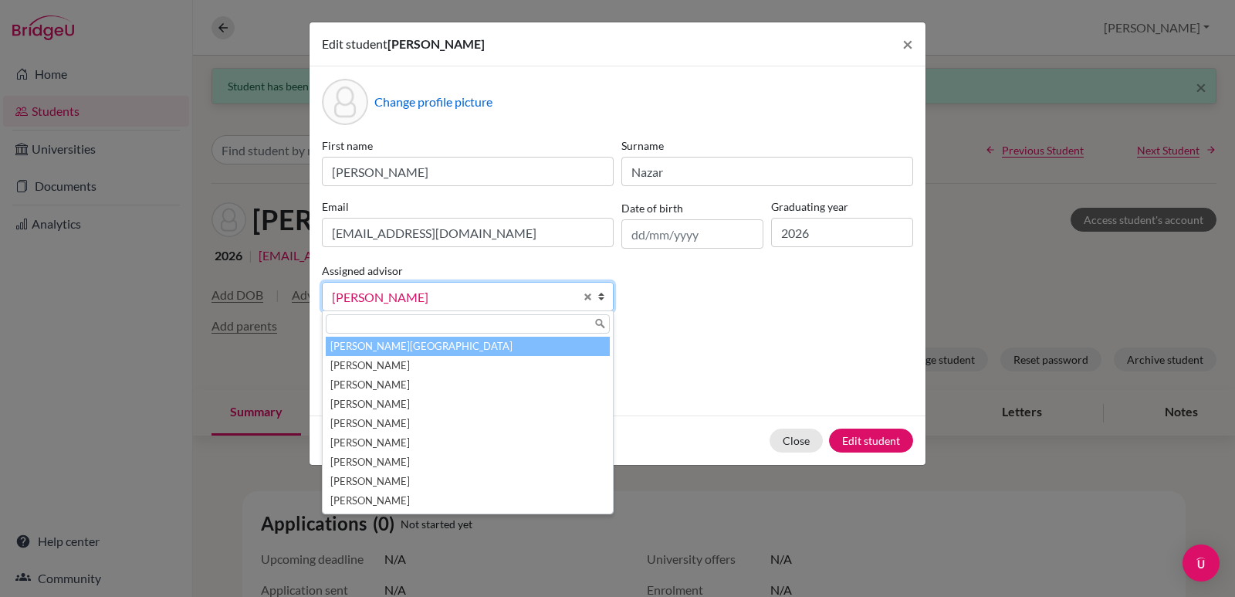
click at [377, 350] on li "Aviles, Yolanda" at bounding box center [468, 346] width 284 height 19
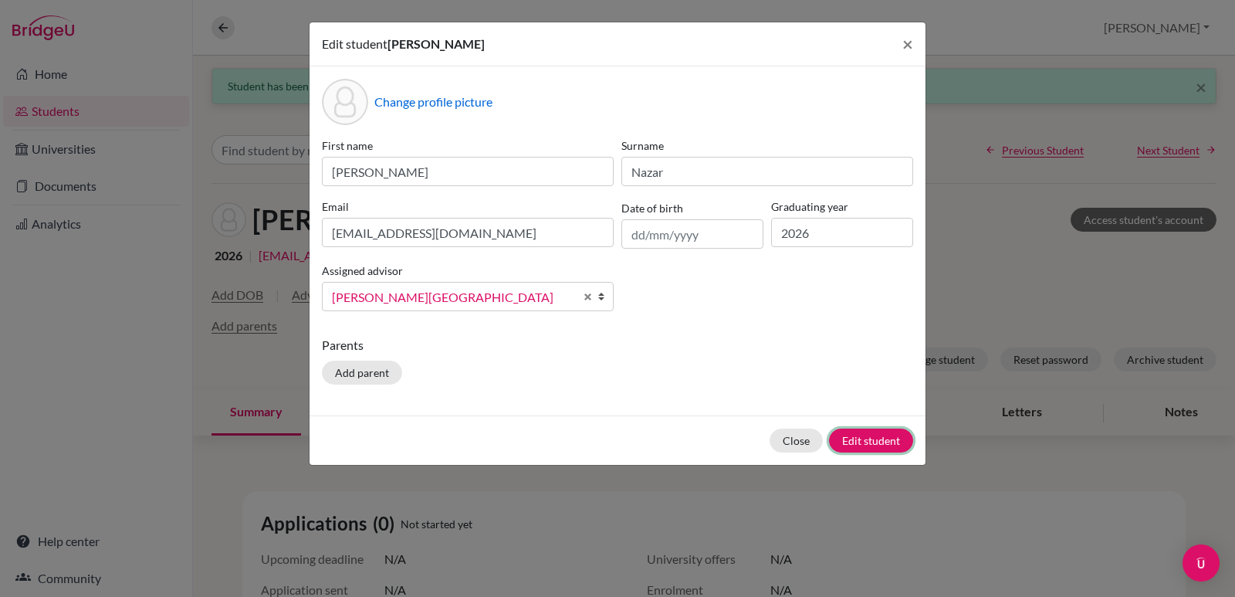
click at [877, 437] on button "Edit student" at bounding box center [871, 440] width 84 height 24
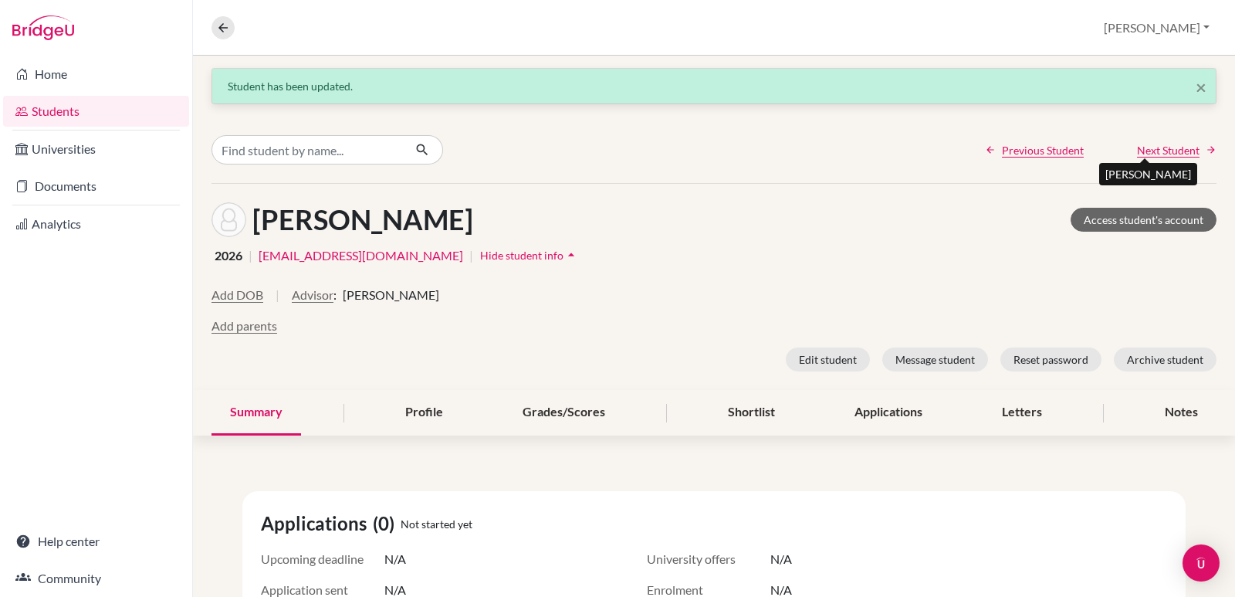
click at [1154, 144] on span "Next Student" at bounding box center [1168, 150] width 63 height 16
click at [357, 293] on button "Advisor" at bounding box center [336, 295] width 42 height 19
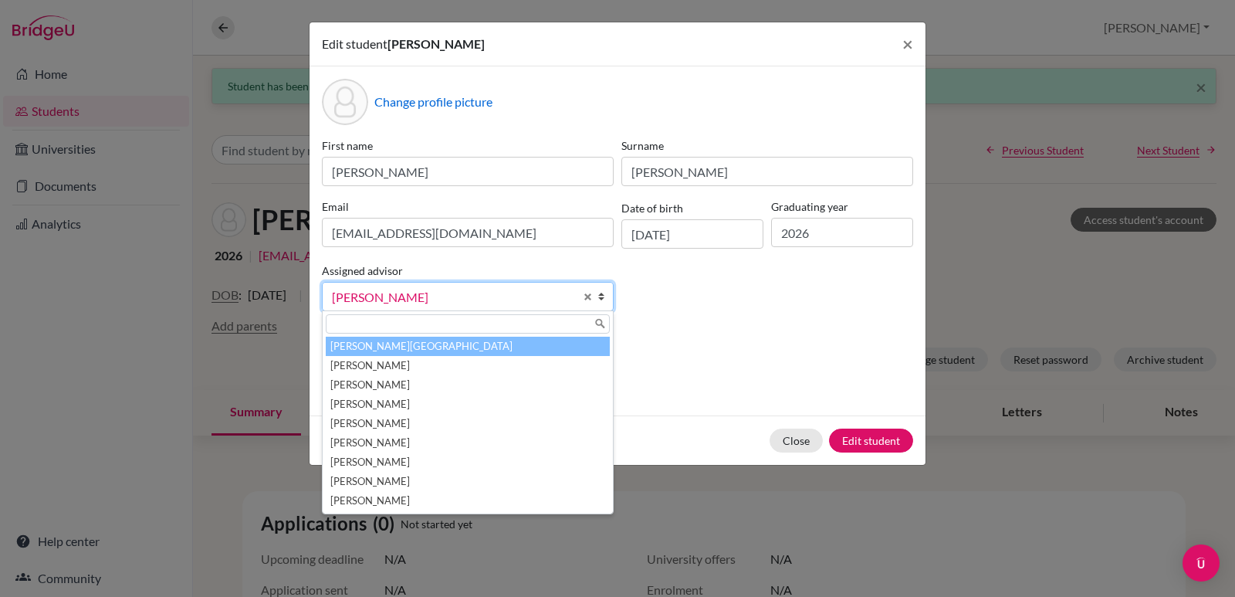
click at [408, 349] on li "Aviles, Yolanda" at bounding box center [468, 346] width 284 height 19
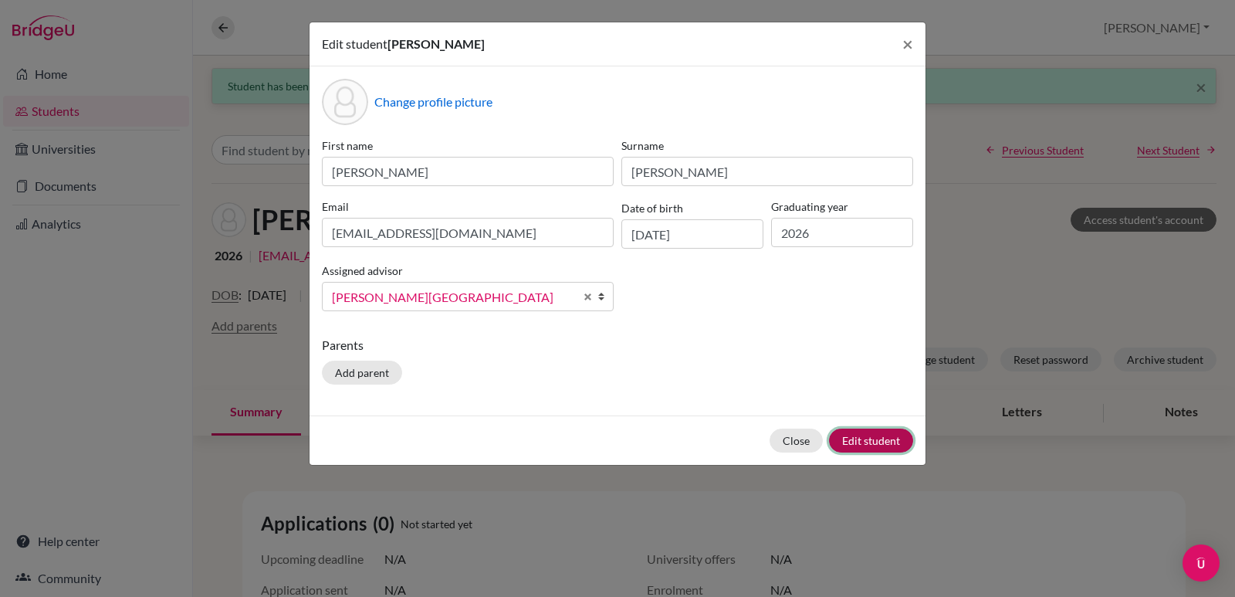
click at [864, 439] on button "Edit student" at bounding box center [871, 440] width 84 height 24
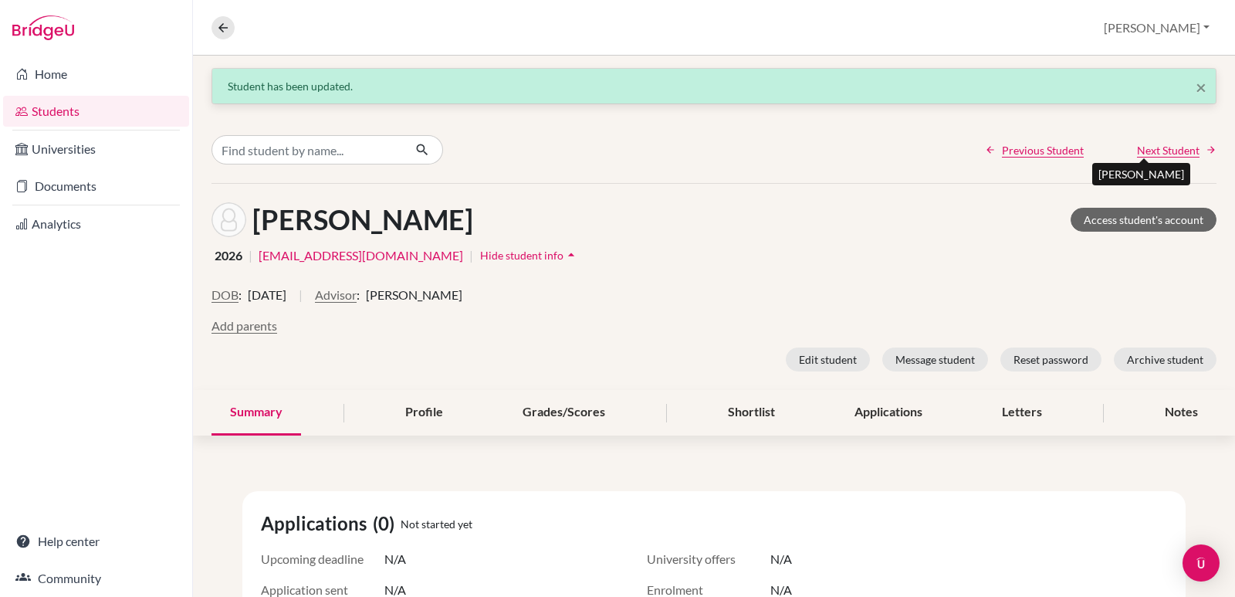
click at [1137, 157] on span "Next Student" at bounding box center [1168, 150] width 63 height 16
click at [309, 290] on button "Advisor" at bounding box center [313, 295] width 42 height 19
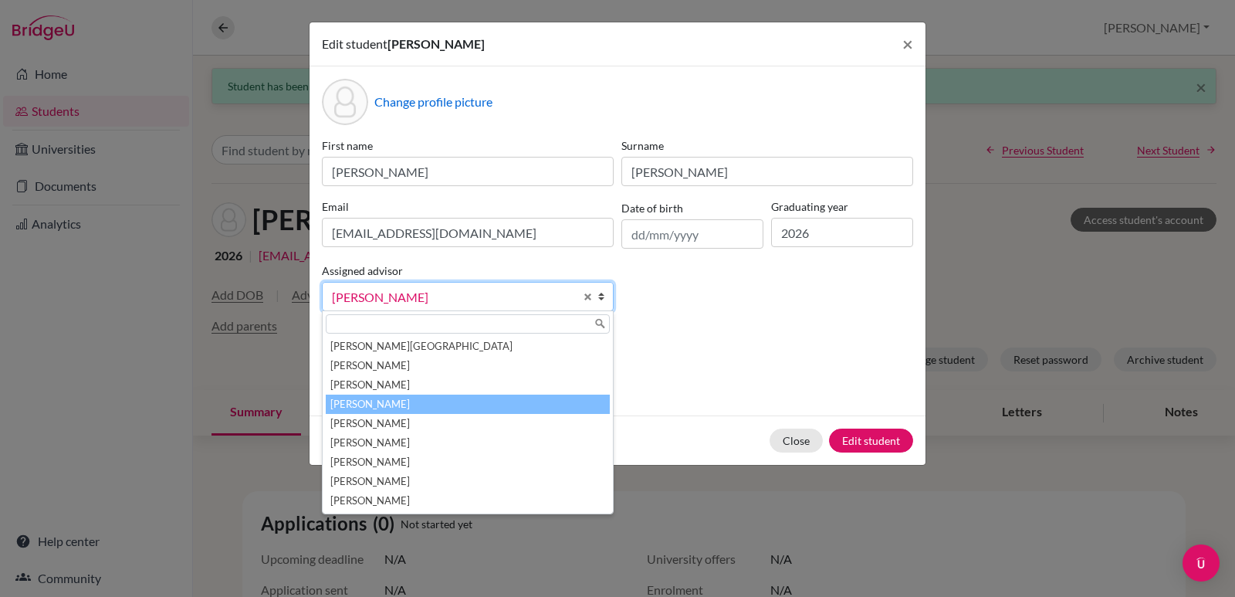
click at [602, 302] on b at bounding box center [604, 296] width 15 height 28
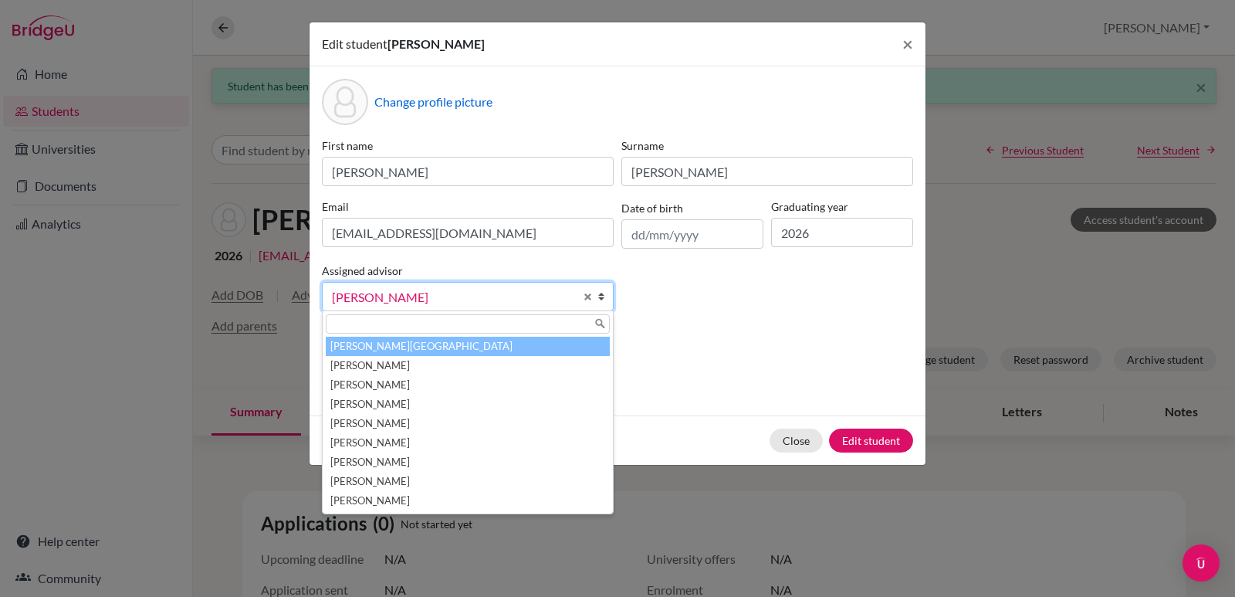
click at [407, 344] on li "Aviles, Yolanda" at bounding box center [468, 346] width 284 height 19
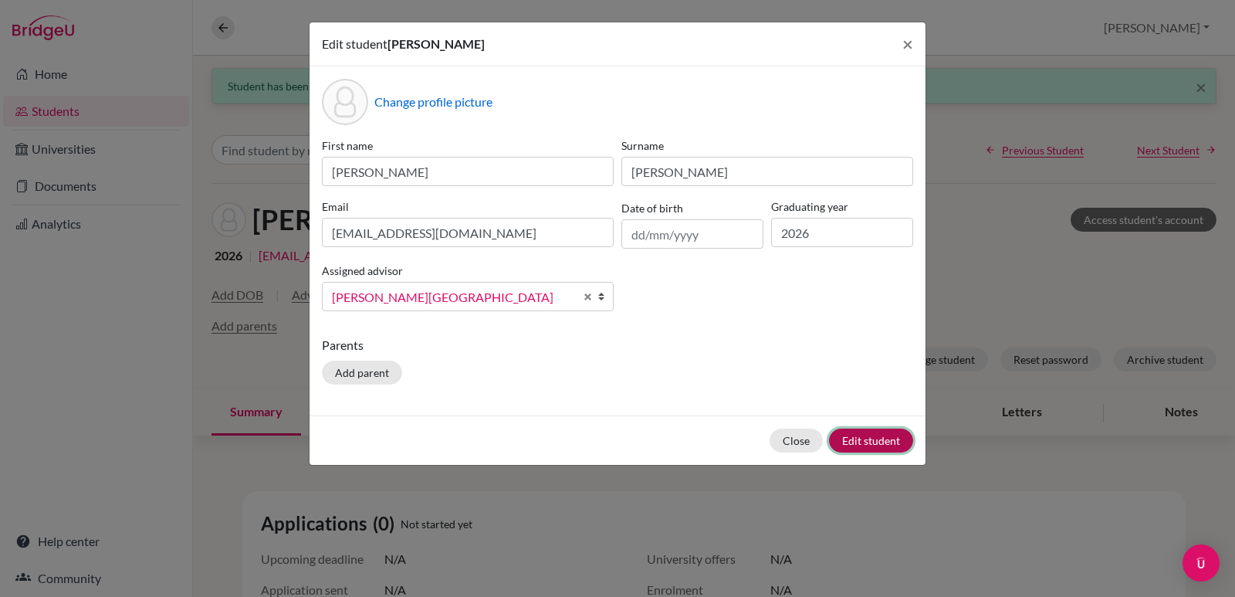
click at [851, 438] on button "Edit student" at bounding box center [871, 440] width 84 height 24
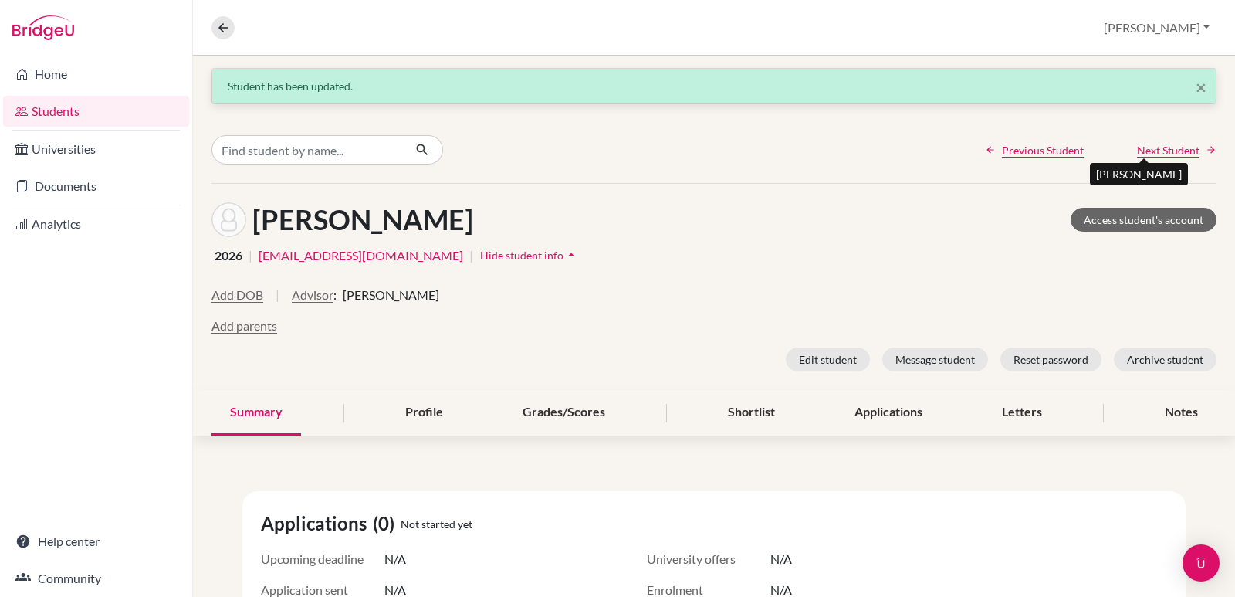
click at [1147, 153] on span "Next Student" at bounding box center [1168, 150] width 63 height 16
click at [357, 292] on button "Advisor" at bounding box center [336, 295] width 42 height 19
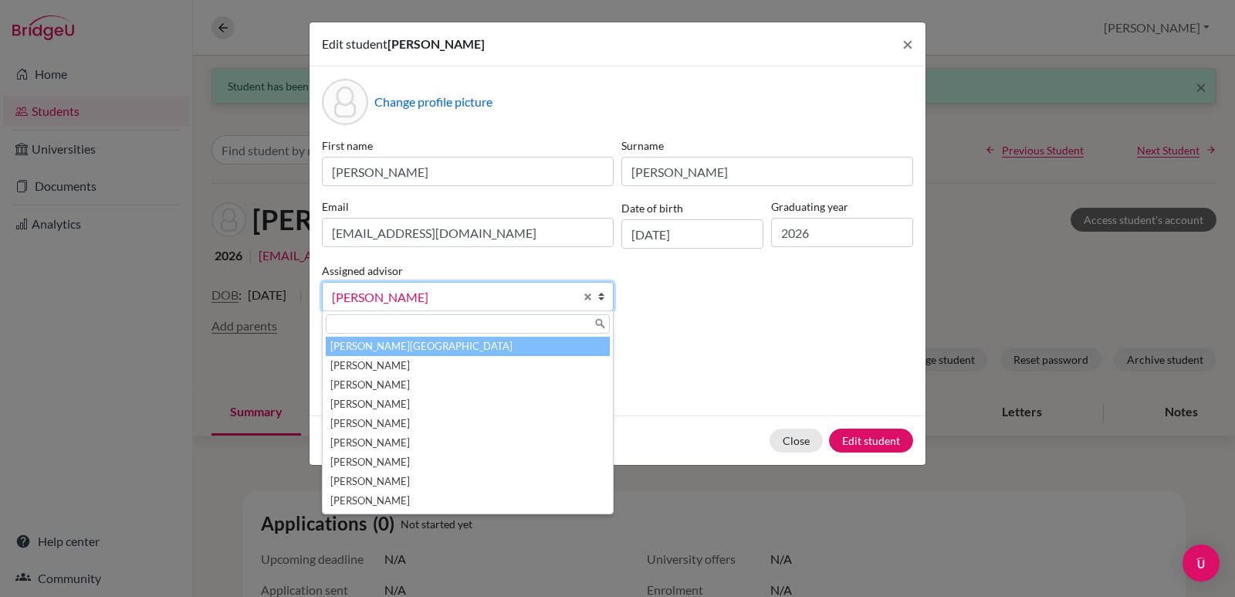
click at [398, 347] on li "Aviles, Yolanda" at bounding box center [468, 346] width 284 height 19
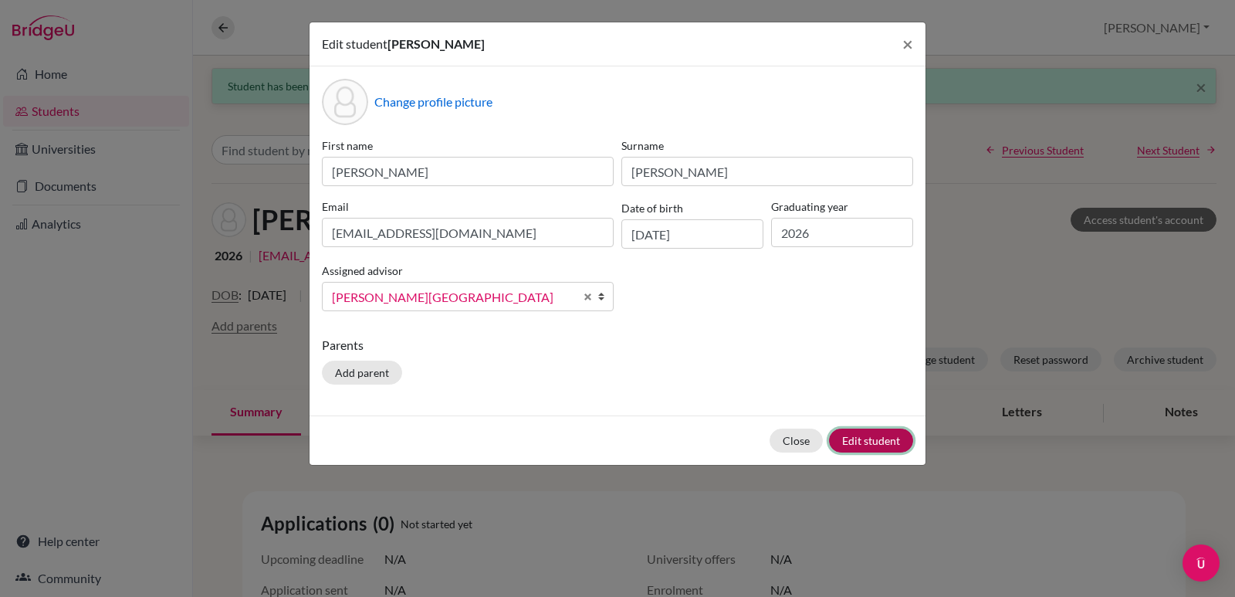
click at [859, 441] on button "Edit student" at bounding box center [871, 440] width 84 height 24
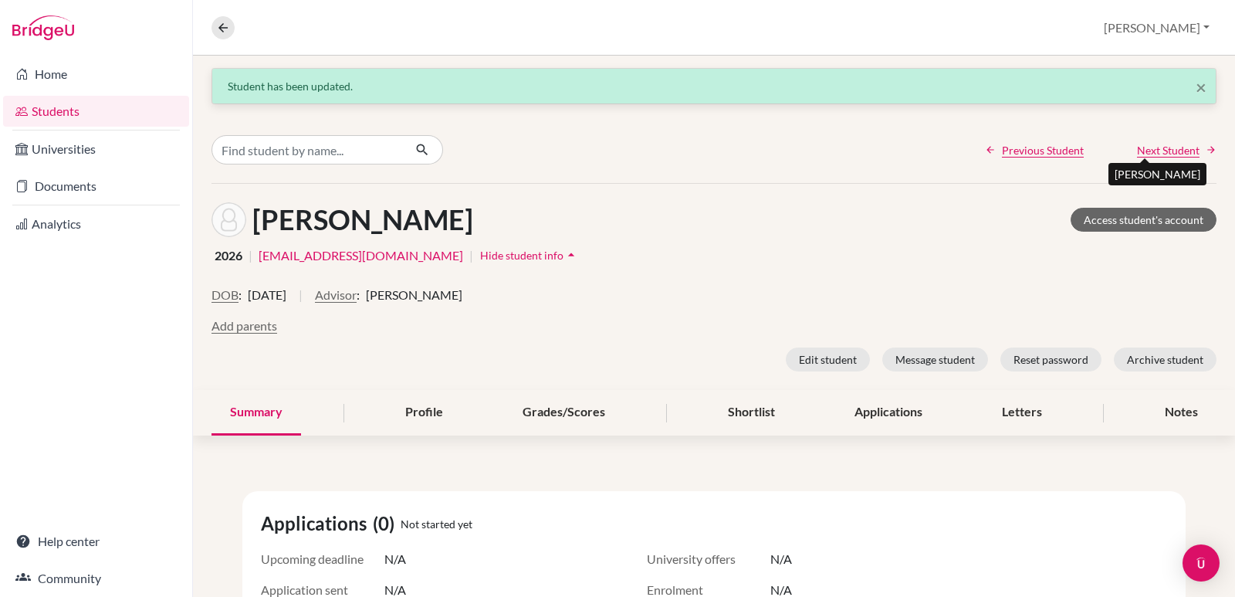
click at [1157, 145] on span "Next Student" at bounding box center [1168, 150] width 63 height 16
click at [357, 296] on button "Advisor" at bounding box center [336, 295] width 42 height 19
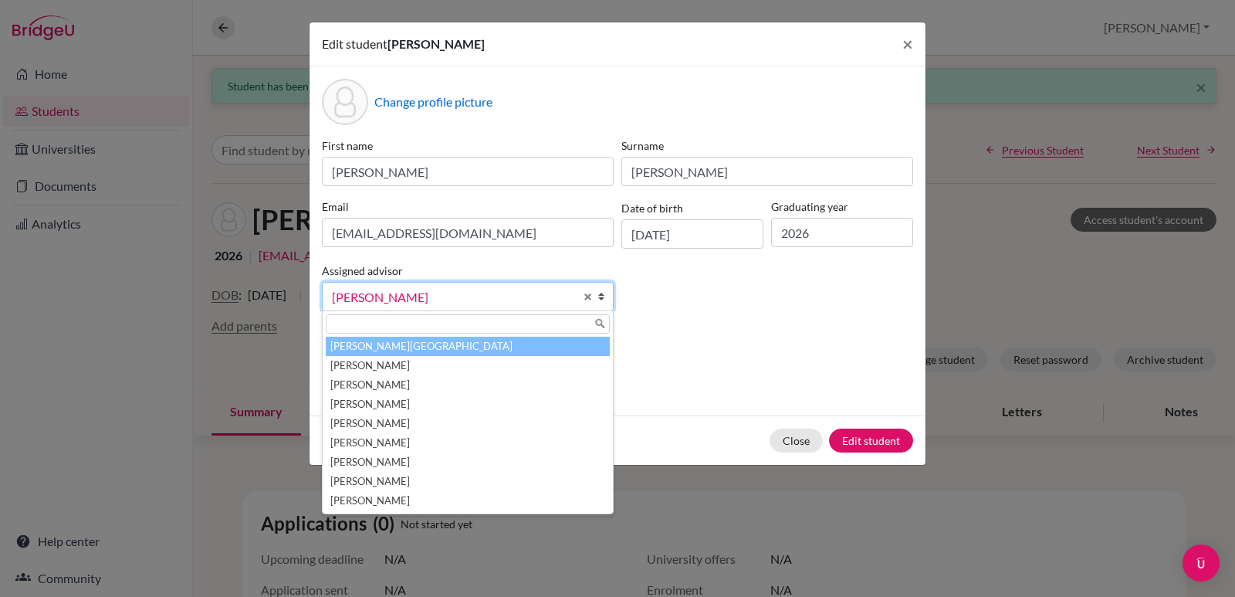
click at [428, 339] on li "Aviles, Yolanda" at bounding box center [468, 346] width 284 height 19
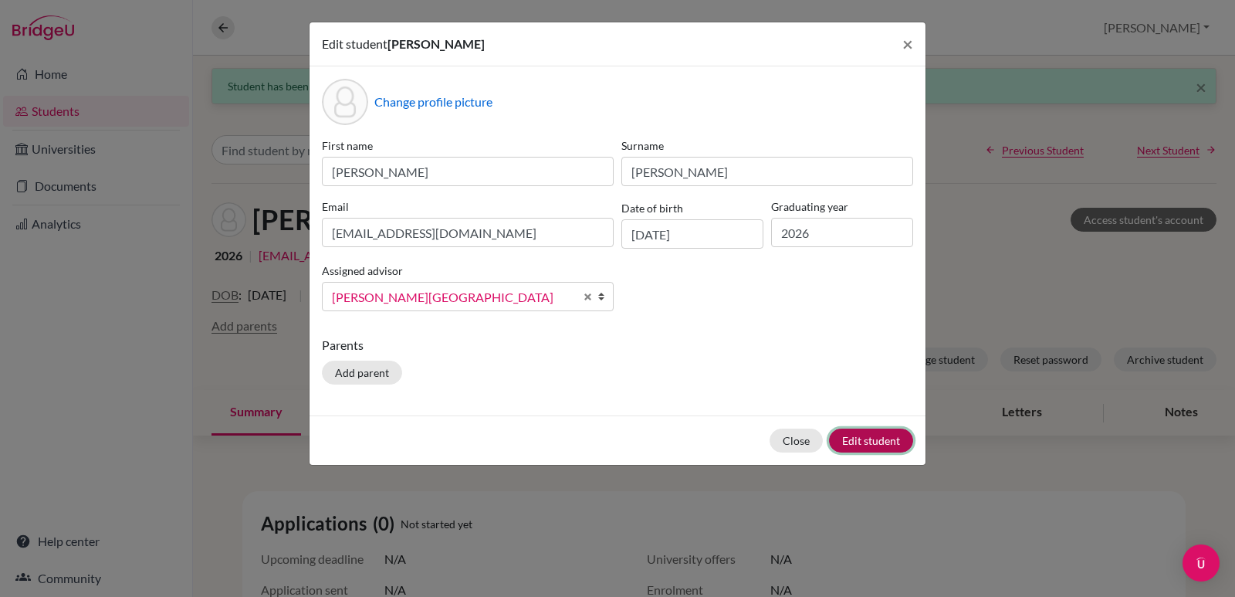
click at [891, 436] on button "Edit student" at bounding box center [871, 440] width 84 height 24
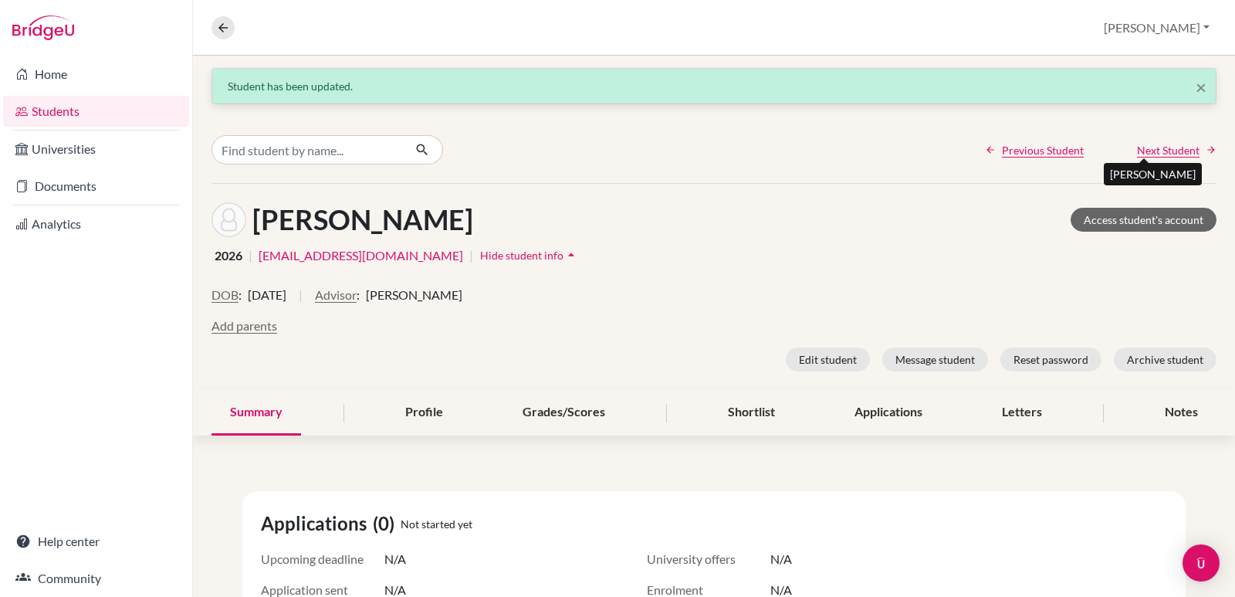
click at [1149, 152] on span "Next Student" at bounding box center [1168, 150] width 63 height 16
click at [357, 299] on button "Advisor" at bounding box center [336, 295] width 42 height 19
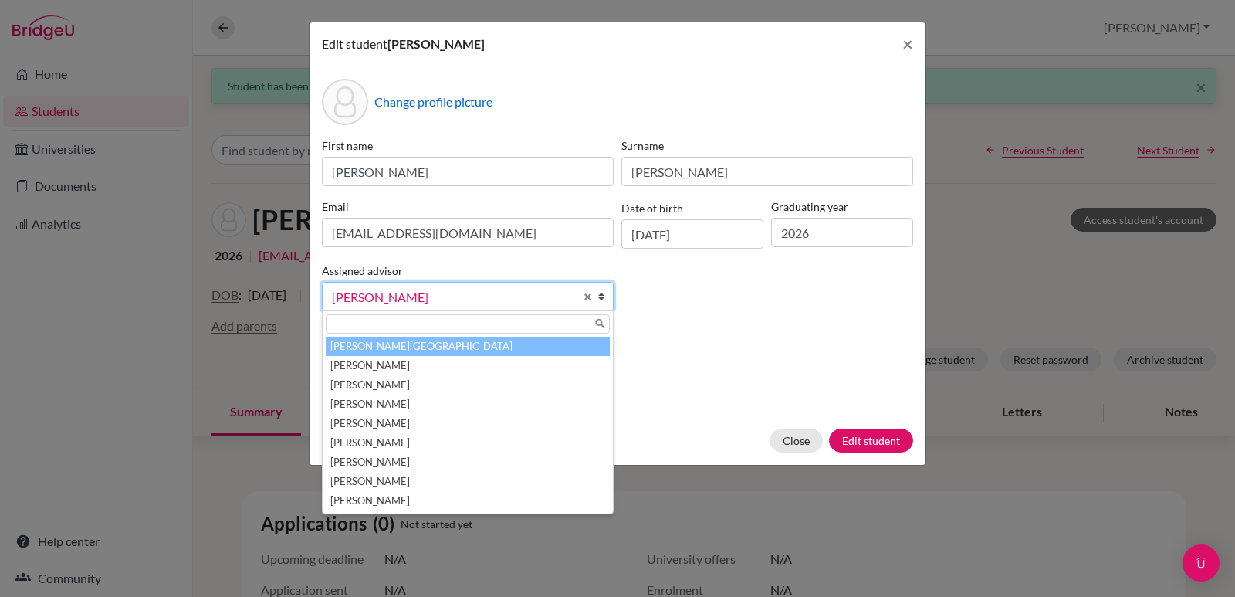
click at [445, 353] on li "Aviles, Yolanda" at bounding box center [468, 346] width 284 height 19
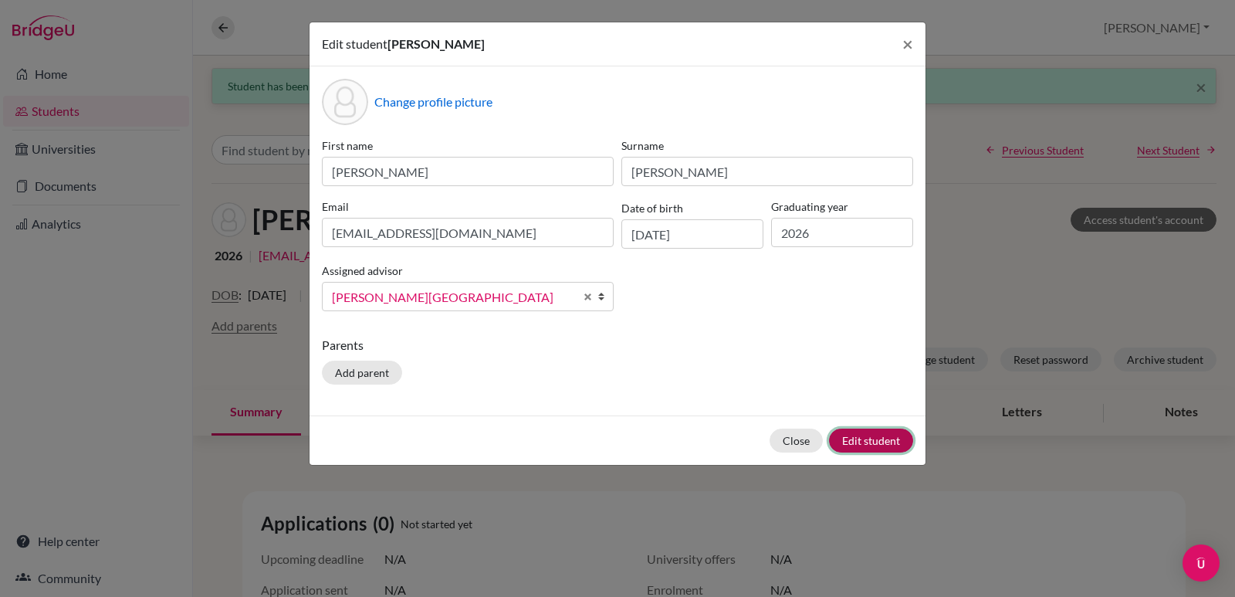
click at [843, 440] on button "Edit student" at bounding box center [871, 440] width 84 height 24
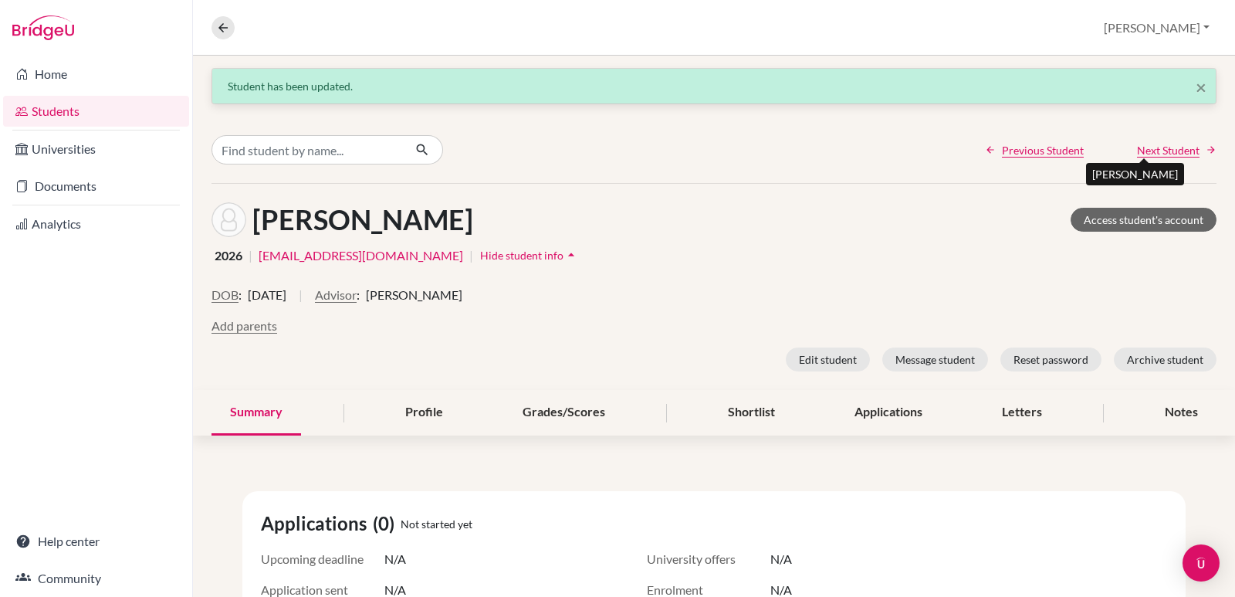
click at [1171, 154] on span "Next Student" at bounding box center [1168, 150] width 63 height 16
click at [357, 289] on button "Advisor" at bounding box center [336, 295] width 42 height 19
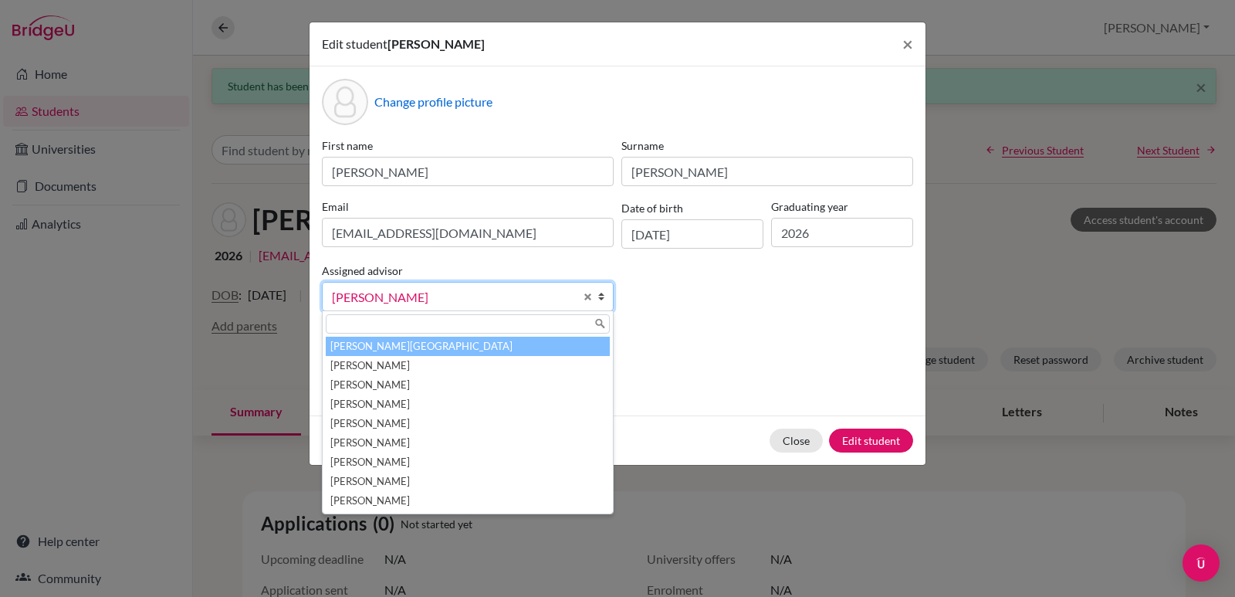
click at [362, 350] on li "Aviles, Yolanda" at bounding box center [468, 346] width 284 height 19
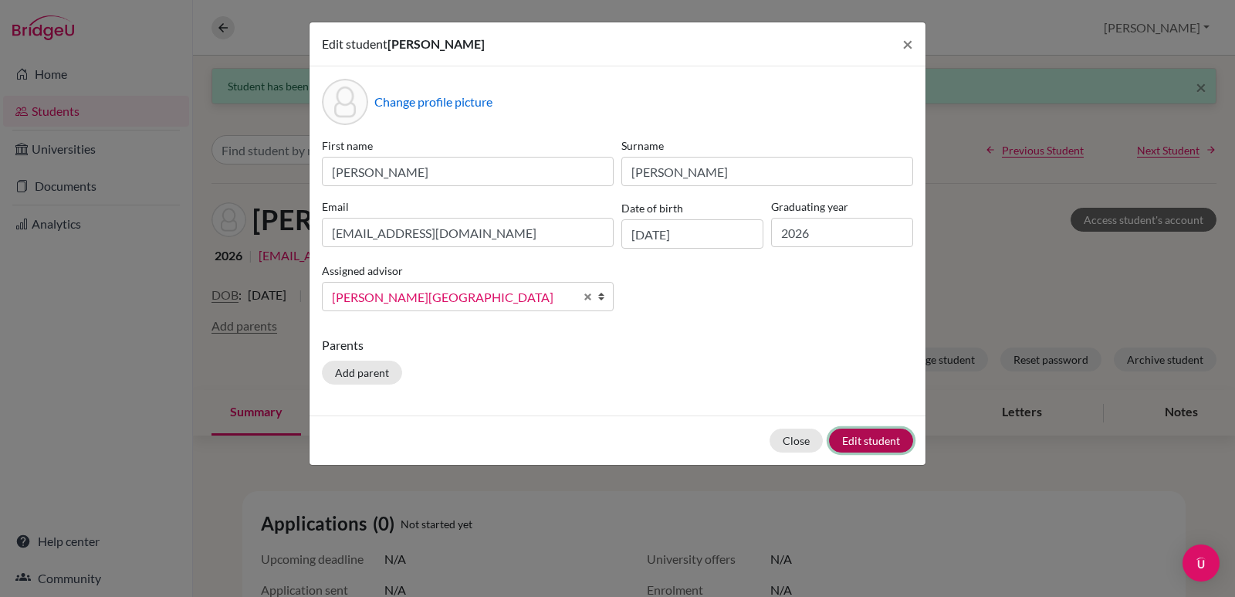
click at [871, 435] on button "Edit student" at bounding box center [871, 440] width 84 height 24
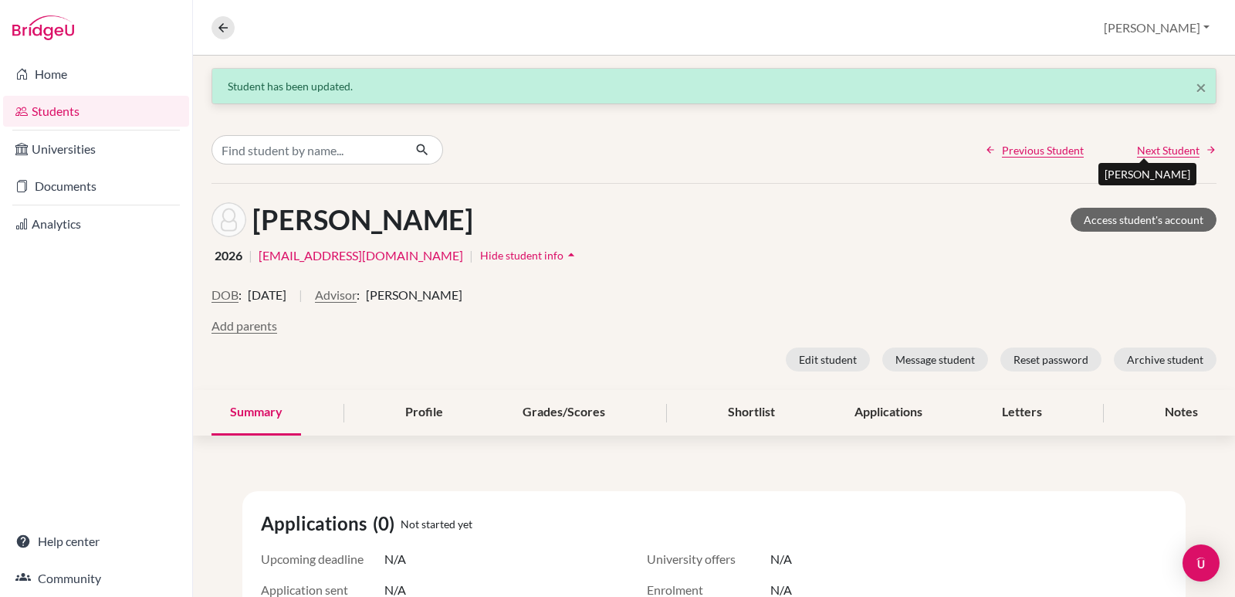
click at [1165, 153] on span "Next Student" at bounding box center [1168, 150] width 63 height 16
click at [357, 300] on button "Advisor" at bounding box center [336, 295] width 42 height 19
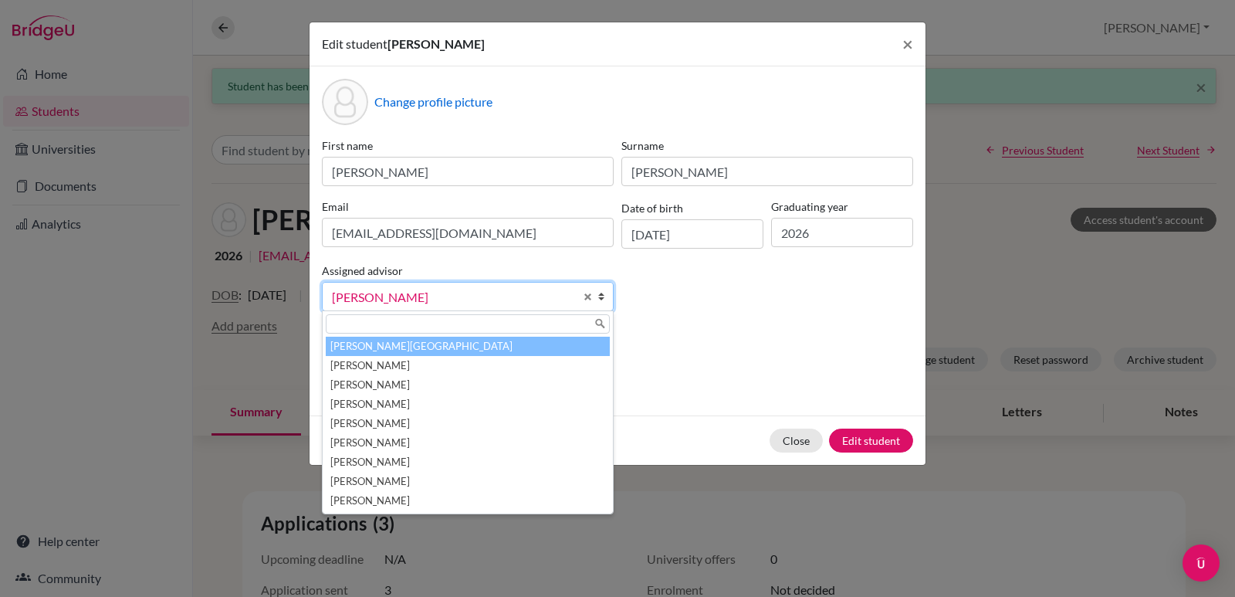
click at [360, 350] on li "Aviles, Yolanda" at bounding box center [468, 346] width 284 height 19
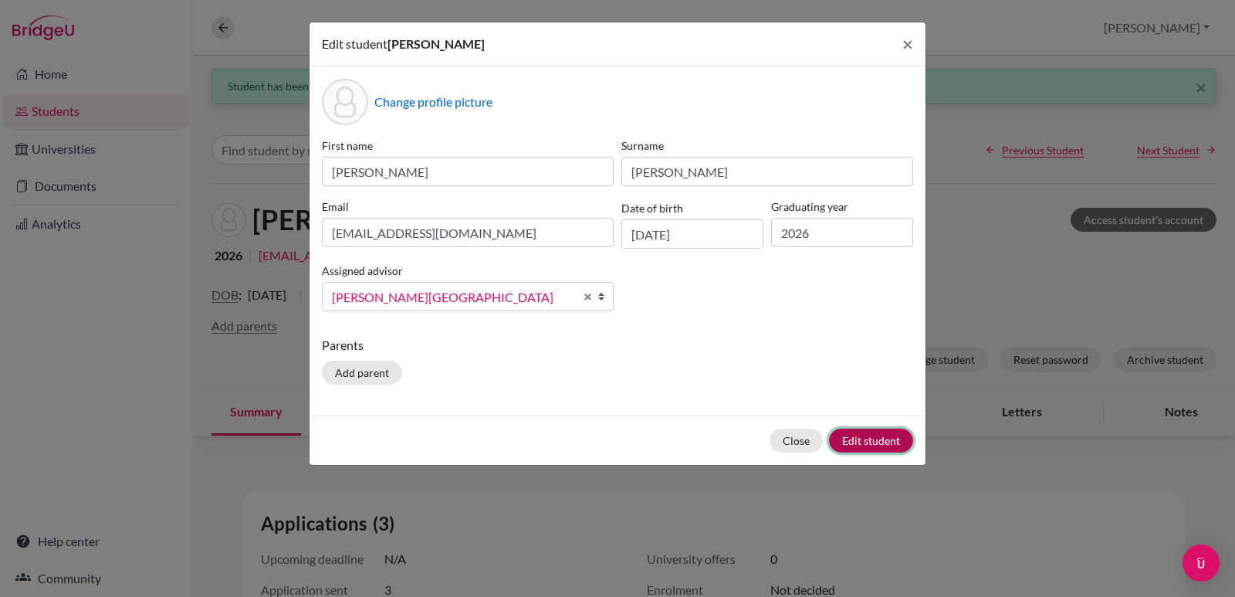
click at [859, 445] on button "Edit student" at bounding box center [871, 440] width 84 height 24
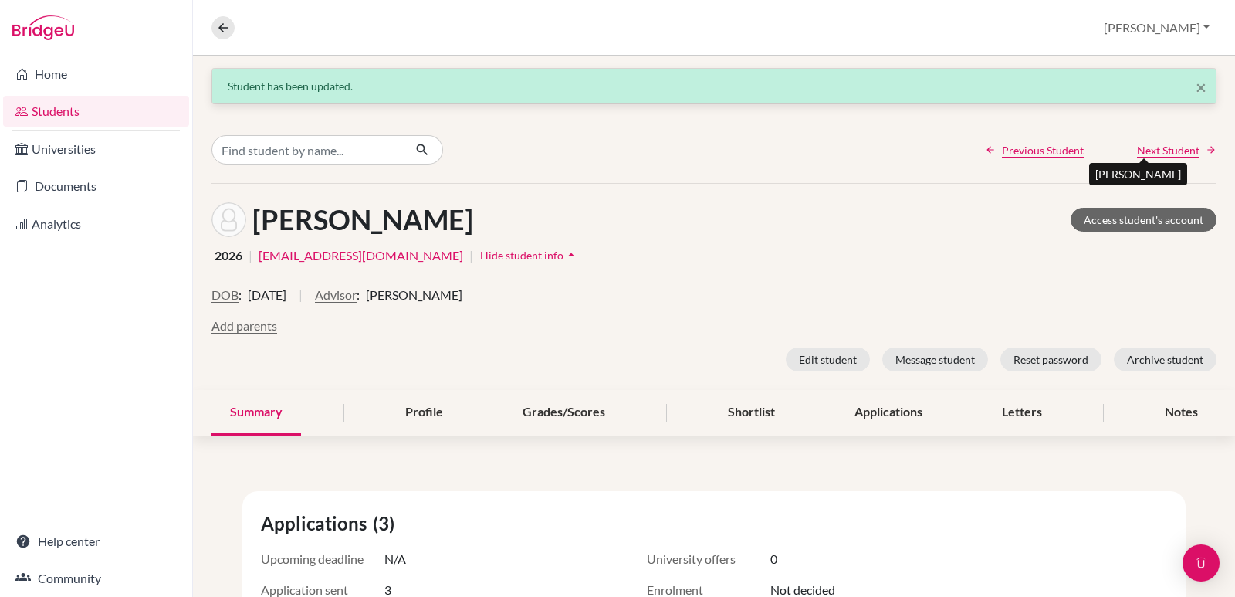
click at [1141, 145] on span "Next Student" at bounding box center [1168, 150] width 63 height 16
click at [357, 295] on button "Advisor" at bounding box center [336, 295] width 42 height 19
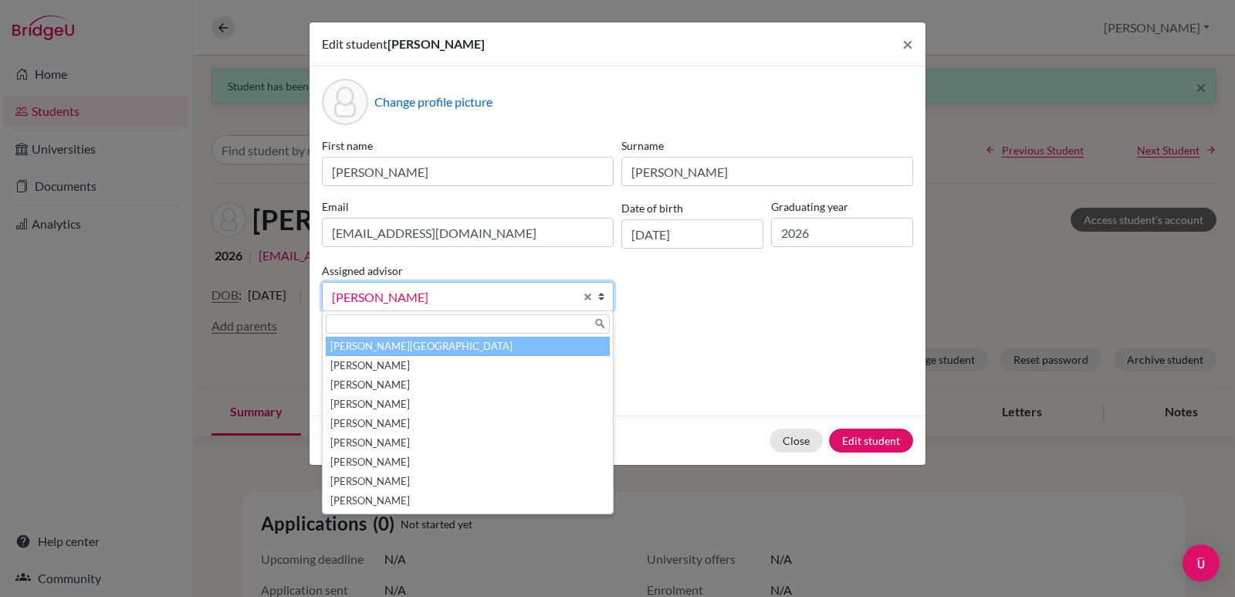
click at [377, 343] on li "Aviles, Yolanda" at bounding box center [468, 346] width 284 height 19
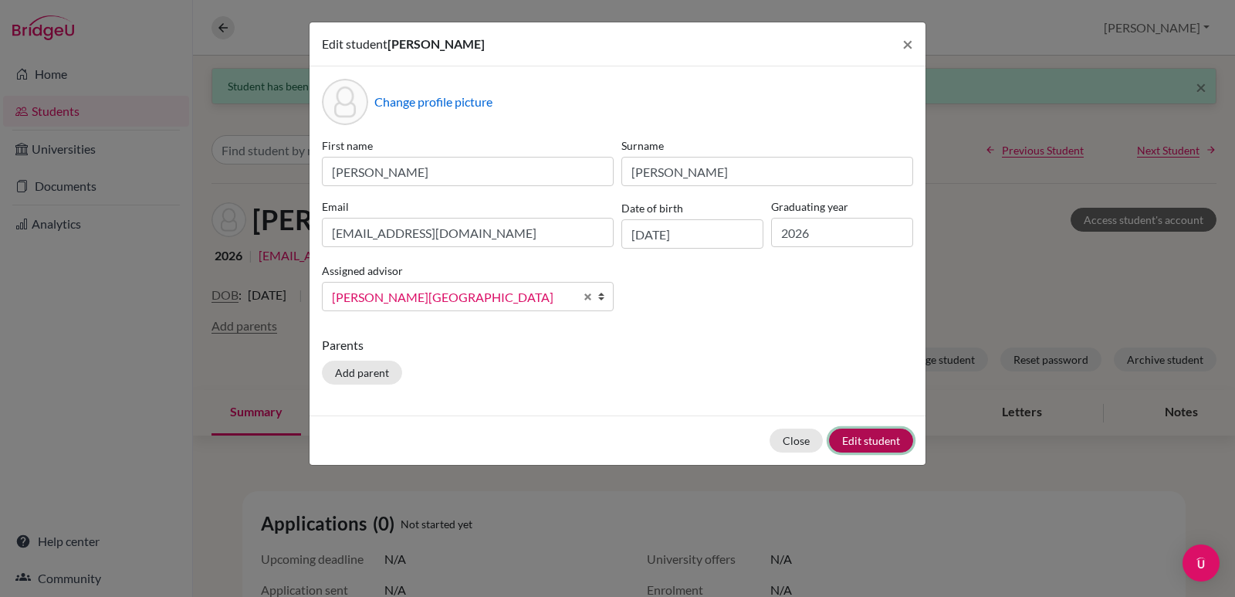
click at [849, 438] on button "Edit student" at bounding box center [871, 440] width 84 height 24
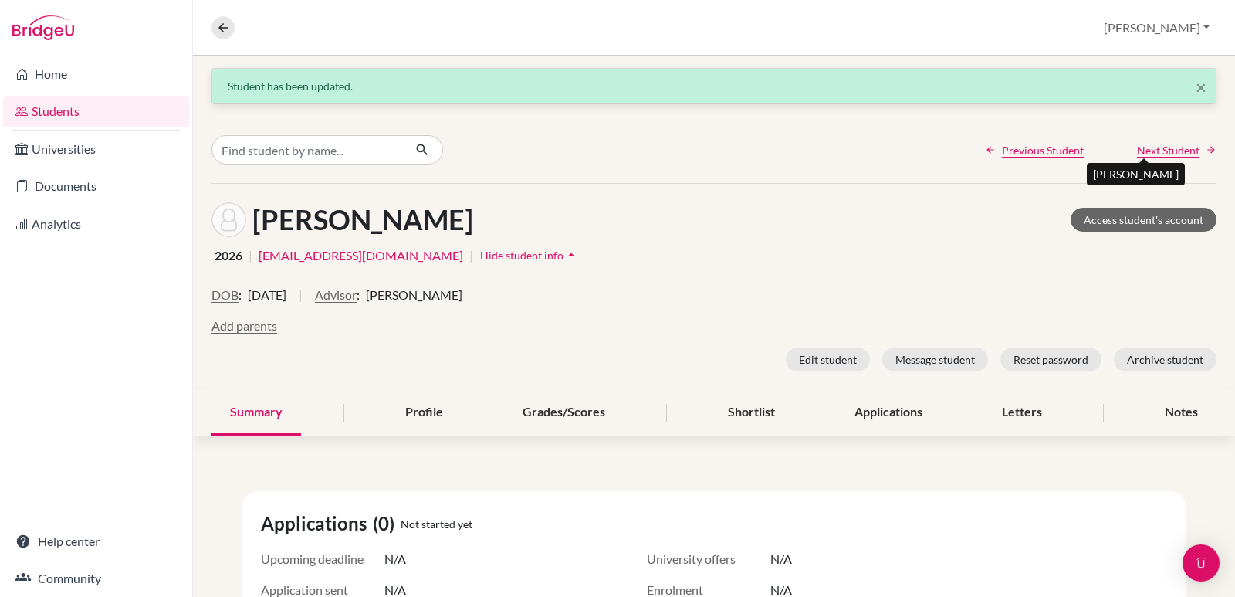
click at [1171, 150] on span "Next Student" at bounding box center [1168, 150] width 63 height 16
click at [326, 295] on button "Advisor" at bounding box center [313, 295] width 42 height 19
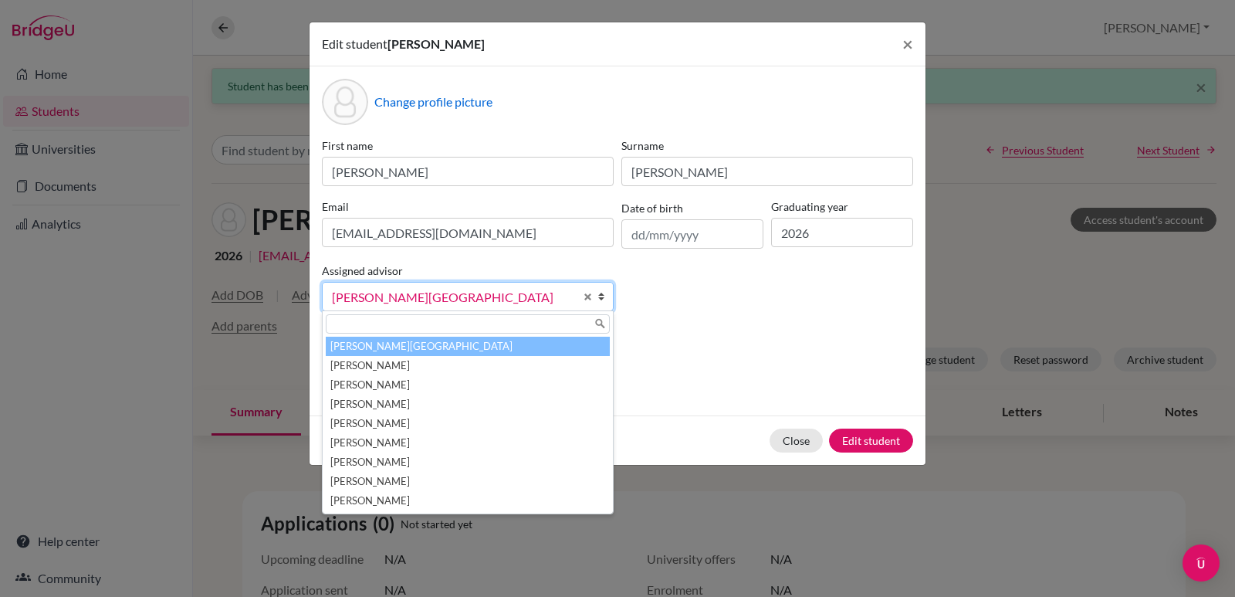
click at [356, 347] on li "Aviles, Yolanda" at bounding box center [468, 346] width 284 height 19
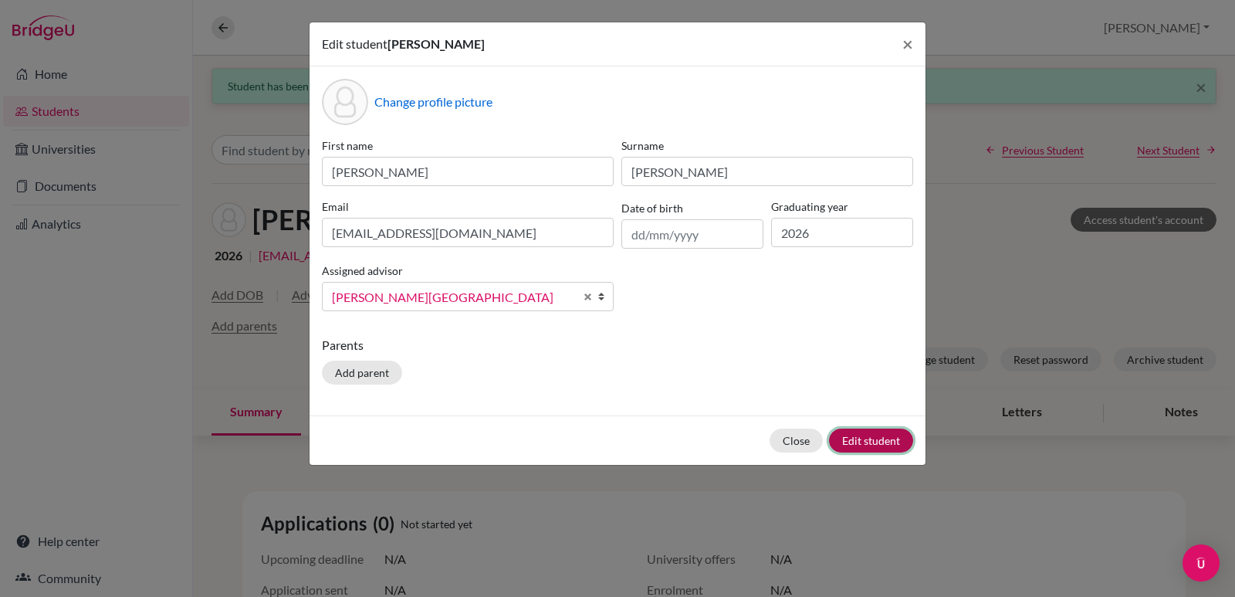
click at [865, 442] on button "Edit student" at bounding box center [871, 440] width 84 height 24
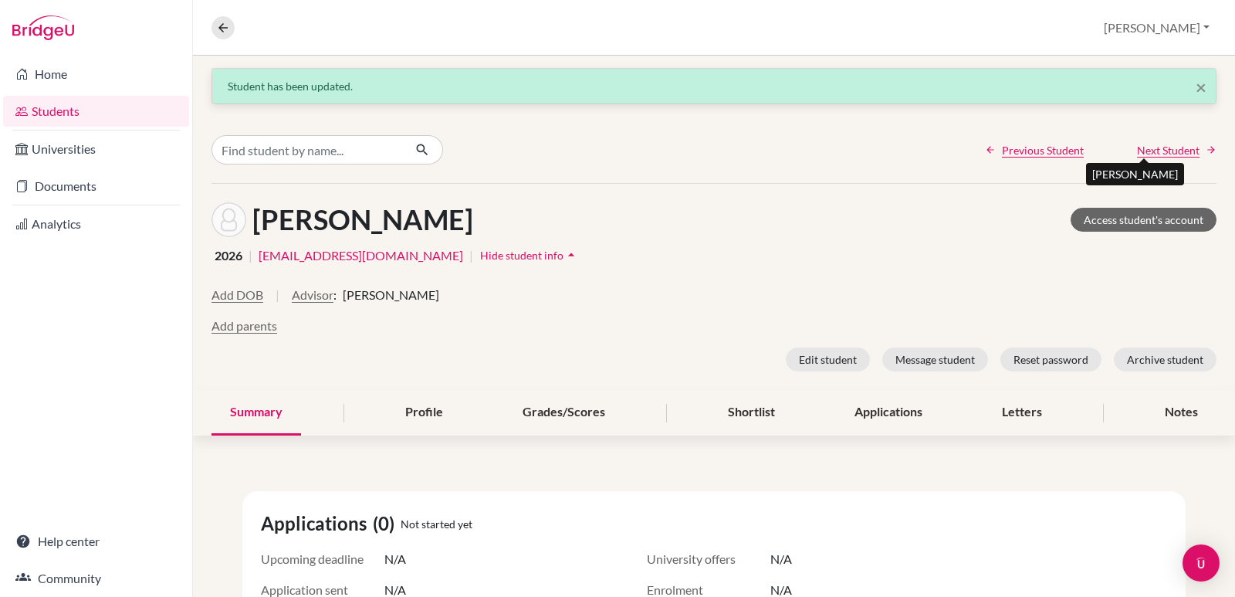
click at [1144, 147] on span "Next Student" at bounding box center [1168, 150] width 63 height 16
click at [357, 293] on button "Advisor" at bounding box center [336, 295] width 42 height 19
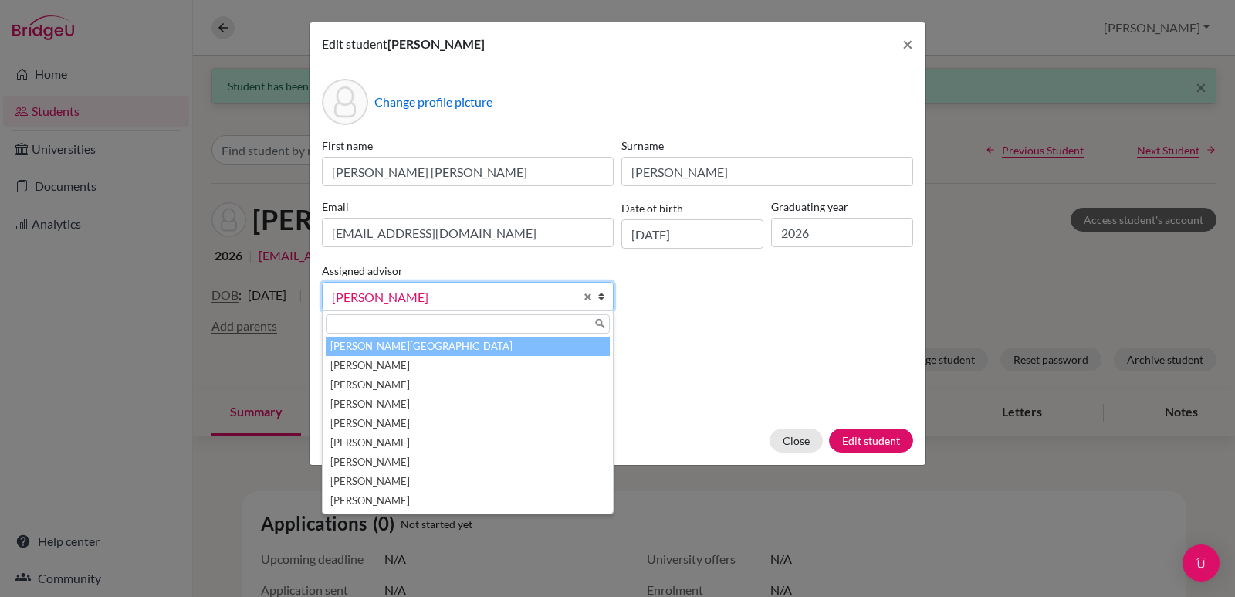
click at [360, 347] on li "Aviles, Yolanda" at bounding box center [468, 346] width 284 height 19
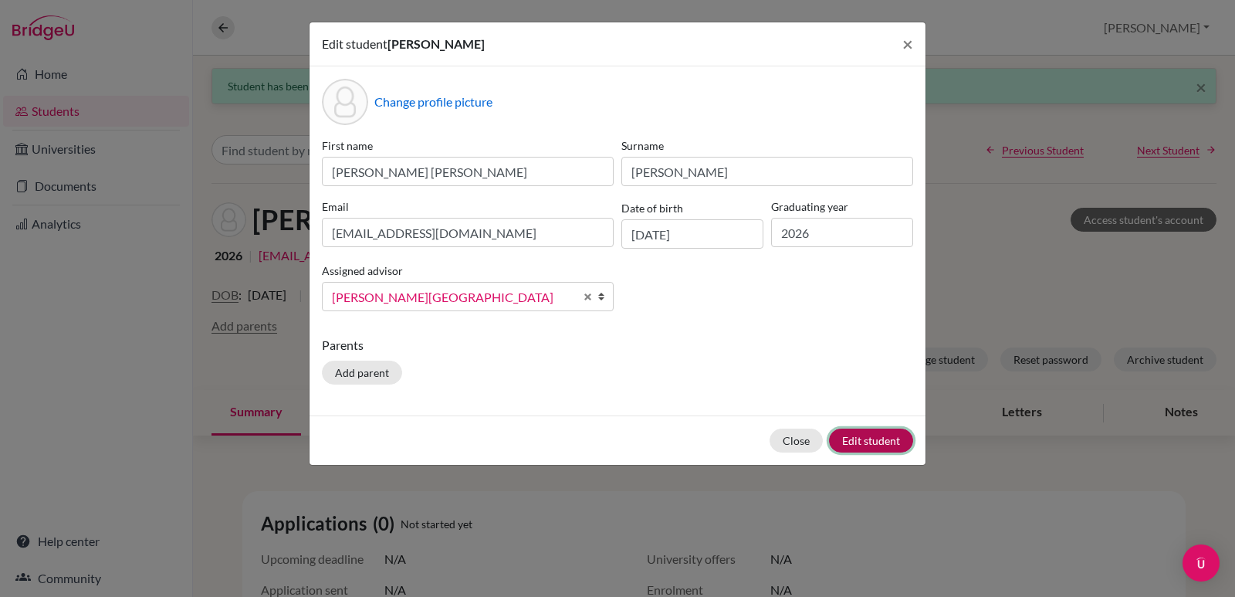
click at [899, 438] on button "Edit student" at bounding box center [871, 440] width 84 height 24
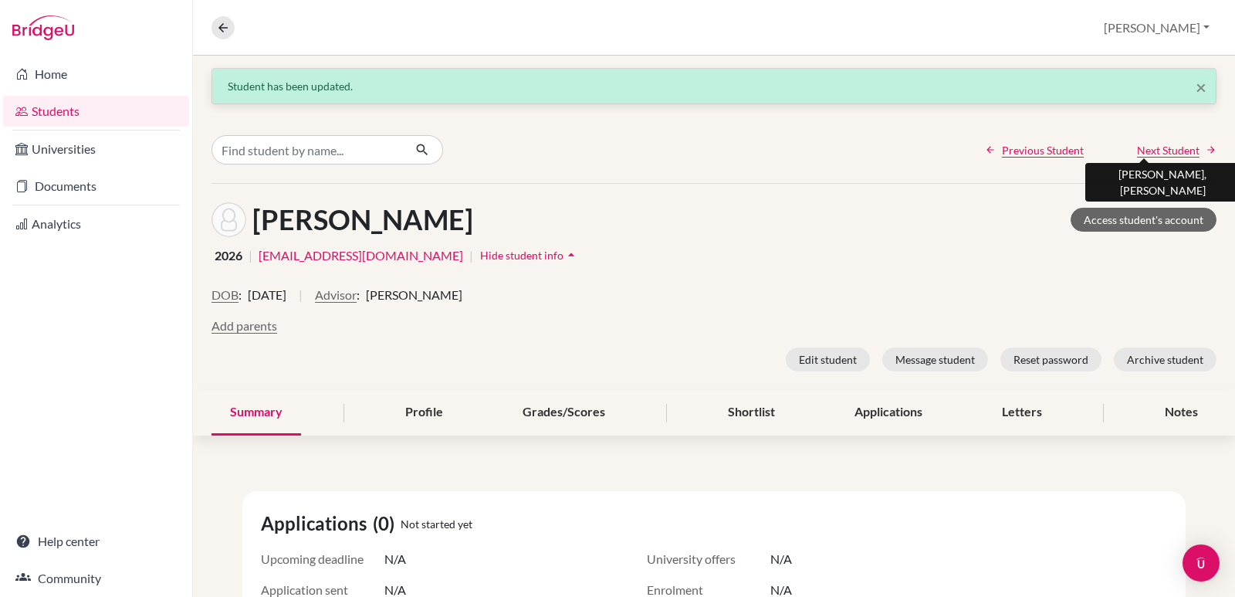
click at [1155, 150] on span "Next Student" at bounding box center [1168, 150] width 63 height 16
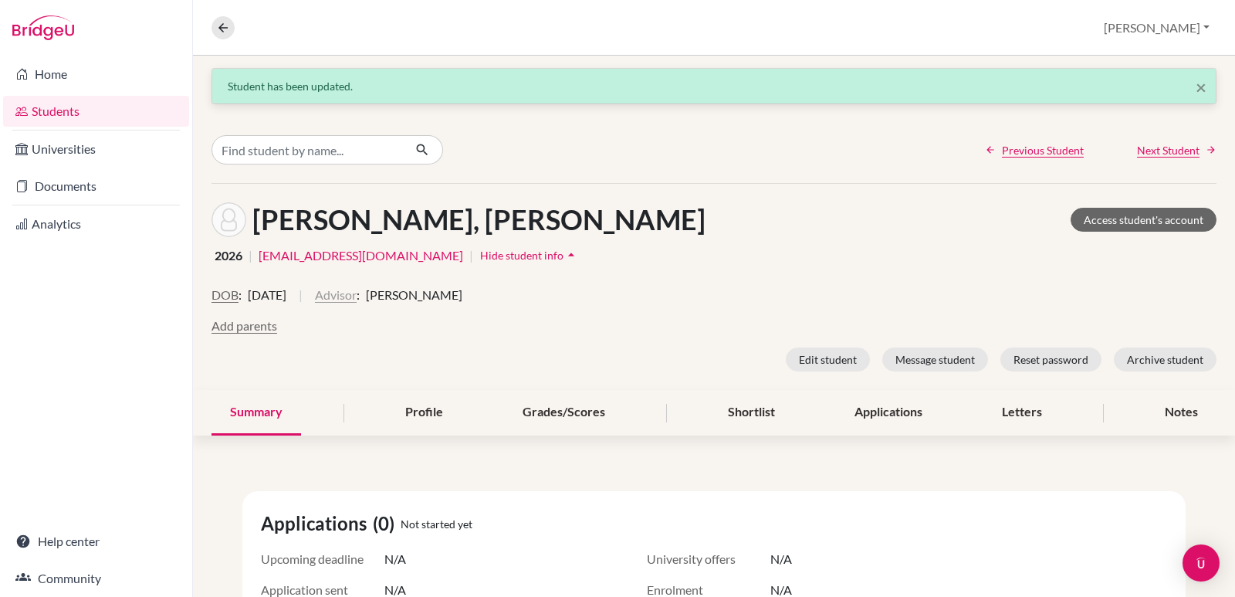
click at [357, 300] on button "Advisor" at bounding box center [336, 295] width 42 height 19
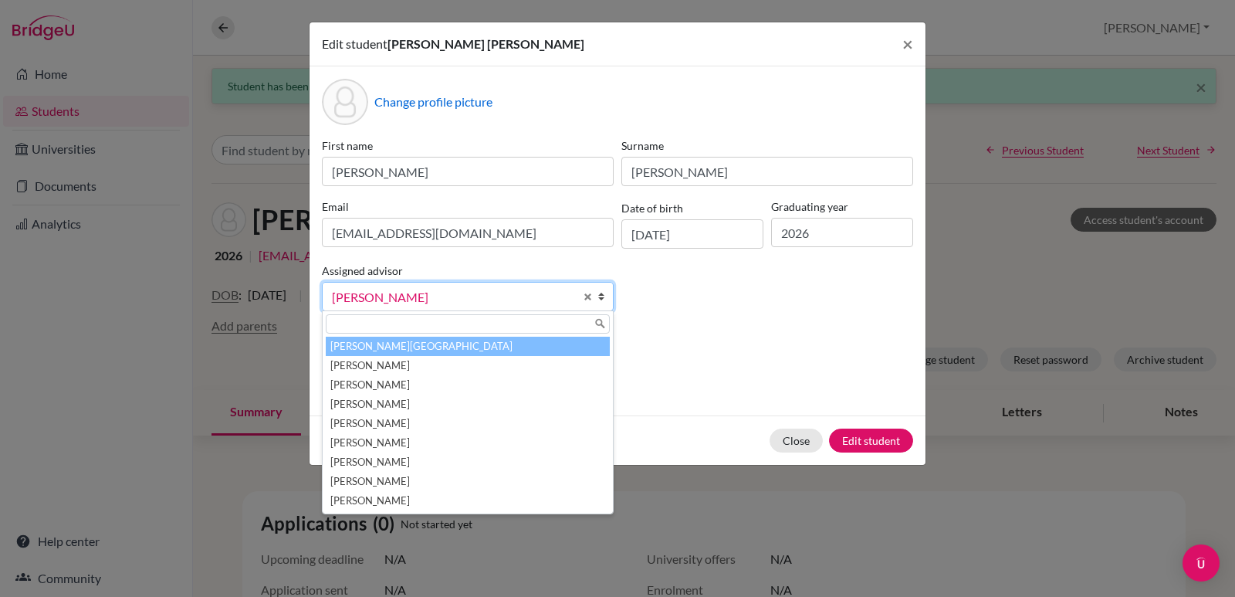
click at [342, 350] on li "Aviles, Yolanda" at bounding box center [468, 346] width 284 height 19
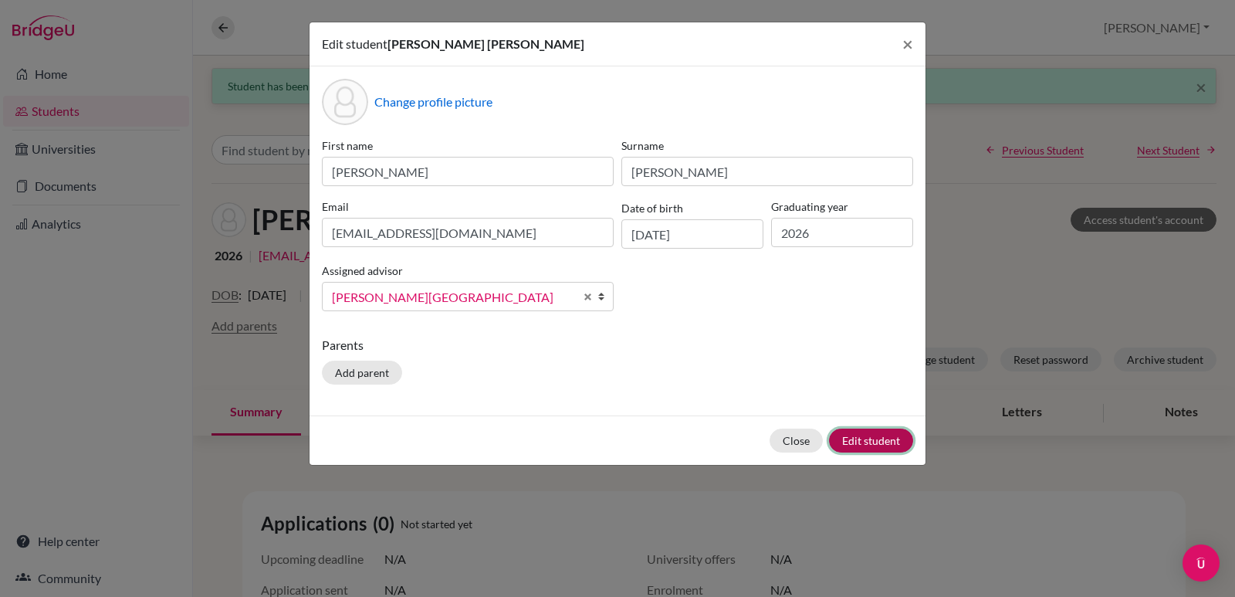
click at [864, 431] on button "Edit student" at bounding box center [871, 440] width 84 height 24
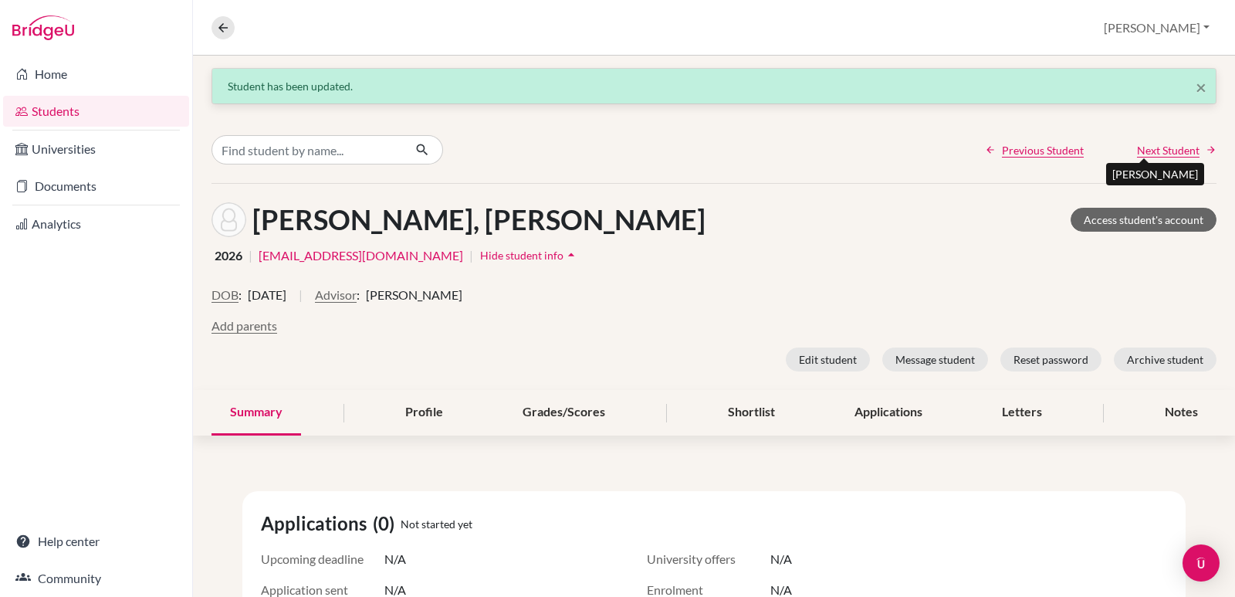
click at [1146, 152] on span "Next Student" at bounding box center [1168, 150] width 63 height 16
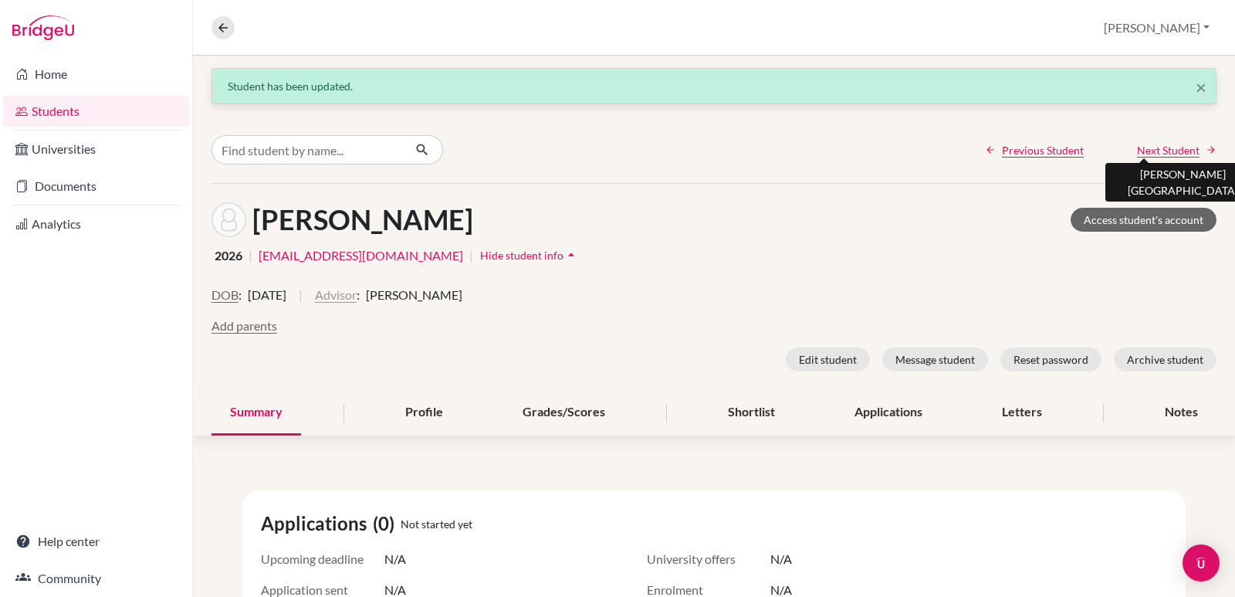
click at [357, 295] on button "Advisor" at bounding box center [336, 295] width 42 height 19
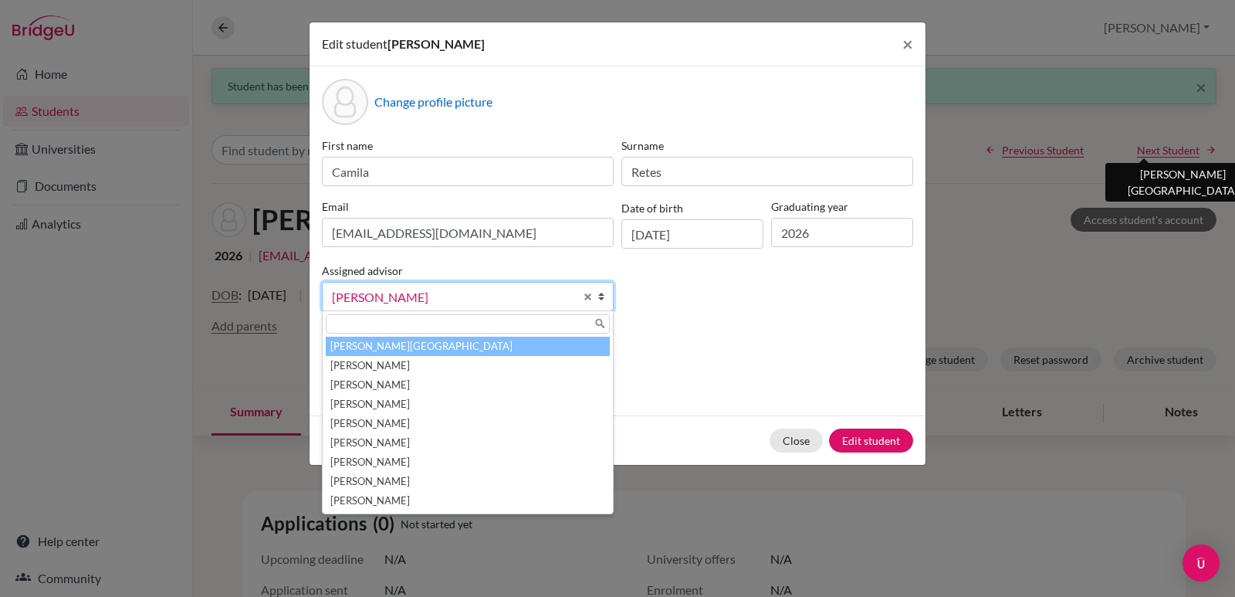
click at [357, 343] on li "Aviles, Yolanda" at bounding box center [468, 346] width 284 height 19
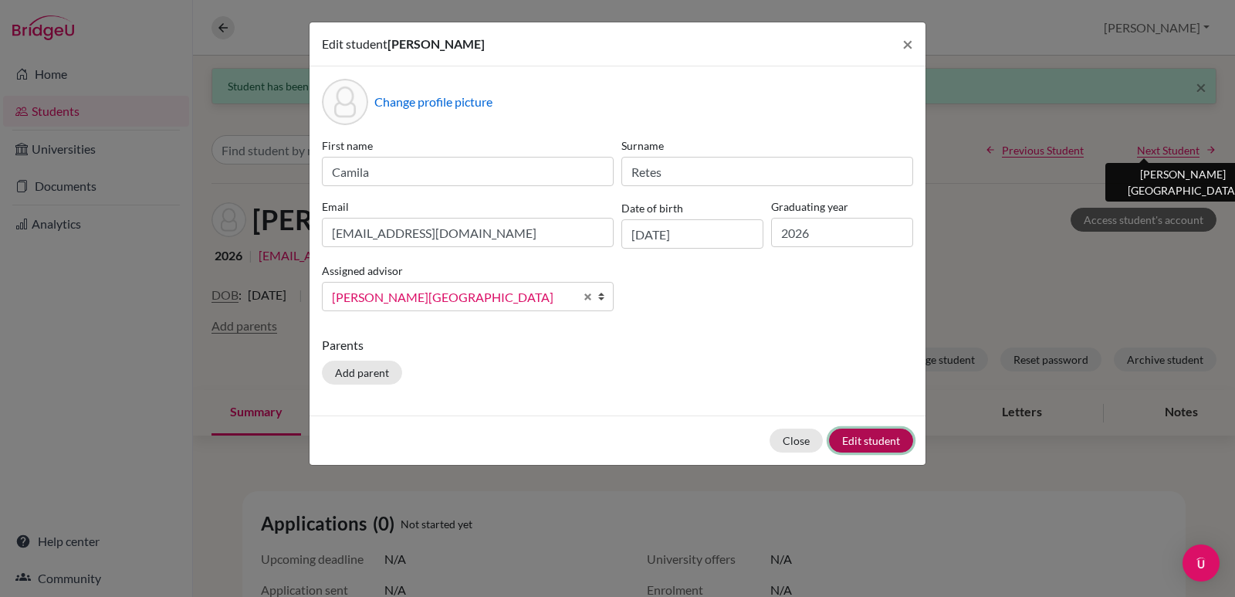
click at [867, 436] on button "Edit student" at bounding box center [871, 440] width 84 height 24
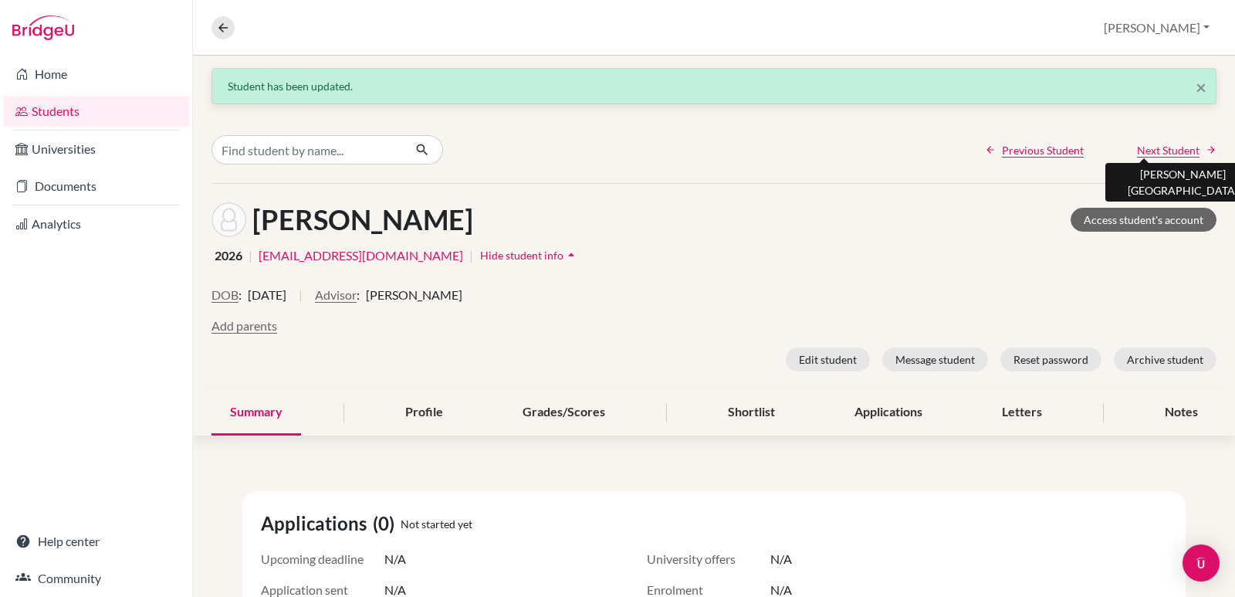
click at [1149, 150] on span "Next Student" at bounding box center [1168, 150] width 63 height 16
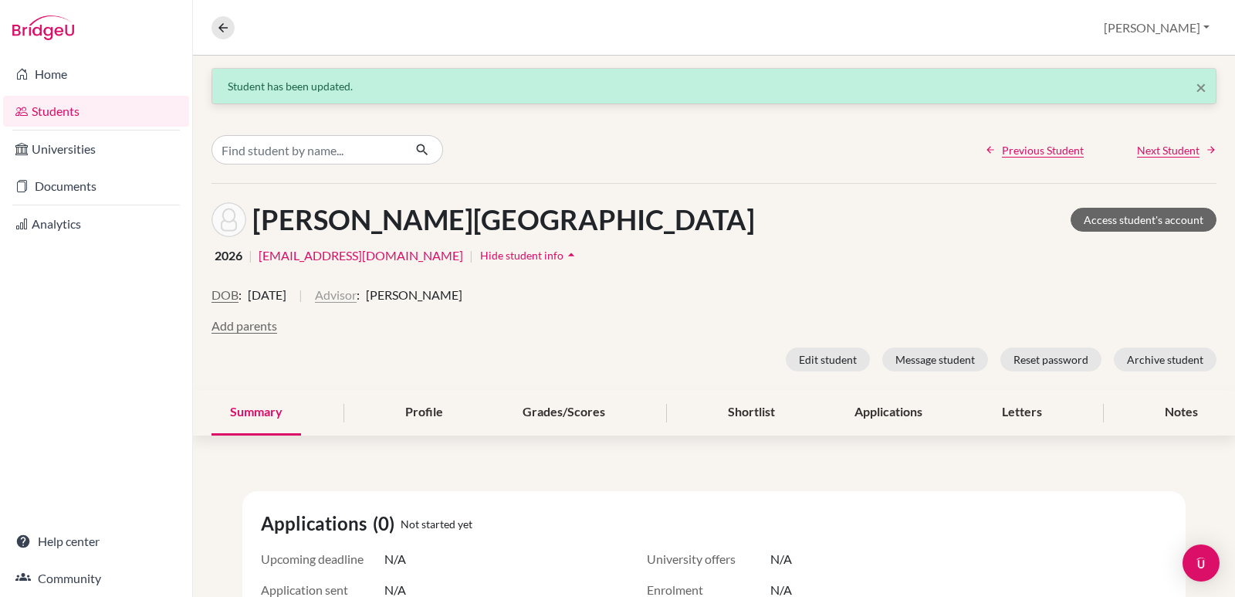
click at [357, 296] on button "Advisor" at bounding box center [336, 295] width 42 height 19
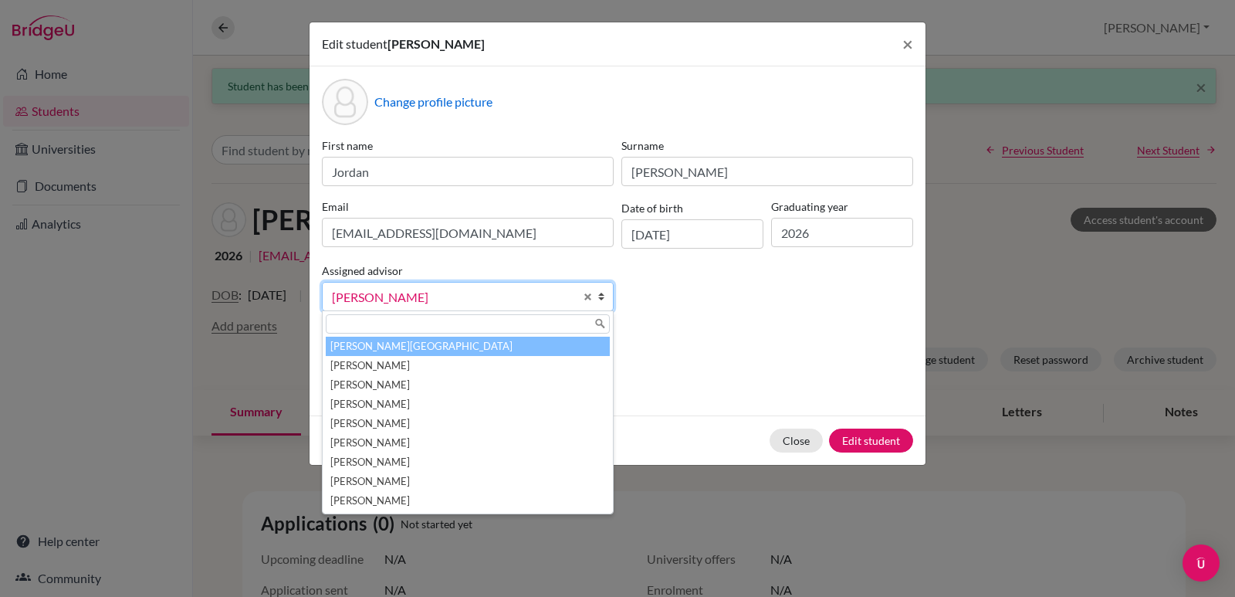
click at [374, 351] on li "Aviles, Yolanda" at bounding box center [468, 346] width 284 height 19
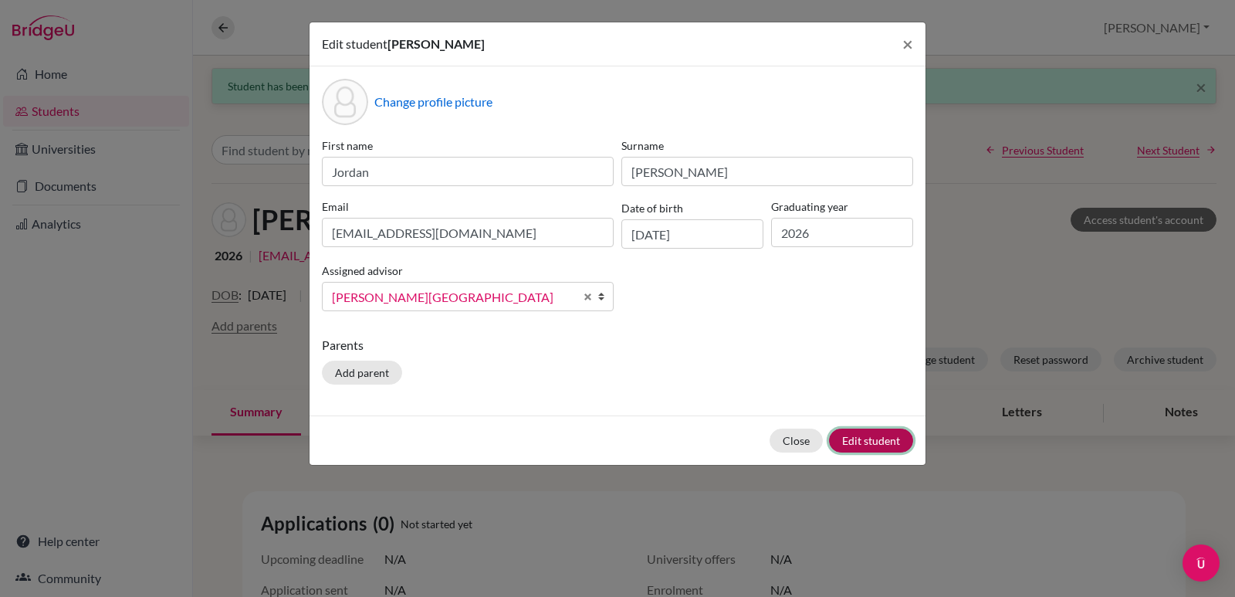
click at [854, 432] on button "Edit student" at bounding box center [871, 440] width 84 height 24
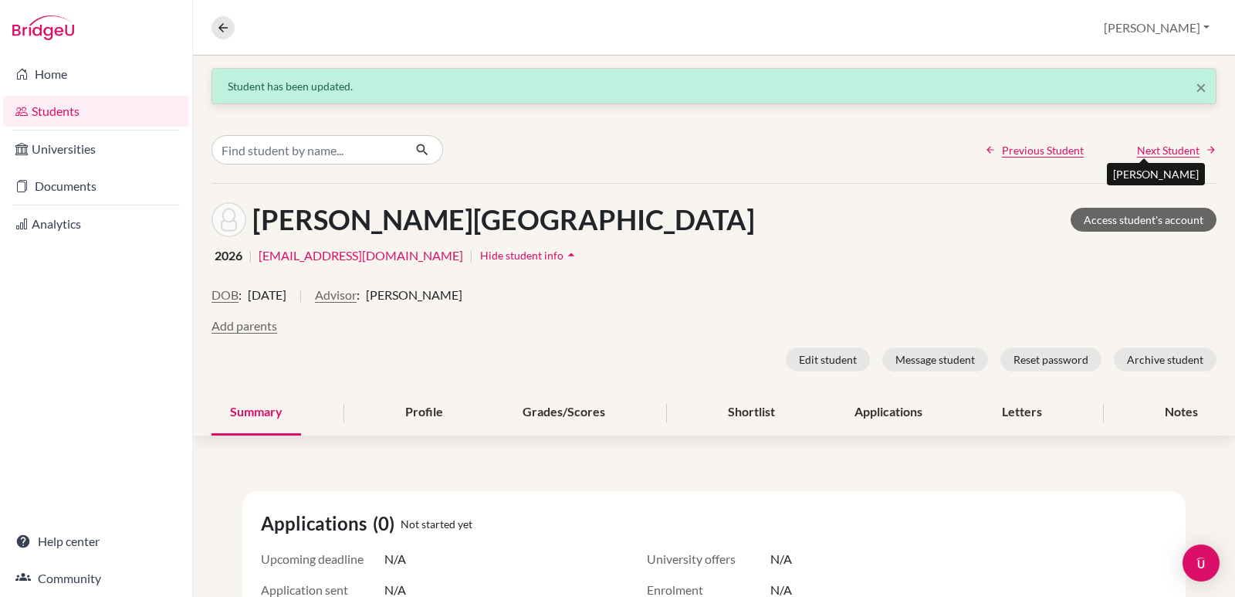
click at [1151, 150] on span "Next Student" at bounding box center [1168, 150] width 63 height 16
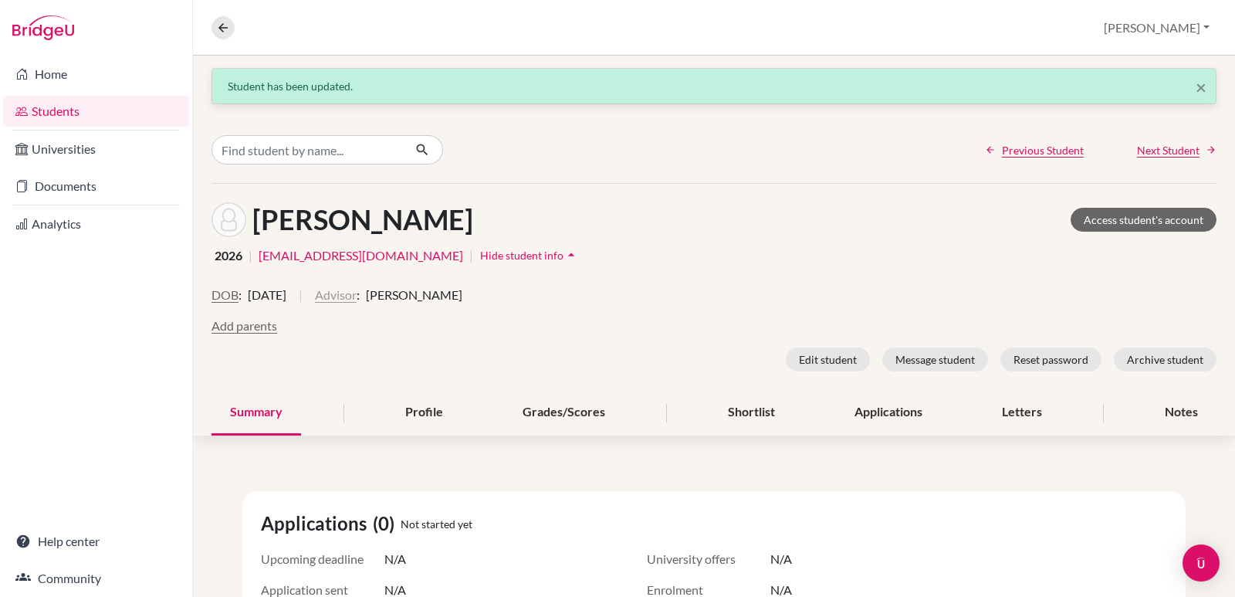
click at [357, 299] on button "Advisor" at bounding box center [336, 295] width 42 height 19
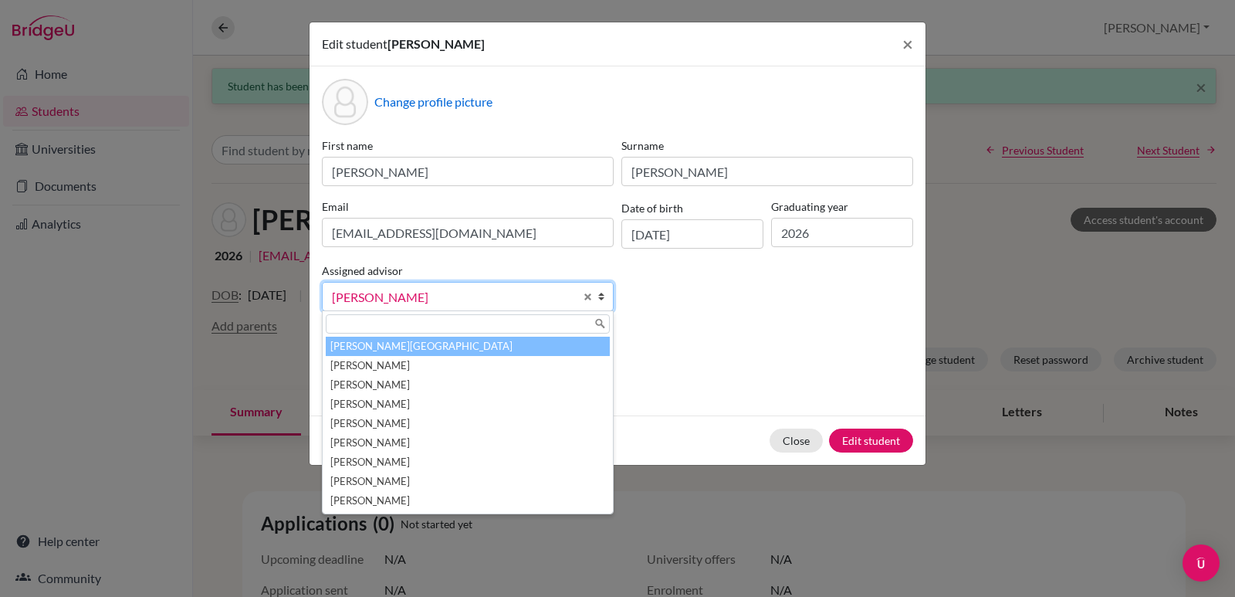
click at [383, 339] on li "Aviles, Yolanda" at bounding box center [468, 346] width 284 height 19
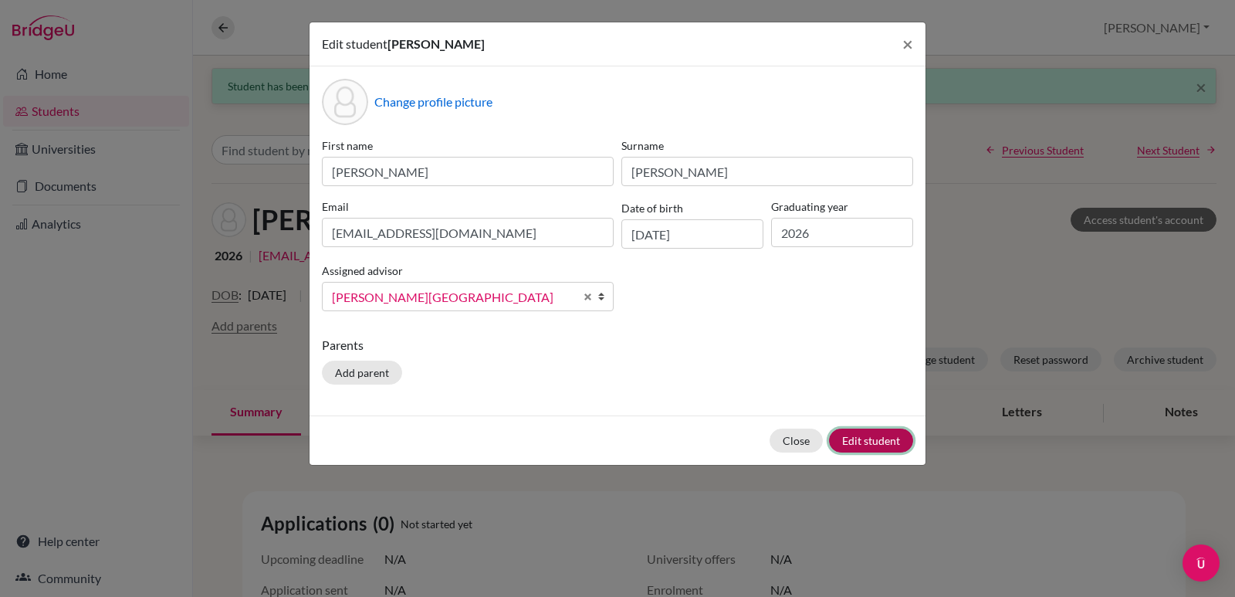
click at [891, 441] on button "Edit student" at bounding box center [871, 440] width 84 height 24
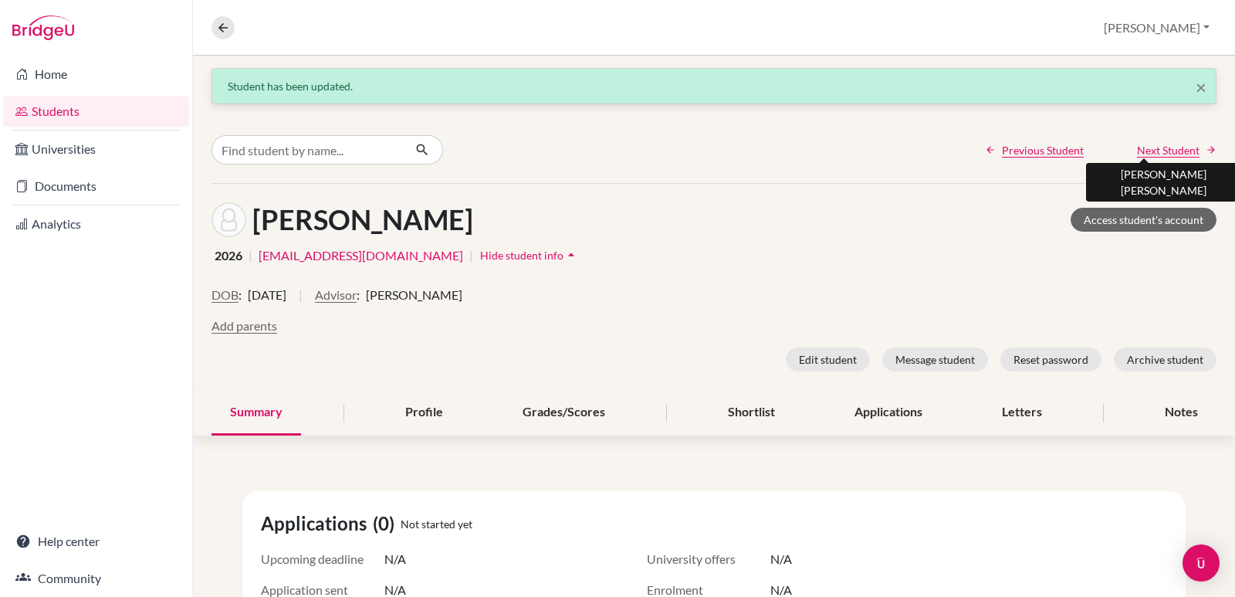
click at [1137, 153] on span "Next Student" at bounding box center [1168, 150] width 63 height 16
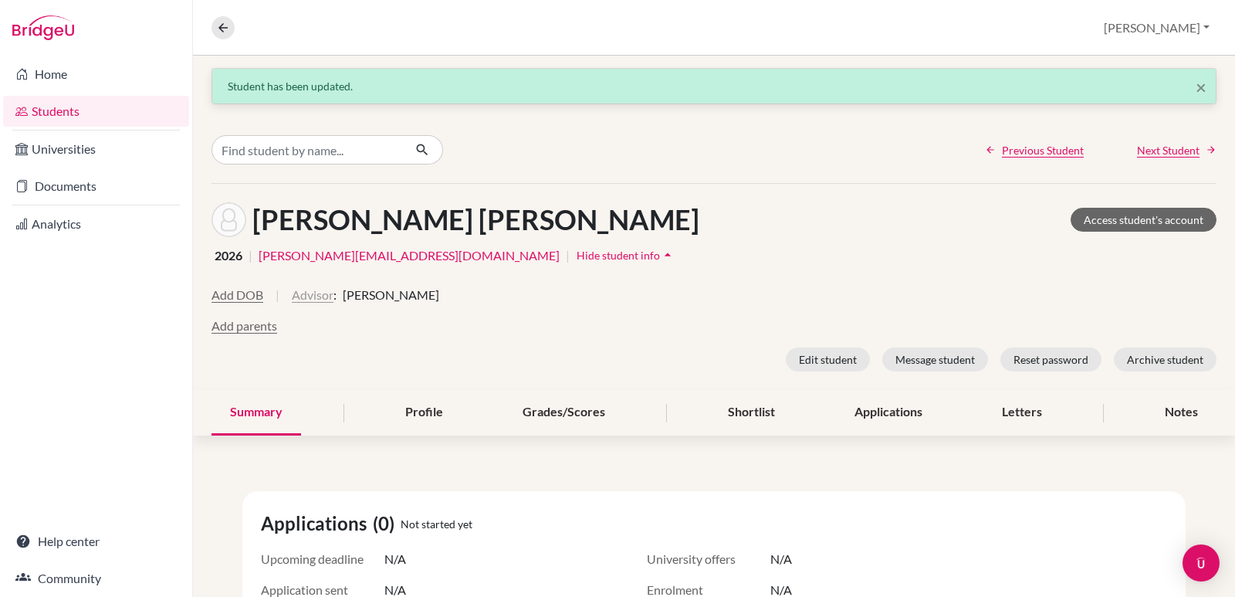
click at [304, 288] on button "Advisor" at bounding box center [313, 295] width 42 height 19
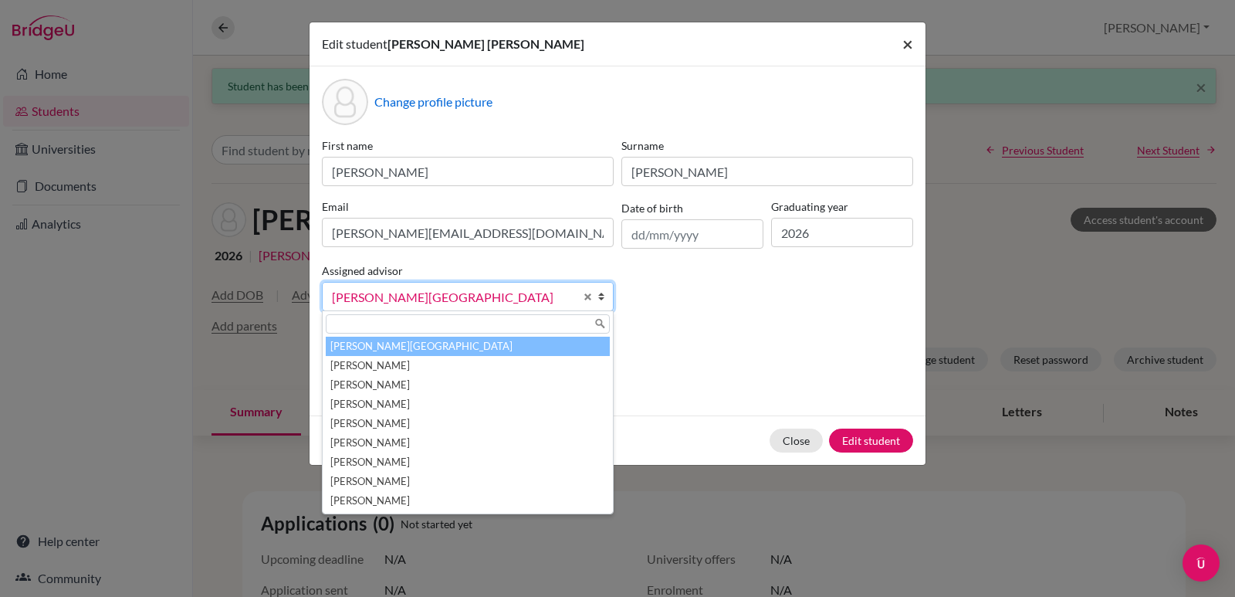
click at [905, 45] on span "×" at bounding box center [907, 43] width 11 height 22
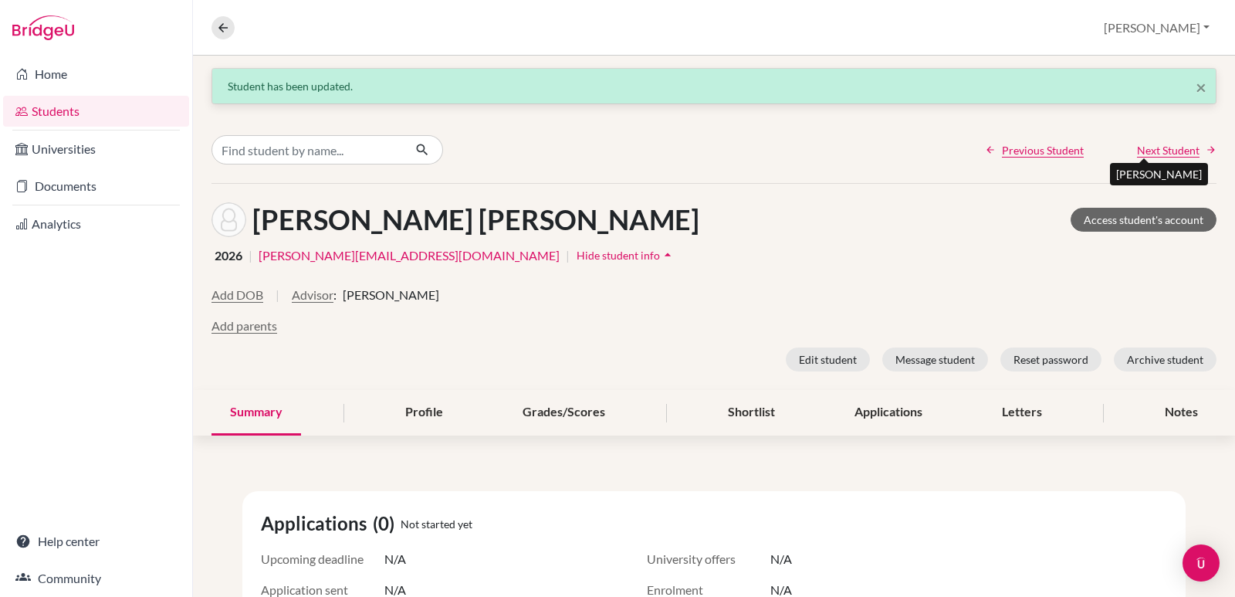
click at [1142, 155] on span "Next Student" at bounding box center [1168, 150] width 63 height 16
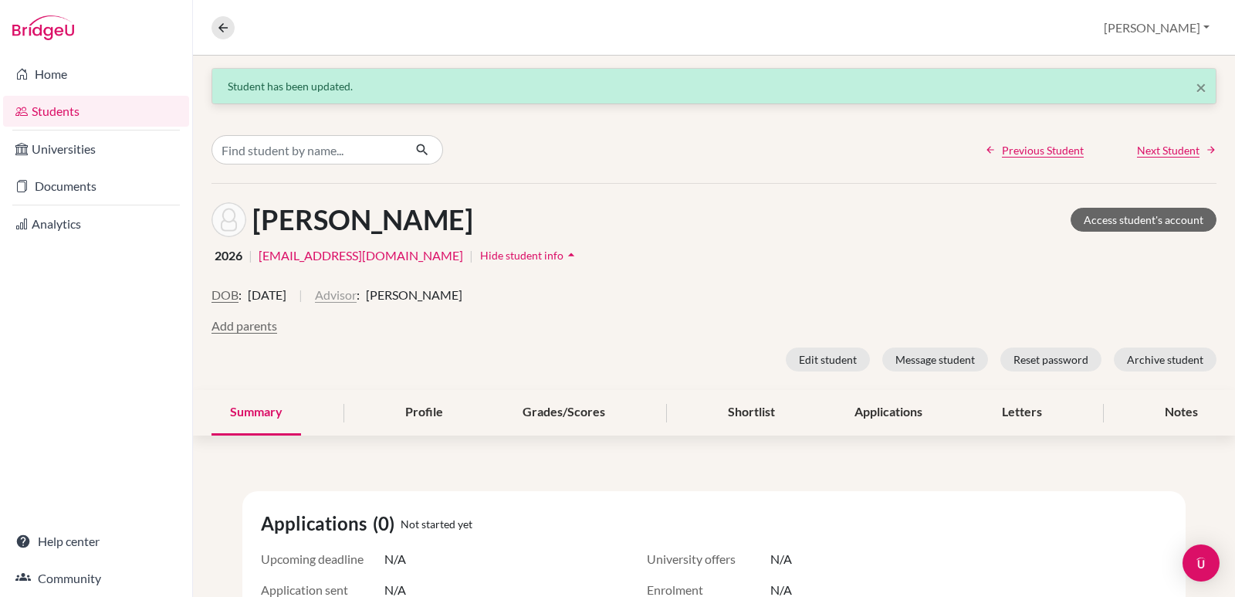
click at [357, 293] on button "Advisor" at bounding box center [336, 295] width 42 height 19
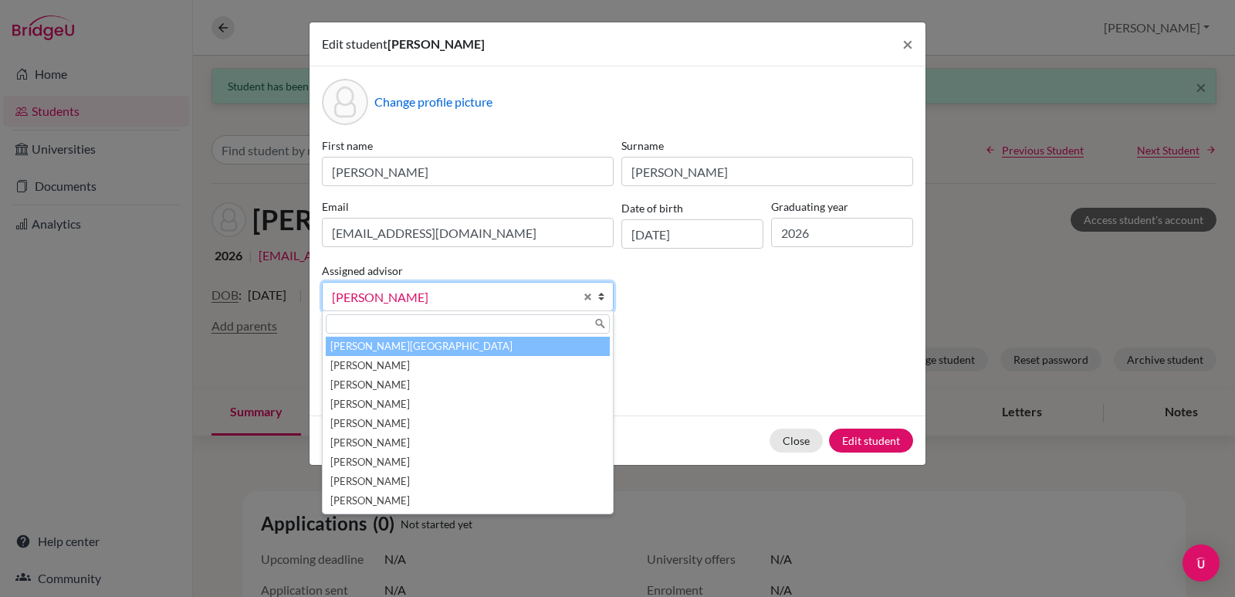
click at [362, 343] on li "Aviles, Yolanda" at bounding box center [468, 346] width 284 height 19
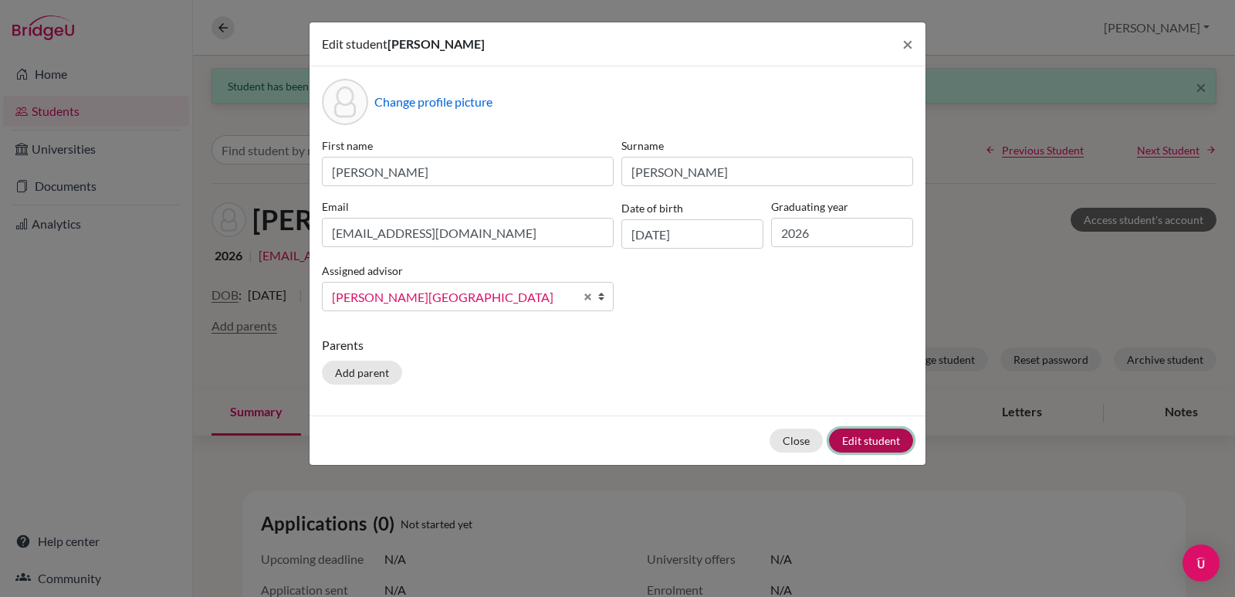
click at [864, 438] on button "Edit student" at bounding box center [871, 440] width 84 height 24
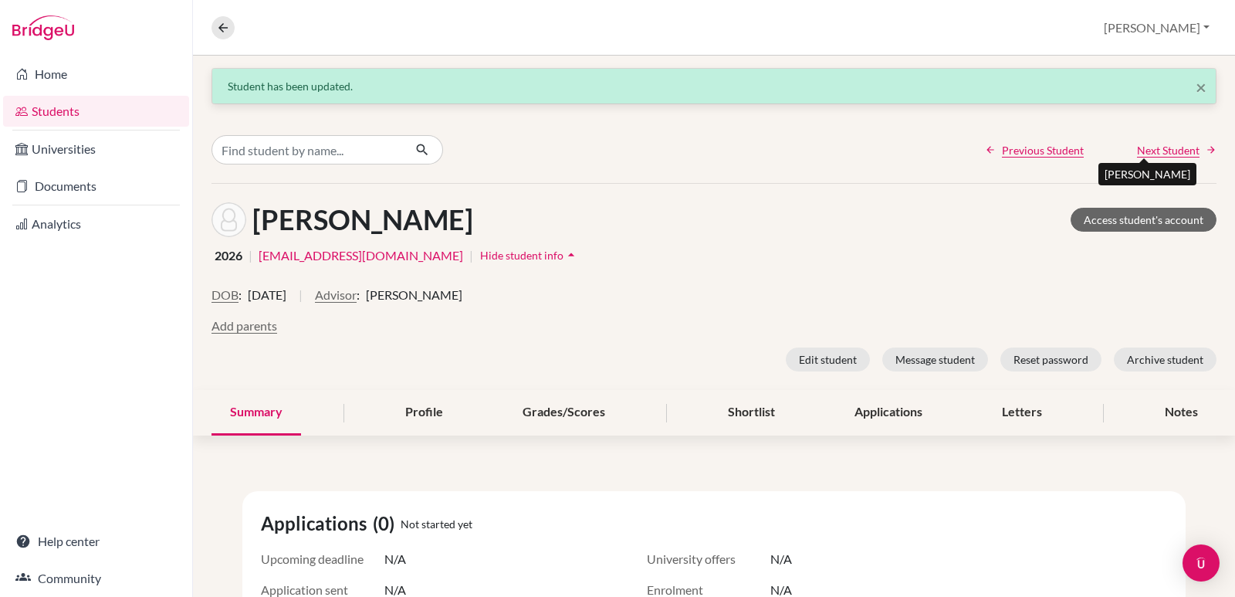
click at [1141, 153] on span "Next Student" at bounding box center [1168, 150] width 63 height 16
click at [357, 298] on button "Advisor" at bounding box center [336, 295] width 42 height 19
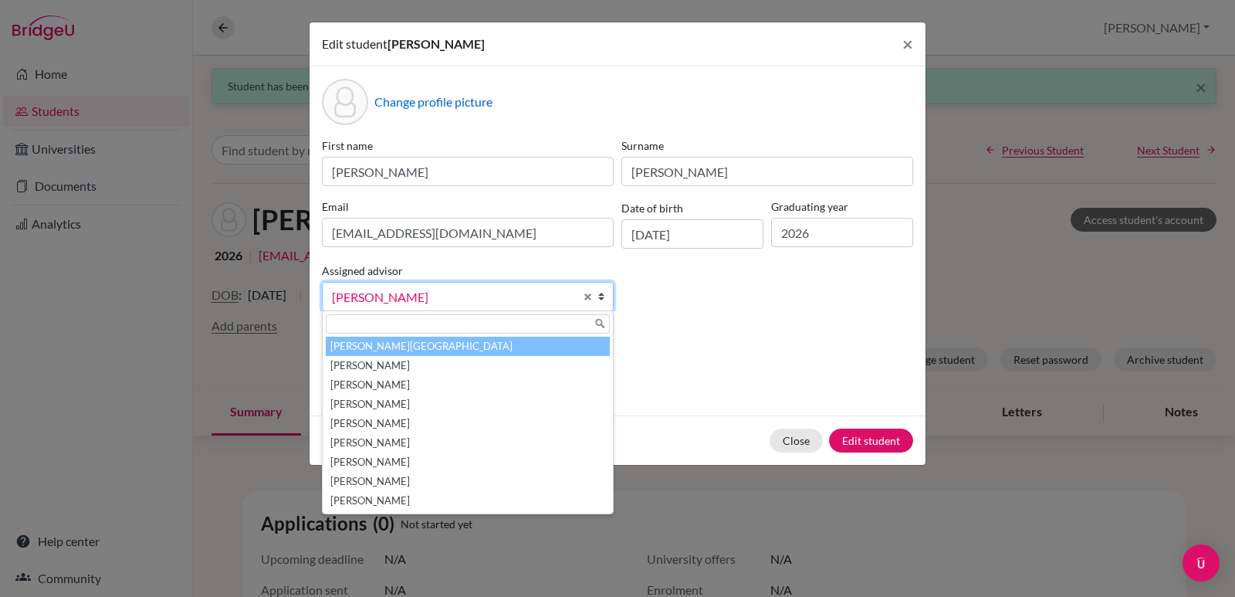
click at [379, 349] on li "Aviles, Yolanda" at bounding box center [468, 346] width 284 height 19
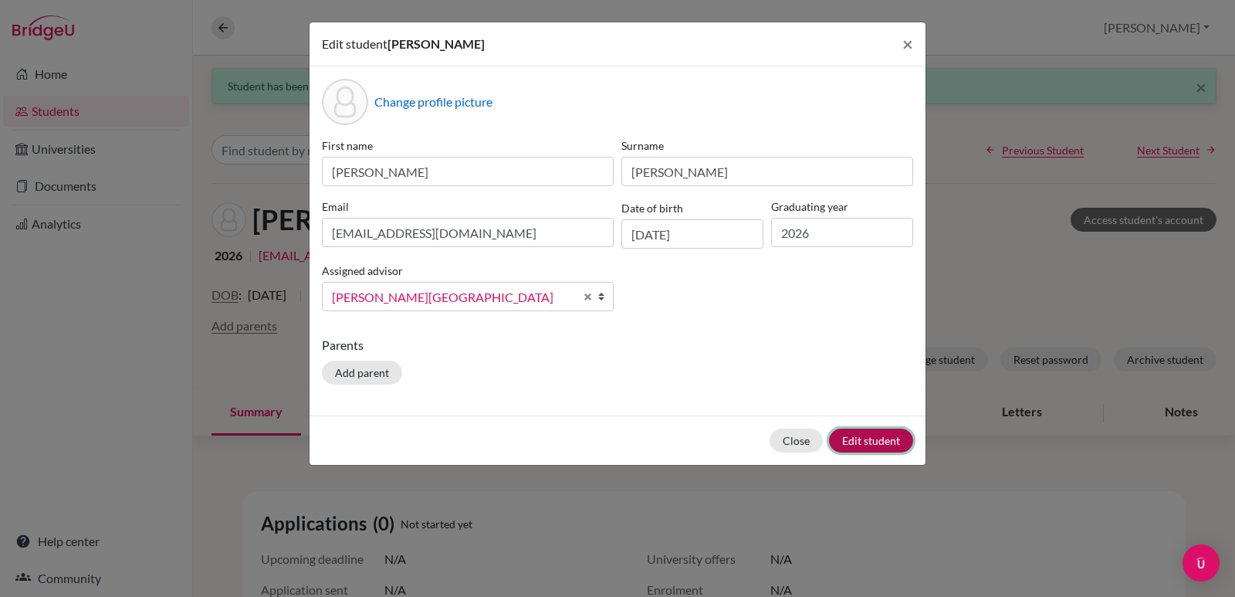
click at [857, 438] on button "Edit student" at bounding box center [871, 440] width 84 height 24
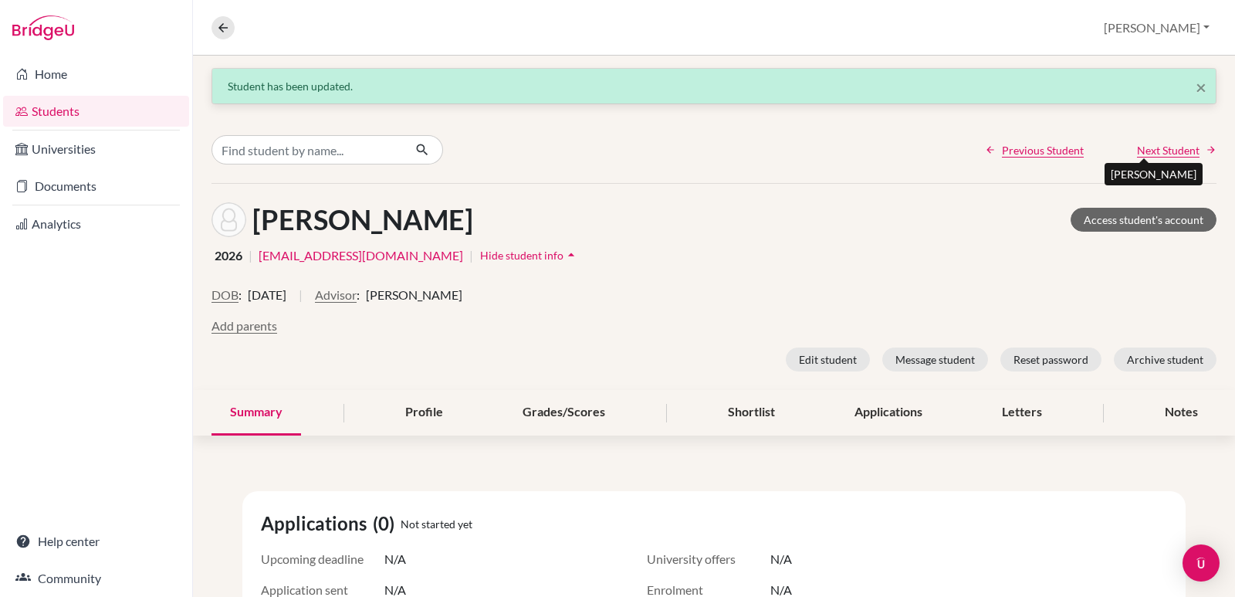
click at [1144, 142] on span "Next Student" at bounding box center [1168, 150] width 63 height 16
click at [1137, 154] on span "Next Student" at bounding box center [1168, 150] width 63 height 16
click at [357, 297] on button "Advisor" at bounding box center [336, 295] width 42 height 19
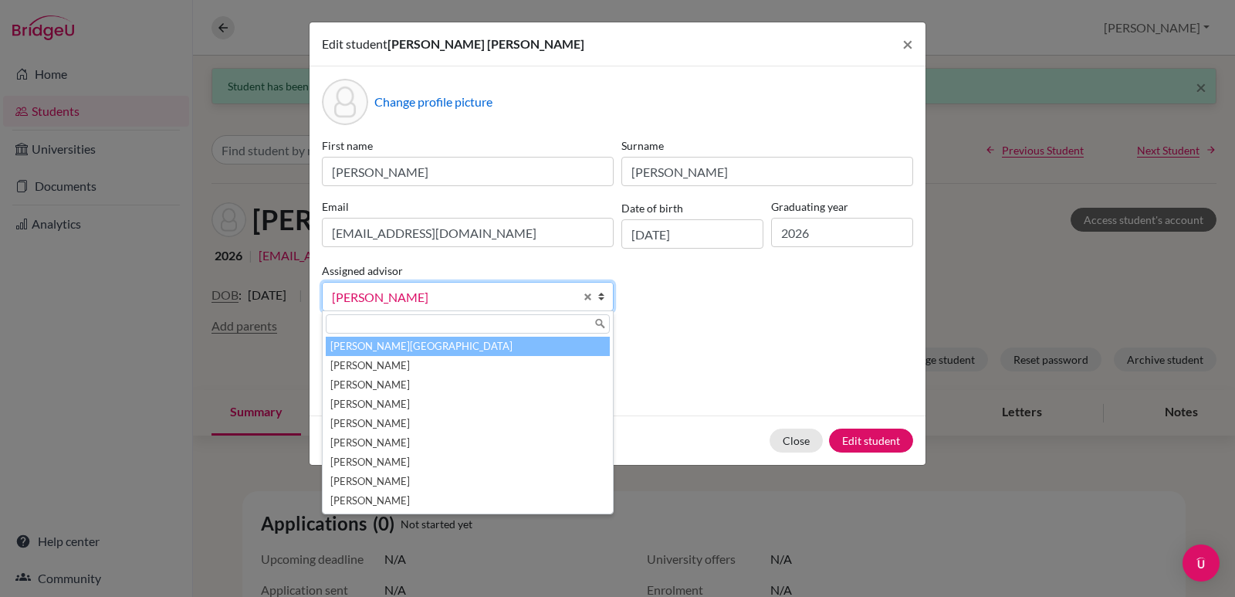
click at [373, 350] on li "Aviles, Yolanda" at bounding box center [468, 346] width 284 height 19
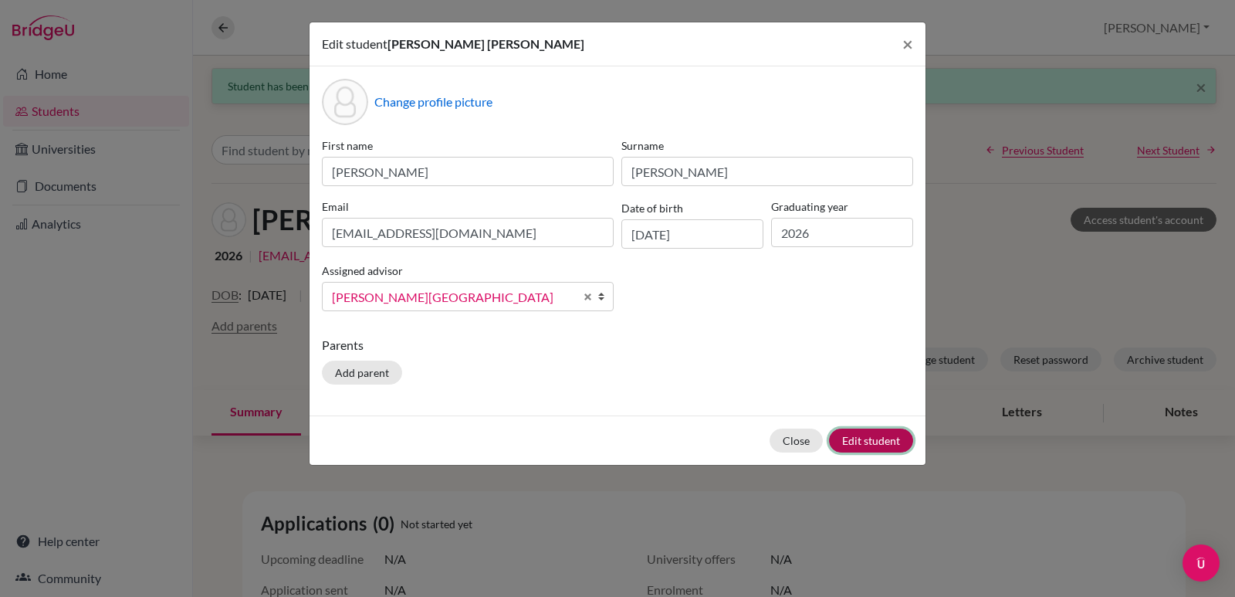
click at [875, 437] on button "Edit student" at bounding box center [871, 440] width 84 height 24
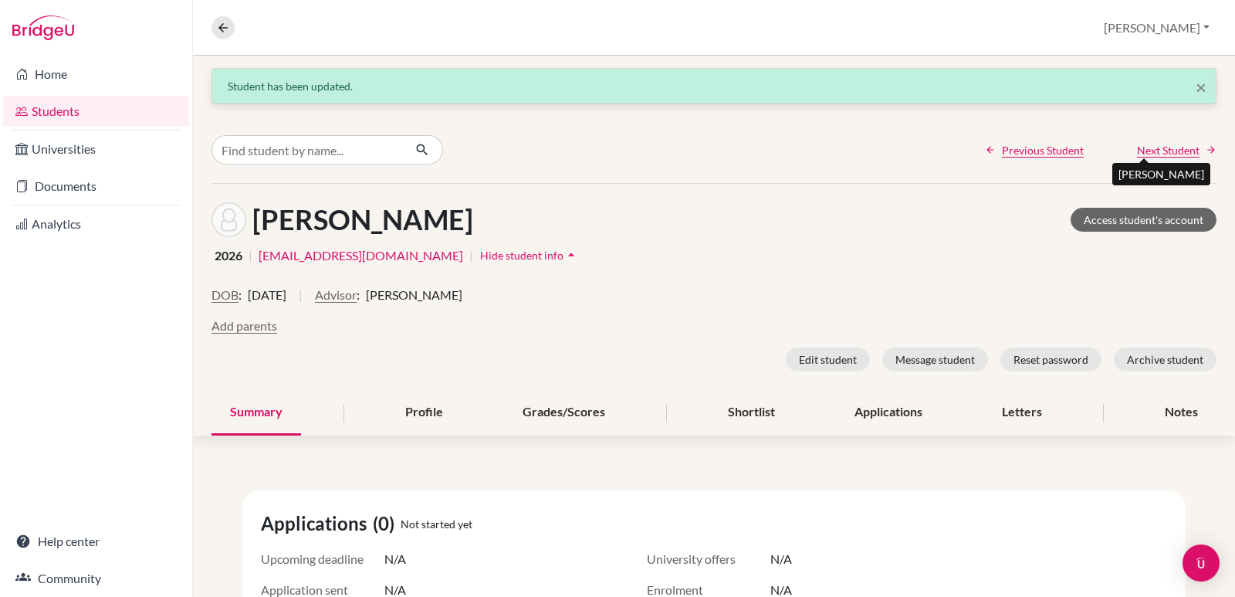
click at [1146, 150] on span "Next Student" at bounding box center [1168, 150] width 63 height 16
click at [357, 299] on button "Advisor" at bounding box center [336, 295] width 42 height 19
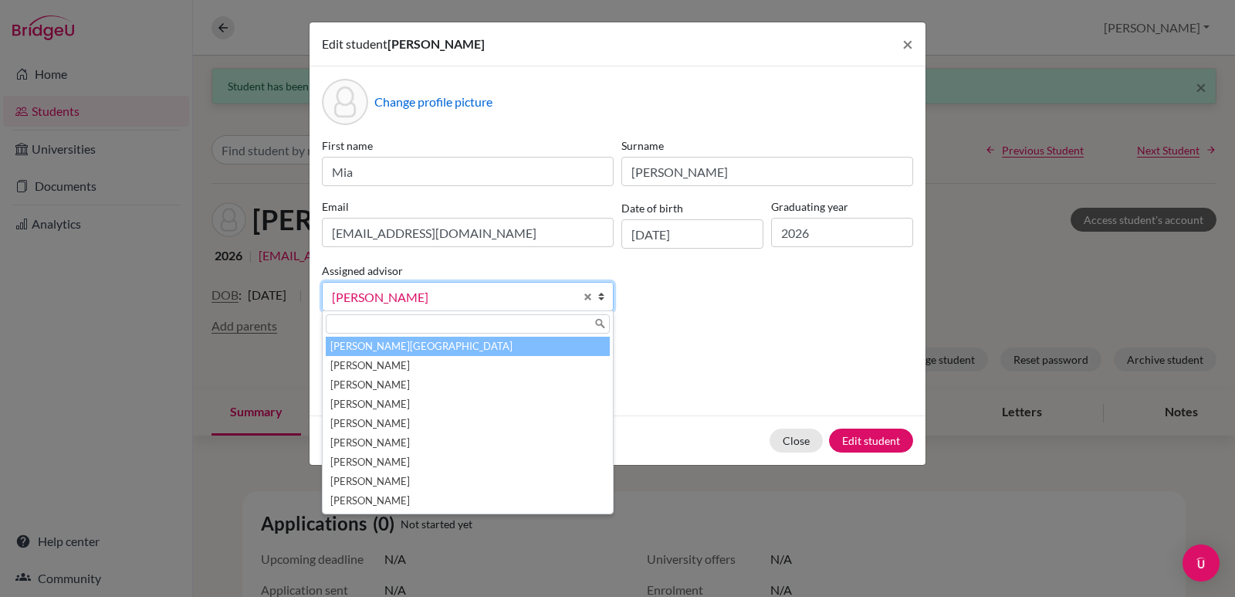
click at [389, 341] on li "Aviles, Yolanda" at bounding box center [468, 346] width 284 height 19
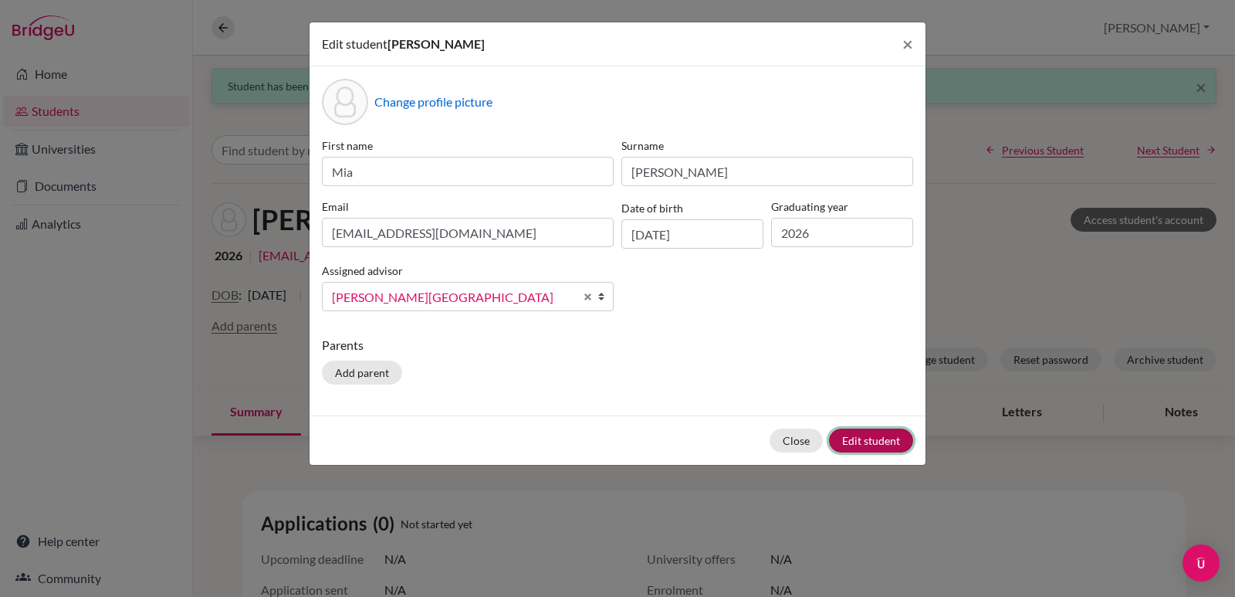
click at [867, 442] on button "Edit student" at bounding box center [871, 440] width 84 height 24
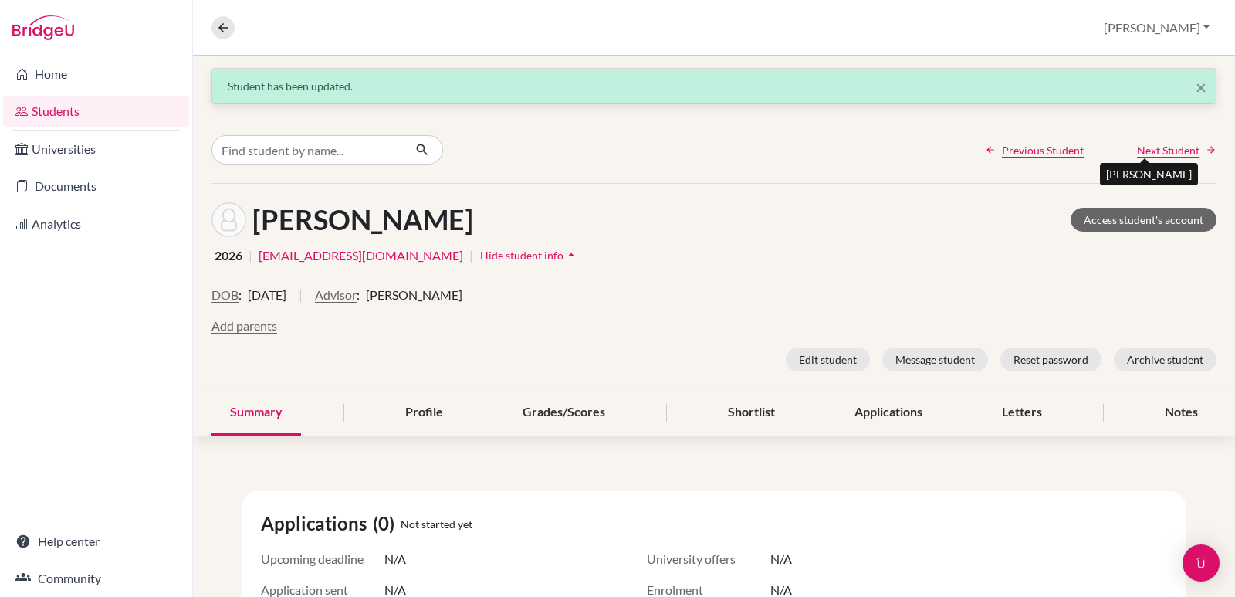
click at [1164, 145] on span "Next Student" at bounding box center [1168, 150] width 63 height 16
click at [357, 299] on button "Advisor" at bounding box center [336, 295] width 42 height 19
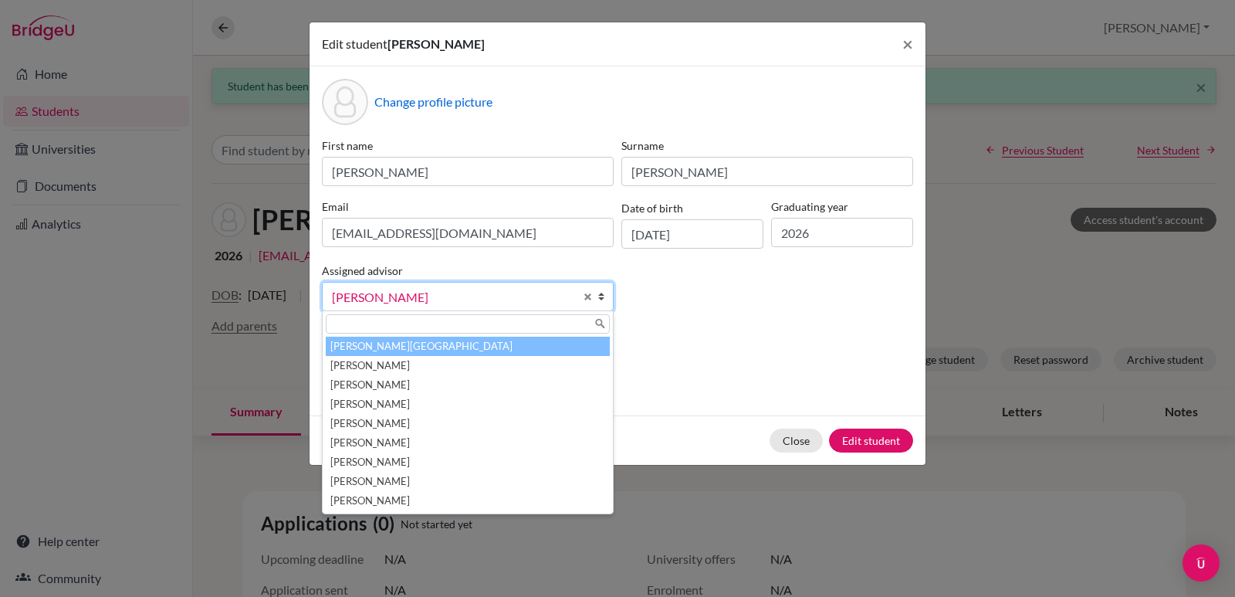
click at [380, 353] on li "Aviles, Yolanda" at bounding box center [468, 346] width 284 height 19
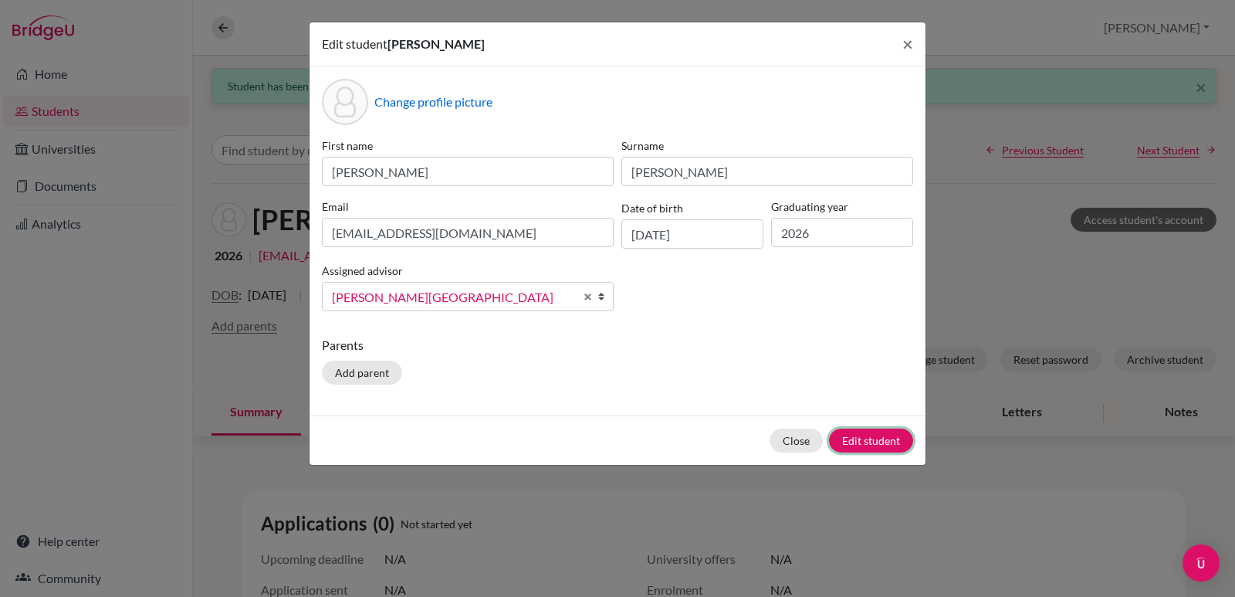
click at [847, 433] on button "Edit student" at bounding box center [871, 440] width 84 height 24
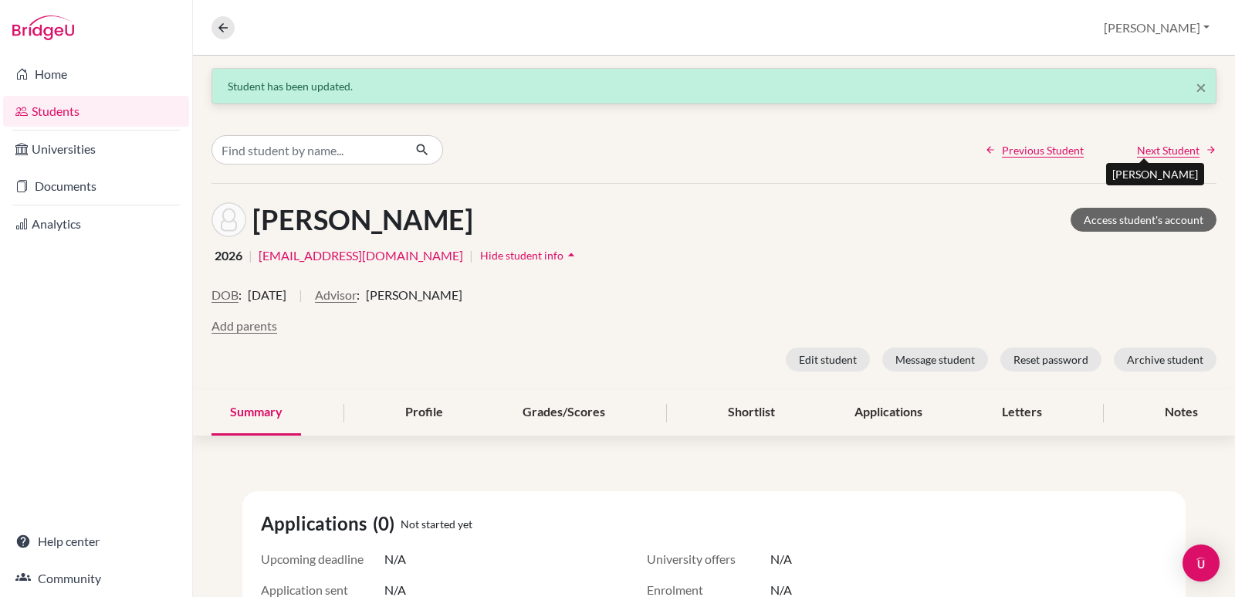
click at [1137, 154] on span "Next Student" at bounding box center [1168, 150] width 63 height 16
click at [353, 294] on button "Advisor" at bounding box center [336, 295] width 42 height 19
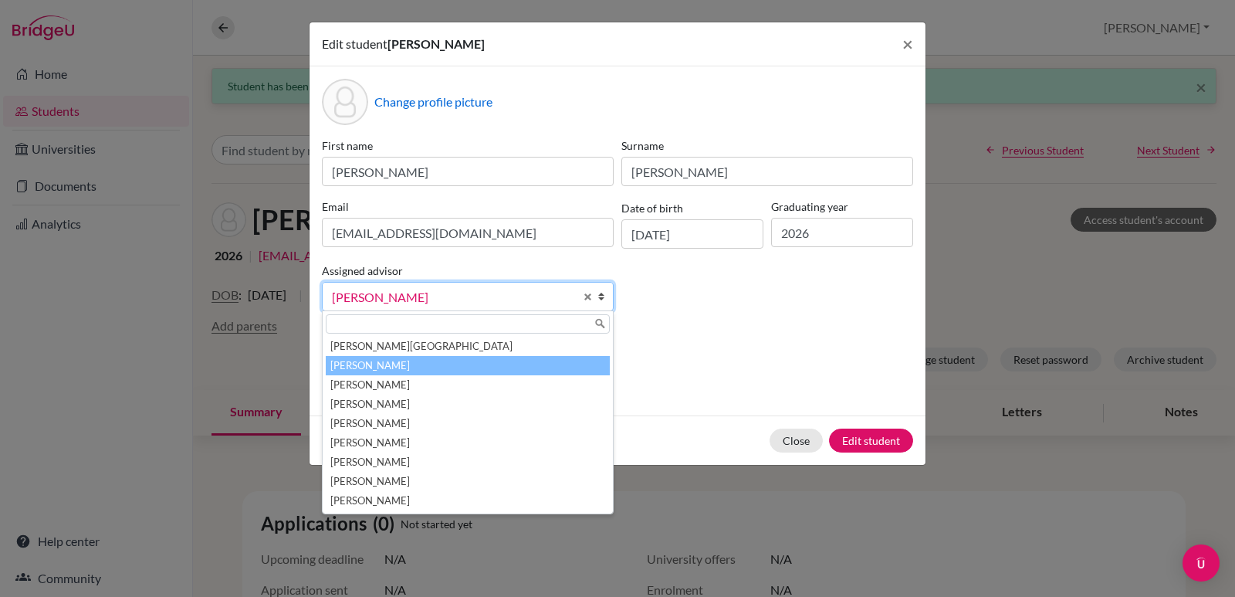
click at [368, 366] on li "Giron, Patricia" at bounding box center [468, 365] width 284 height 19
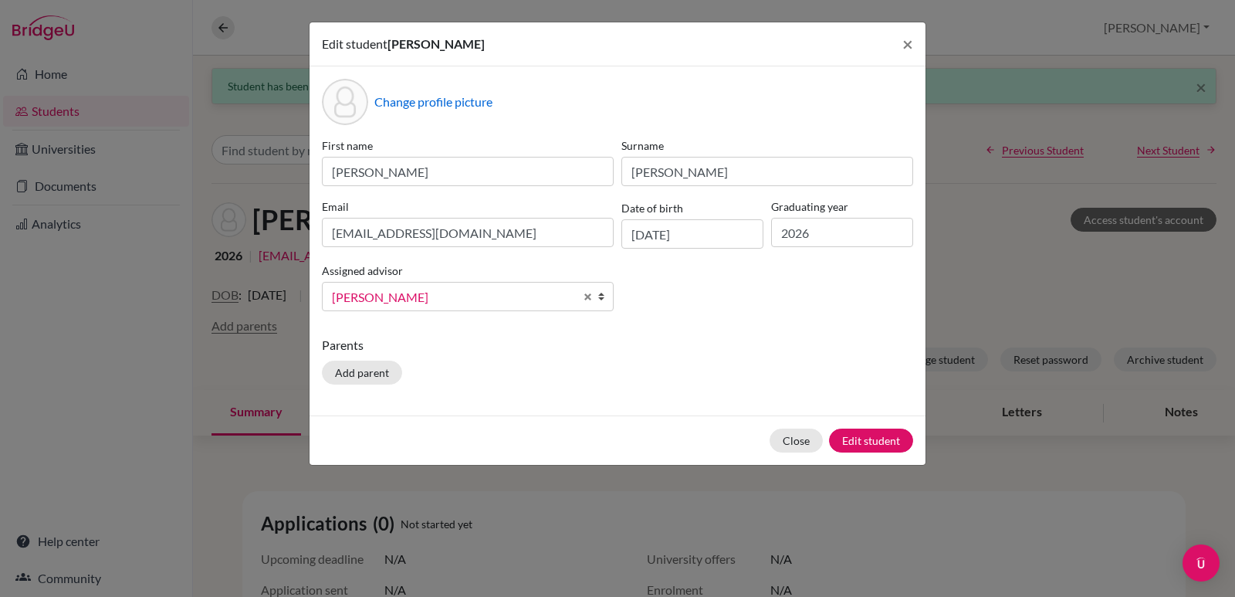
click at [598, 300] on b at bounding box center [604, 296] width 15 height 28
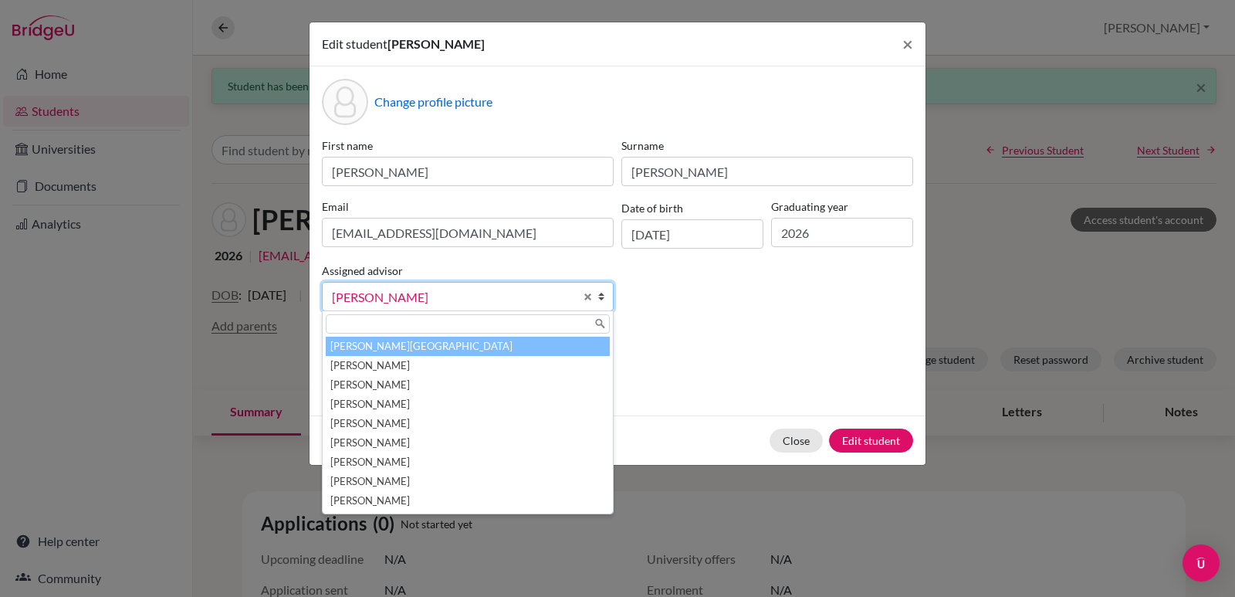
click at [342, 350] on li "Aviles, Yolanda" at bounding box center [468, 346] width 284 height 19
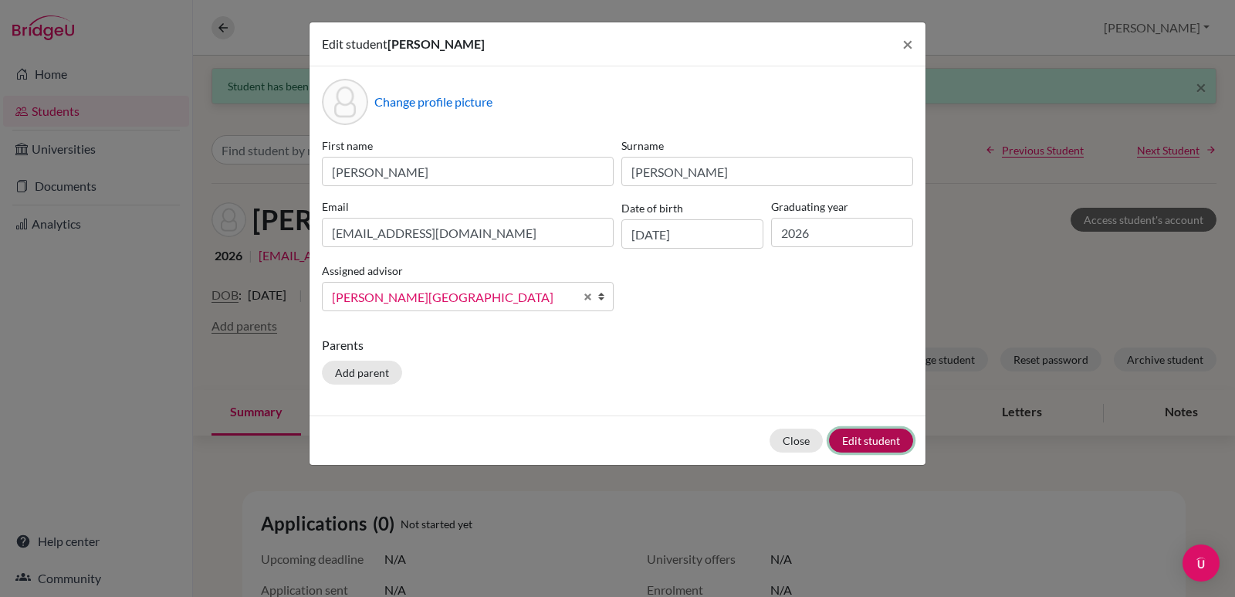
click at [843, 441] on button "Edit student" at bounding box center [871, 440] width 84 height 24
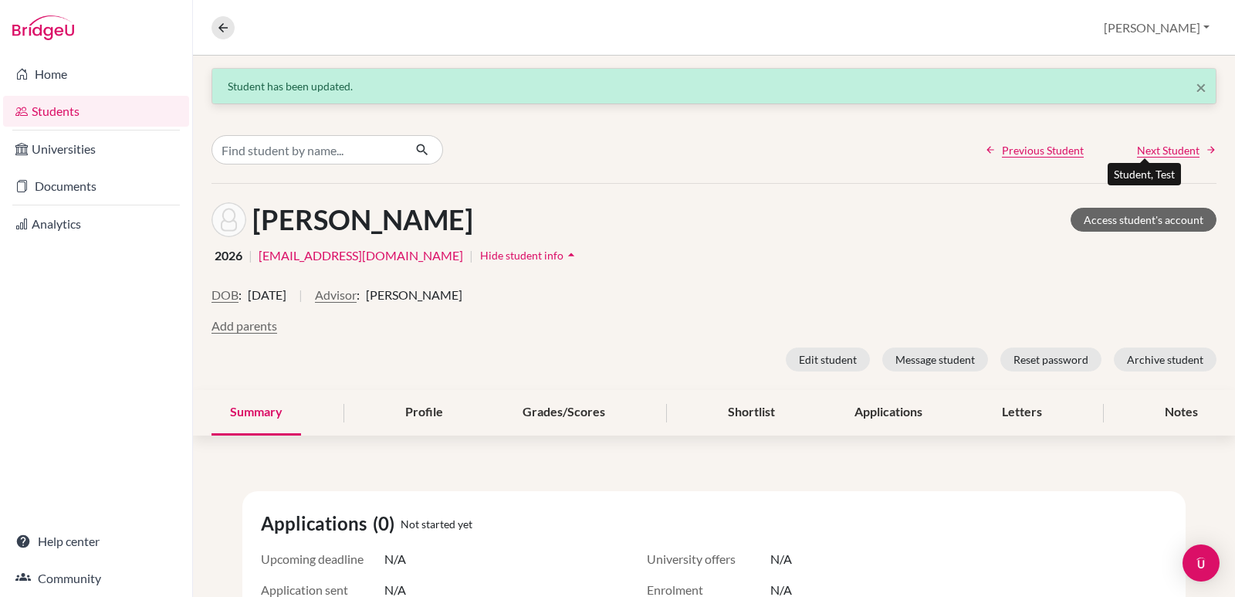
click at [1137, 150] on span "Next Student" at bounding box center [1168, 150] width 63 height 16
click at [357, 294] on button "Advisor" at bounding box center [336, 295] width 42 height 19
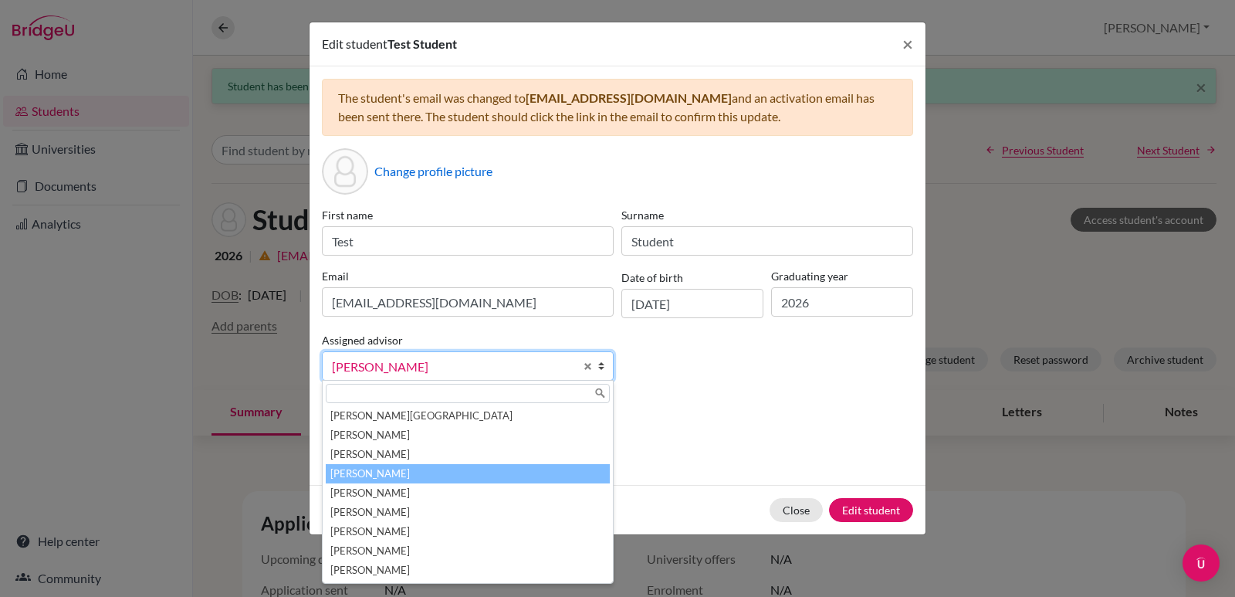
click at [597, 367] on b at bounding box center [604, 366] width 15 height 28
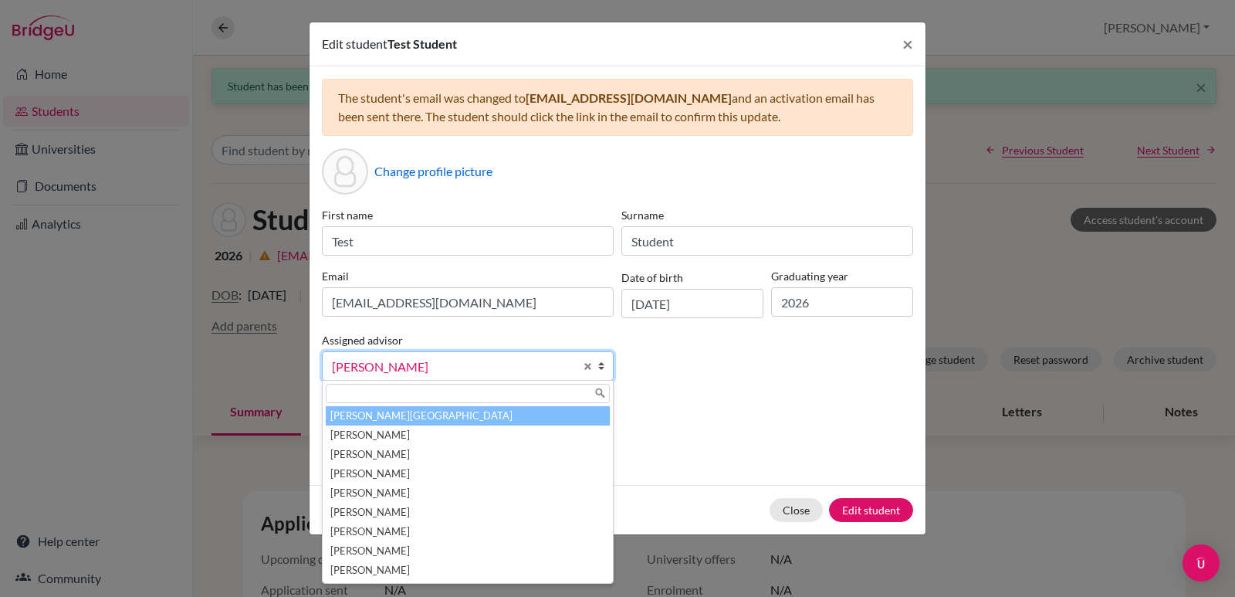
click at [383, 414] on li "Aviles, Yolanda" at bounding box center [468, 415] width 284 height 19
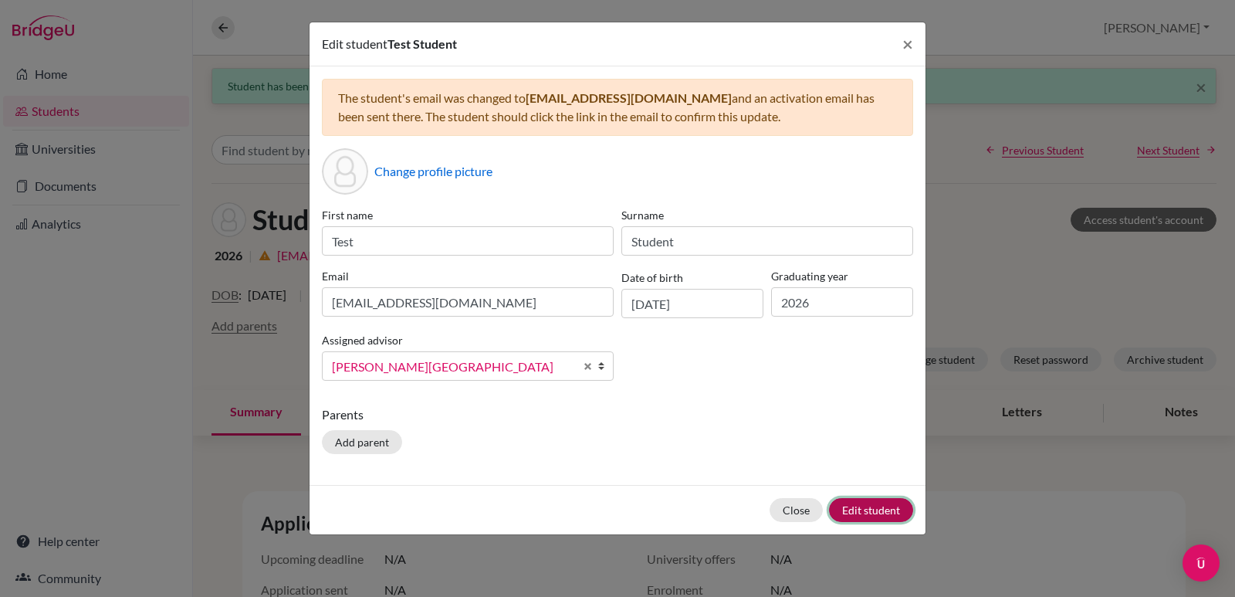
click at [835, 516] on button "Edit student" at bounding box center [871, 510] width 84 height 24
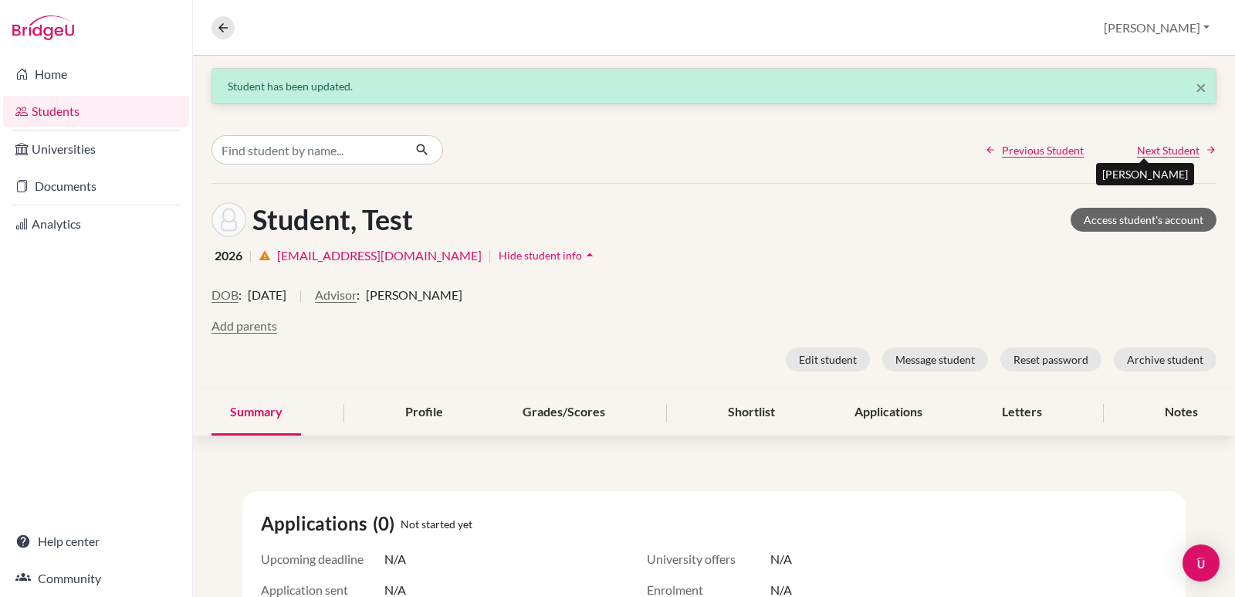
click at [1167, 146] on span "Next Student" at bounding box center [1168, 150] width 63 height 16
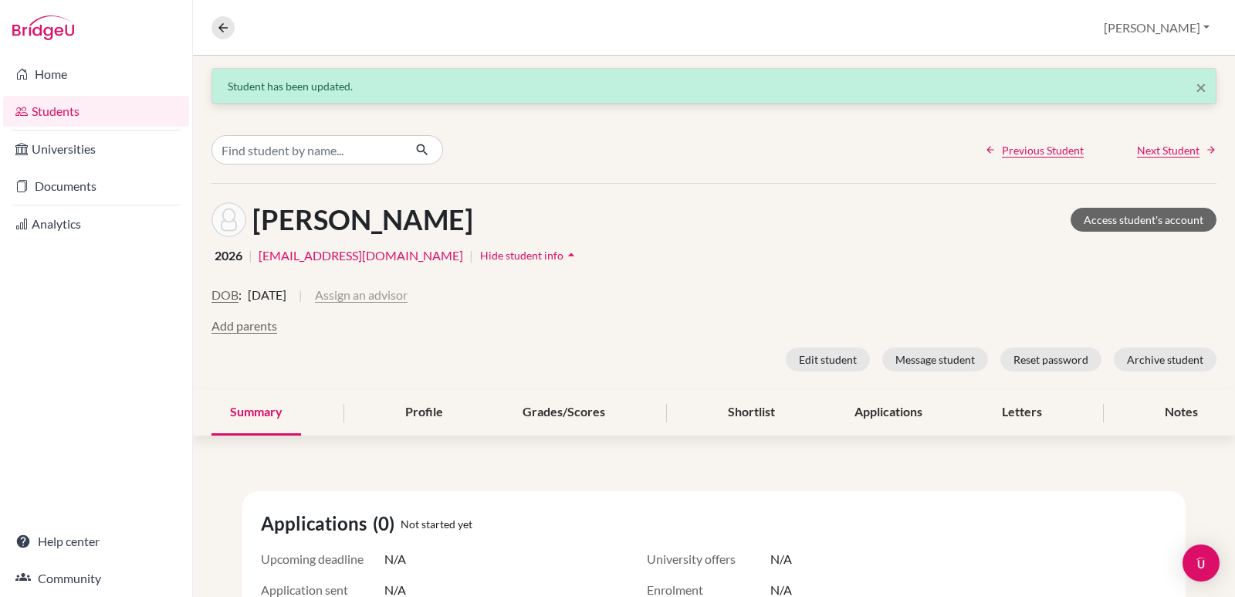
click at [408, 293] on button "Assign an advisor" at bounding box center [361, 295] width 93 height 19
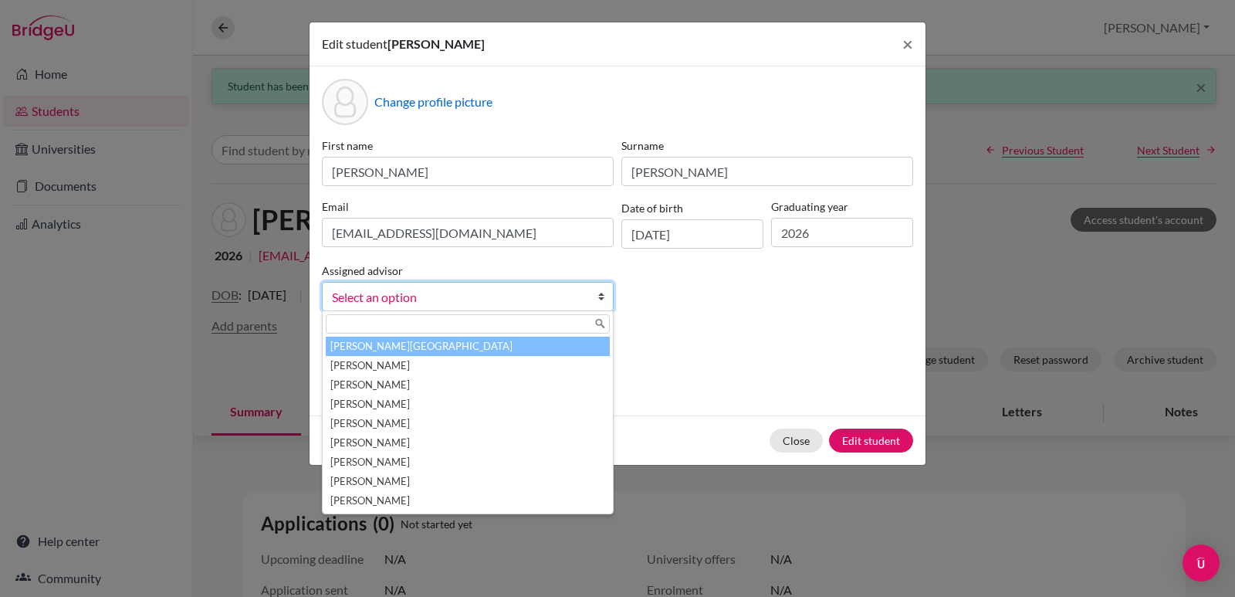
click at [379, 347] on li "Aviles, Yolanda" at bounding box center [468, 346] width 284 height 19
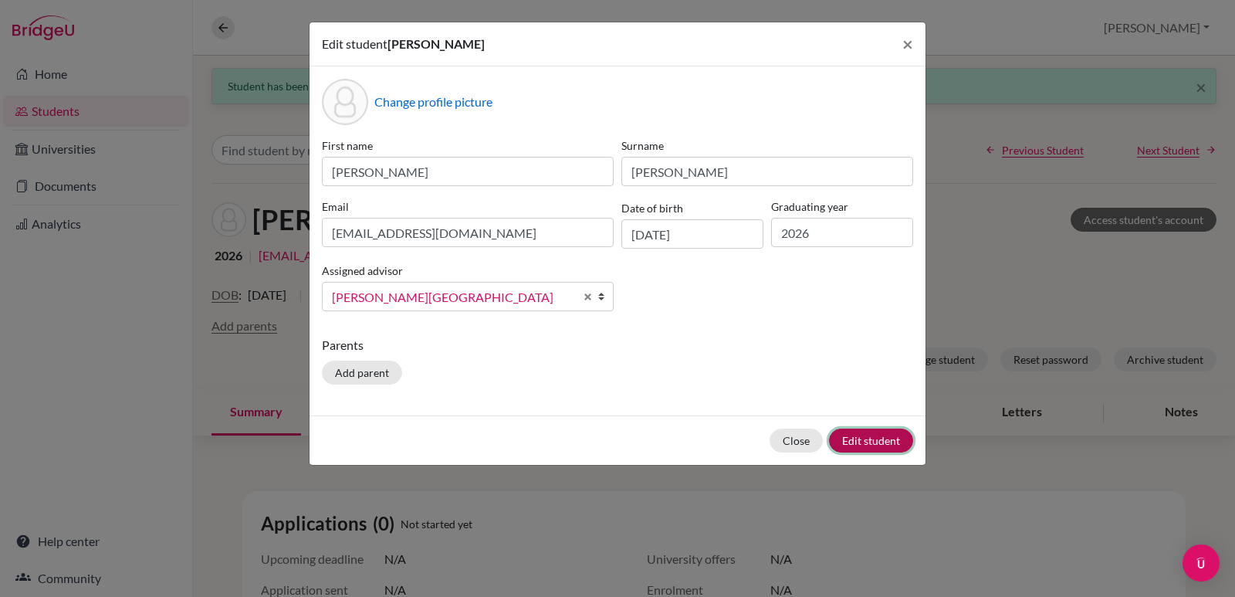
click at [871, 445] on button "Edit student" at bounding box center [871, 440] width 84 height 24
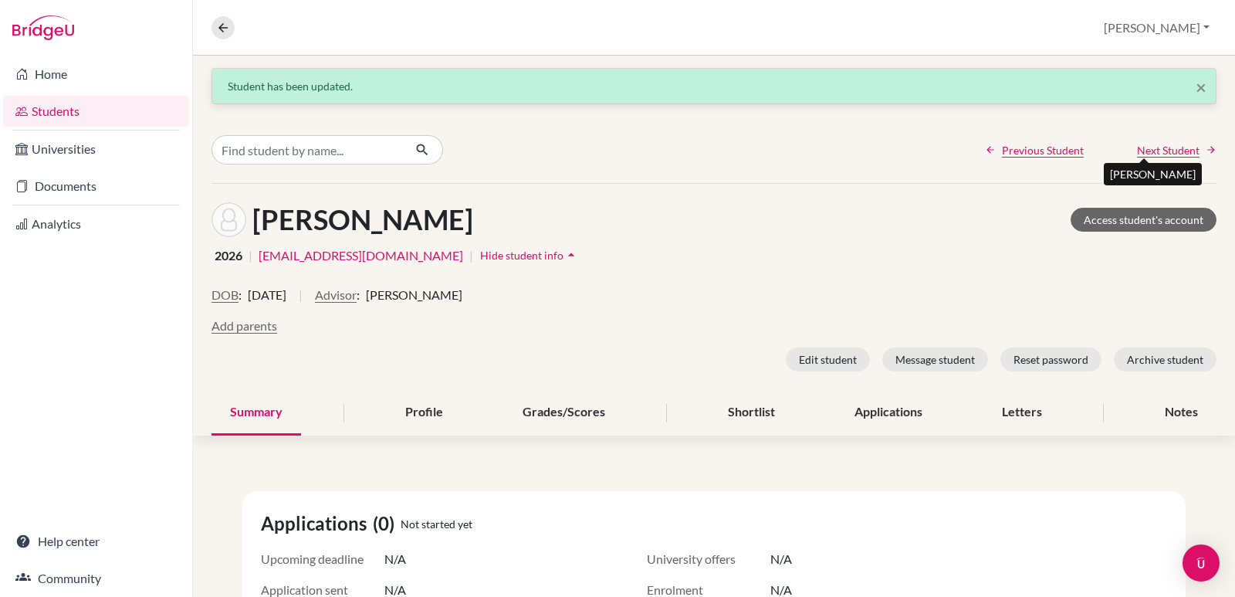
click at [1139, 154] on span "Next Student" at bounding box center [1168, 150] width 63 height 16
click at [357, 296] on button "Advisor" at bounding box center [336, 295] width 42 height 19
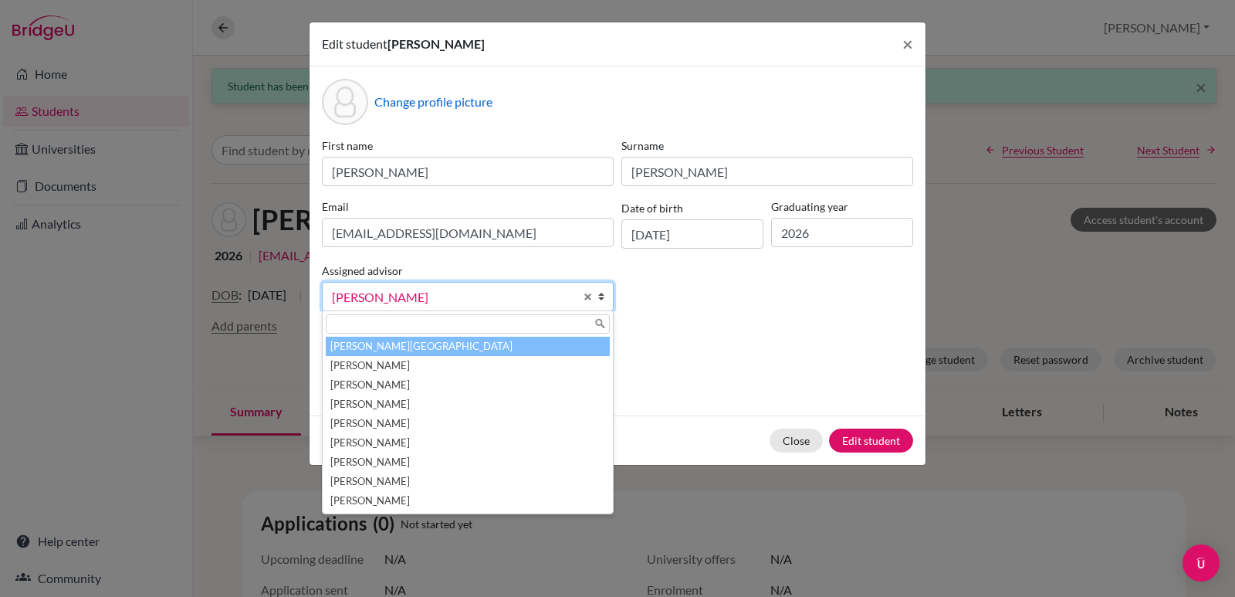
click at [377, 344] on li "Aviles, Yolanda" at bounding box center [468, 346] width 284 height 19
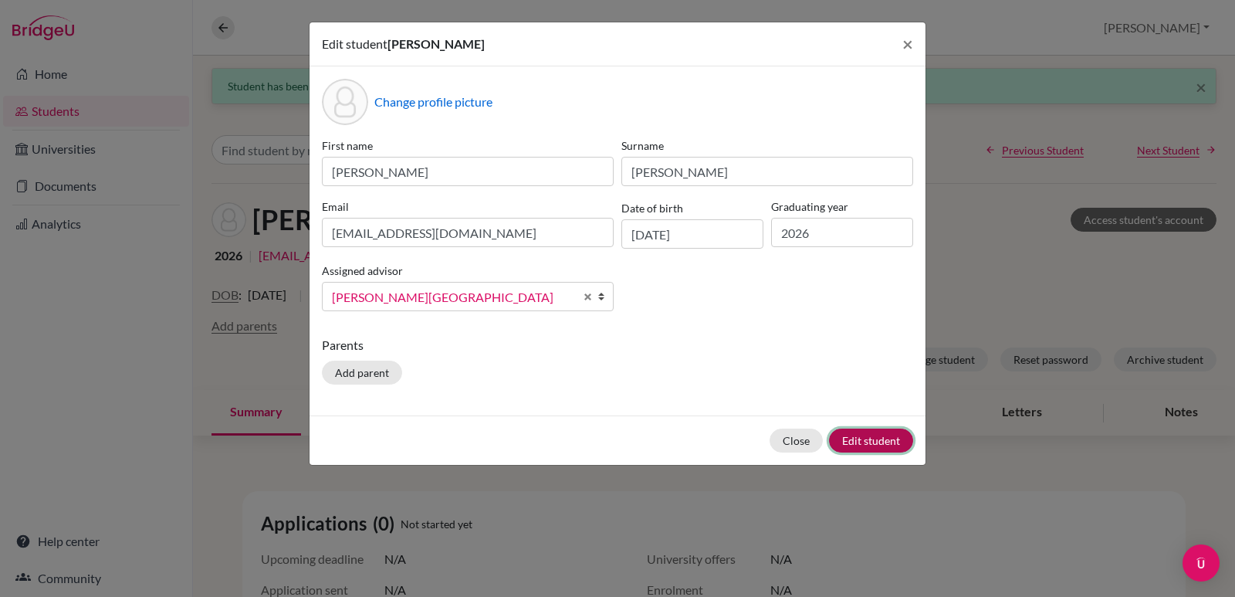
click at [861, 436] on button "Edit student" at bounding box center [871, 440] width 84 height 24
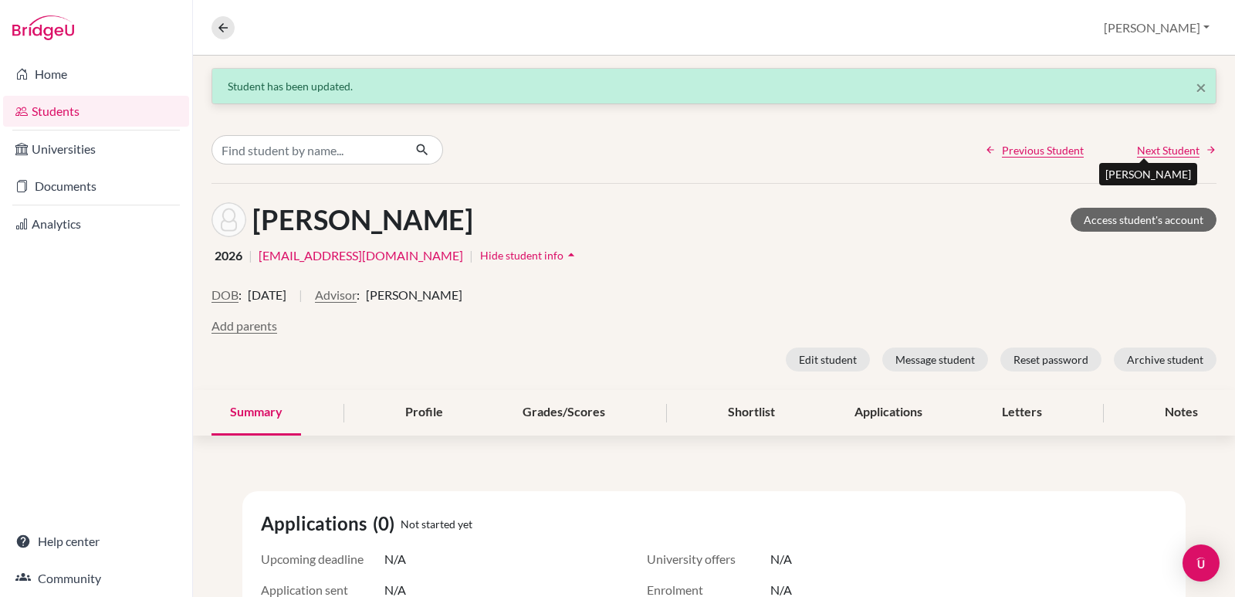
click at [1143, 153] on span "Next Student" at bounding box center [1168, 150] width 63 height 16
click at [310, 298] on button "Advisor" at bounding box center [313, 295] width 42 height 19
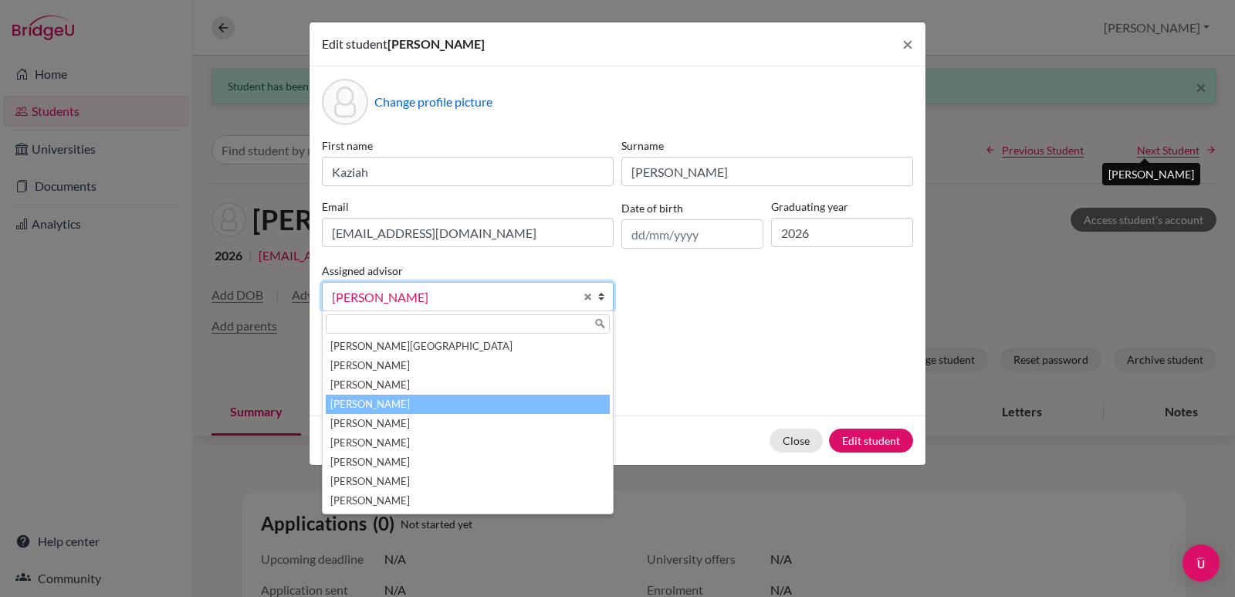
click at [605, 290] on b at bounding box center [604, 296] width 15 height 28
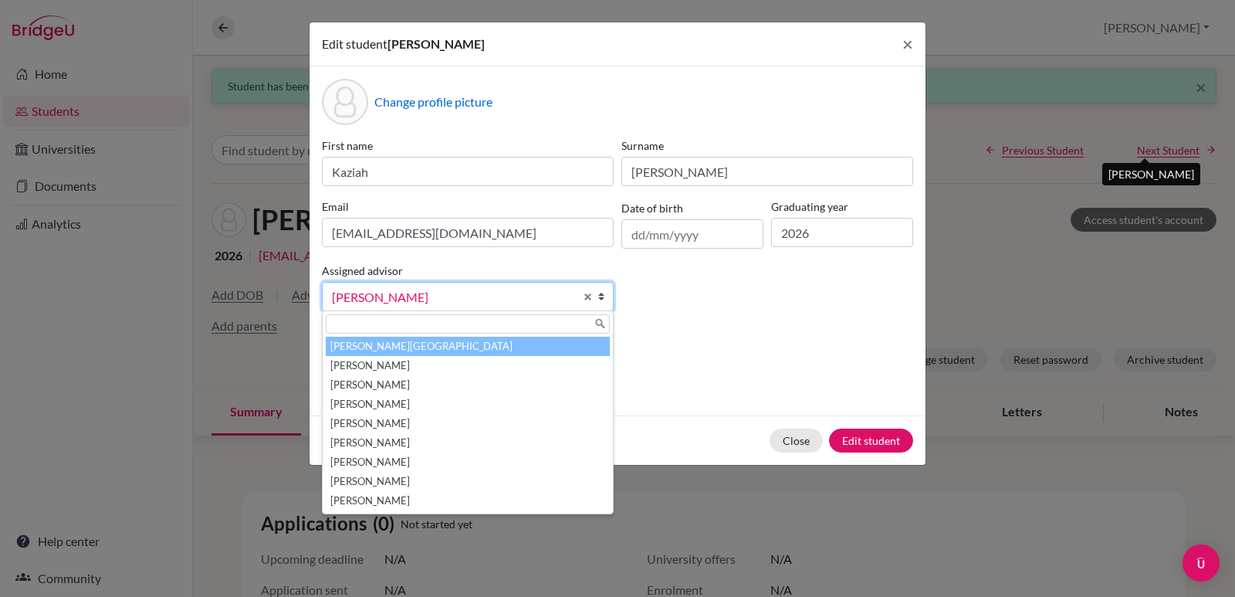
click at [421, 354] on li "Aviles, Yolanda" at bounding box center [468, 346] width 284 height 19
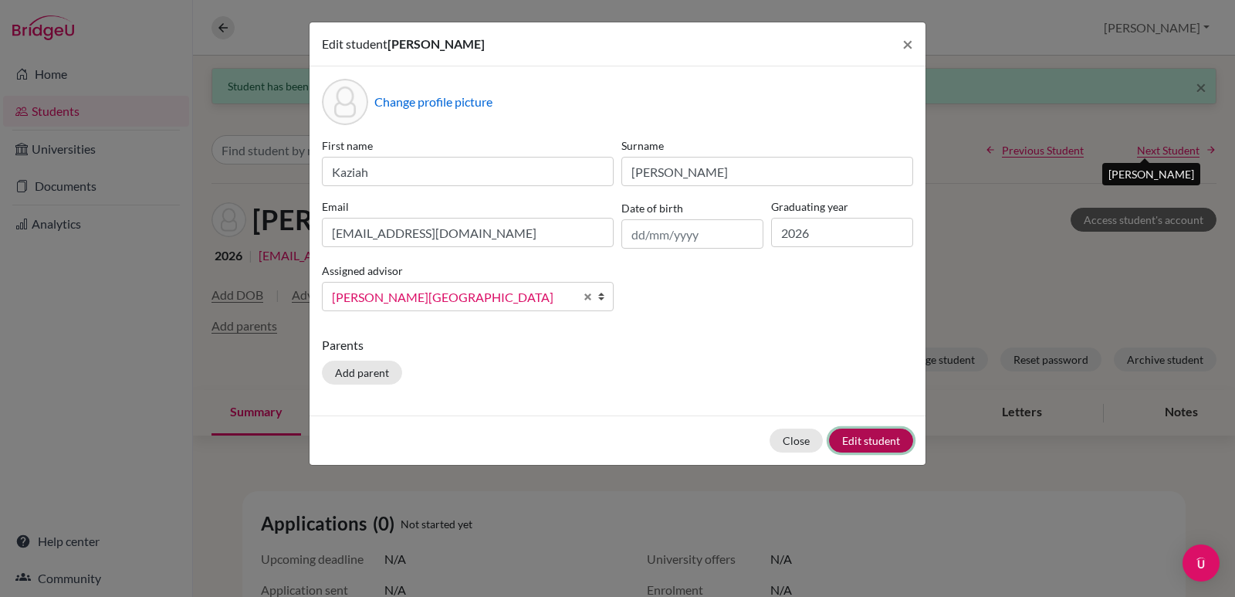
click at [866, 437] on button "Edit student" at bounding box center [871, 440] width 84 height 24
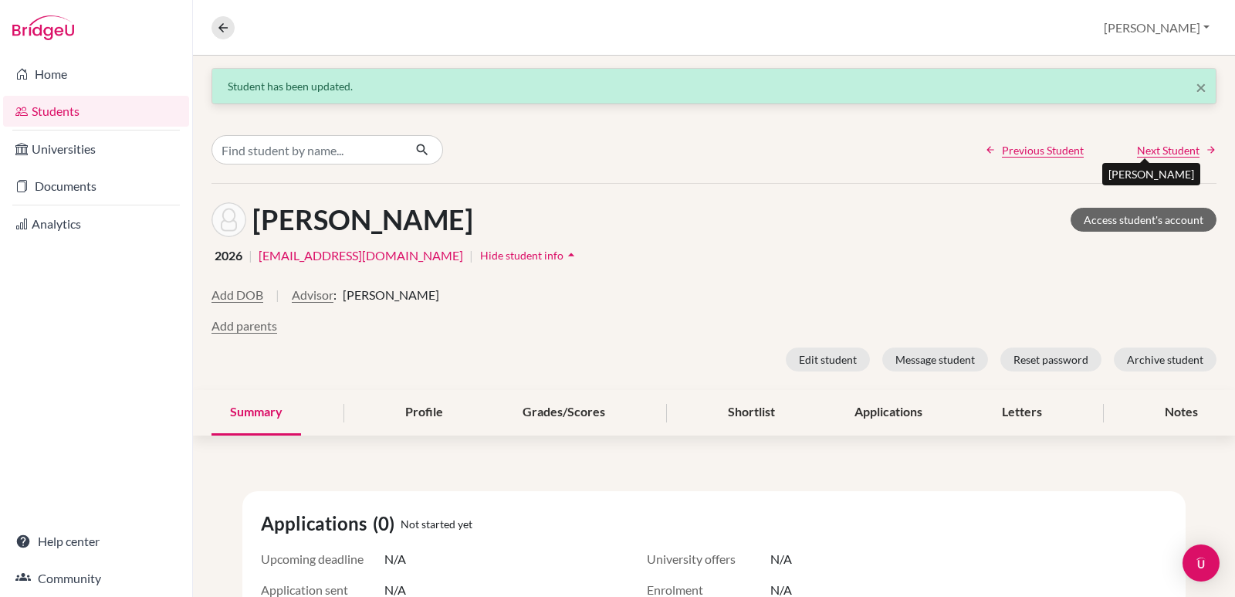
click at [1157, 154] on span "Next Student" at bounding box center [1168, 150] width 63 height 16
click at [313, 297] on button "Advisor" at bounding box center [313, 295] width 42 height 19
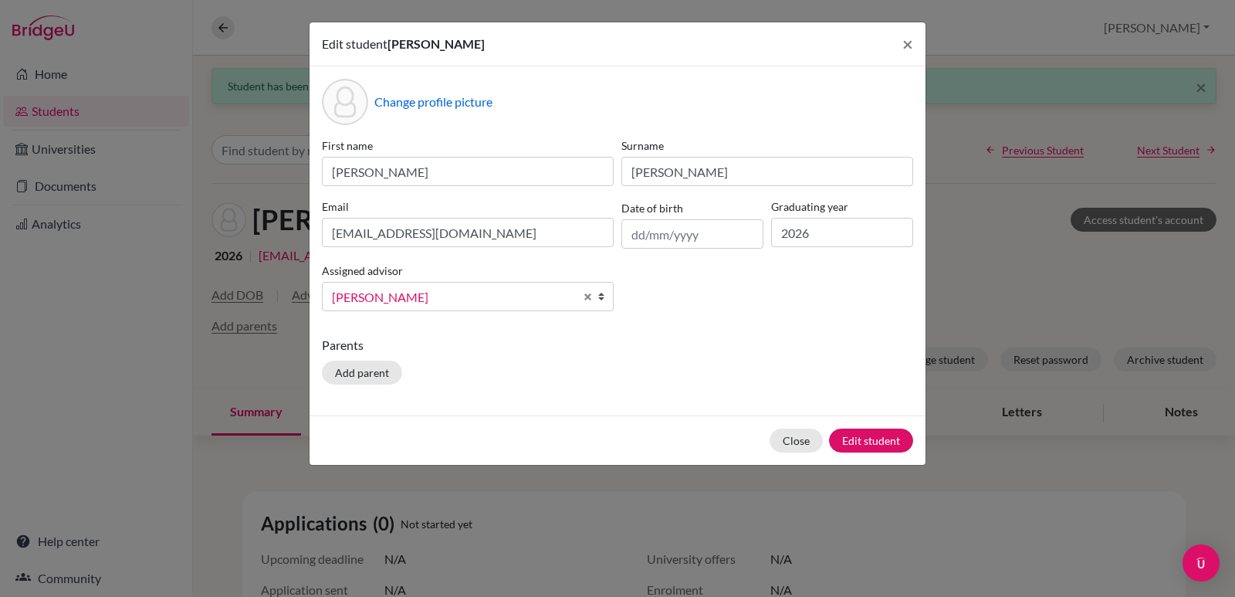
click at [601, 299] on b at bounding box center [604, 296] width 15 height 28
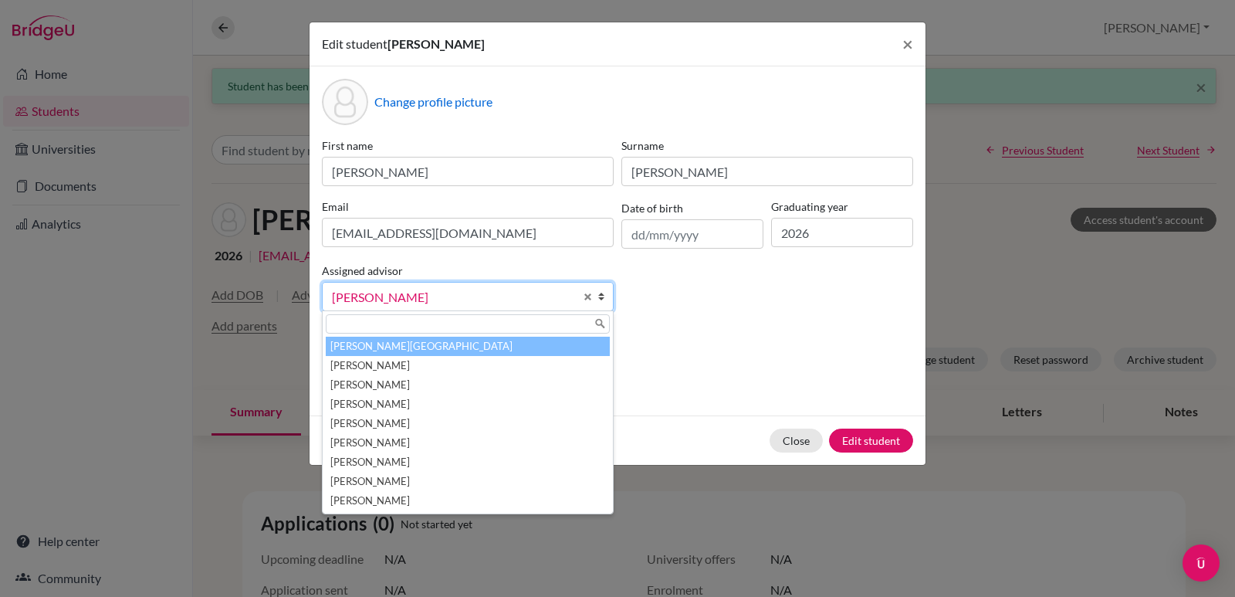
click at [397, 345] on li "Aviles, Yolanda" at bounding box center [468, 346] width 284 height 19
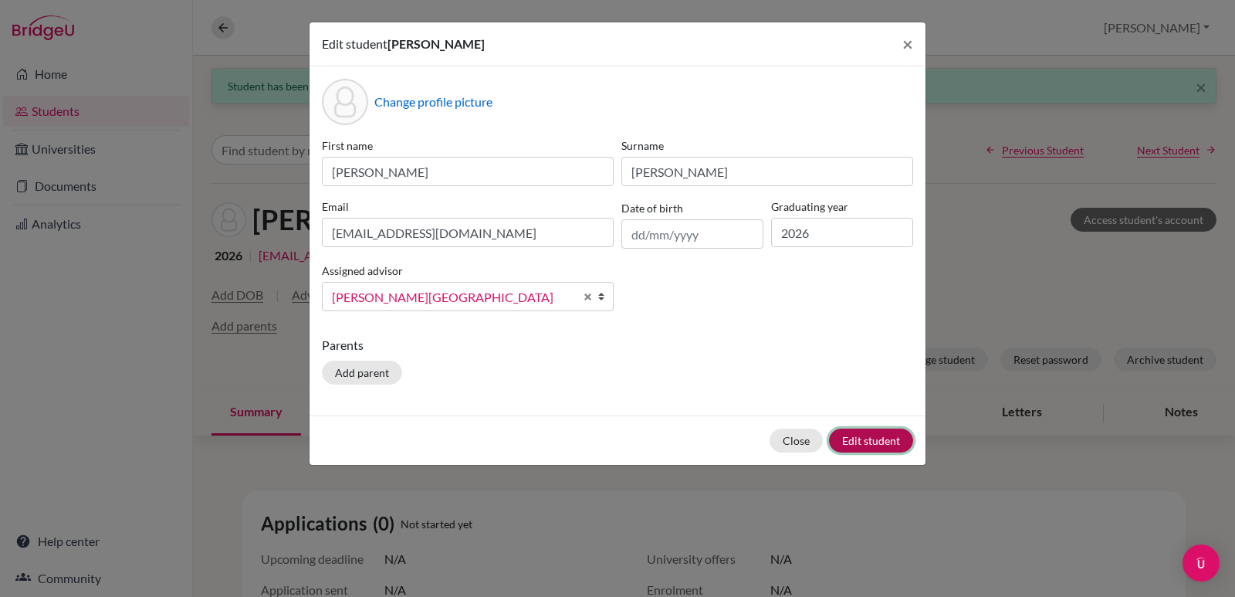
click at [859, 437] on button "Edit student" at bounding box center [871, 440] width 84 height 24
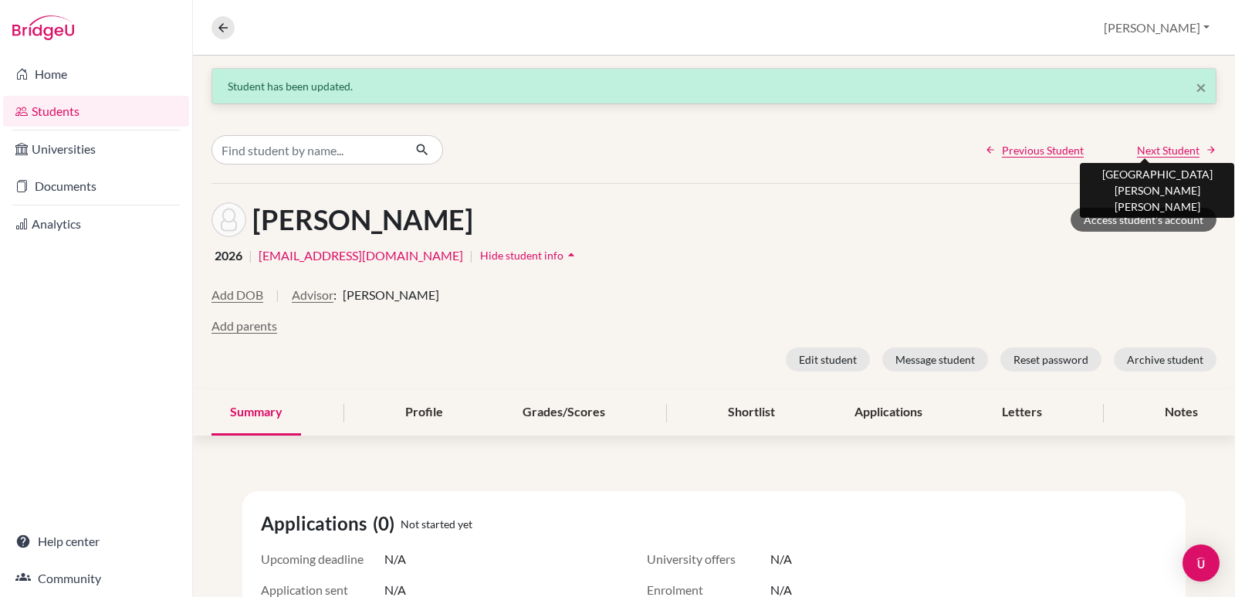
click at [1164, 148] on span "Next Student" at bounding box center [1168, 150] width 63 height 16
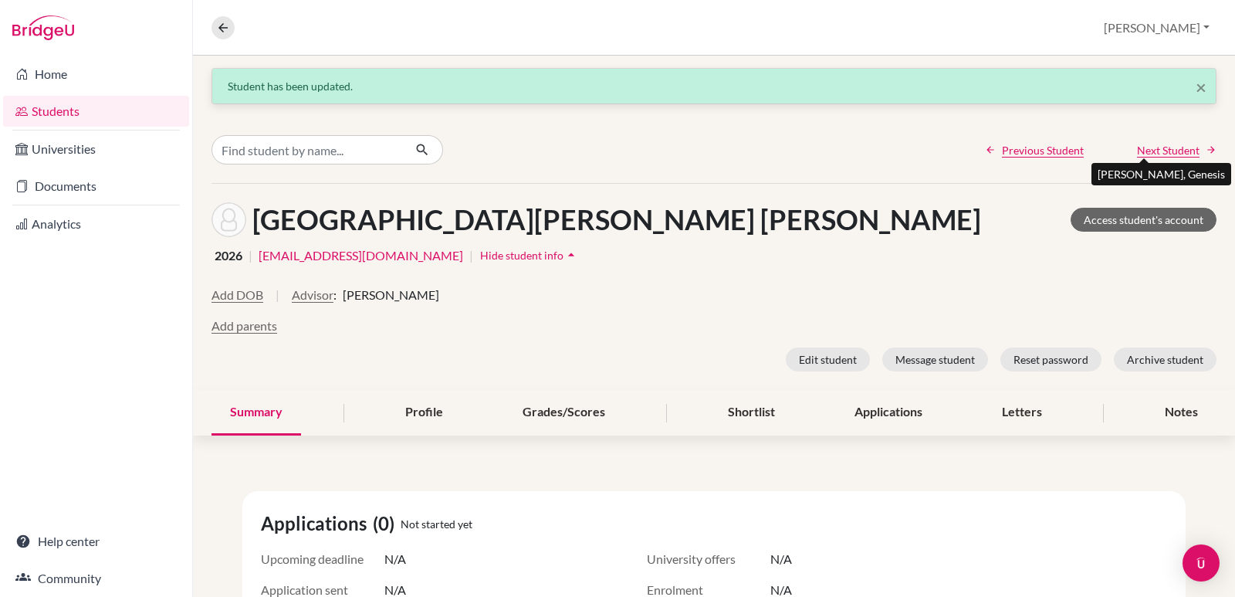
click at [1148, 153] on span "Next Student" at bounding box center [1168, 150] width 63 height 16
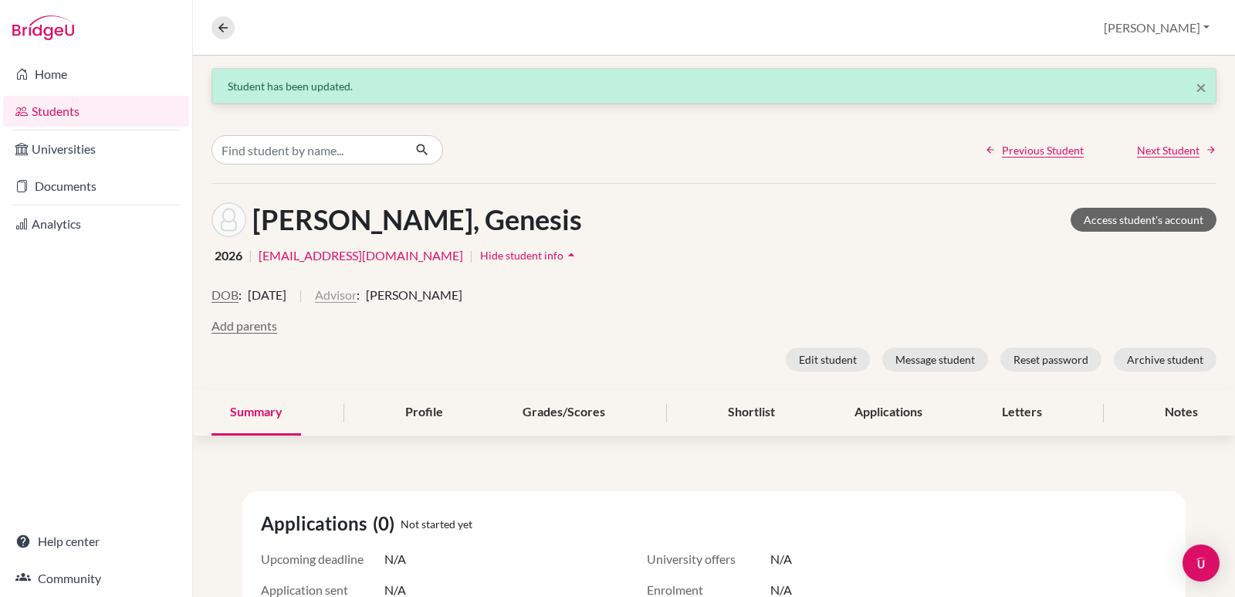
click at [357, 297] on button "Advisor" at bounding box center [336, 295] width 42 height 19
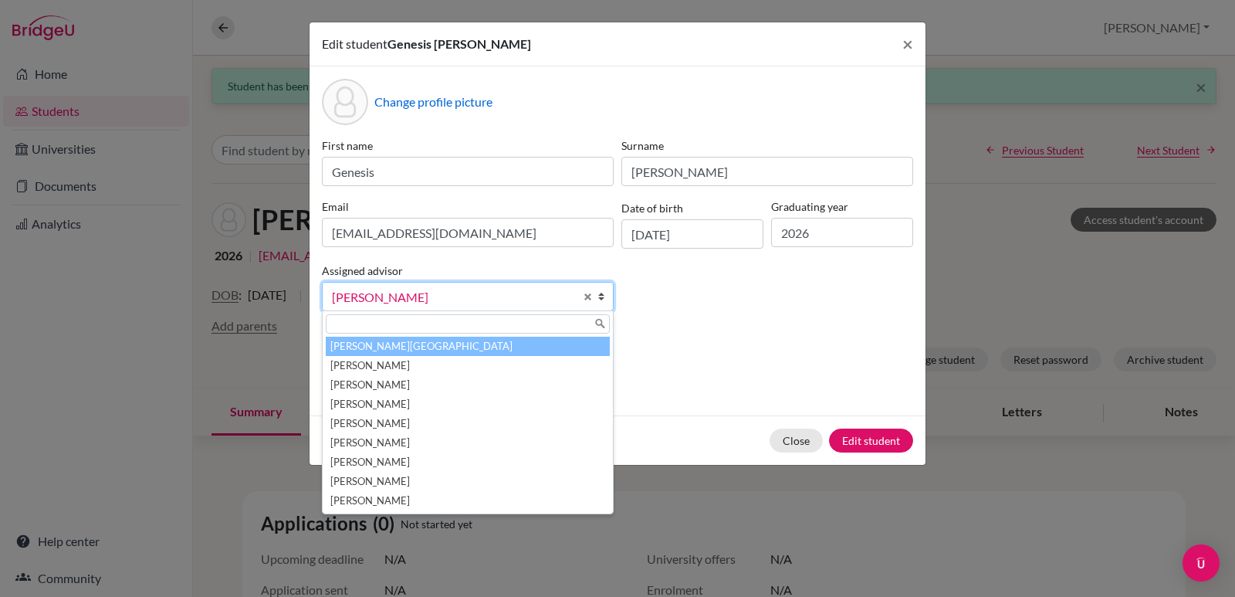
click at [387, 349] on li "Aviles, Yolanda" at bounding box center [468, 346] width 284 height 19
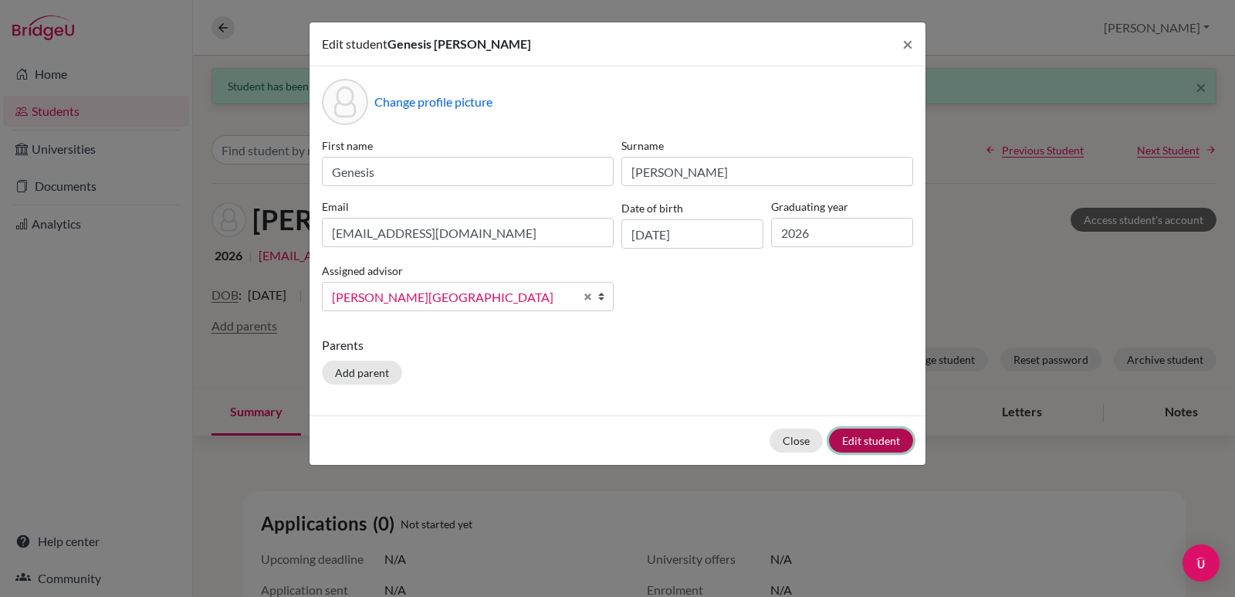
click at [879, 430] on button "Edit student" at bounding box center [871, 440] width 84 height 24
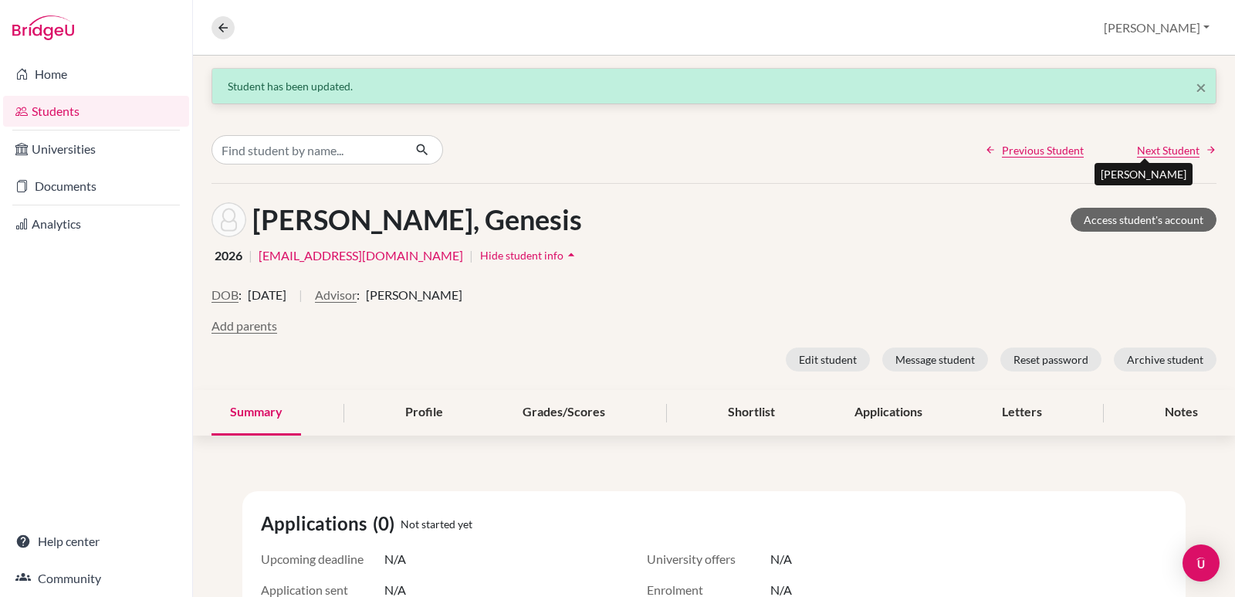
click at [1154, 154] on span "Next Student" at bounding box center [1168, 150] width 63 height 16
click at [306, 292] on button "Advisor" at bounding box center [313, 295] width 42 height 19
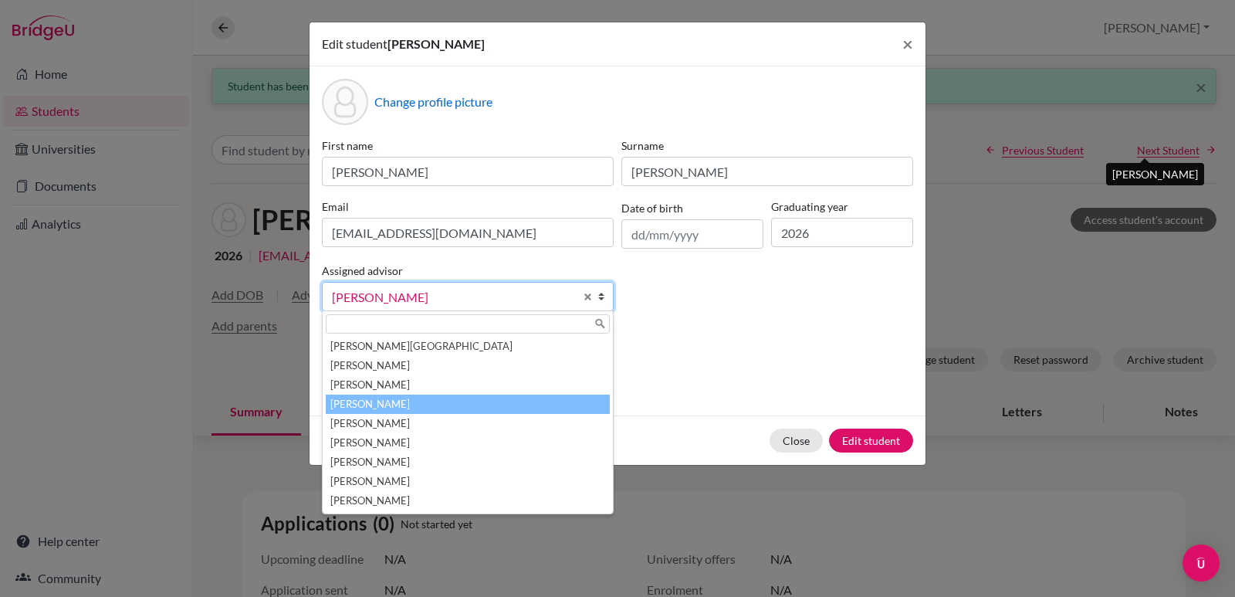
click at [604, 295] on b at bounding box center [604, 296] width 15 height 28
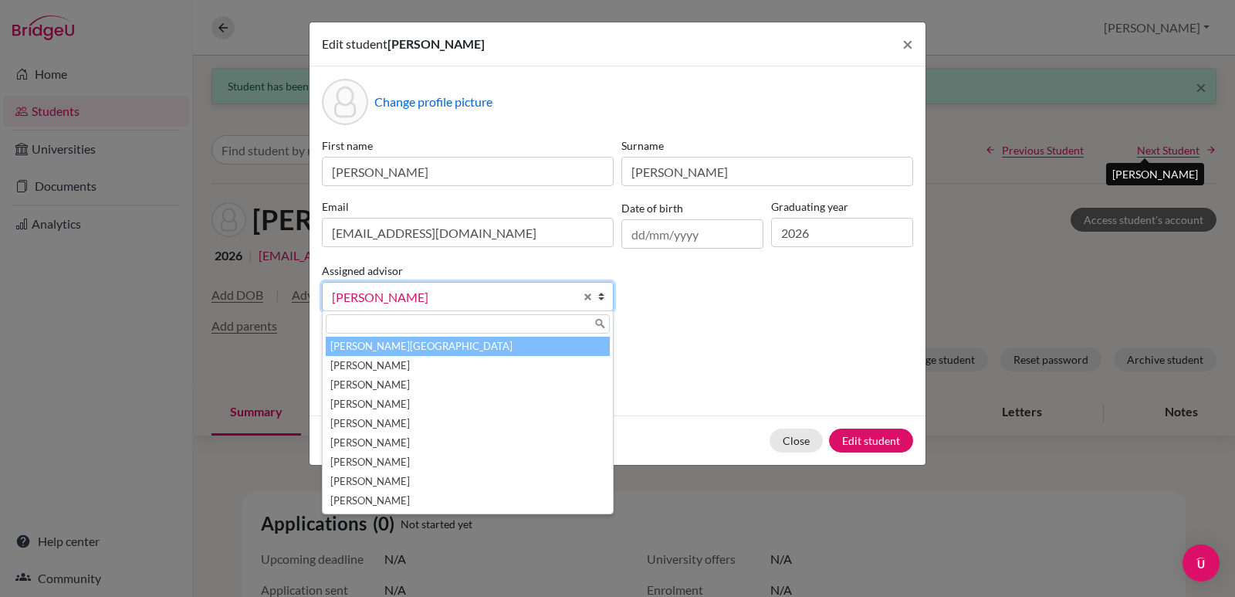
click at [411, 352] on li "Aviles, Yolanda" at bounding box center [468, 346] width 284 height 19
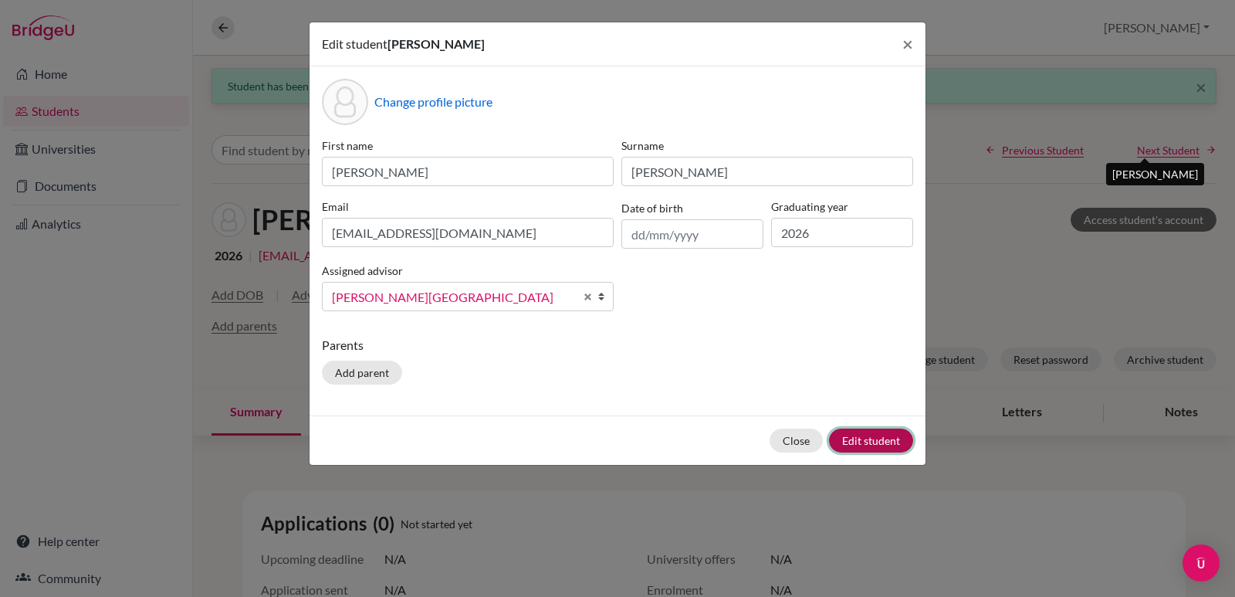
click at [874, 438] on button "Edit student" at bounding box center [871, 440] width 84 height 24
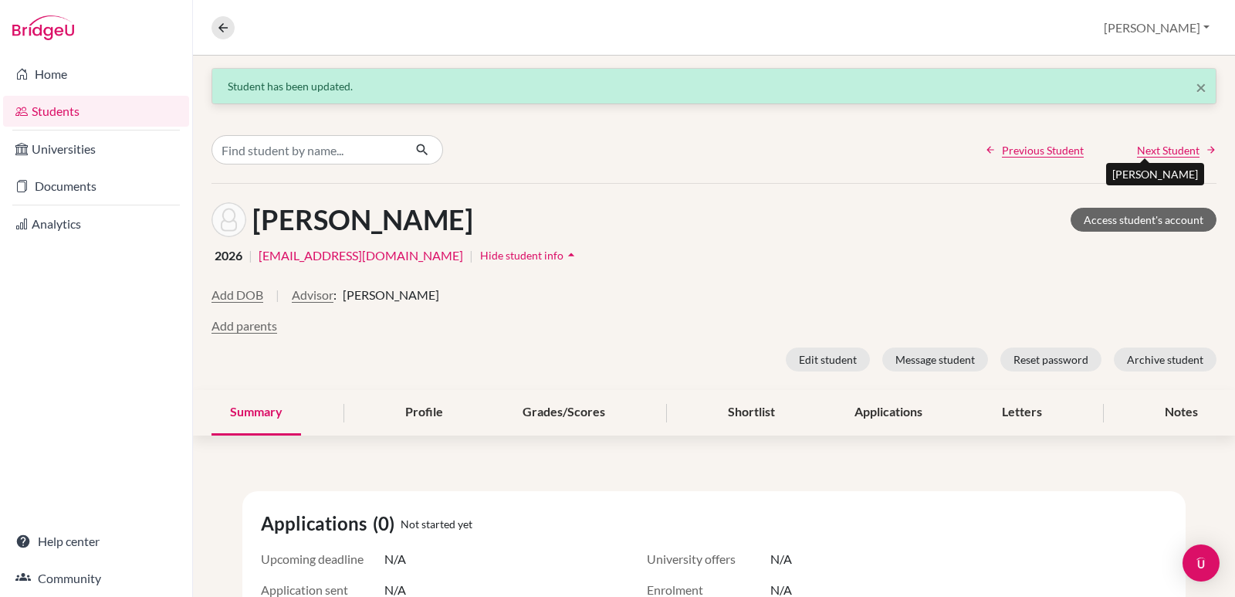
click at [1180, 153] on span "Next Student" at bounding box center [1168, 150] width 63 height 16
click at [320, 293] on button "Advisor" at bounding box center [313, 295] width 42 height 19
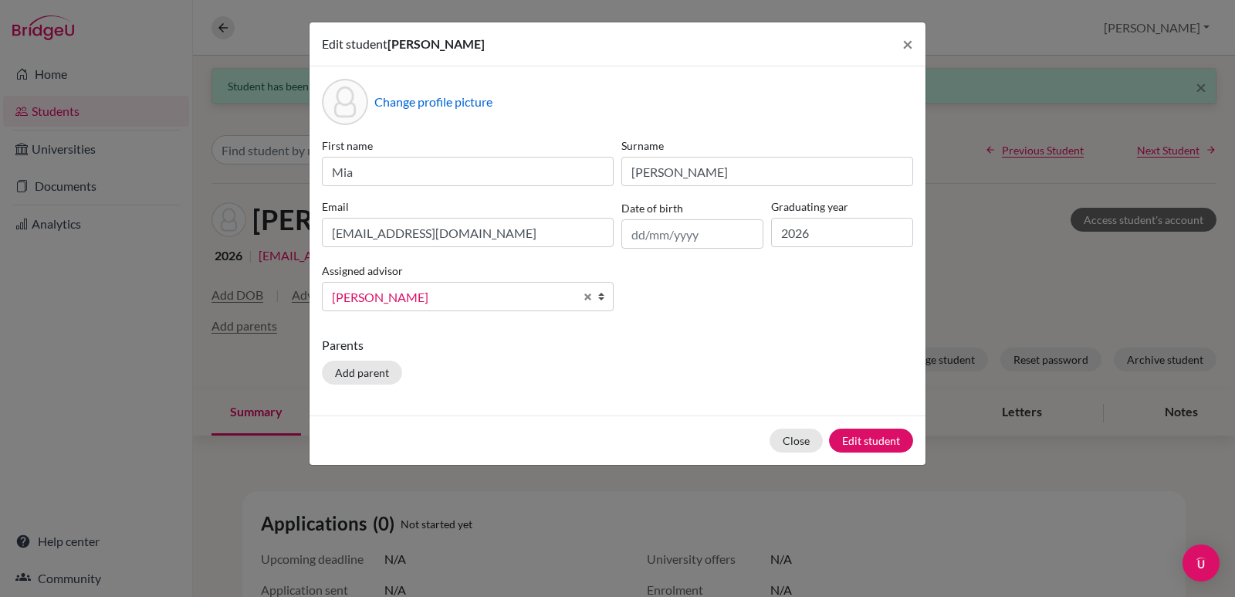
click at [532, 299] on span "Hernandez, Elizabeth" at bounding box center [453, 297] width 242 height 20
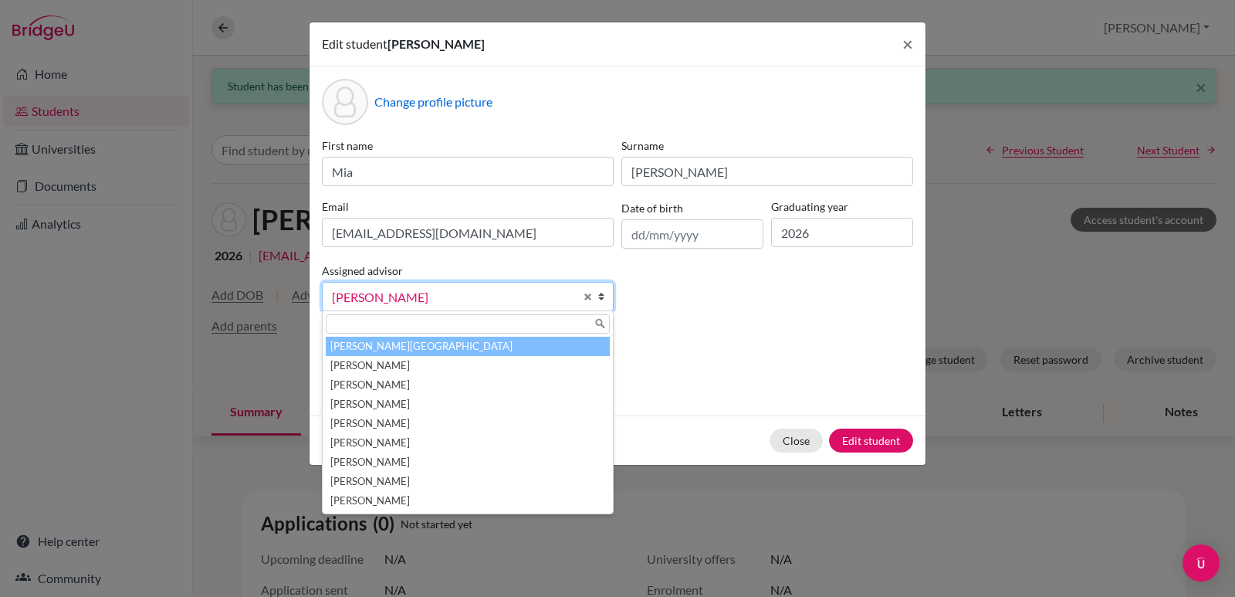
click at [387, 343] on li "Aviles, Yolanda" at bounding box center [468, 346] width 284 height 19
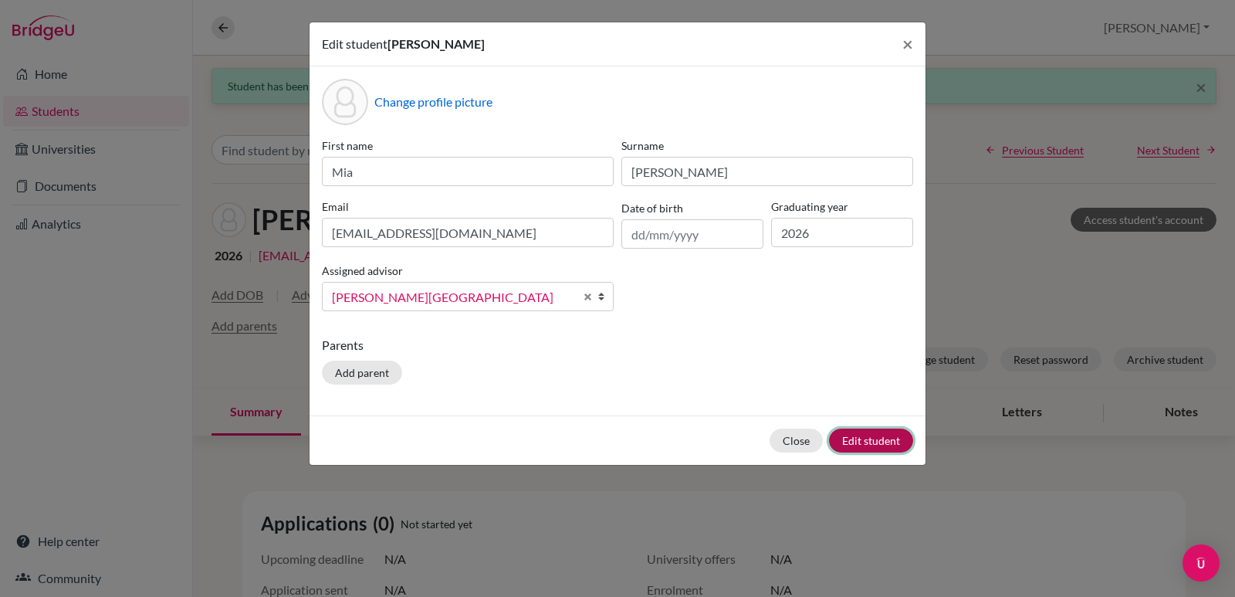
click at [898, 436] on button "Edit student" at bounding box center [871, 440] width 84 height 24
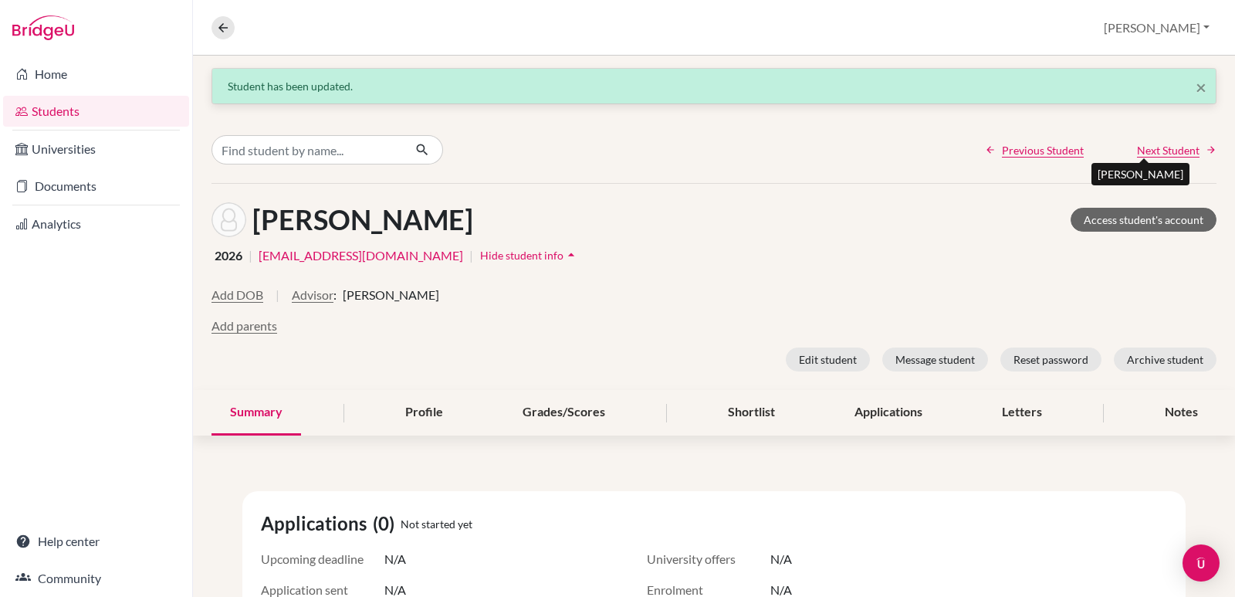
click at [1144, 153] on span "Next Student" at bounding box center [1168, 150] width 63 height 16
click at [319, 297] on button "Advisor" at bounding box center [313, 295] width 42 height 19
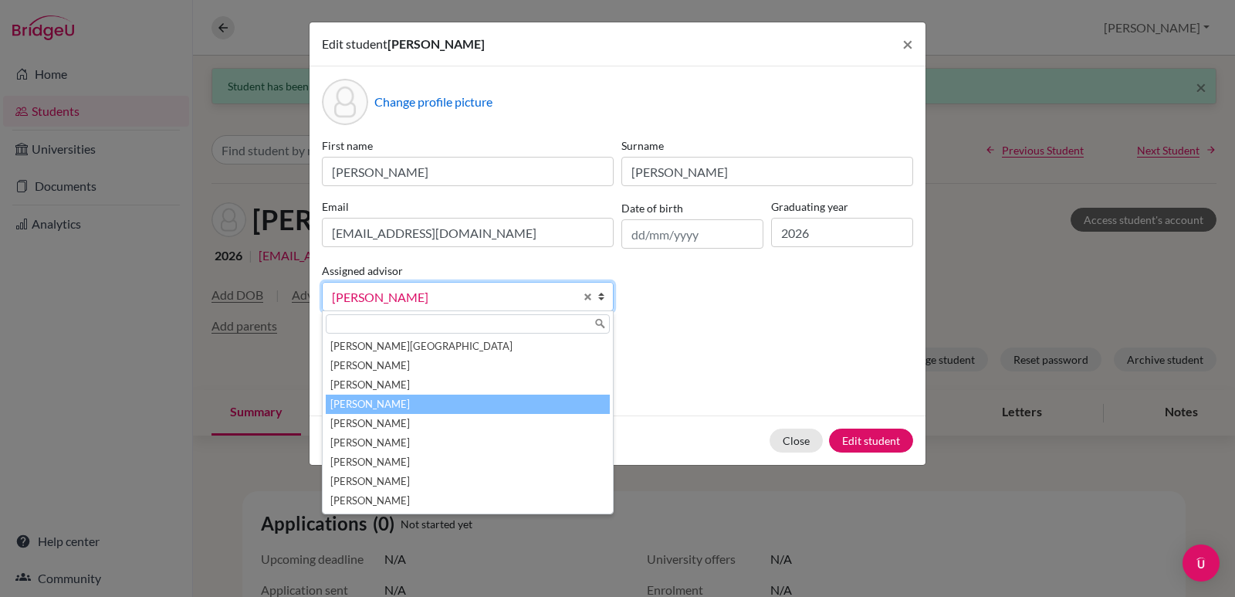
click at [546, 301] on span "Hernandez, Elizabeth" at bounding box center [453, 297] width 242 height 20
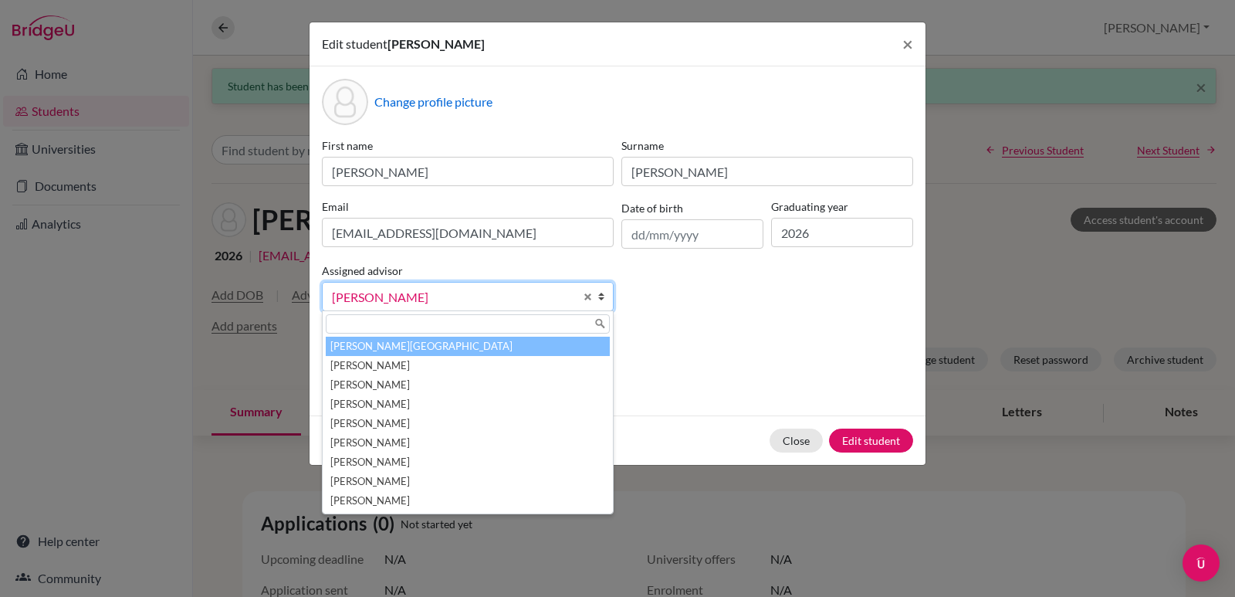
click at [386, 352] on li "Aviles, Yolanda" at bounding box center [468, 346] width 284 height 19
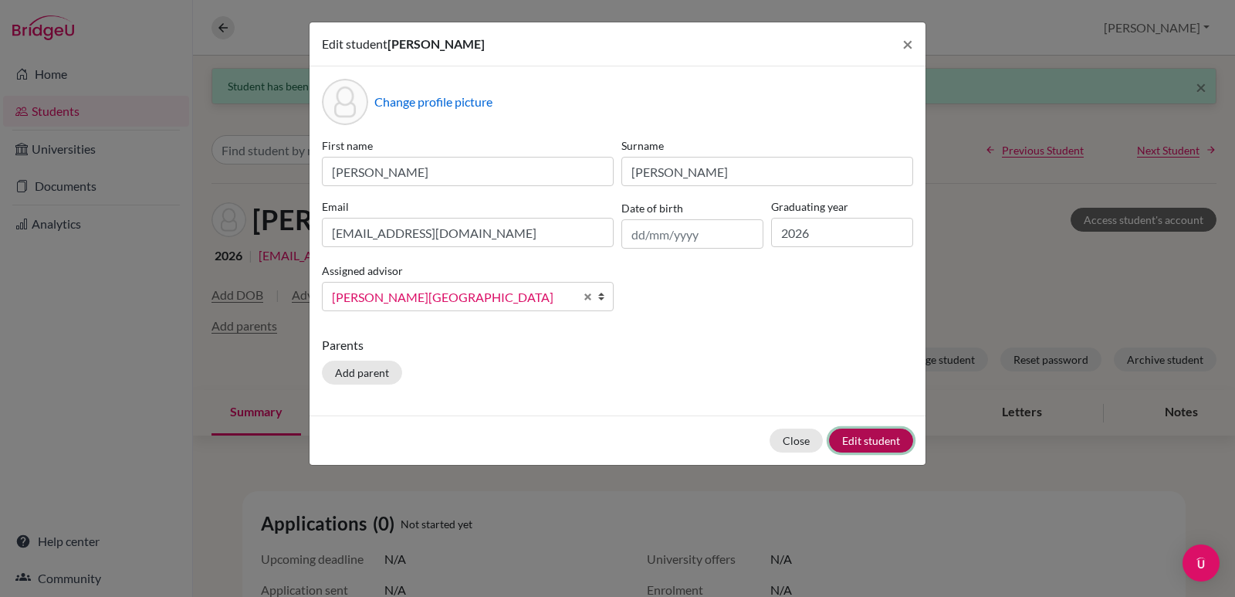
click at [867, 442] on button "Edit student" at bounding box center [871, 440] width 84 height 24
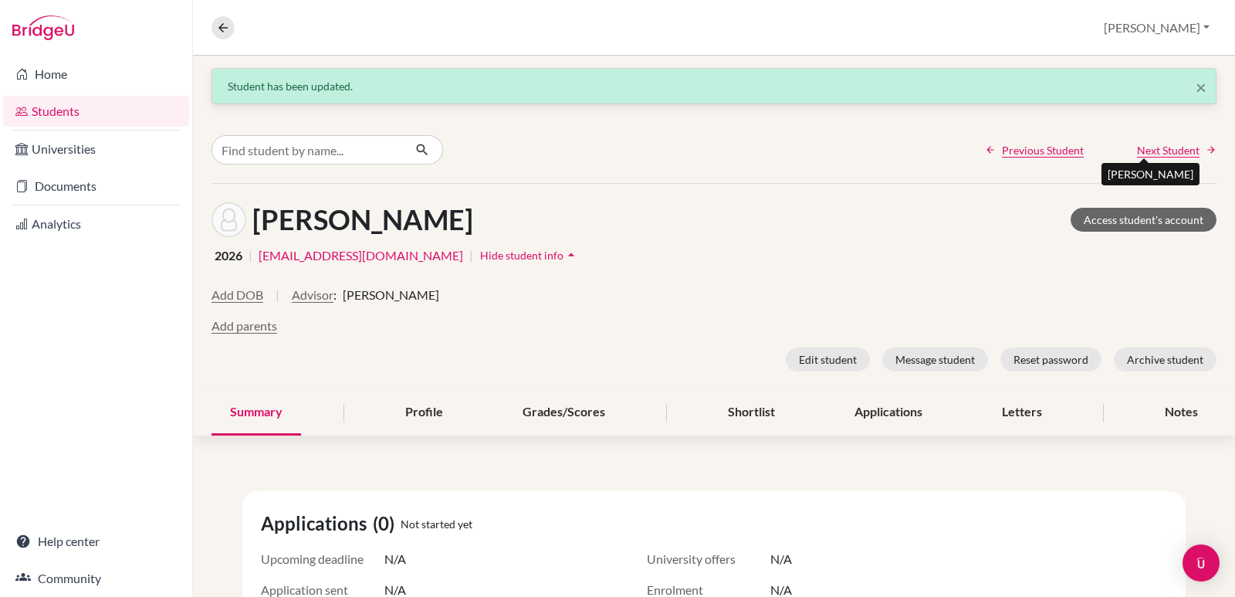
click at [1140, 154] on span "Next Student" at bounding box center [1168, 150] width 63 height 16
click at [357, 296] on button "Advisor" at bounding box center [336, 295] width 42 height 19
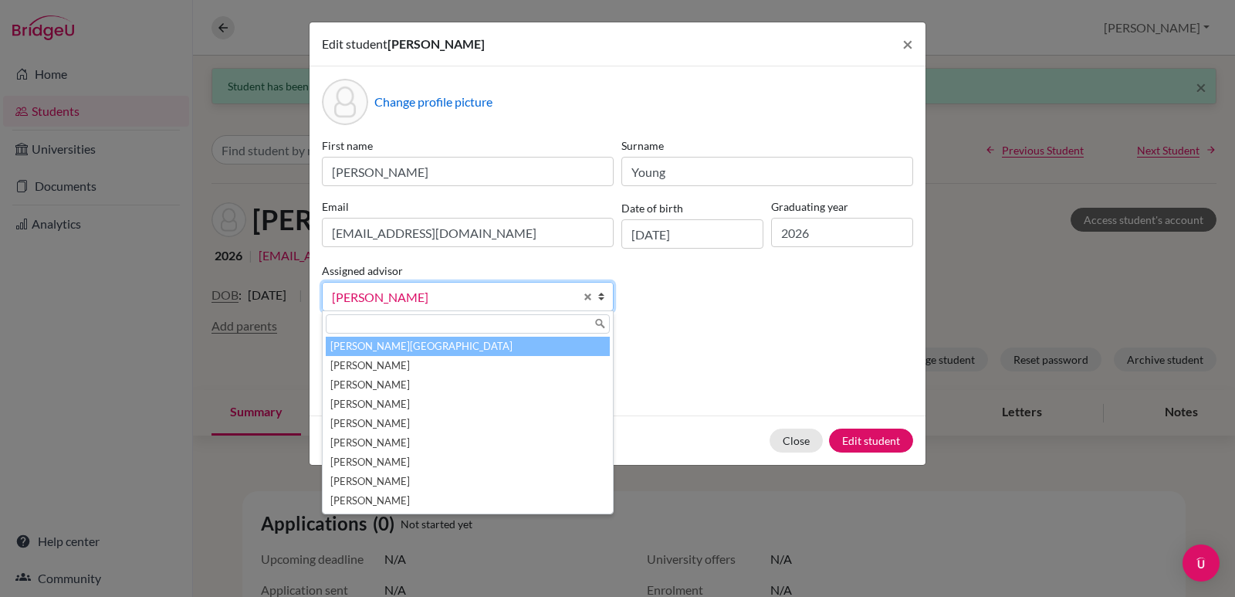
click at [380, 343] on li "Aviles, Yolanda" at bounding box center [468, 346] width 284 height 19
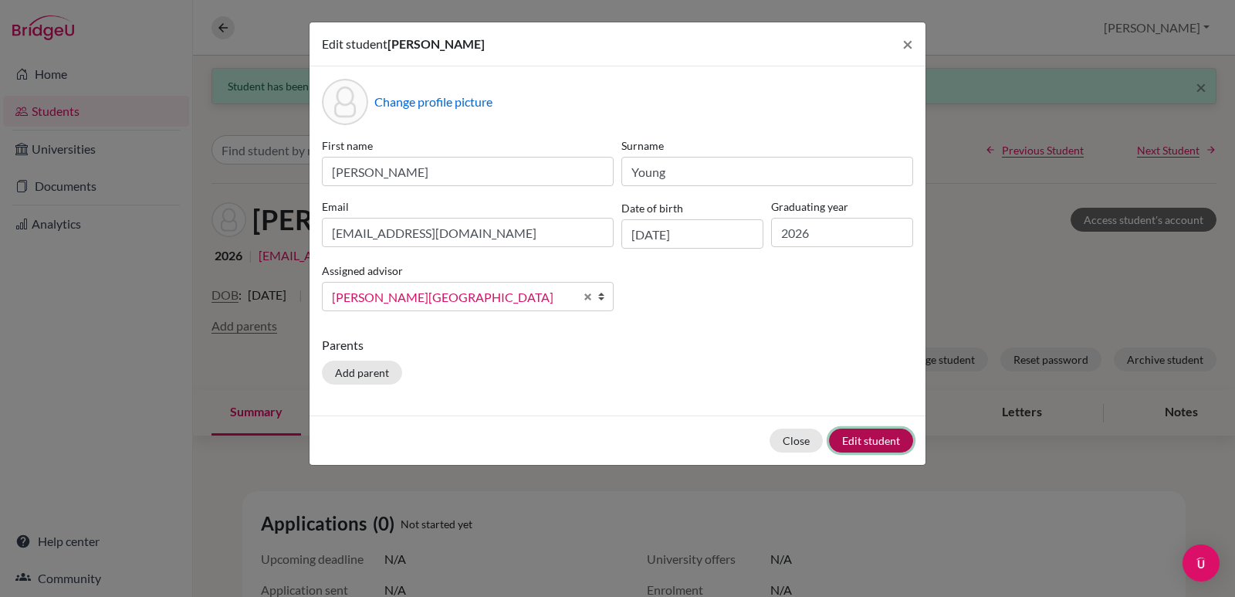
click at [883, 444] on button "Edit student" at bounding box center [871, 440] width 84 height 24
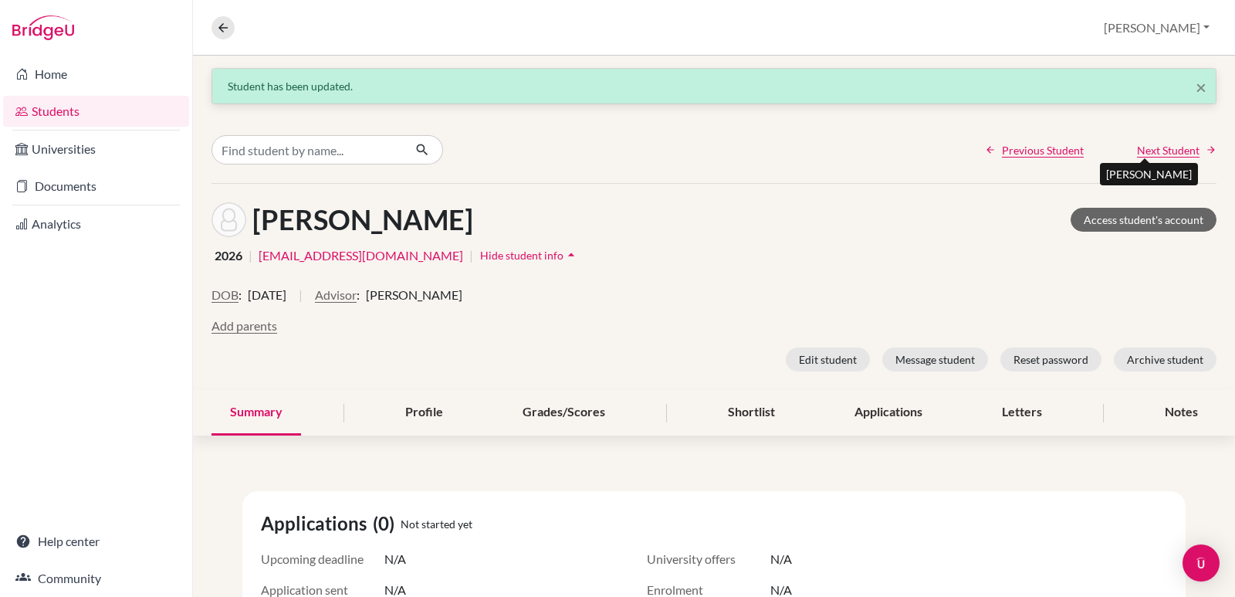
click at [1137, 154] on span "Next Student" at bounding box center [1168, 150] width 63 height 16
click at [357, 294] on button "Advisor" at bounding box center [336, 295] width 42 height 19
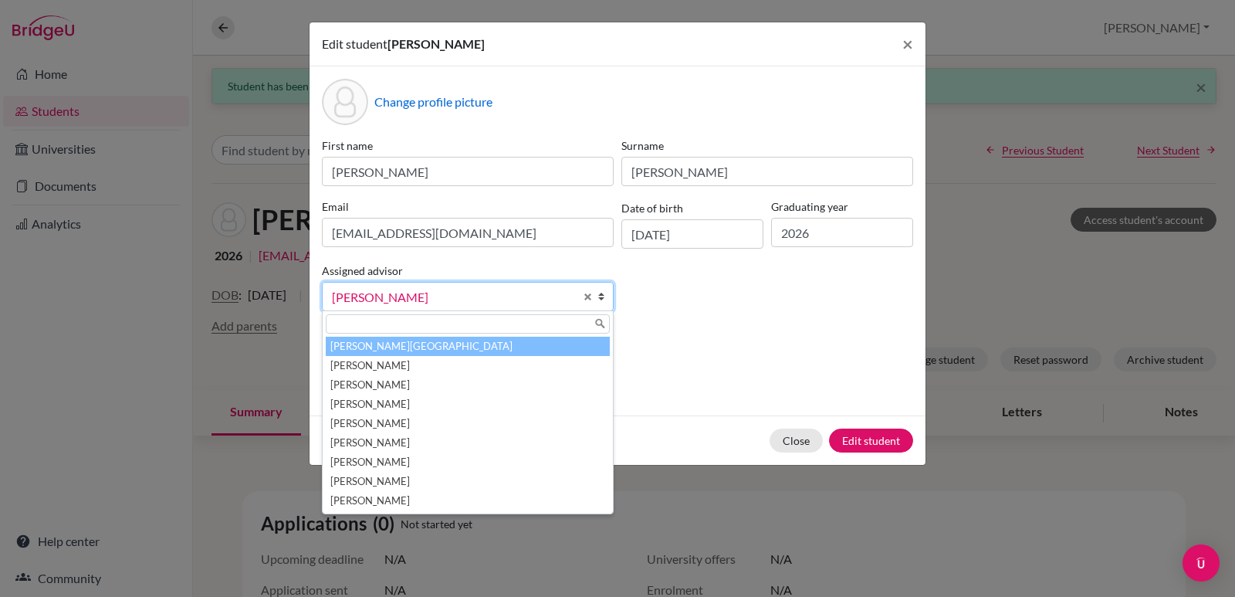
click at [357, 343] on li "Aviles, Yolanda" at bounding box center [468, 346] width 284 height 19
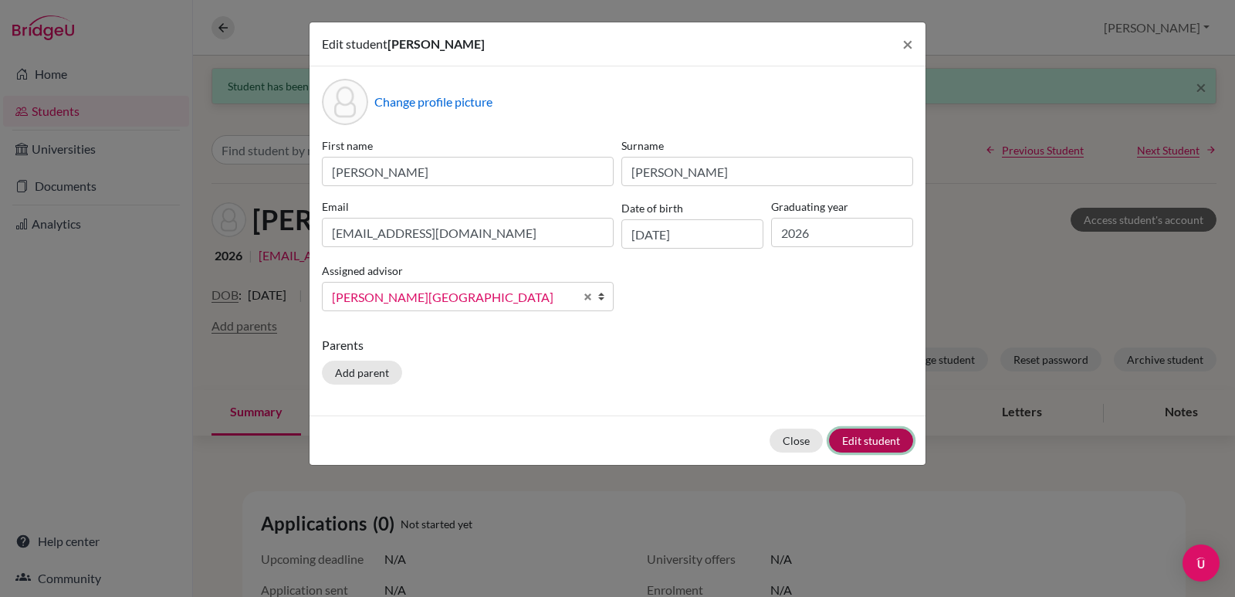
click at [867, 436] on button "Edit student" at bounding box center [871, 440] width 84 height 24
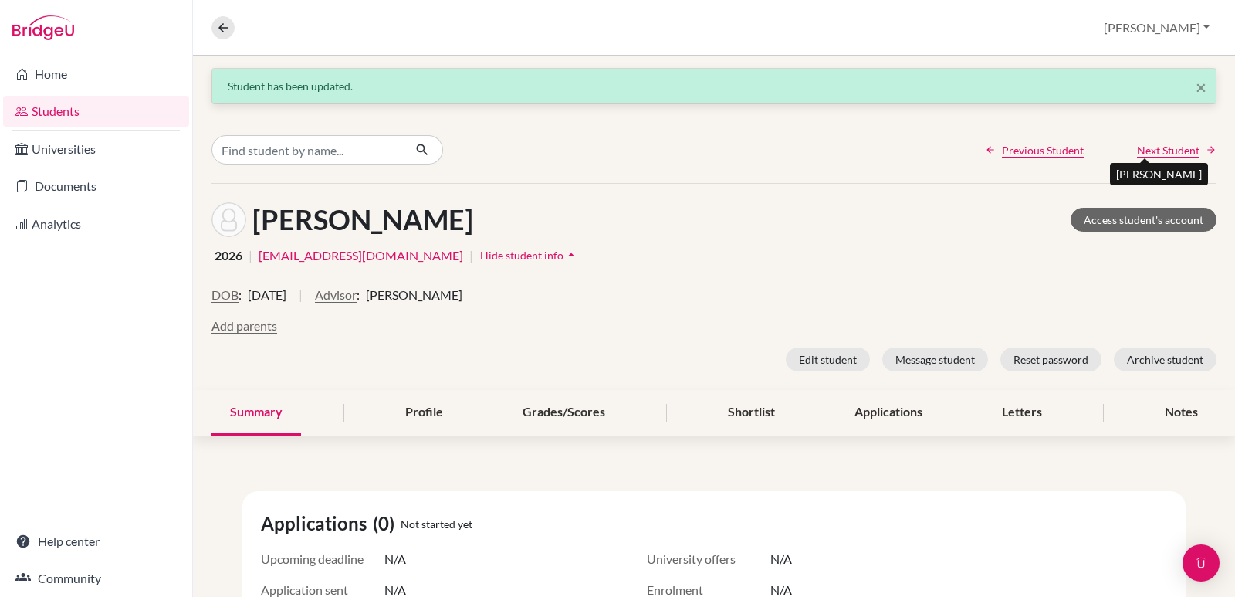
click at [1141, 148] on span "Next Student" at bounding box center [1168, 150] width 63 height 16
click at [357, 297] on button "Advisor" at bounding box center [336, 295] width 42 height 19
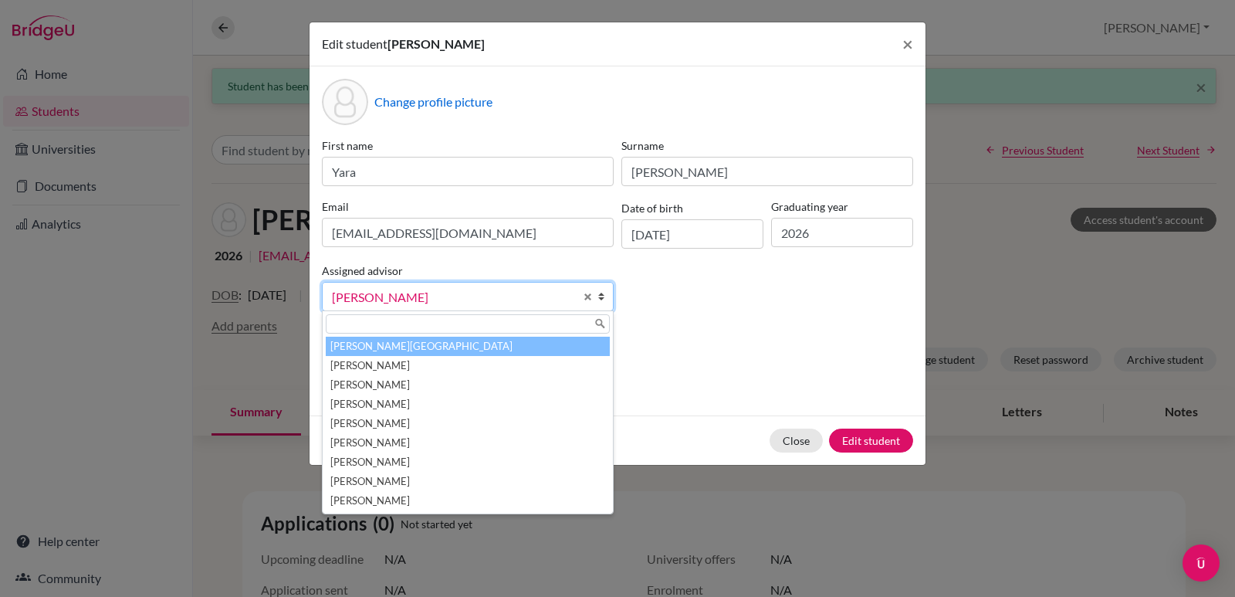
click at [352, 353] on li "Aviles, Yolanda" at bounding box center [468, 346] width 284 height 19
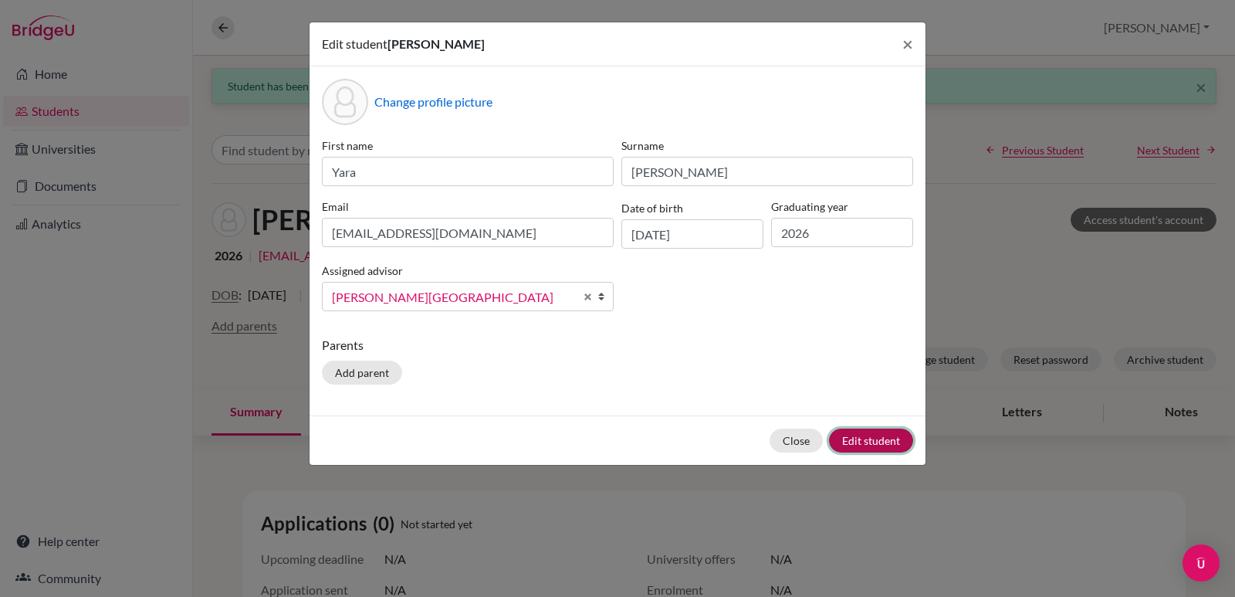
click at [856, 444] on button "Edit student" at bounding box center [871, 440] width 84 height 24
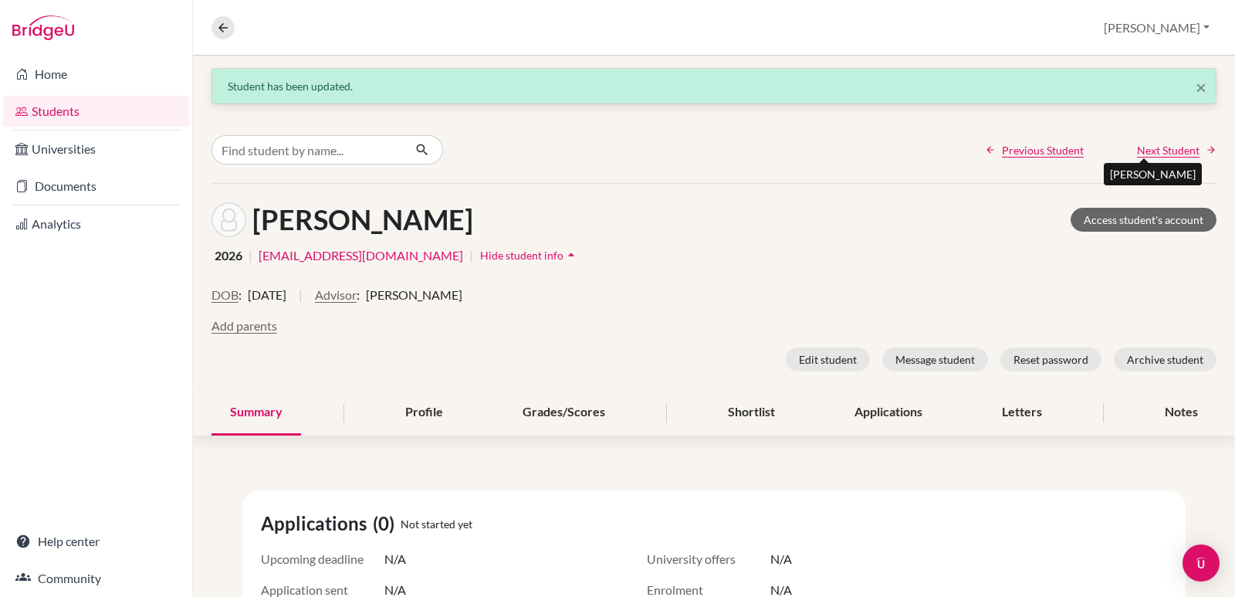
click at [1144, 150] on span "Next Student" at bounding box center [1168, 150] width 63 height 16
click at [313, 295] on button "Advisor" at bounding box center [313, 295] width 42 height 19
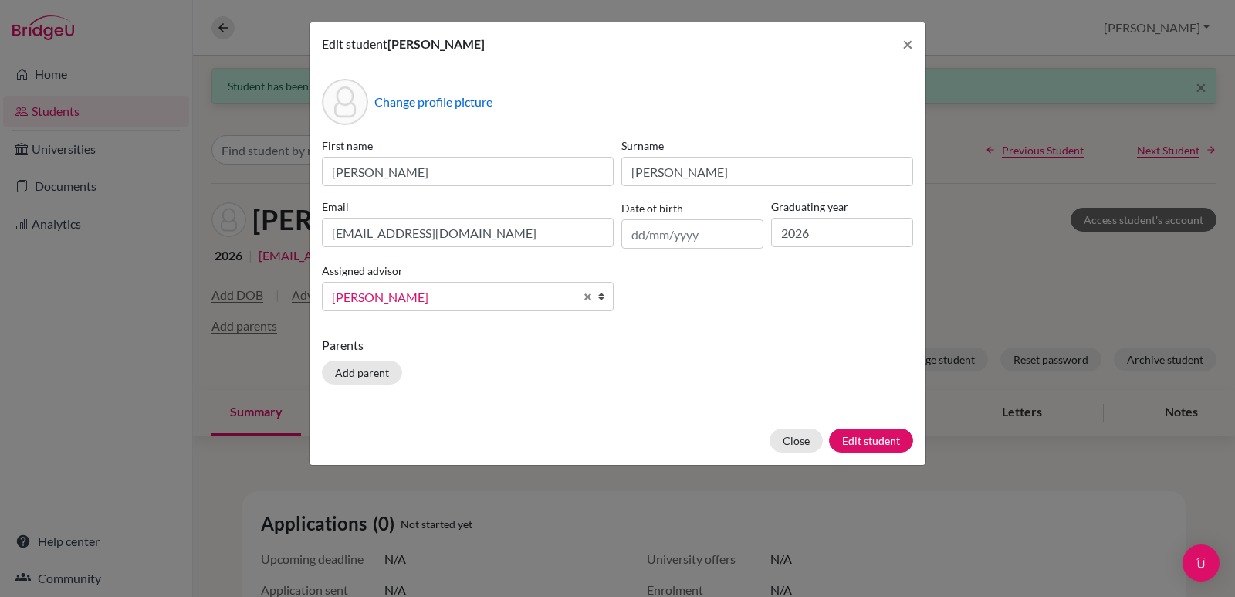
click at [549, 296] on span "Hernandez, Elizabeth" at bounding box center [453, 297] width 242 height 20
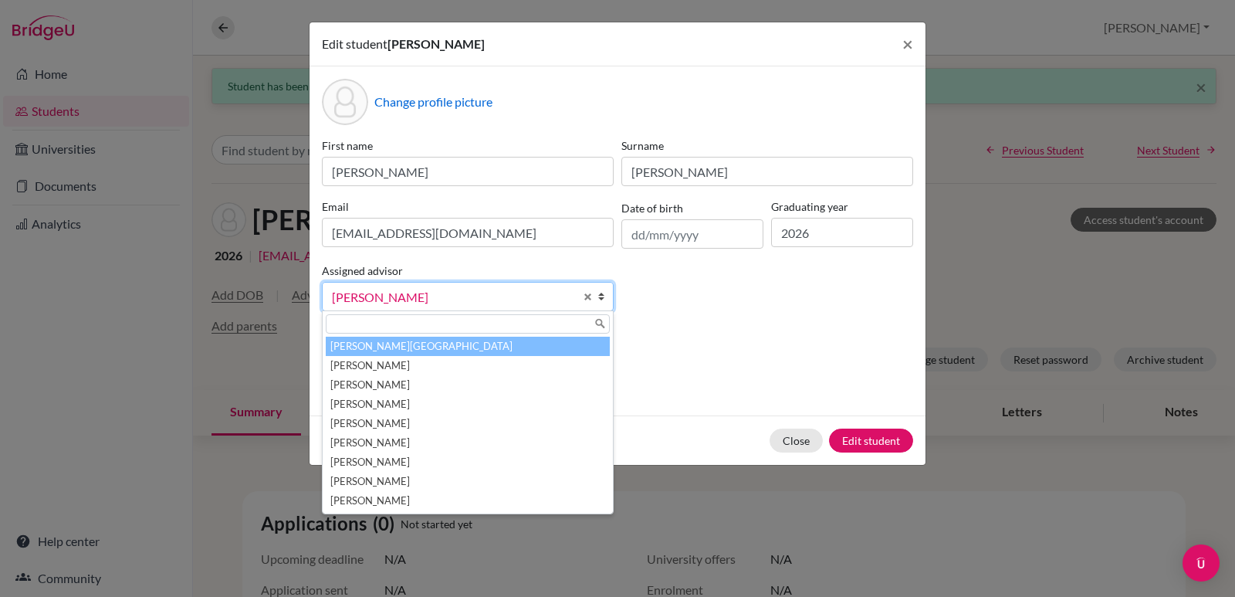
click at [387, 347] on li "Aviles, Yolanda" at bounding box center [468, 346] width 284 height 19
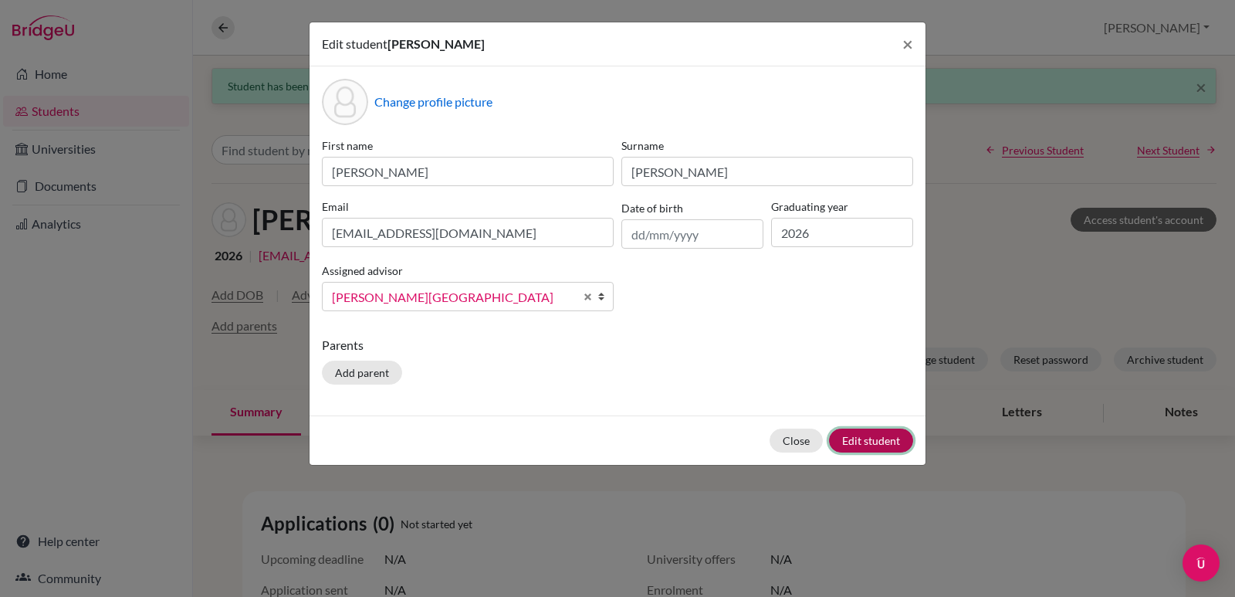
click at [851, 441] on button "Edit student" at bounding box center [871, 440] width 84 height 24
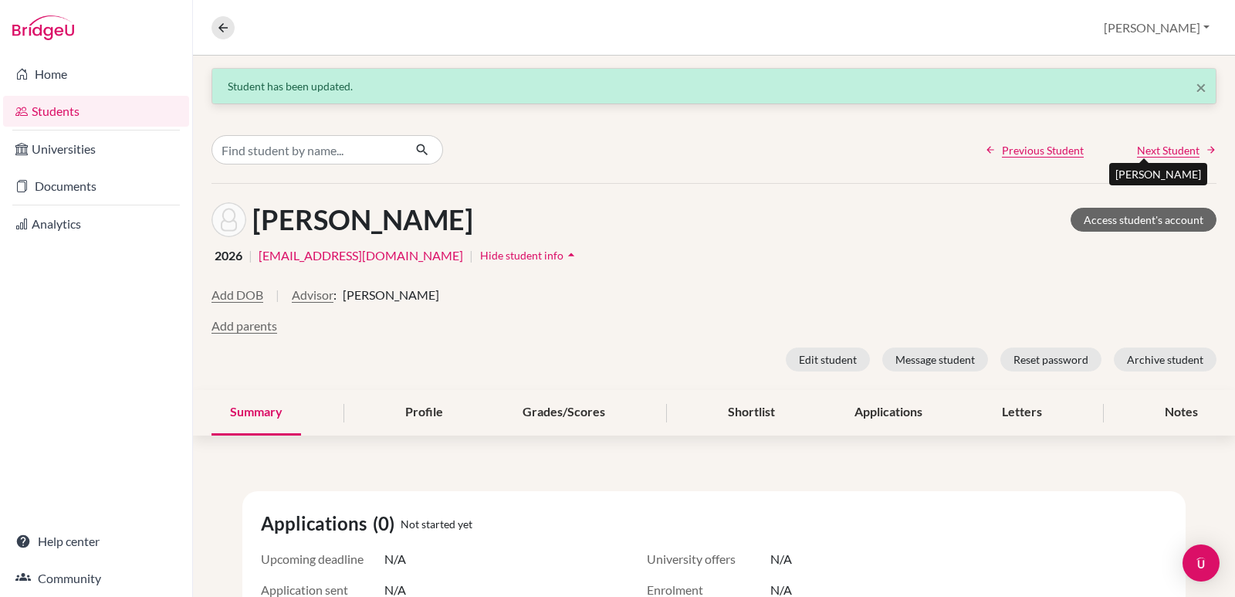
click at [1159, 148] on span "Next Student" at bounding box center [1168, 150] width 63 height 16
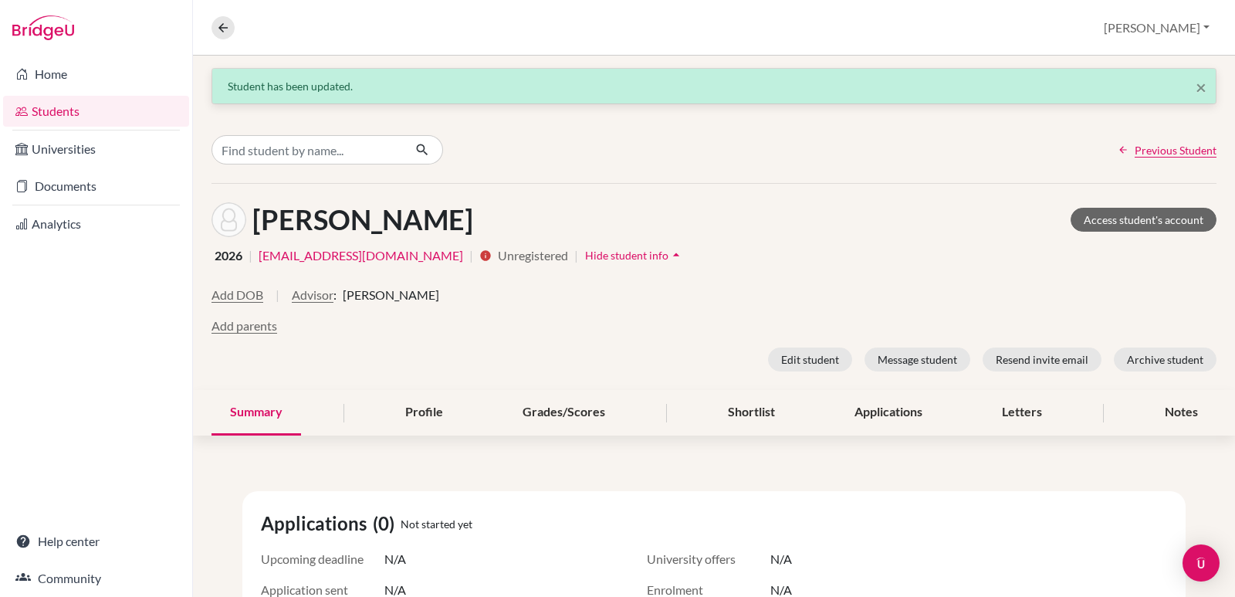
click at [668, 254] on icon "arrow_drop_up" at bounding box center [675, 254] width 15 height 15
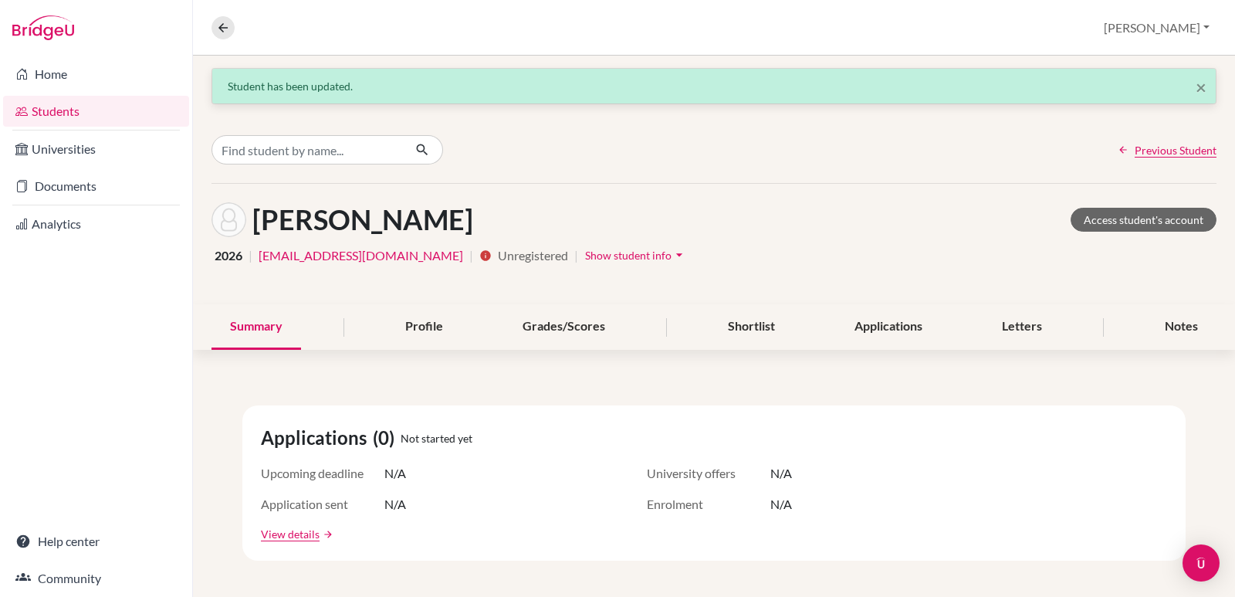
click at [221, 259] on span "2026" at bounding box center [229, 255] width 28 height 19
drag, startPoint x: 221, startPoint y: 259, endPoint x: 246, endPoint y: 255, distance: 25.8
click at [223, 258] on span "2026" at bounding box center [229, 255] width 28 height 19
click at [585, 259] on span "Show student info" at bounding box center [628, 255] width 86 height 13
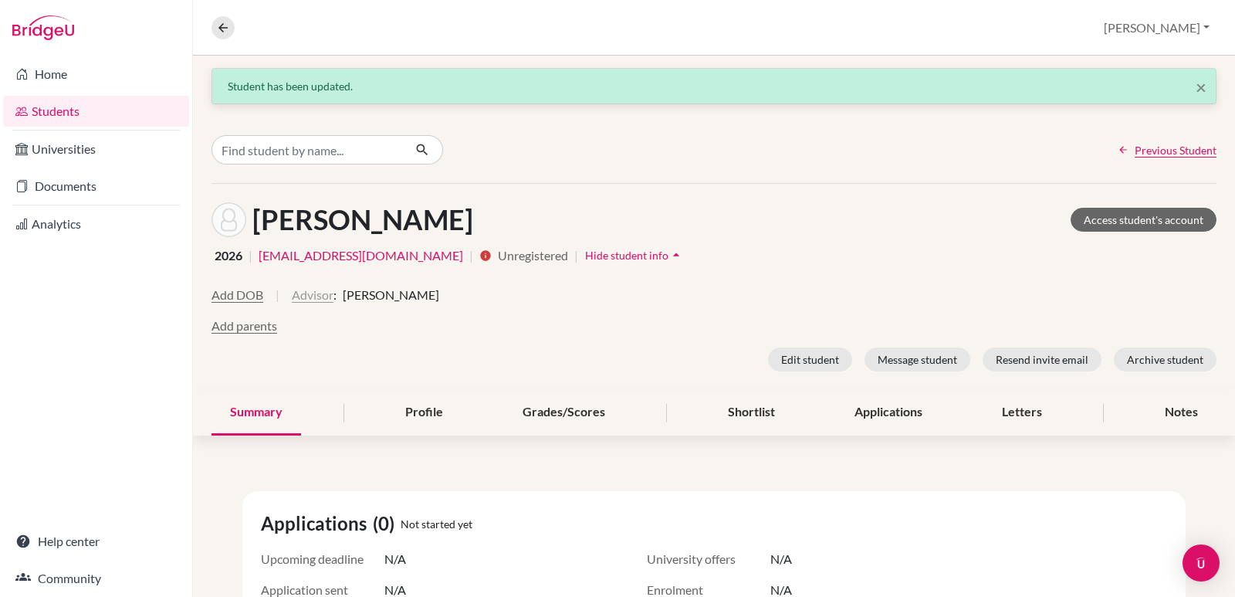
click at [315, 296] on button "Advisor" at bounding box center [313, 295] width 42 height 19
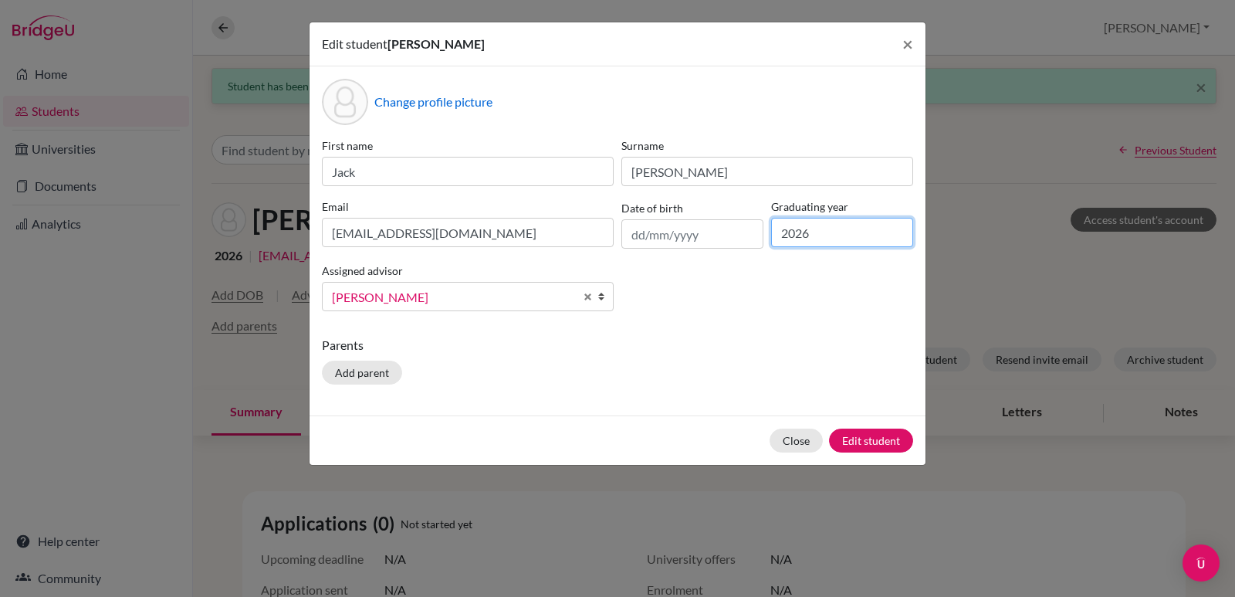
click at [827, 230] on input "2026" at bounding box center [842, 232] width 142 height 29
type input "2"
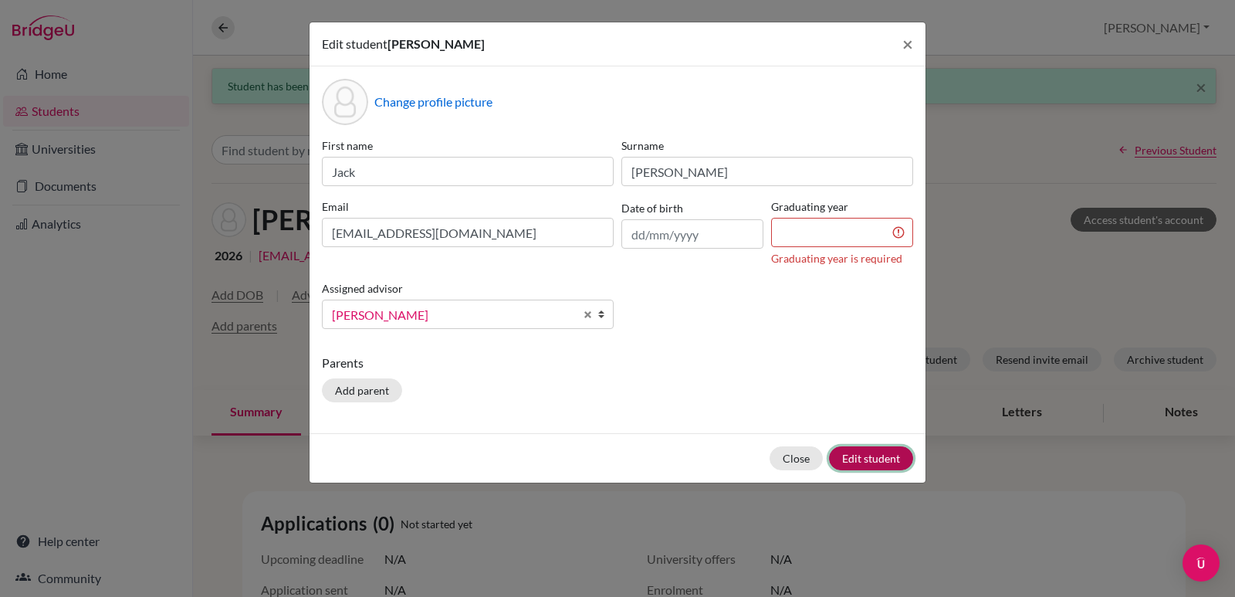
click at [847, 429] on form "Edit student Jack Zuniga × Change profile picture First name Jack Surname Zunig…" at bounding box center [617, 252] width 616 height 460
click at [863, 458] on button "Edit student" at bounding box center [871, 458] width 84 height 24
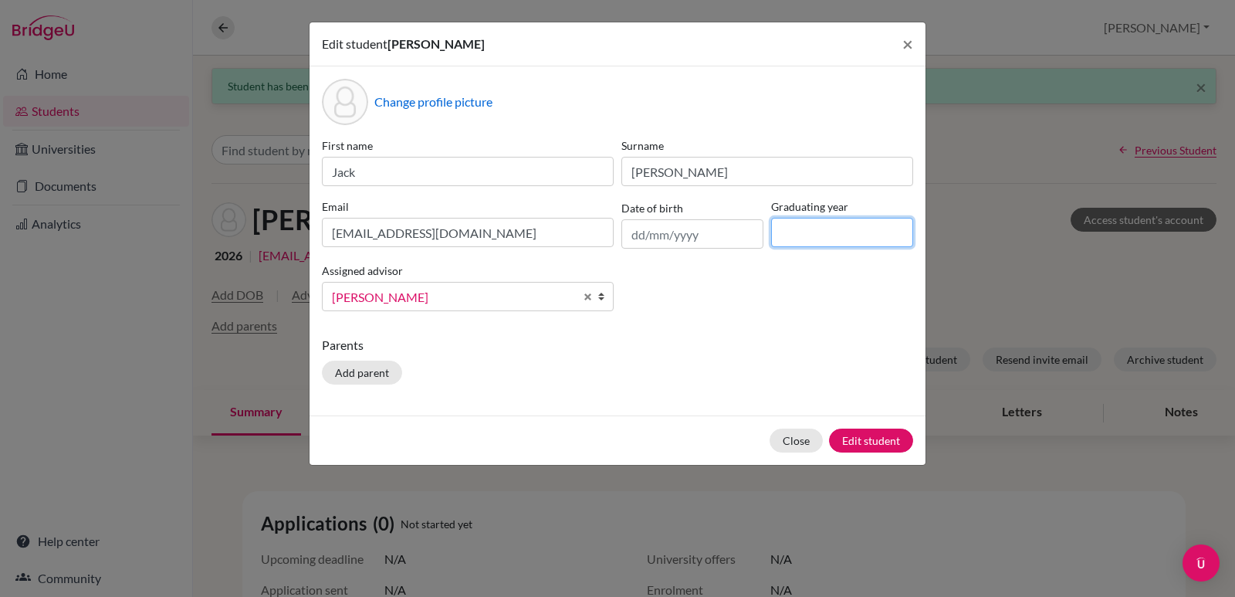
click at [797, 238] on input at bounding box center [842, 232] width 142 height 29
type input "2028"
click at [875, 445] on button "Edit student" at bounding box center [871, 440] width 84 height 24
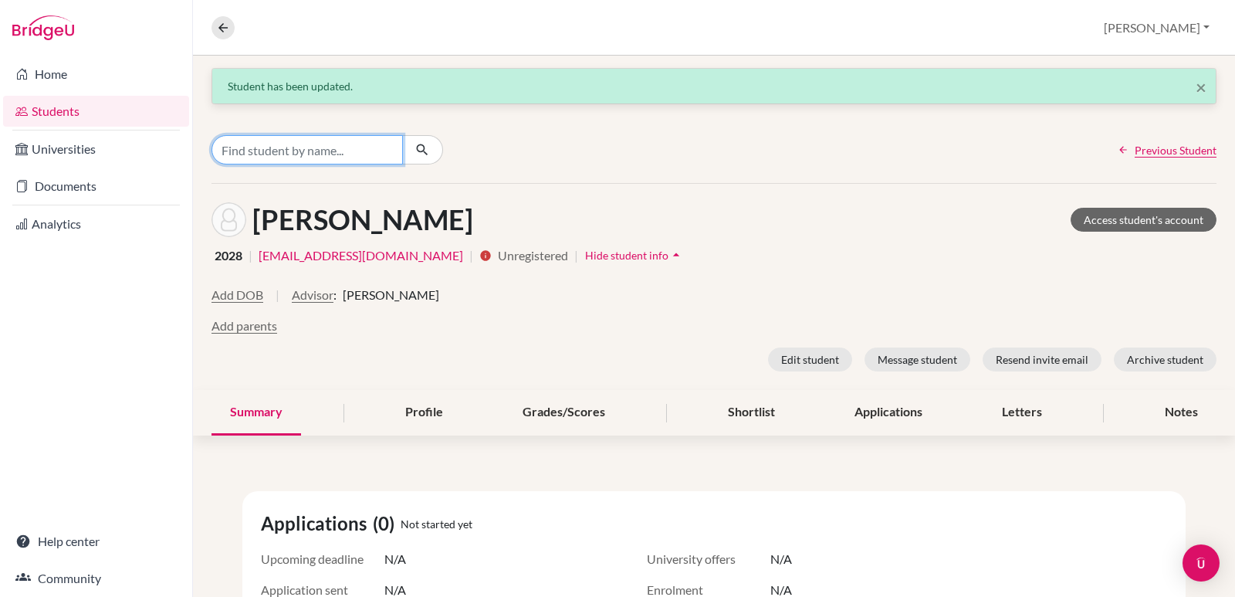
click at [297, 148] on input "Find student by name..." at bounding box center [306, 149] width 191 height 29
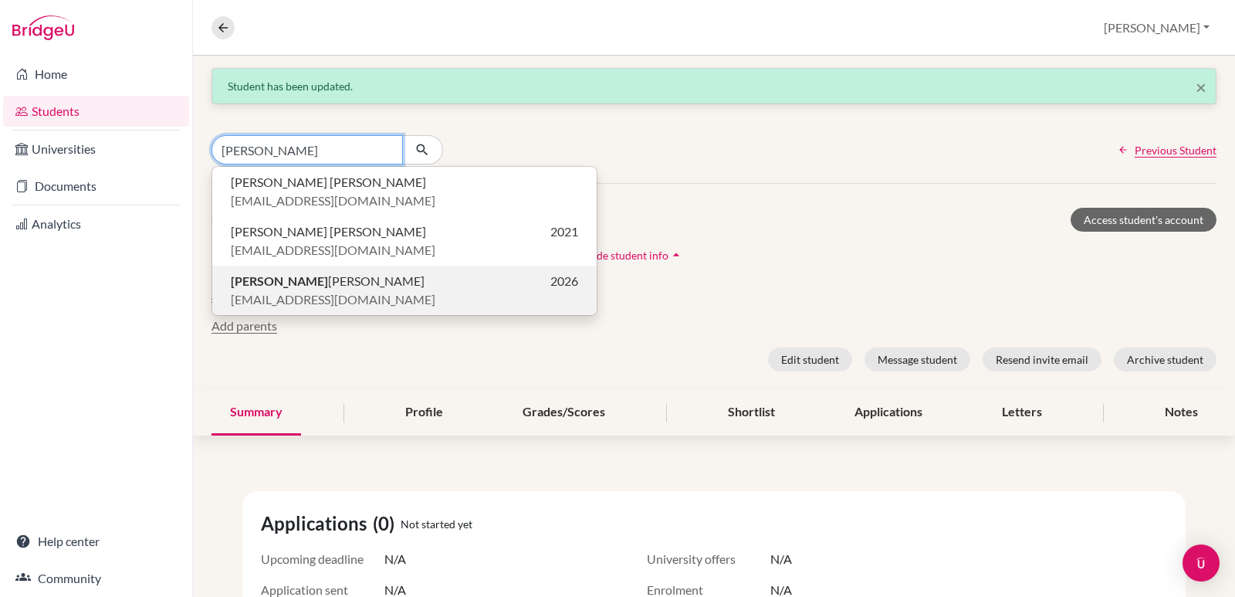
type input "walter"
click at [276, 282] on span "Walter Mejia" at bounding box center [328, 281] width 194 height 19
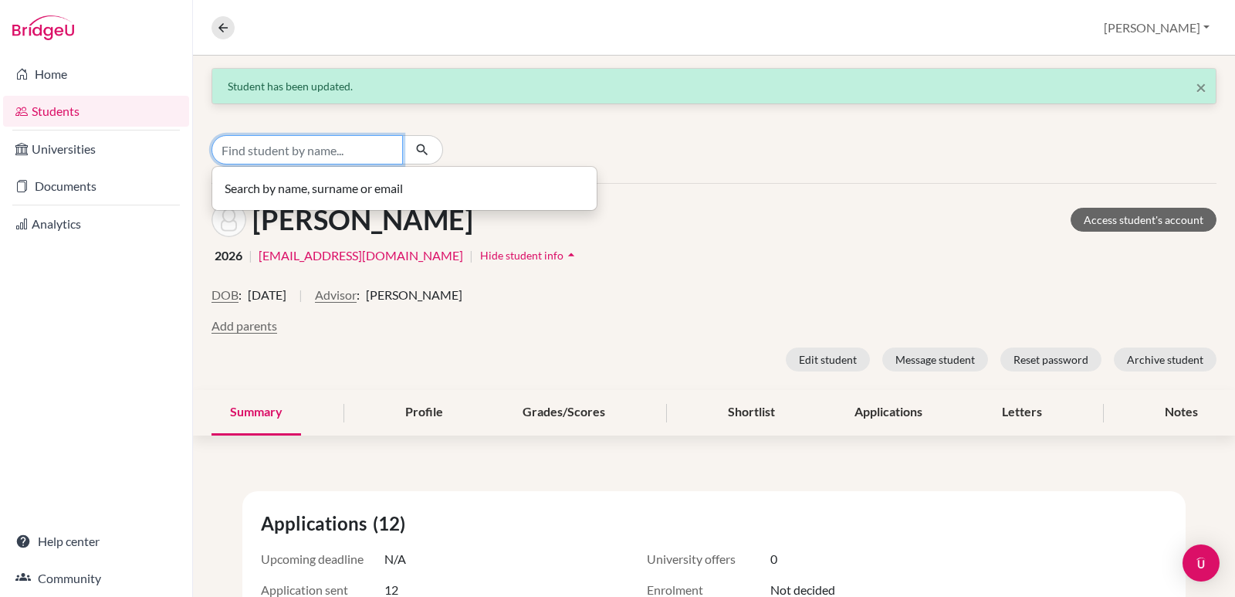
click at [285, 150] on input "Find student by name..." at bounding box center [306, 149] width 191 height 29
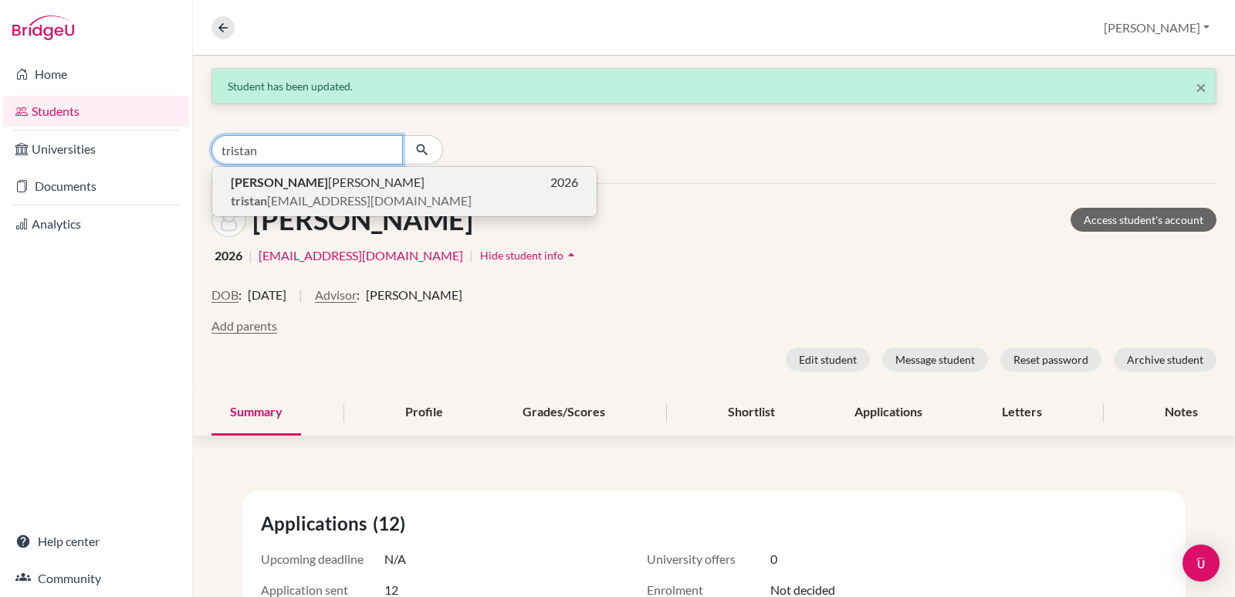
type input "tristan"
click at [316, 187] on span "Tristan Chambers" at bounding box center [328, 182] width 194 height 19
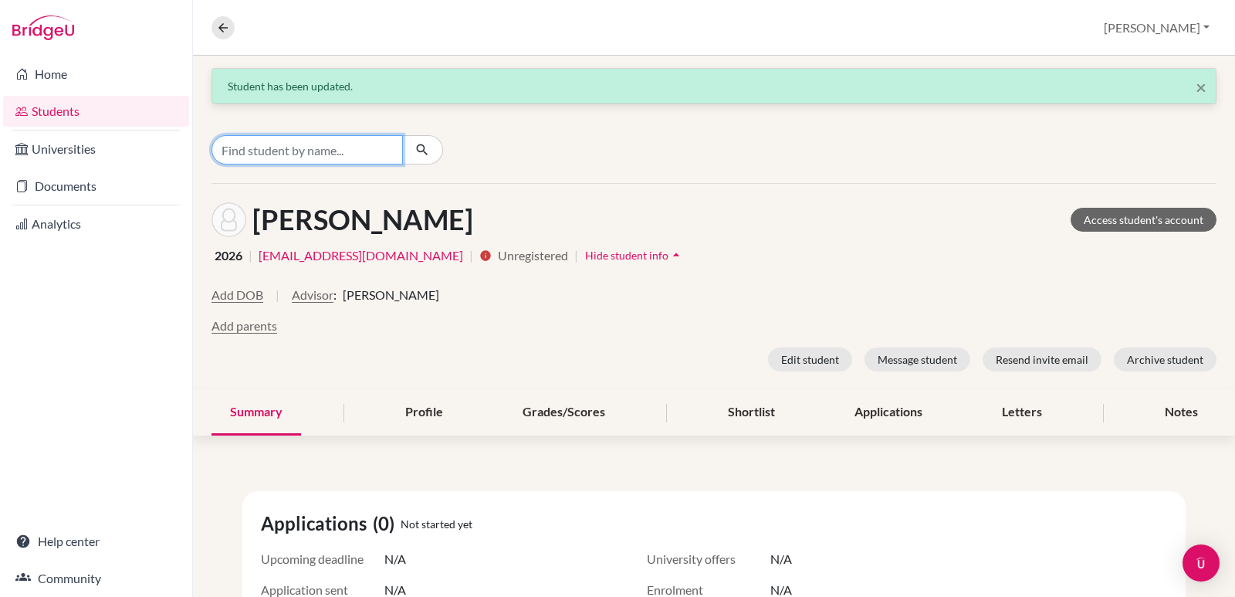
click at [302, 154] on input "Find student by name..." at bounding box center [306, 149] width 191 height 29
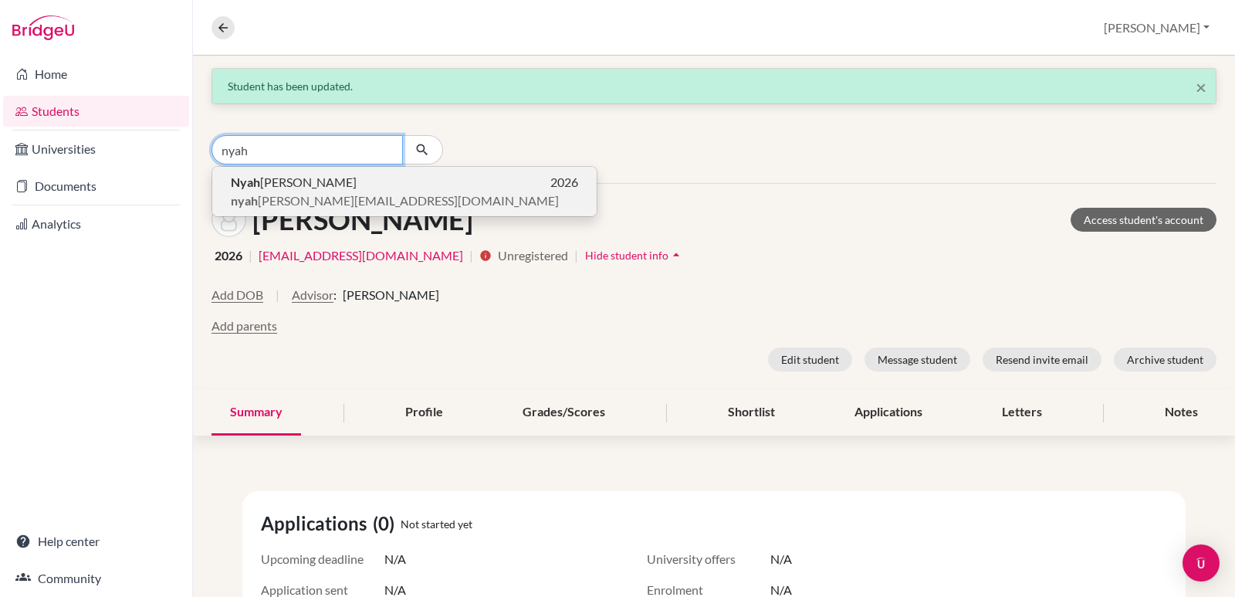
type input "nyah"
click at [349, 187] on span "Nyah Nicolette Valencia" at bounding box center [294, 182] width 126 height 19
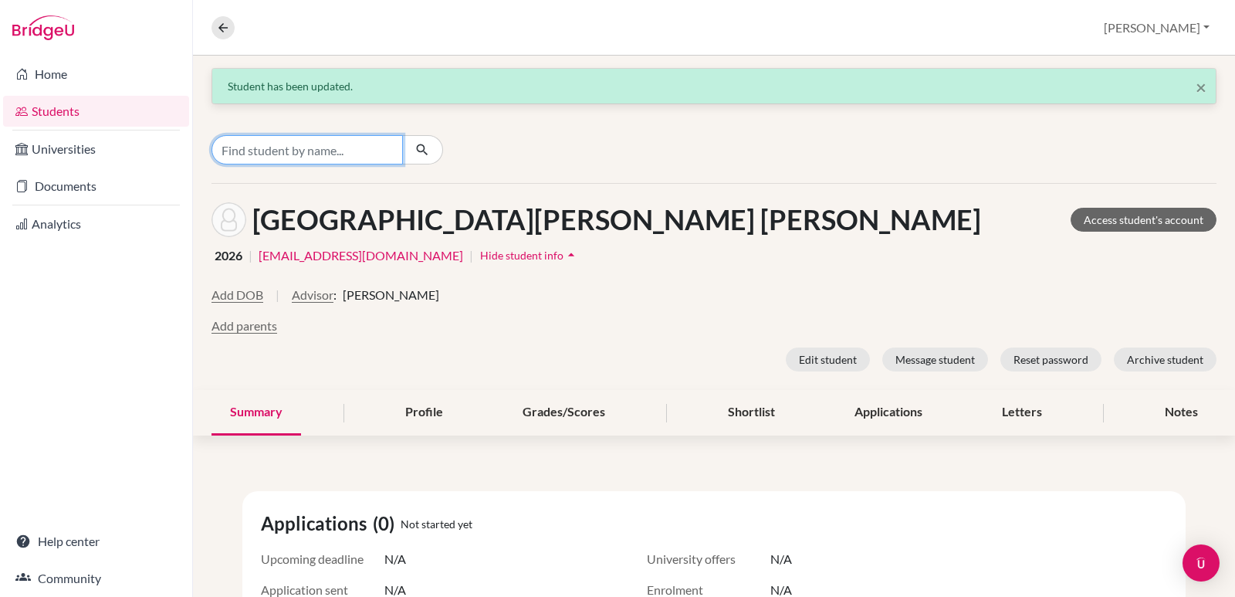
click at [323, 142] on input "Find student by name..." at bounding box center [306, 149] width 191 height 29
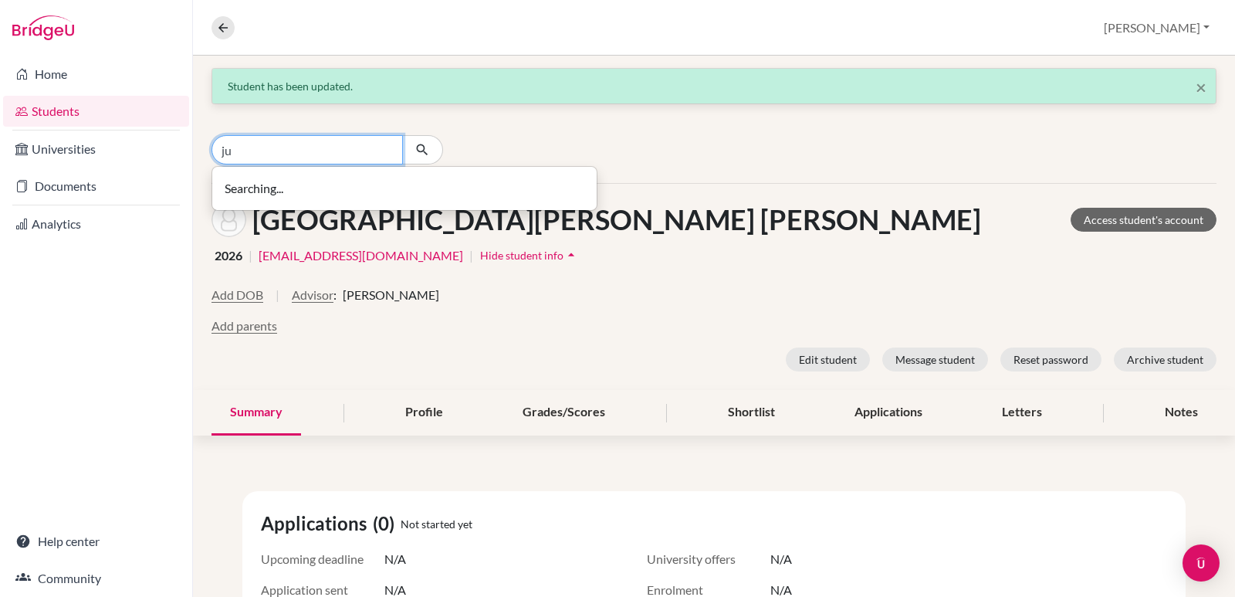
type input "j"
type input "diego juarez"
click at [428, 139] on button "button" at bounding box center [422, 149] width 41 height 29
click at [387, 149] on input "diego juarez" at bounding box center [306, 149] width 191 height 29
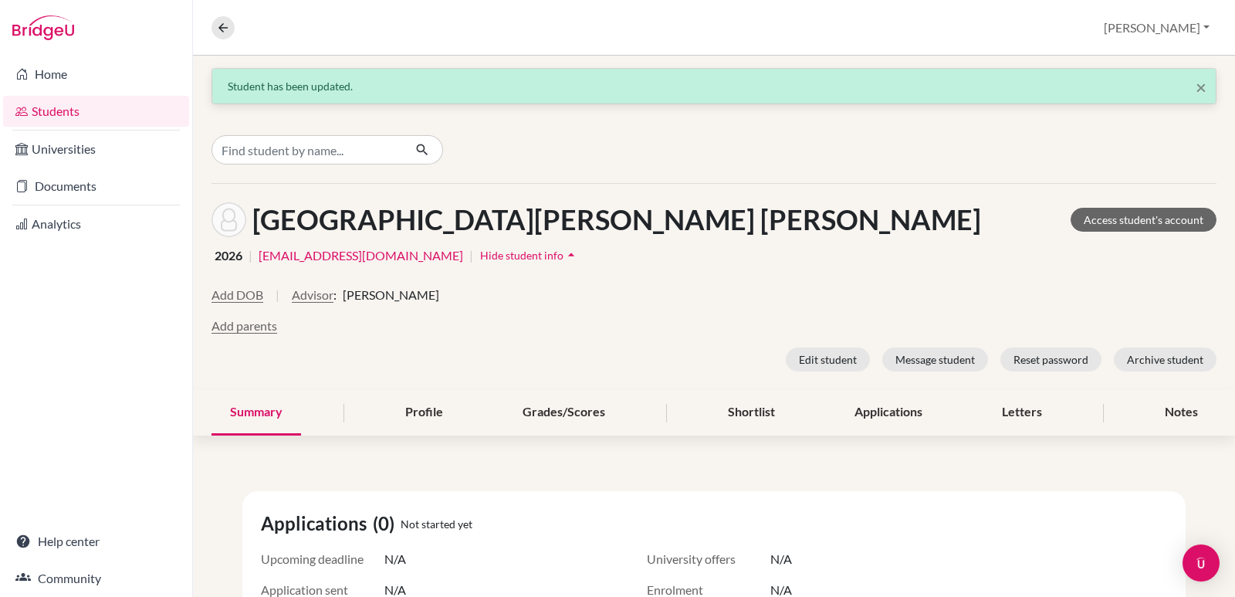
click at [529, 143] on div at bounding box center [378, 149] width 335 height 29
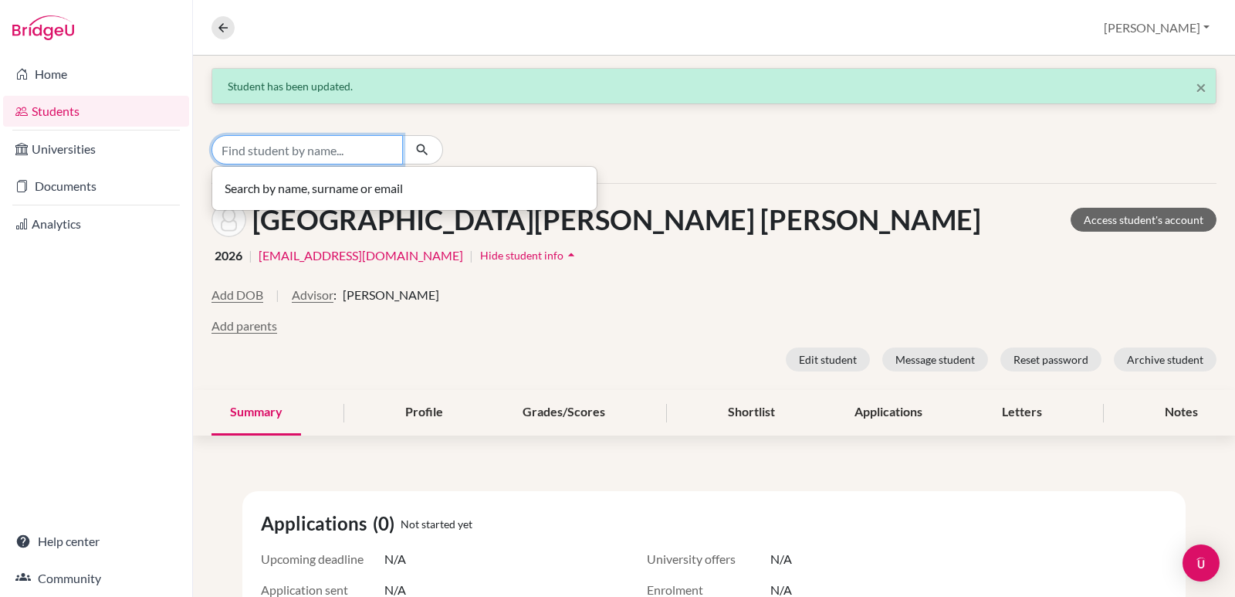
click at [279, 155] on input "Find student by name..." at bounding box center [306, 149] width 191 height 29
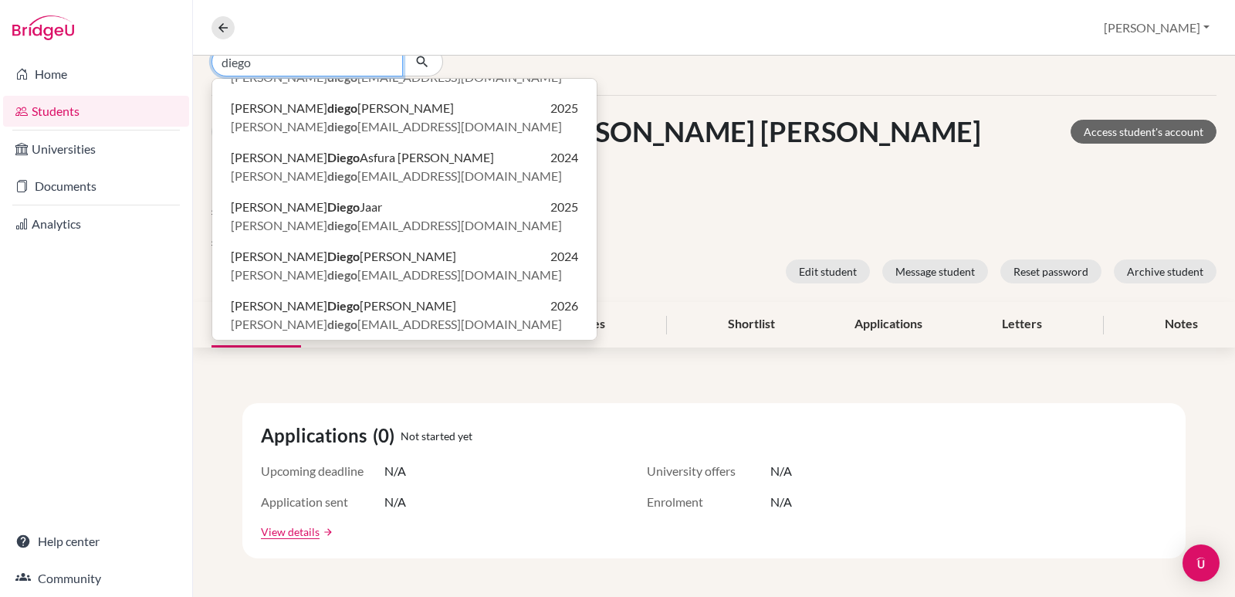
scroll to position [154, 0]
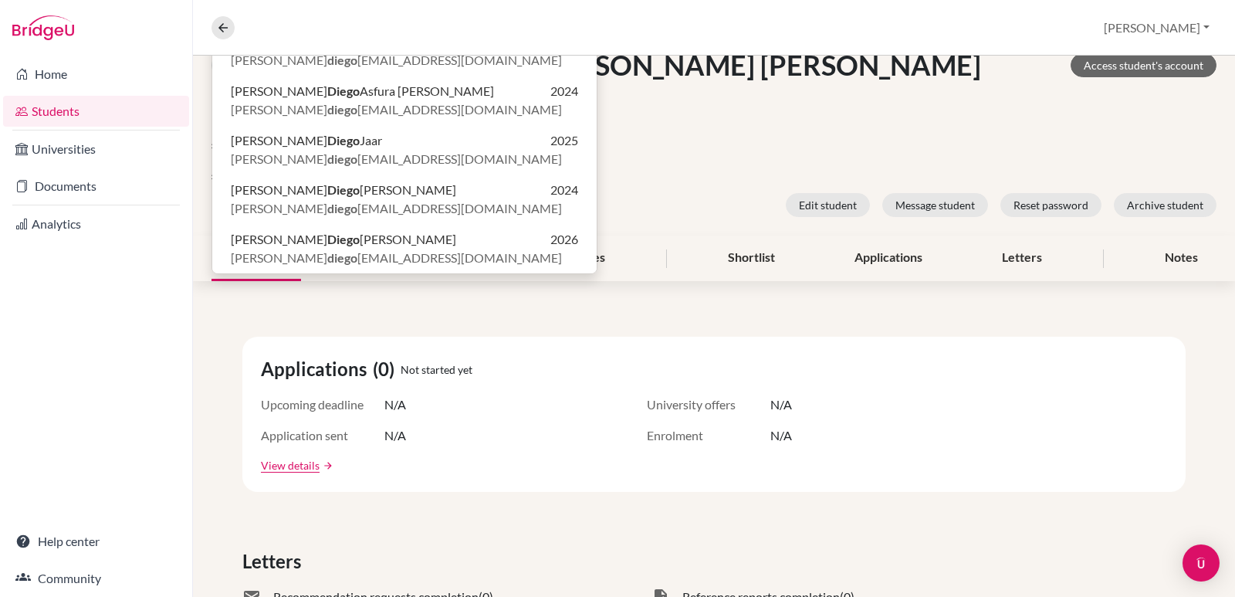
type input "diego"
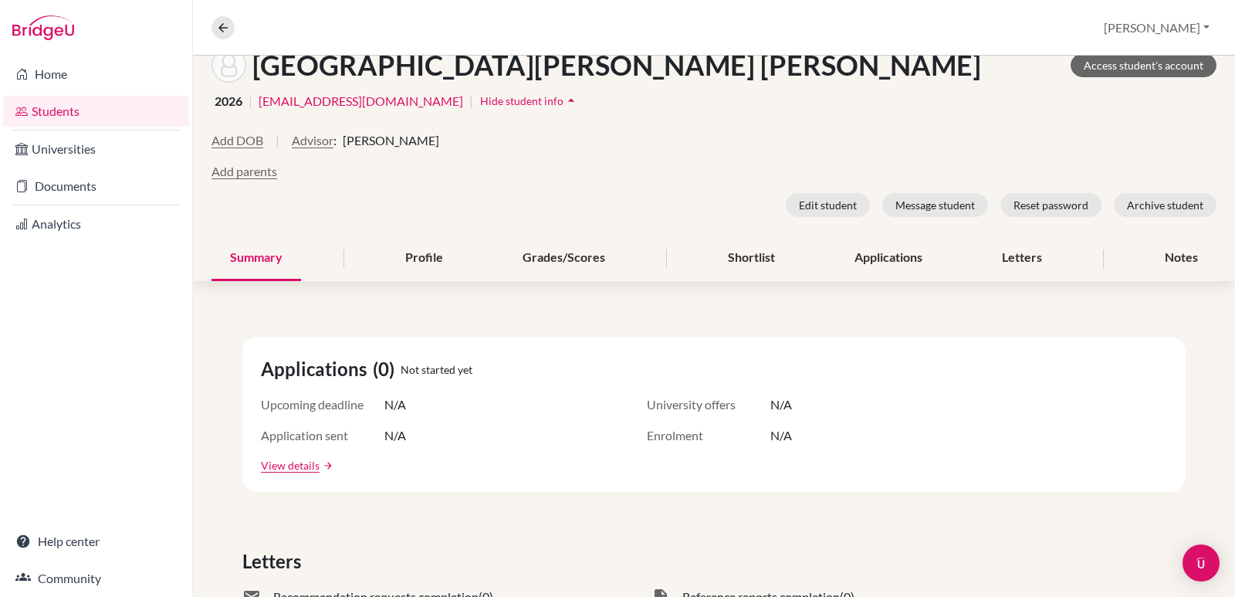
click at [688, 100] on div "2026 | nyahnicolettev@amschool.org | Hide student info arrow_drop_up" at bounding box center [713, 101] width 1005 height 24
click at [51, 104] on link "Students" at bounding box center [96, 111] width 186 height 31
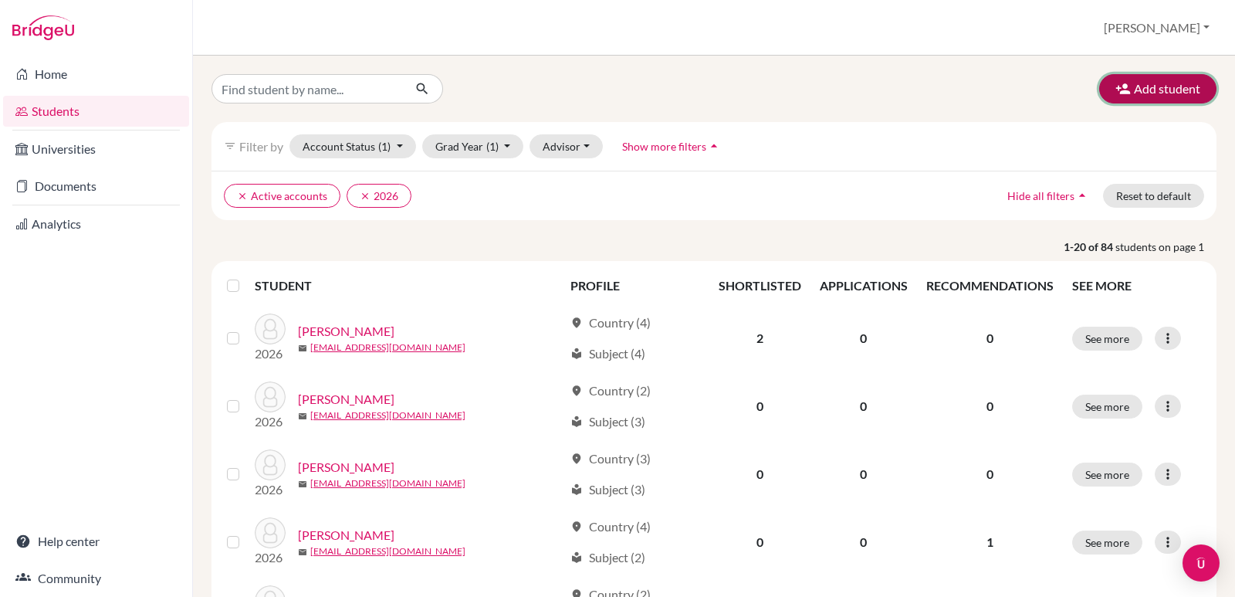
click at [1139, 82] on button "Add student" at bounding box center [1157, 88] width 117 height 29
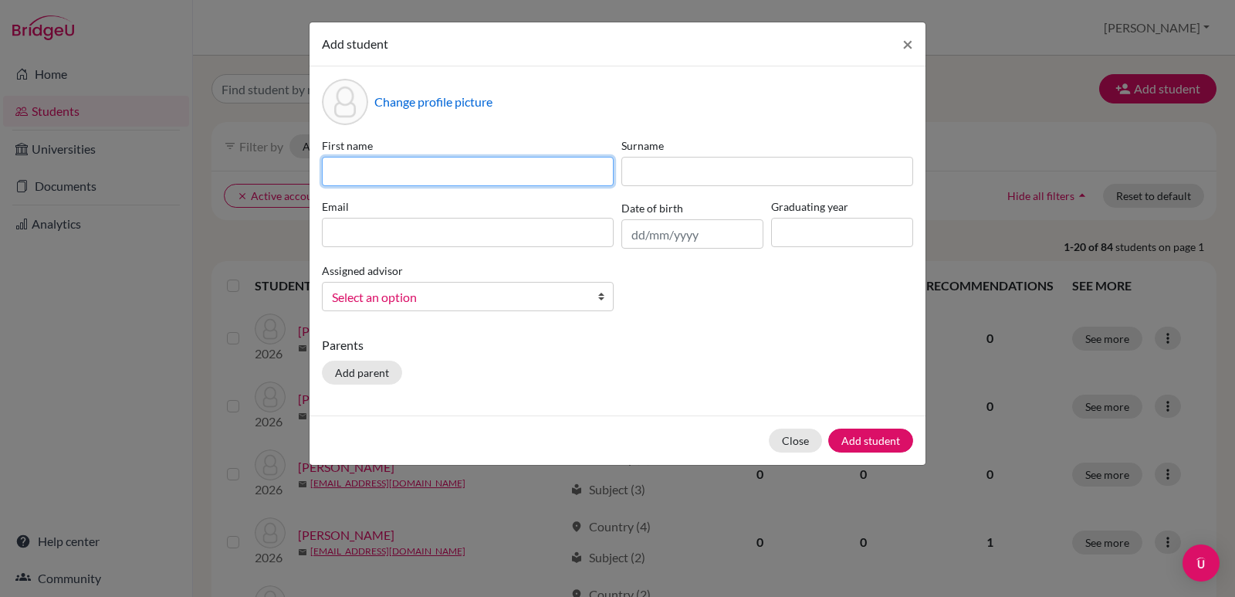
click at [414, 174] on input at bounding box center [468, 171] width 292 height 29
type input "Diego"
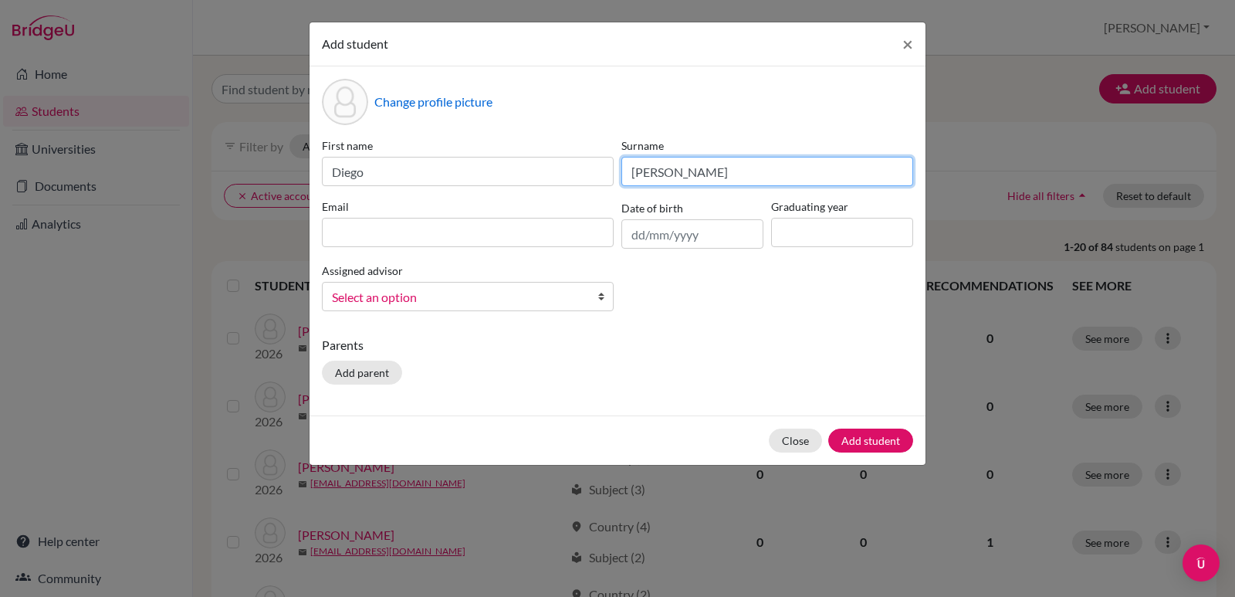
type input "Juarez"
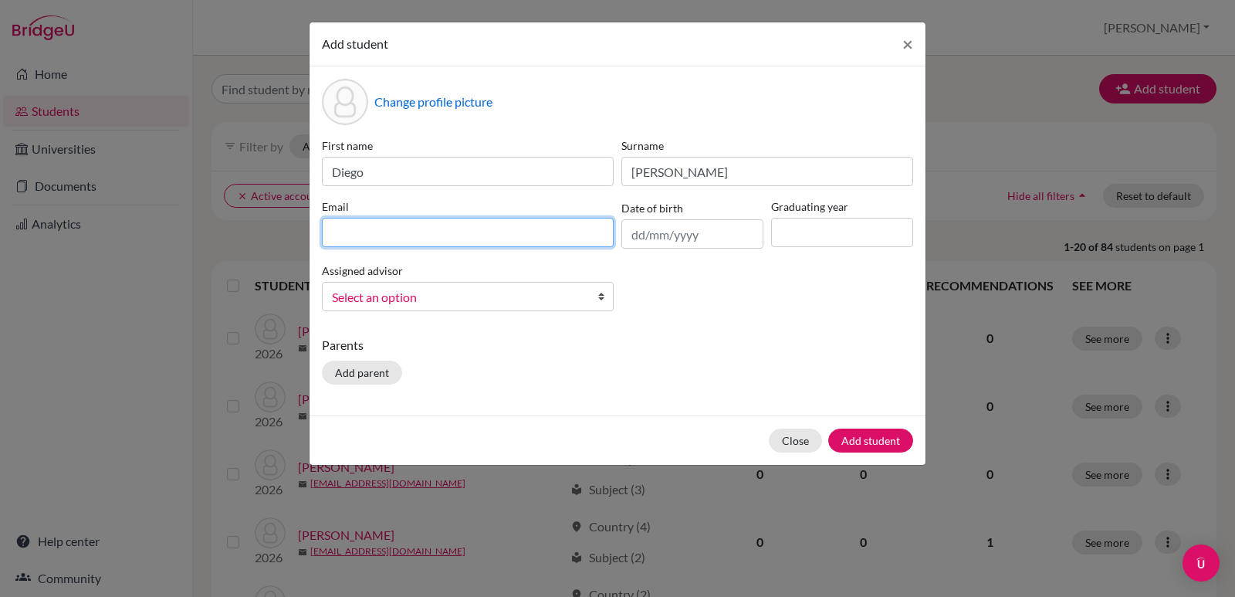
click at [400, 228] on input at bounding box center [468, 232] width 292 height 29
paste input "diegoalejandrojd@amschool.org"
type input "diegoalejandrojd@amschool.org"
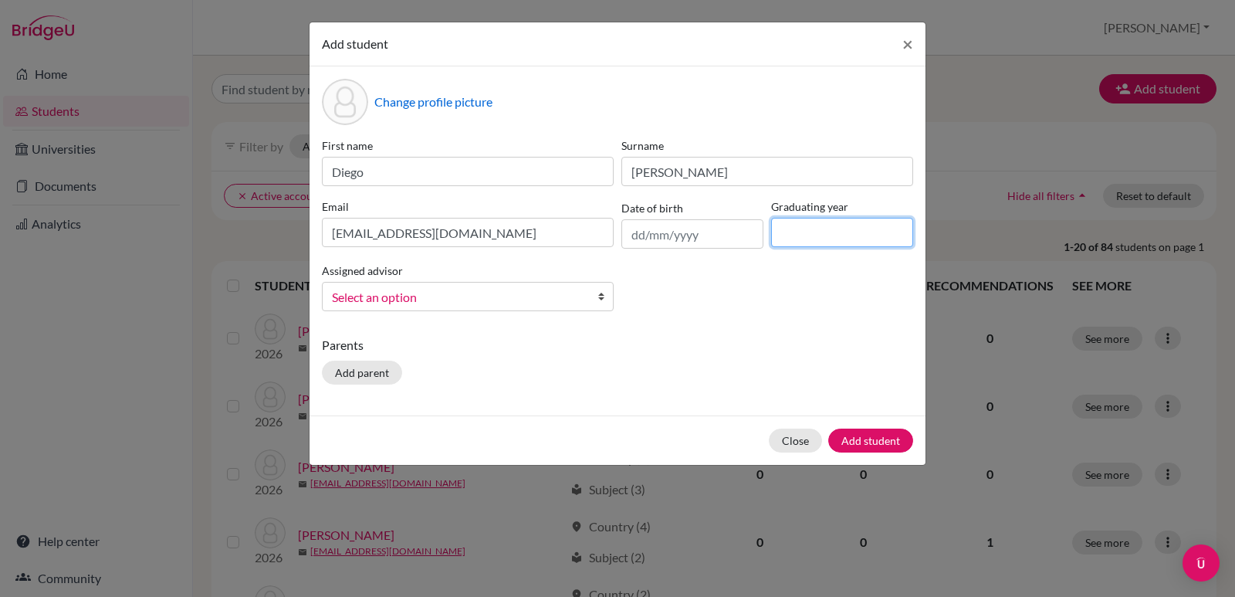
click at [843, 232] on input at bounding box center [842, 232] width 142 height 29
type input "2026"
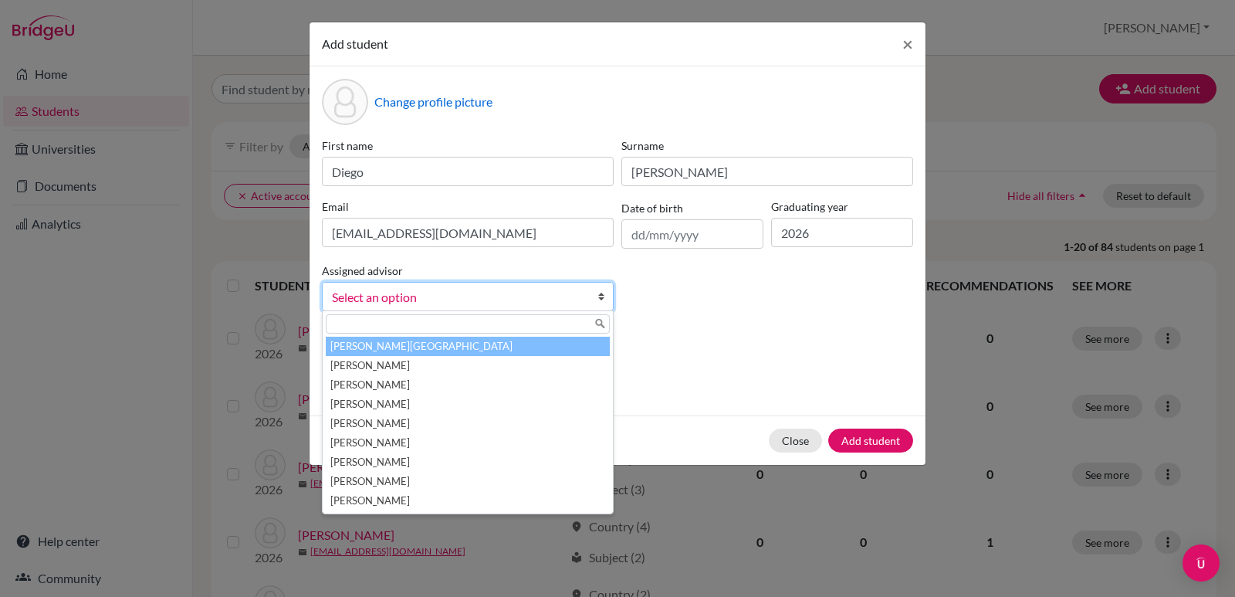
click at [600, 296] on b at bounding box center [604, 296] width 15 height 28
click at [493, 340] on li "[PERSON_NAME][GEOGRAPHIC_DATA]" at bounding box center [468, 346] width 284 height 19
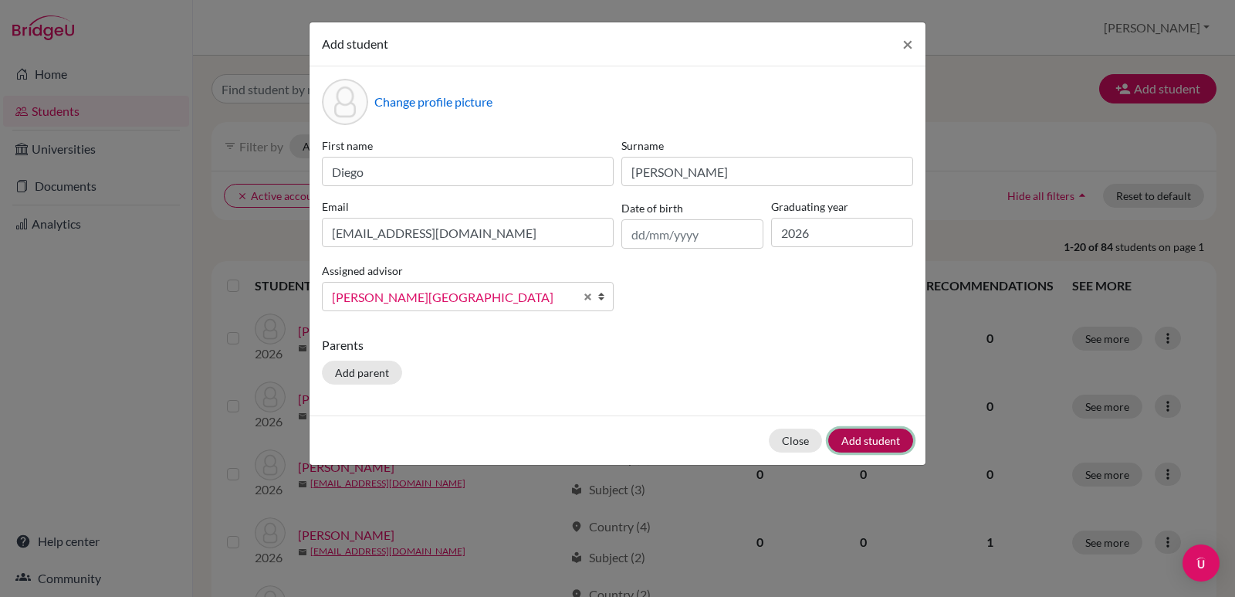
click at [867, 440] on button "Add student" at bounding box center [870, 440] width 85 height 24
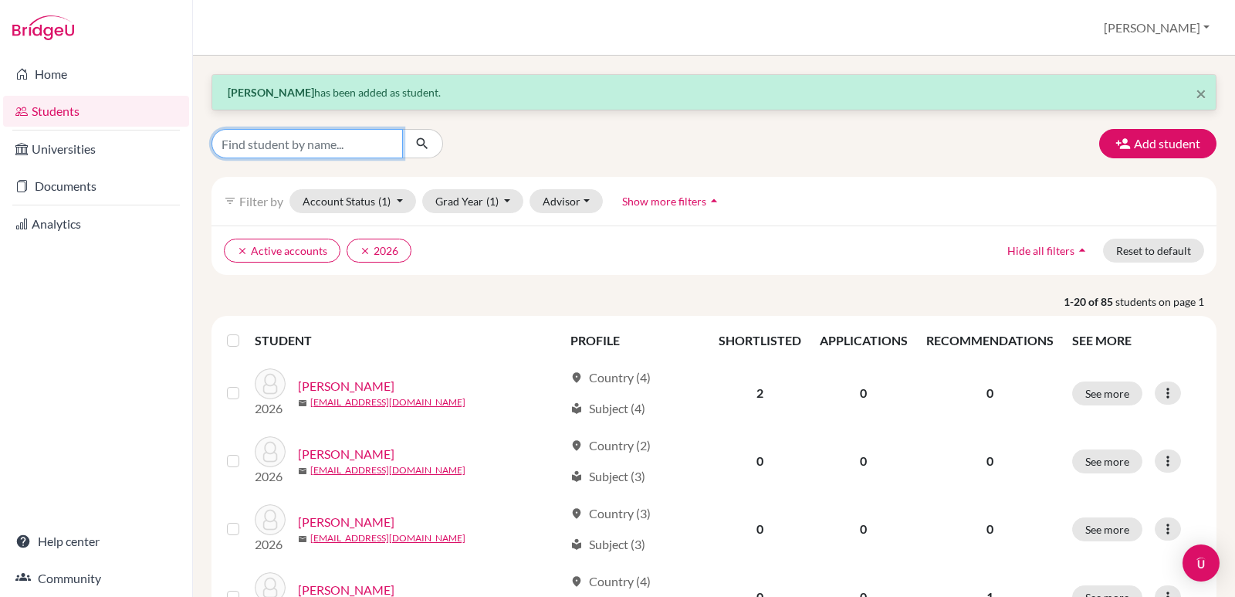
click at [271, 146] on input "Find student by name..." at bounding box center [306, 143] width 191 height 29
type input "Dylan"
click at [424, 140] on icon "submit" at bounding box center [421, 143] width 15 height 15
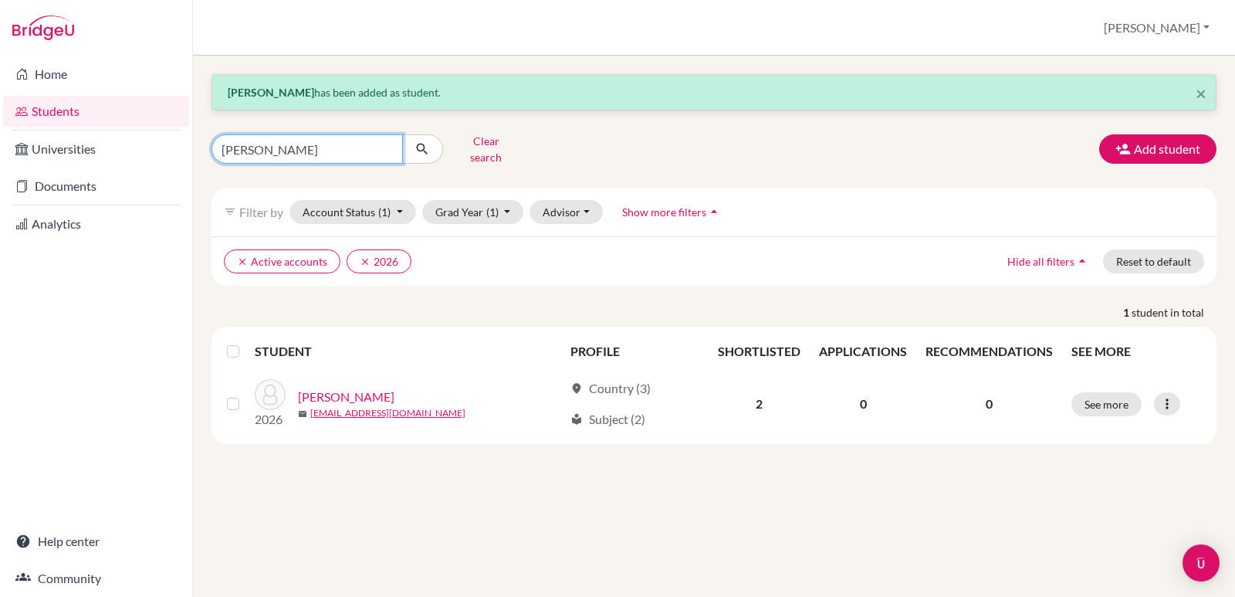
click at [386, 144] on input "Dylan" at bounding box center [306, 148] width 191 height 29
type input "arguelles"
click at [431, 147] on button "submit" at bounding box center [422, 148] width 41 height 29
click at [327, 150] on input "arguelles" at bounding box center [306, 148] width 191 height 29
click at [384, 143] on input "arguelles" at bounding box center [306, 148] width 191 height 29
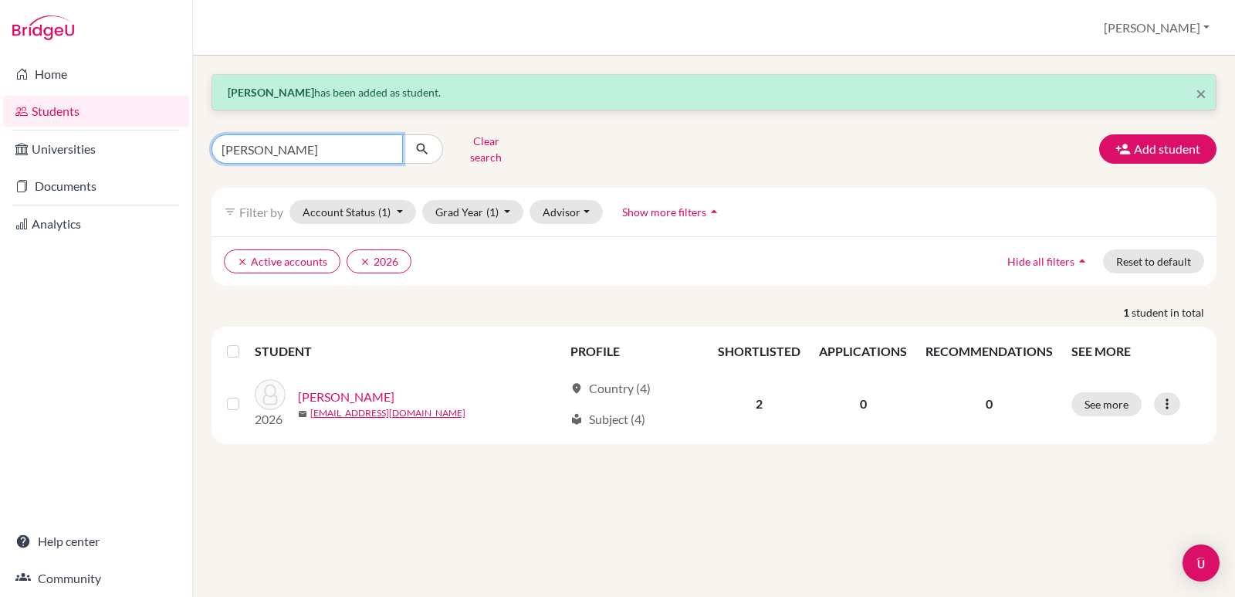
type input "[PERSON_NAME]"
click at [414, 147] on icon "submit" at bounding box center [421, 148] width 15 height 15
click at [446, 445] on div "× Diego Juarez has been added as student. tomas Clear search Add student filter…" at bounding box center [714, 326] width 1042 height 541
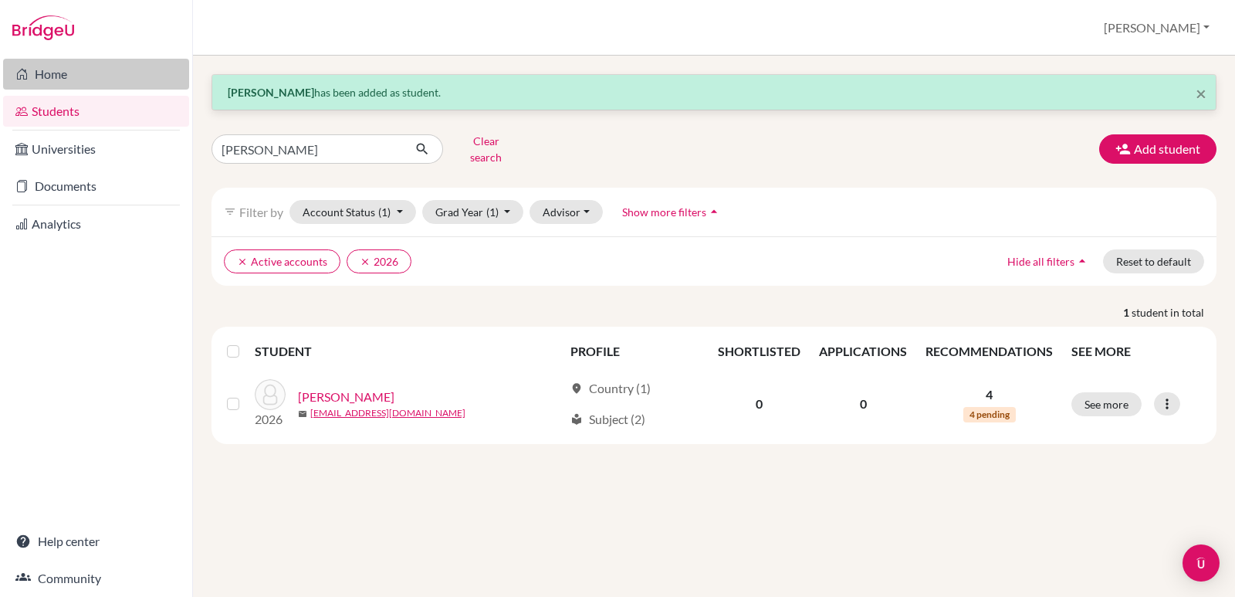
click at [40, 73] on link "Home" at bounding box center [96, 74] width 186 height 31
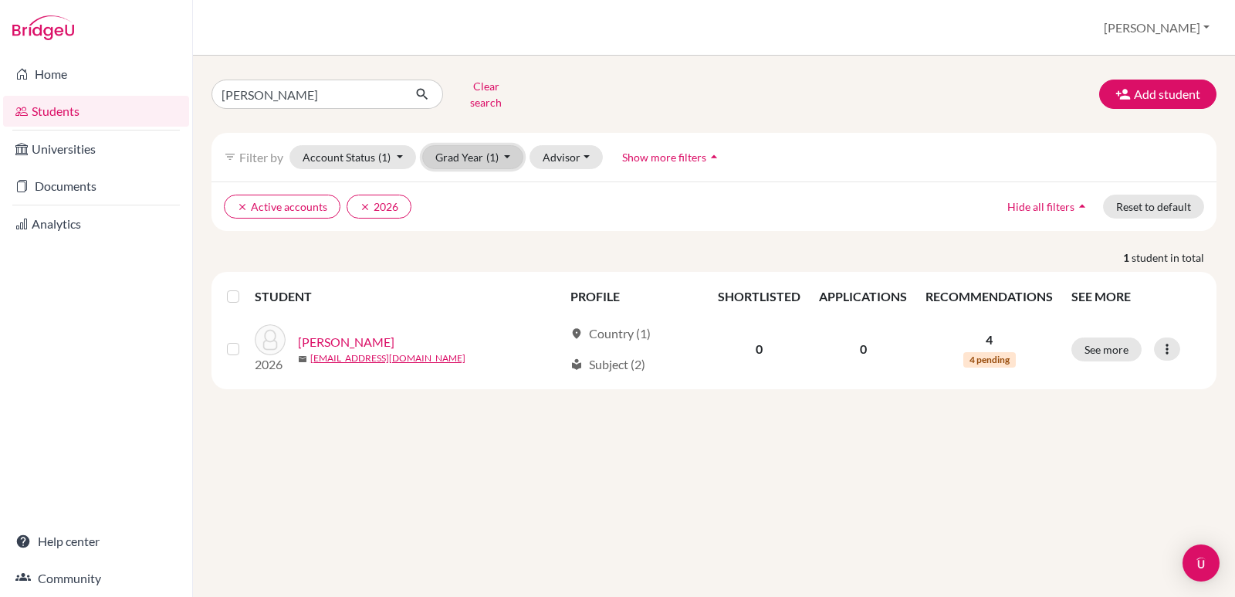
click at [513, 147] on button "Grad Year (1)" at bounding box center [473, 157] width 102 height 24
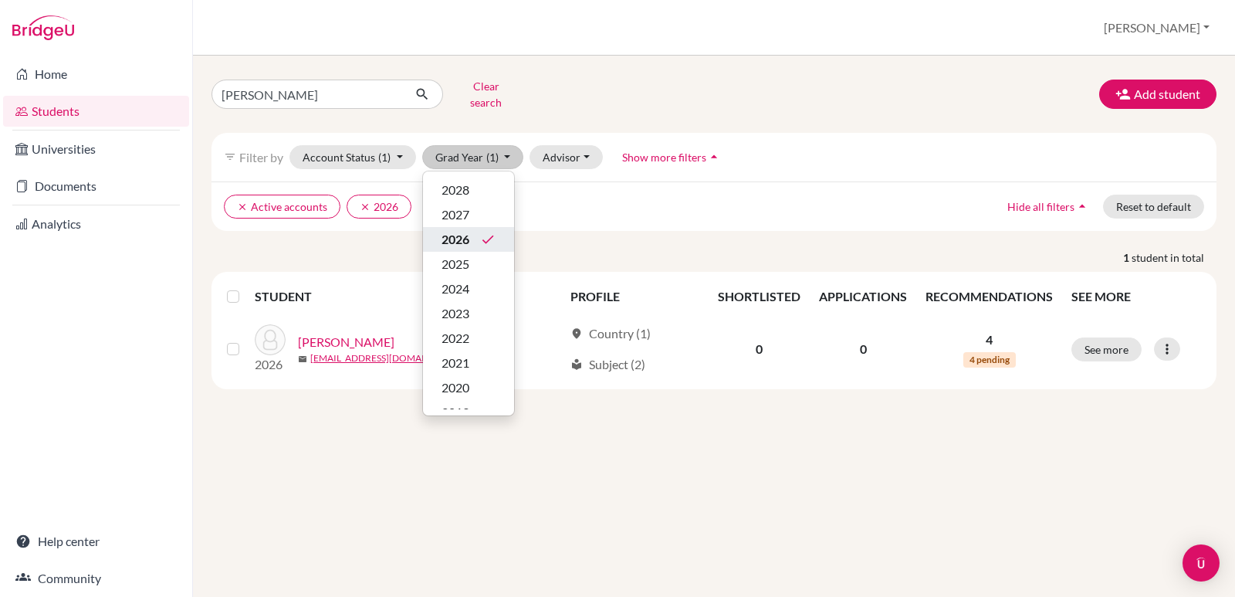
click at [457, 230] on span "2026" at bounding box center [455, 239] width 28 height 19
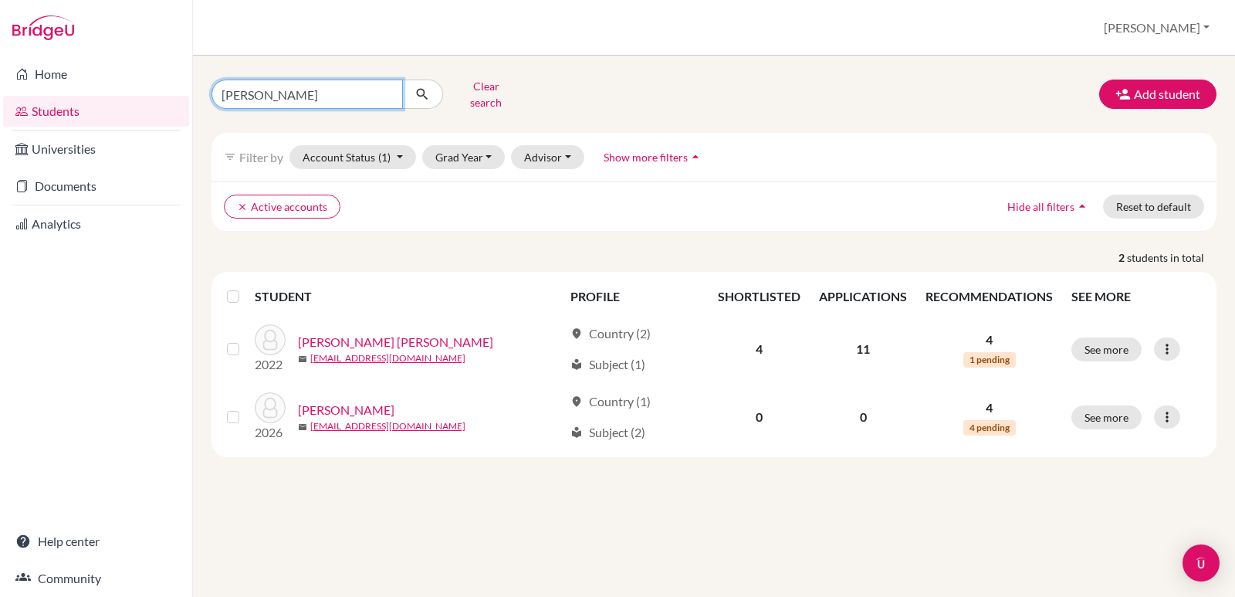
click at [338, 89] on input "[PERSON_NAME]" at bounding box center [306, 93] width 191 height 29
type input "t"
click at [769, 93] on div "Clear search Add student" at bounding box center [714, 94] width 1028 height 40
click at [52, 109] on link "Students" at bounding box center [96, 111] width 186 height 31
drag, startPoint x: 264, startPoint y: 96, endPoint x: 174, endPoint y: 76, distance: 91.9
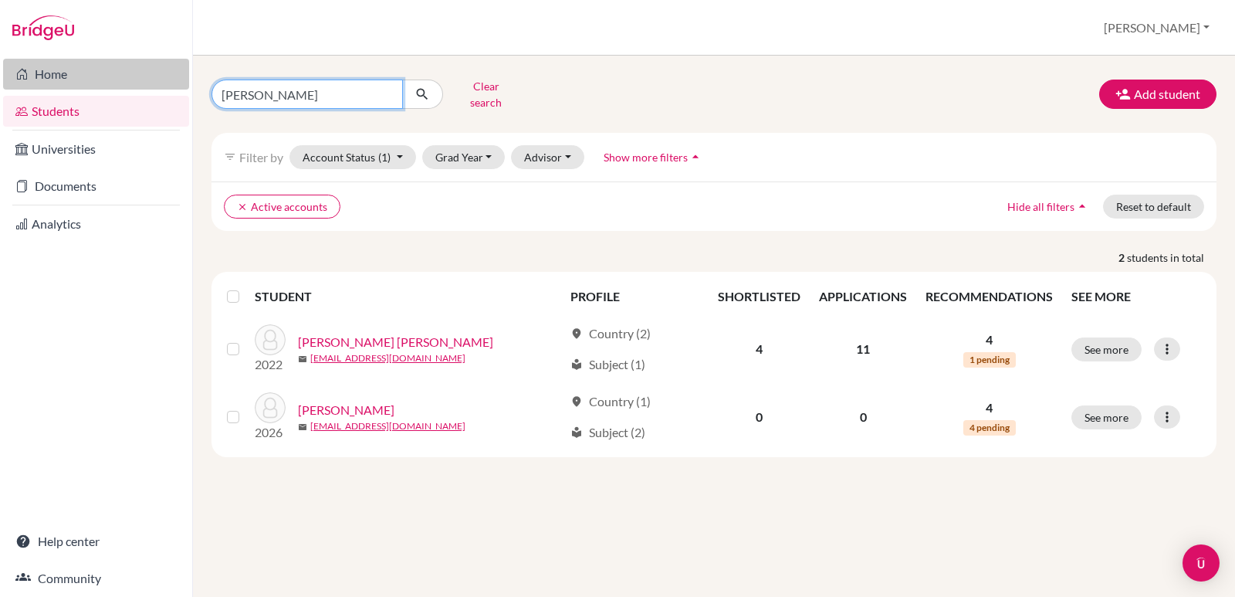
click at [174, 76] on div "Home Students Universities Documents Analytics Help center Community Students o…" at bounding box center [617, 298] width 1235 height 597
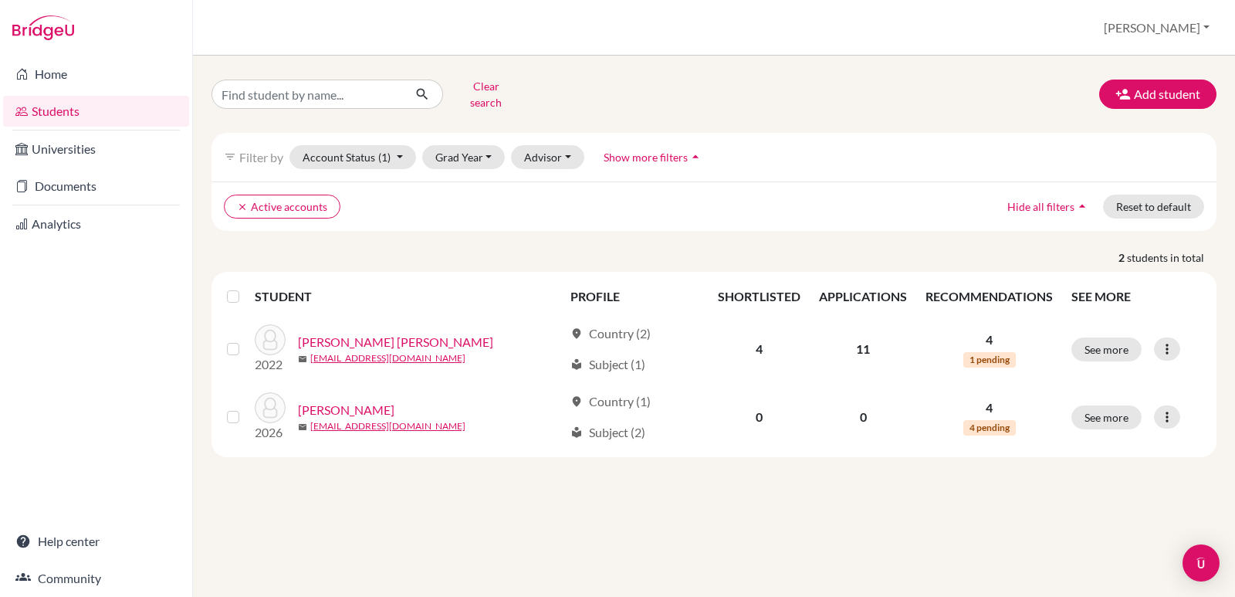
click at [788, 181] on div "clear Active accounts Hide all filters arrow_drop_up Reset to default" at bounding box center [713, 205] width 1005 height 49
click at [51, 74] on link "Home" at bounding box center [96, 74] width 186 height 31
click at [270, 86] on input "[PERSON_NAME]" at bounding box center [306, 93] width 191 height 29
click at [385, 88] on input "[PERSON_NAME]" at bounding box center [306, 93] width 191 height 29
click at [322, 194] on button "clear Active accounts" at bounding box center [282, 206] width 117 height 24
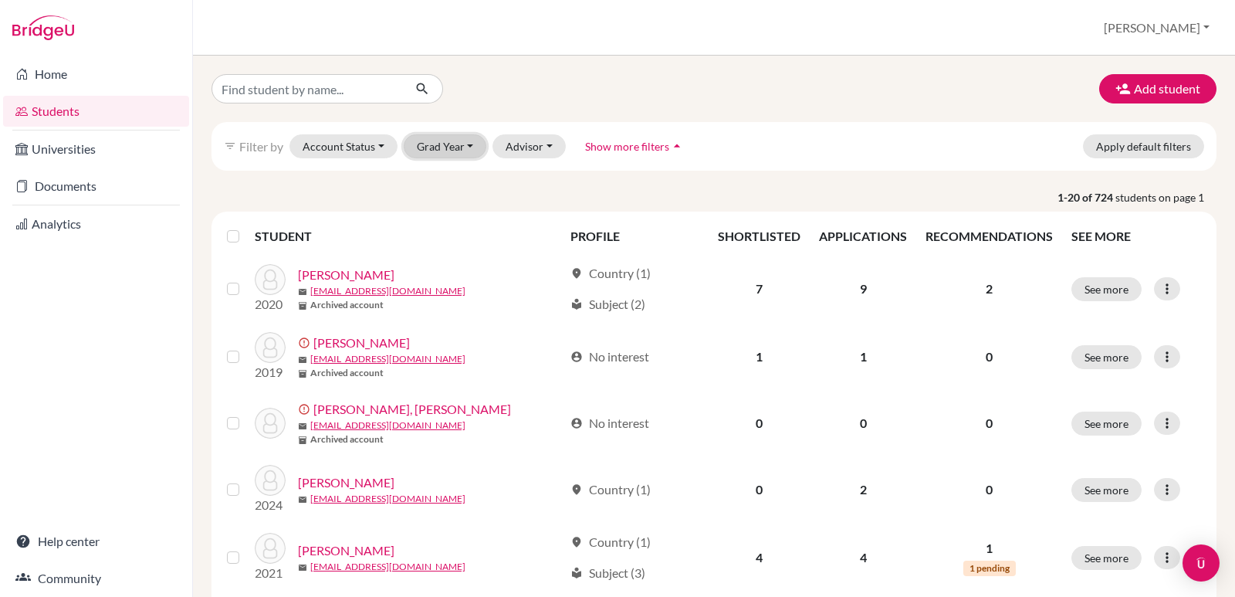
click at [459, 143] on button "Grad Year" at bounding box center [445, 146] width 83 height 24
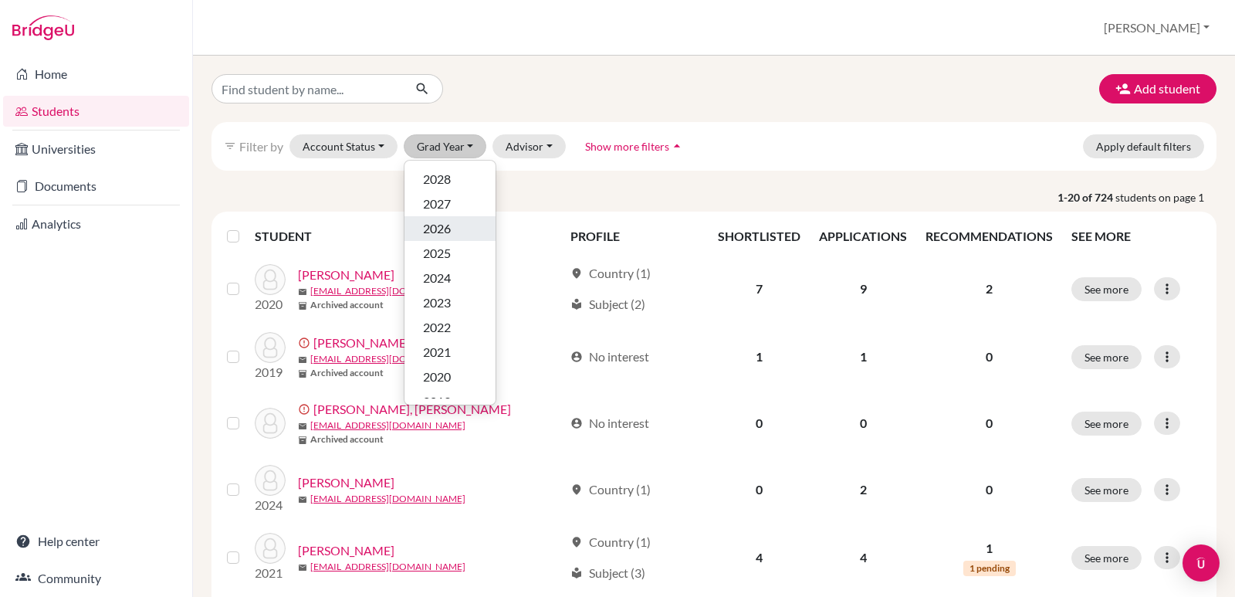
click at [451, 234] on div "2026" at bounding box center [450, 228] width 54 height 19
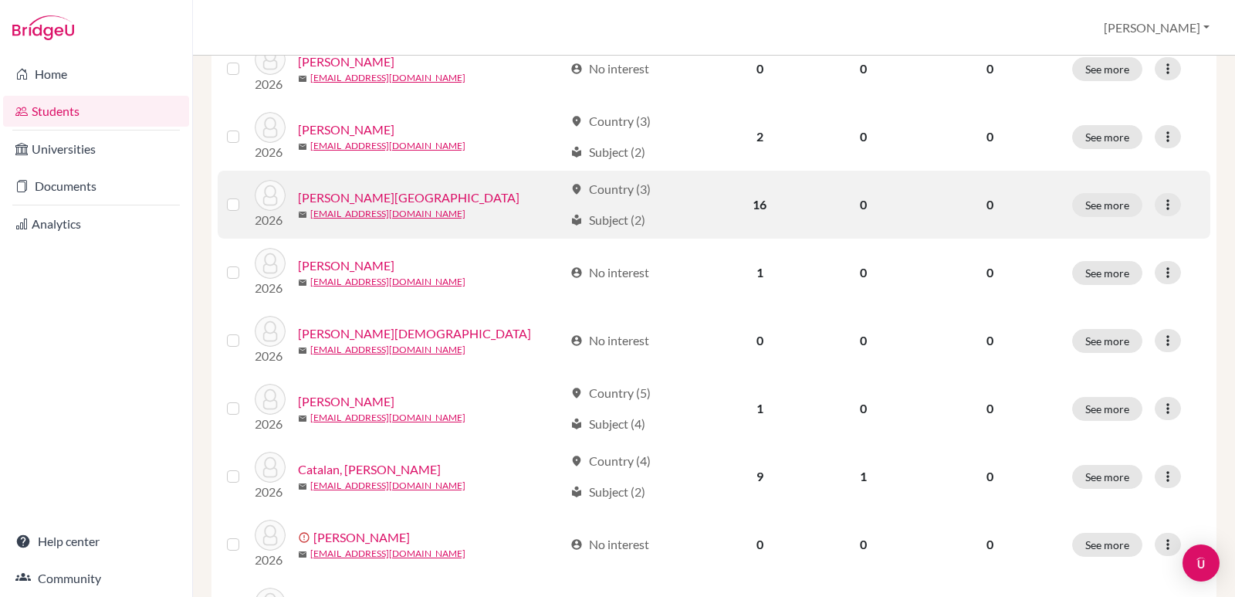
scroll to position [772, 0]
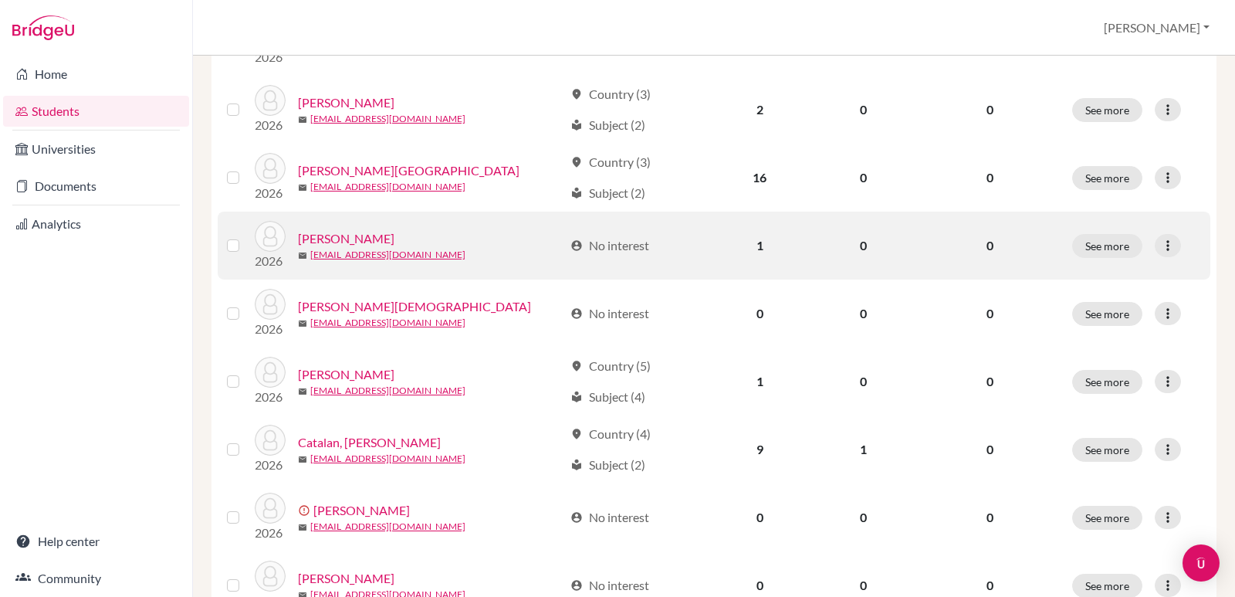
click at [260, 238] on img at bounding box center [270, 236] width 31 height 31
click at [245, 236] on label at bounding box center [245, 236] width 0 height 0
click at [0, 0] on input "checkbox" at bounding box center [0, 0] width 0 height 0
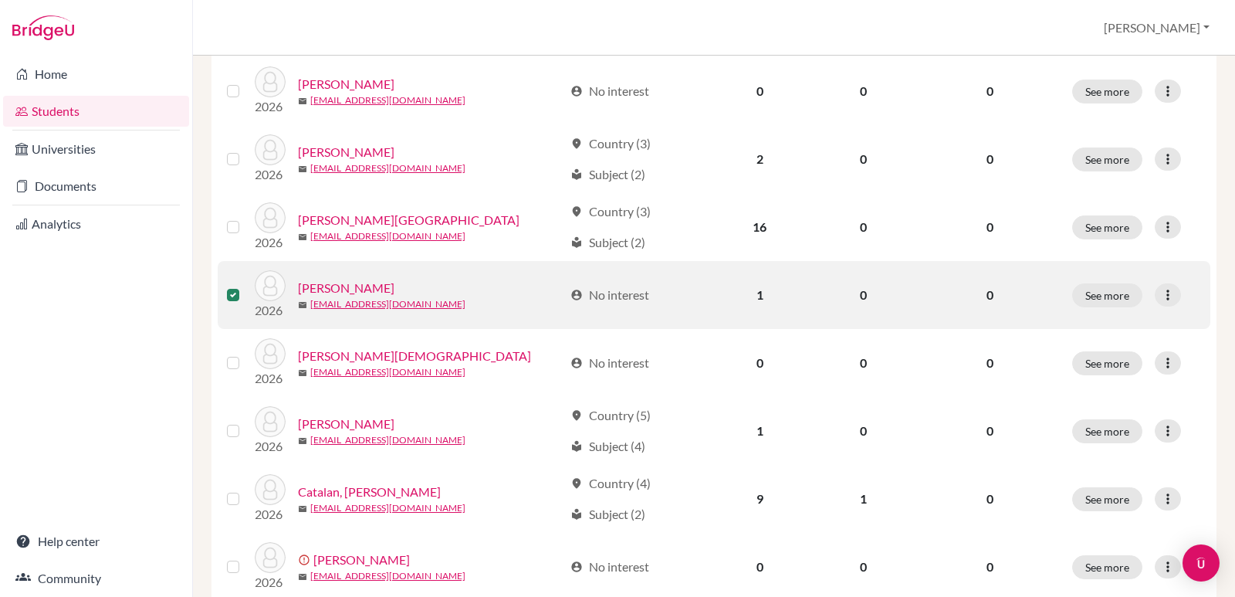
scroll to position [821, 0]
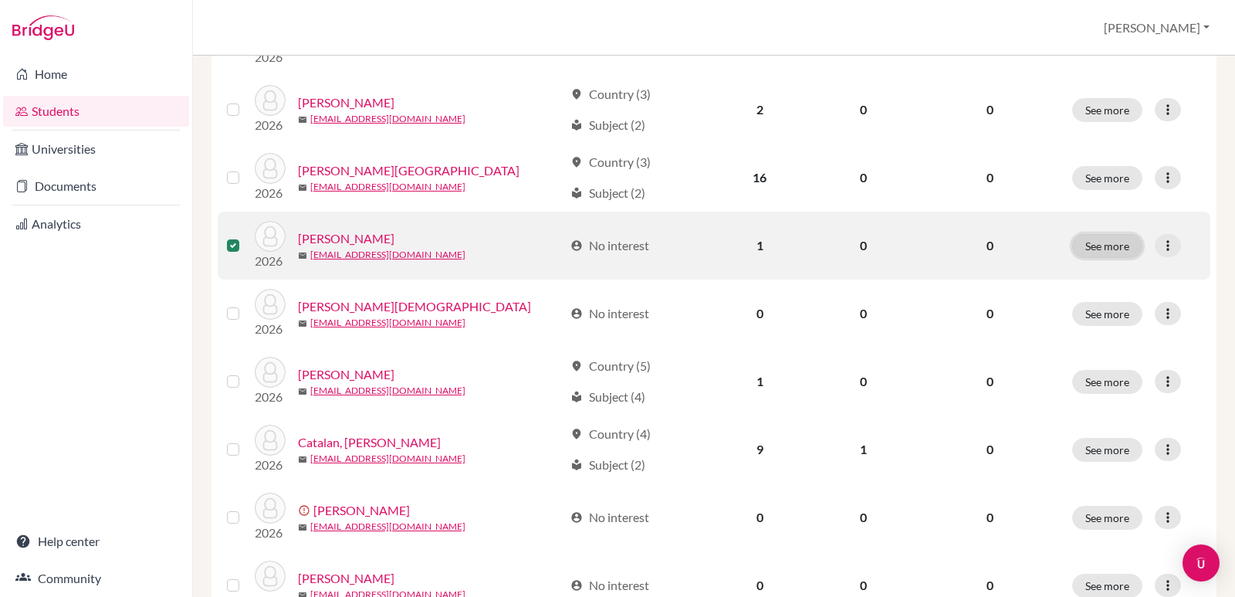
click at [1102, 249] on button "See more" at bounding box center [1107, 246] width 70 height 24
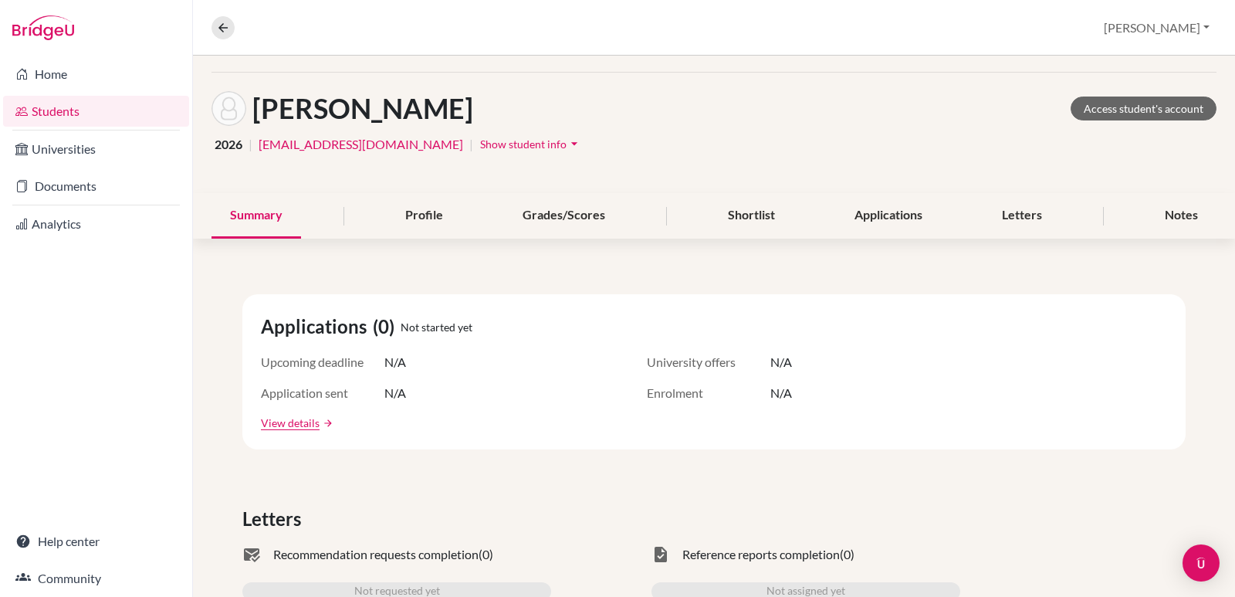
scroll to position [77, 0]
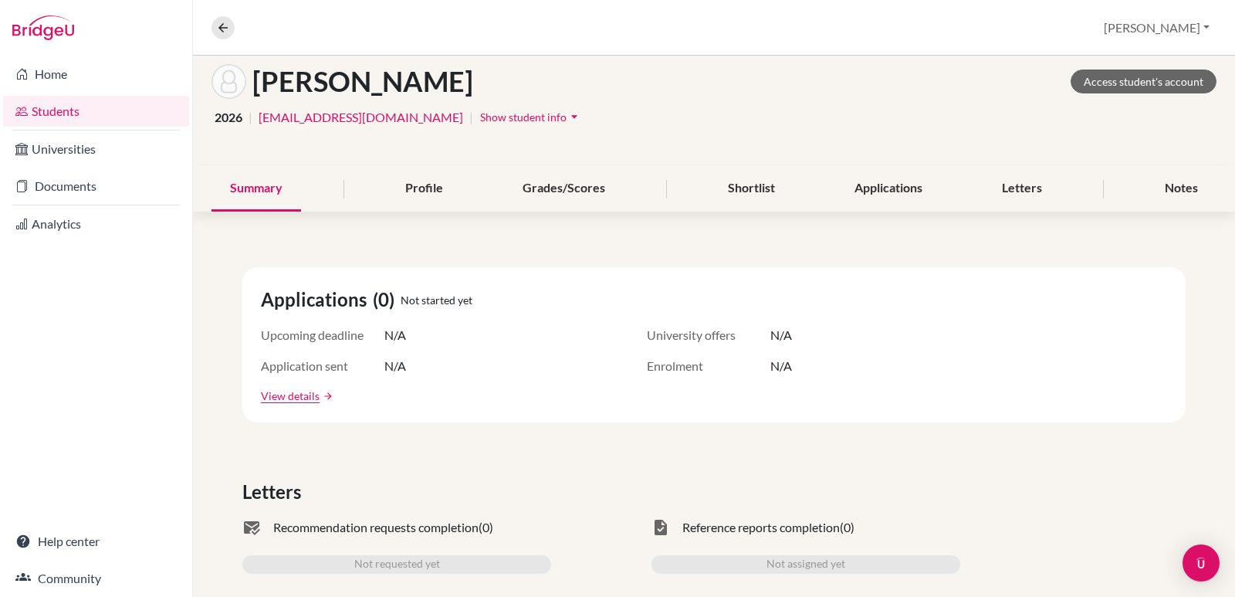
click at [566, 116] on icon "arrow_drop_down" at bounding box center [573, 116] width 15 height 15
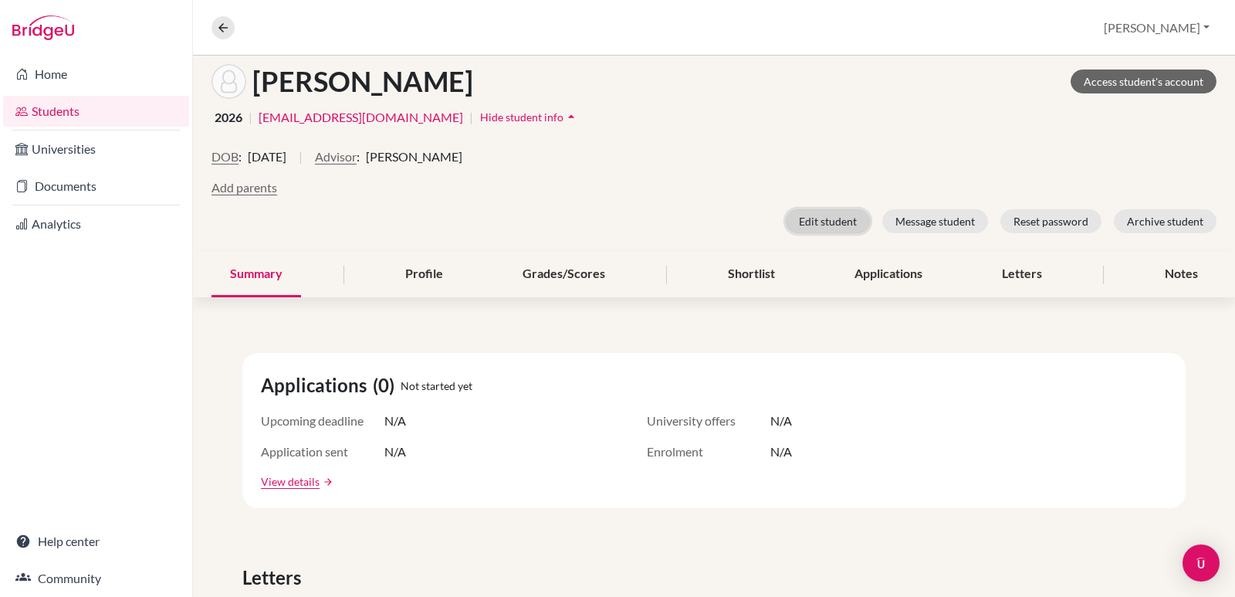
click at [802, 222] on button "Edit student" at bounding box center [828, 221] width 84 height 24
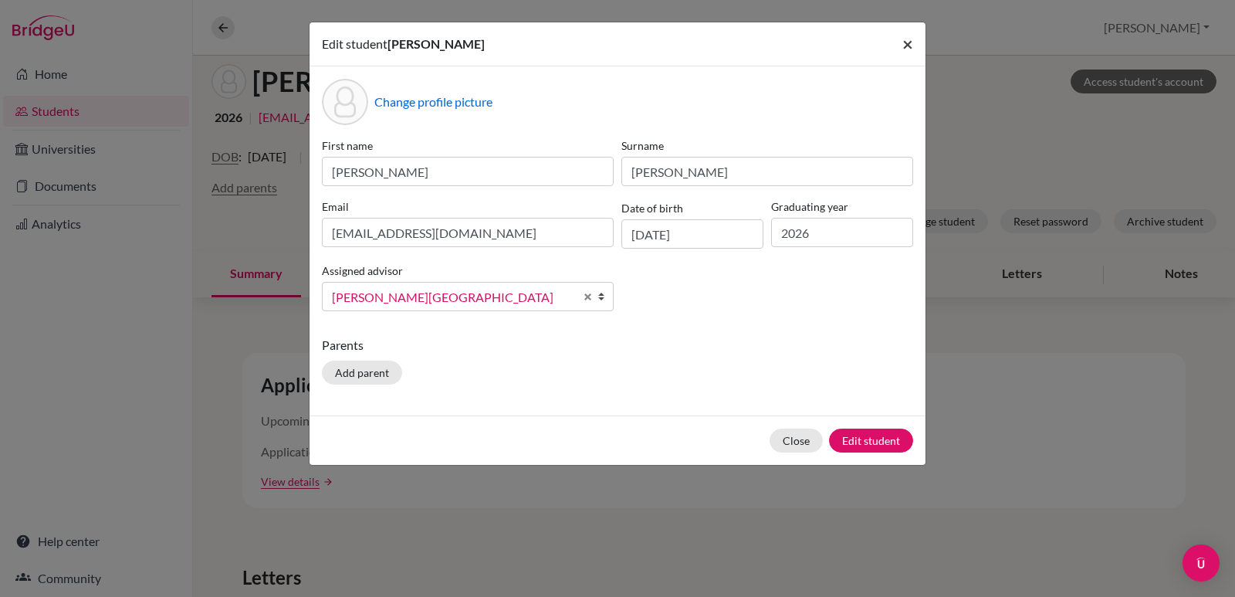
click at [908, 44] on span "×" at bounding box center [907, 43] width 11 height 22
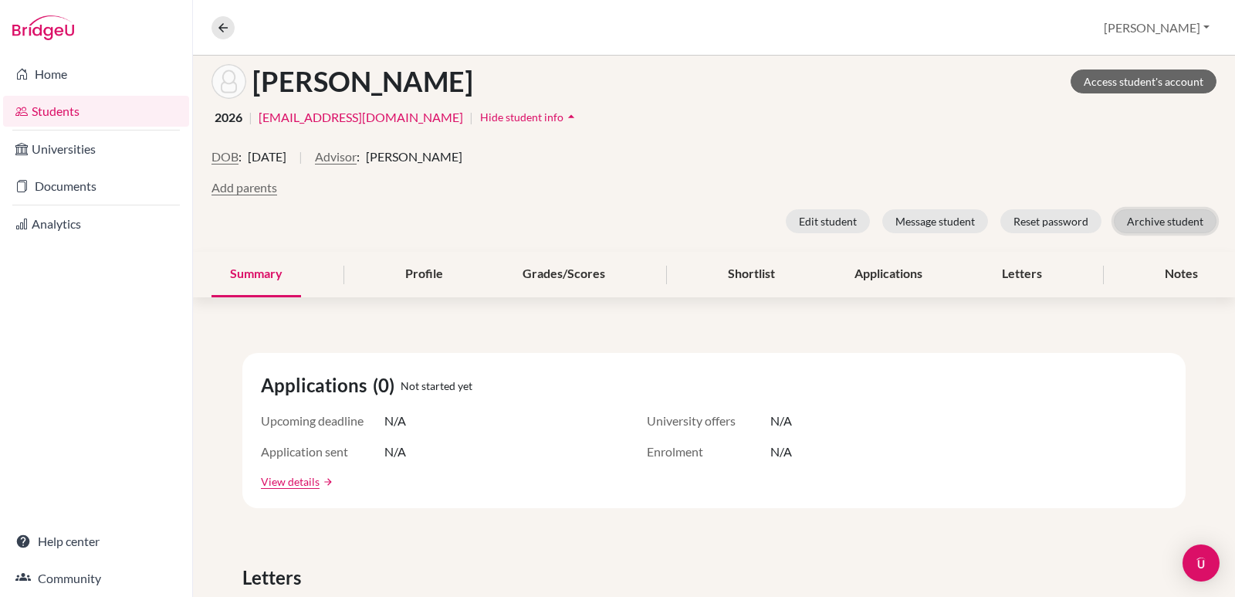
click at [1146, 229] on button "Archive student" at bounding box center [1165, 221] width 103 height 24
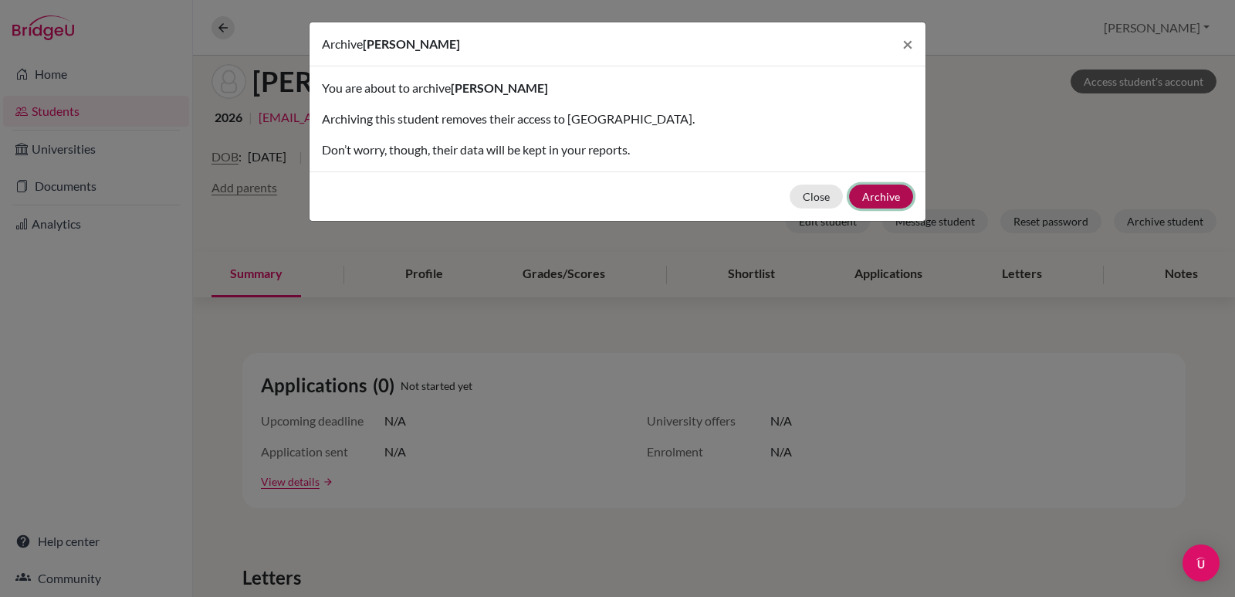
click at [880, 201] on button "Archive" at bounding box center [881, 196] width 64 height 24
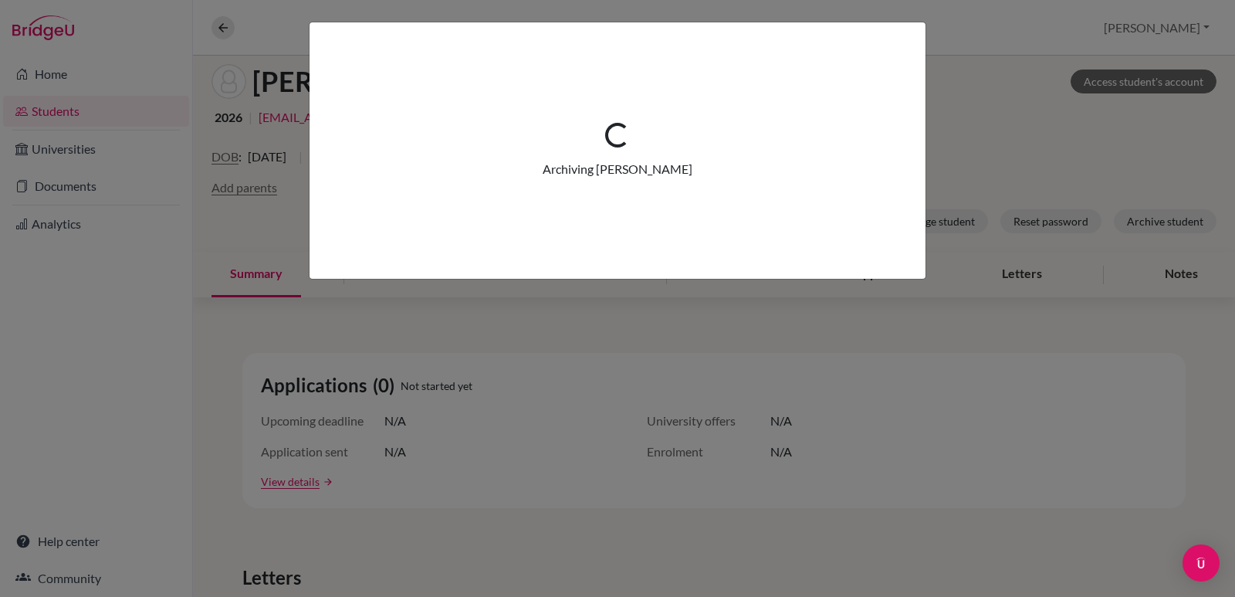
scroll to position [138, 0]
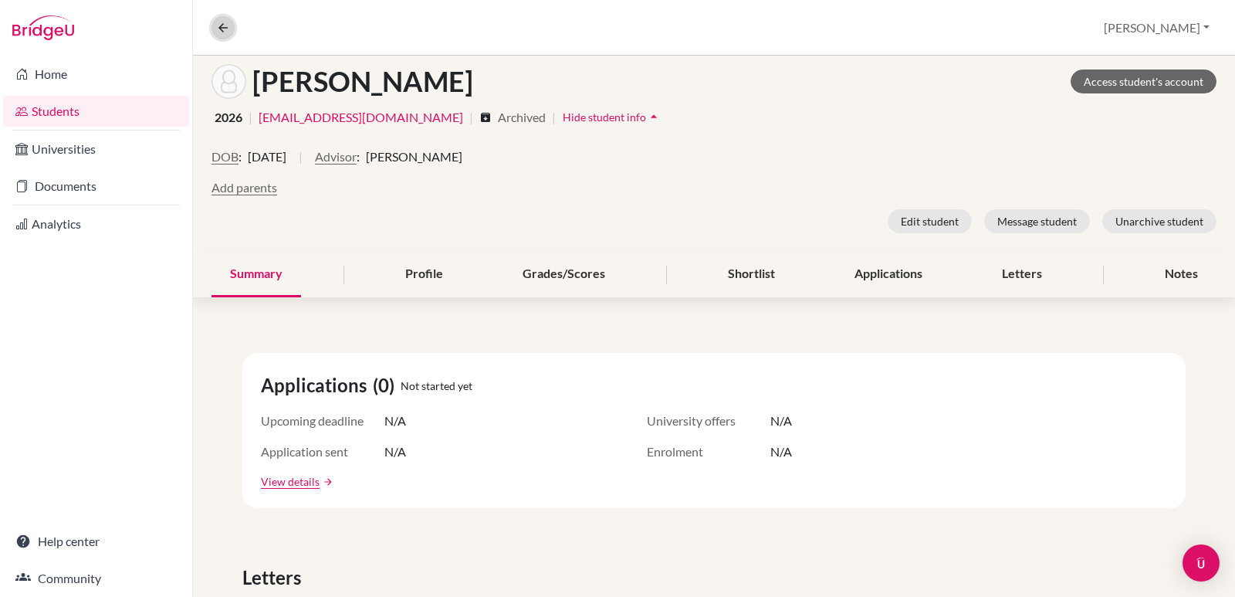
click at [218, 24] on icon at bounding box center [223, 28] width 14 height 14
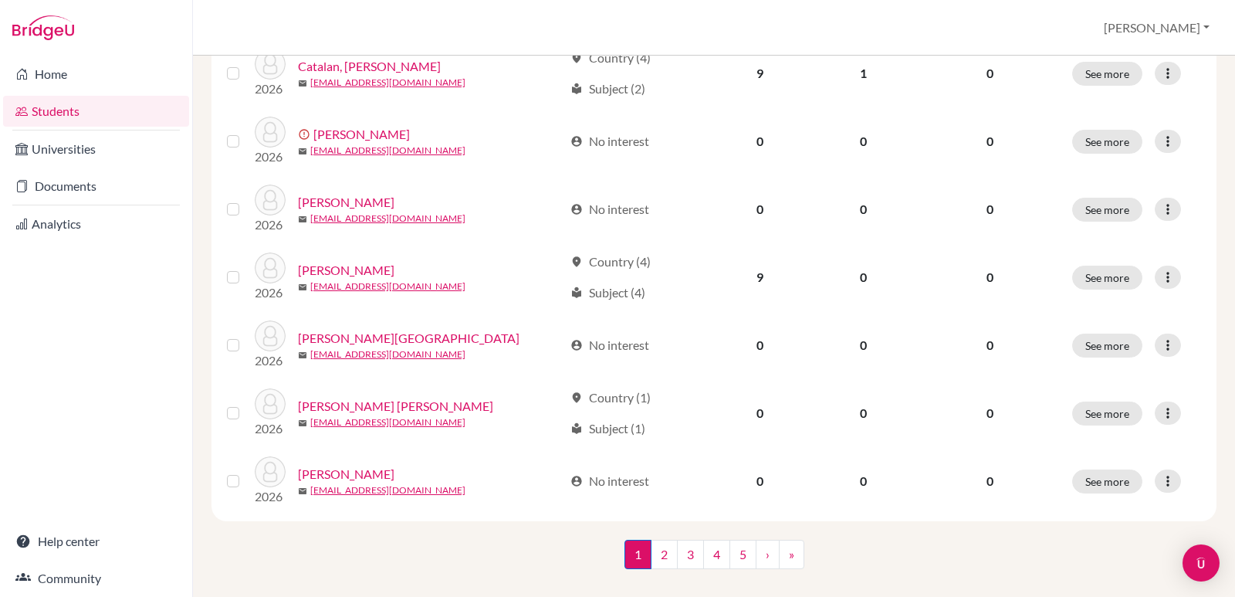
scroll to position [1219, 0]
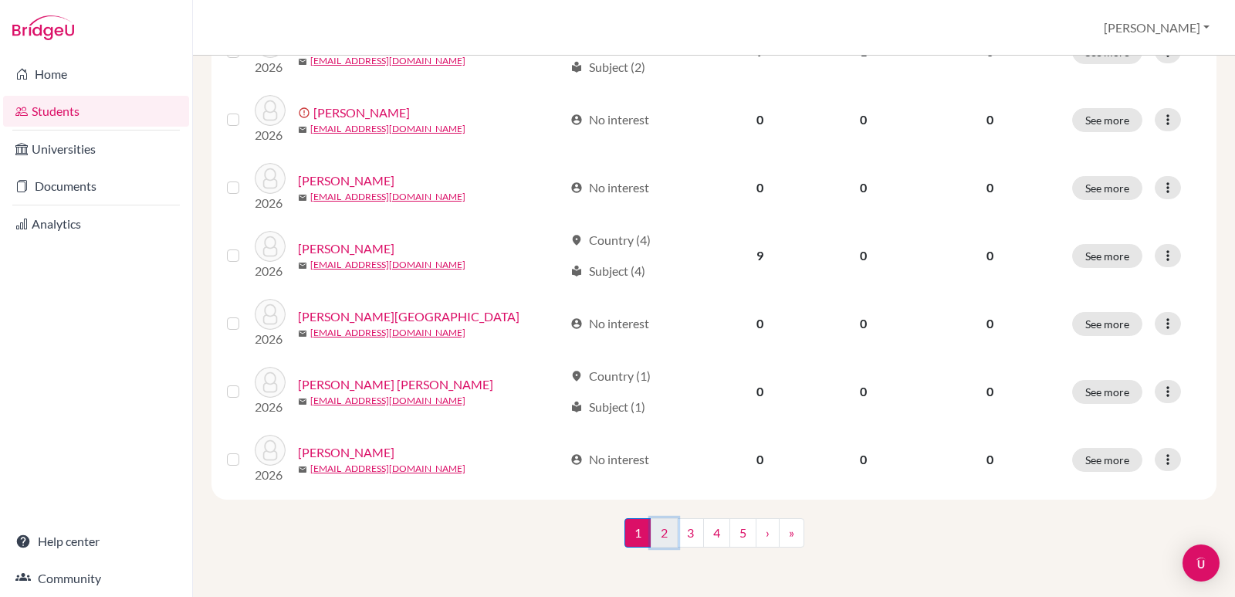
click at [657, 532] on link "2" at bounding box center [664, 532] width 27 height 29
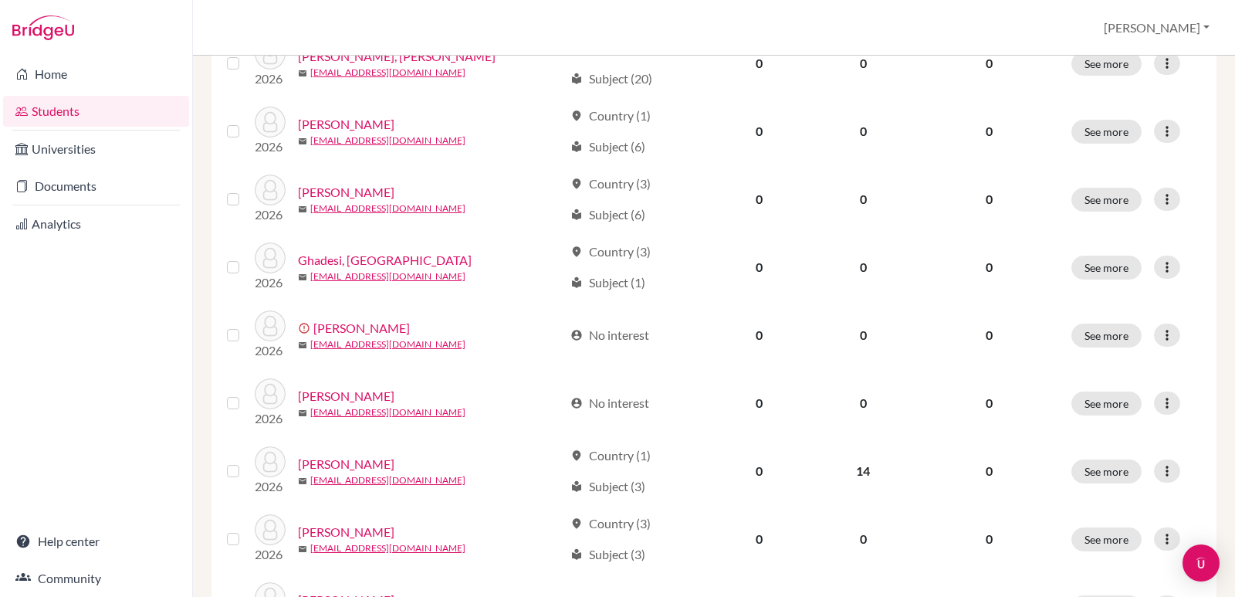
scroll to position [1081, 0]
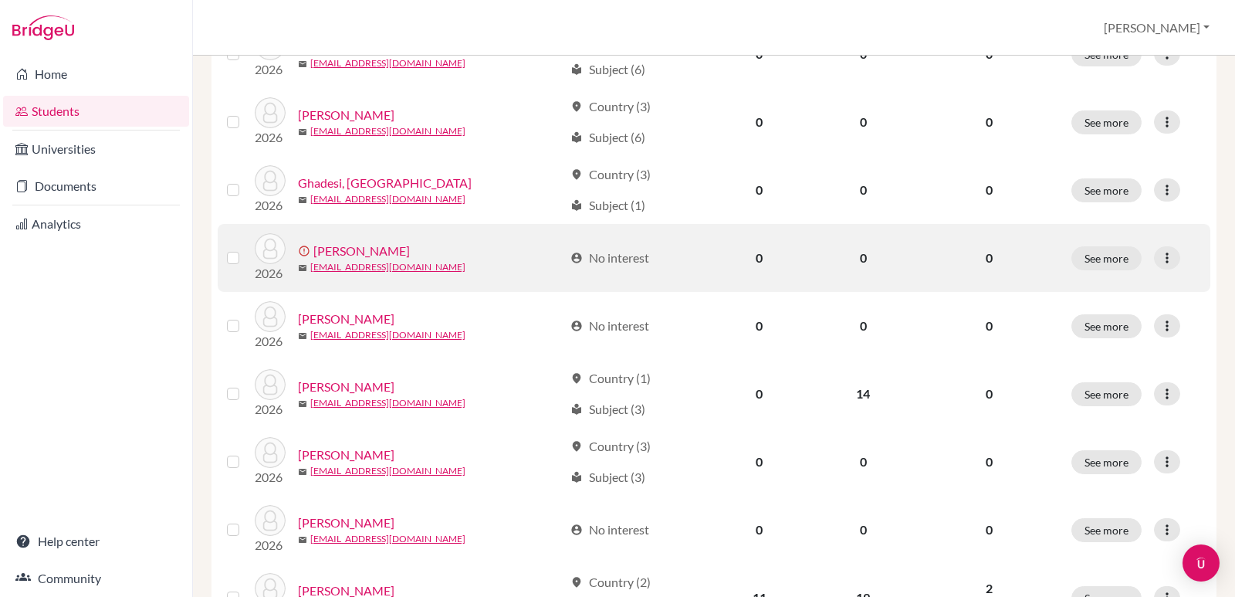
click at [377, 254] on link "Gonzalez, Miguel" at bounding box center [361, 251] width 96 height 19
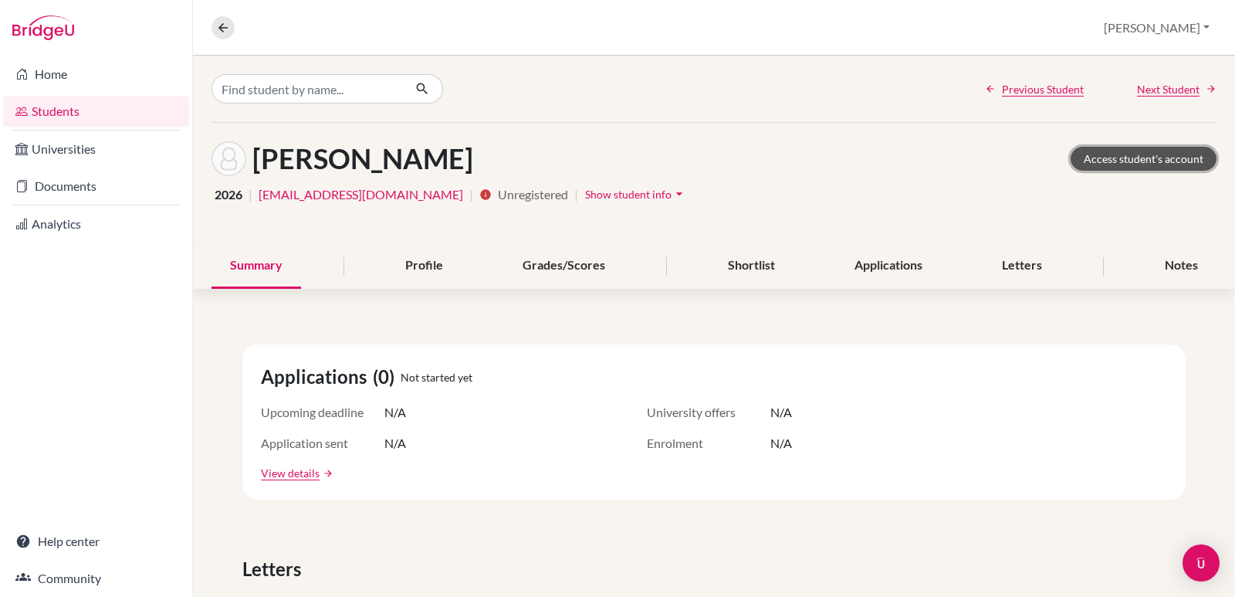
click at [1080, 160] on link "Access student's account" at bounding box center [1143, 159] width 146 height 24
